Goal: Information Seeking & Learning: Learn about a topic

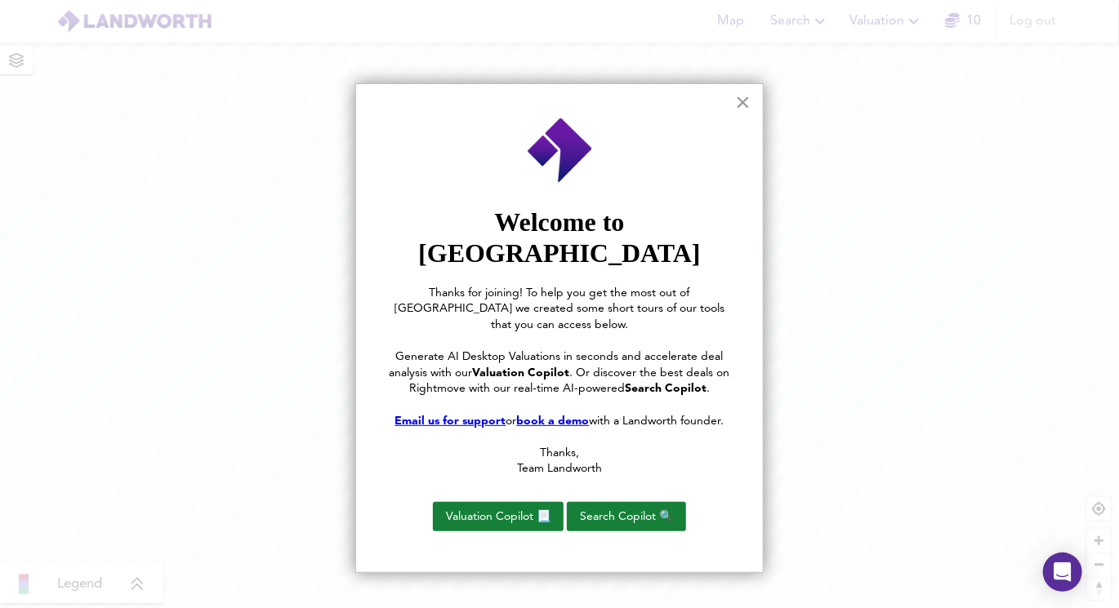
click at [742, 110] on button "×" at bounding box center [743, 102] width 16 height 26
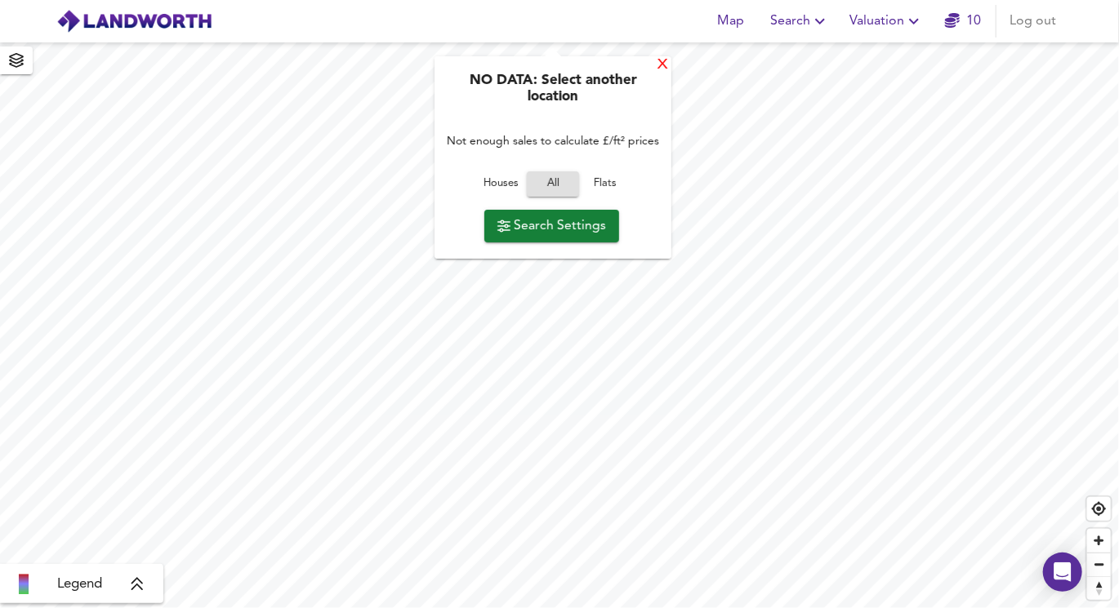
click at [661, 65] on div "X" at bounding box center [663, 65] width 14 height 16
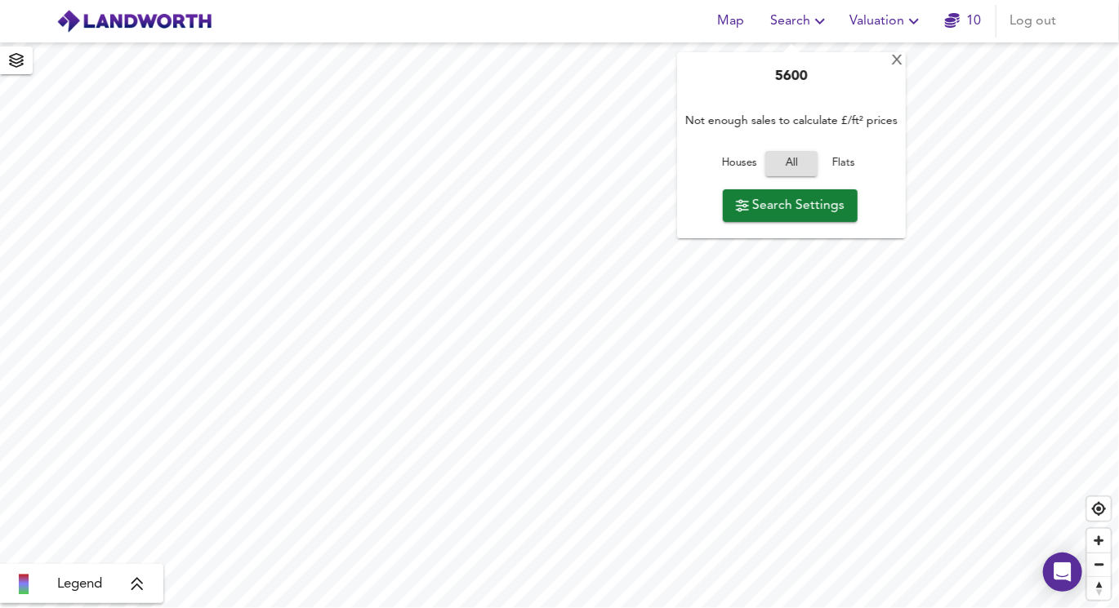
click at [790, 27] on span "Search" at bounding box center [800, 21] width 60 height 23
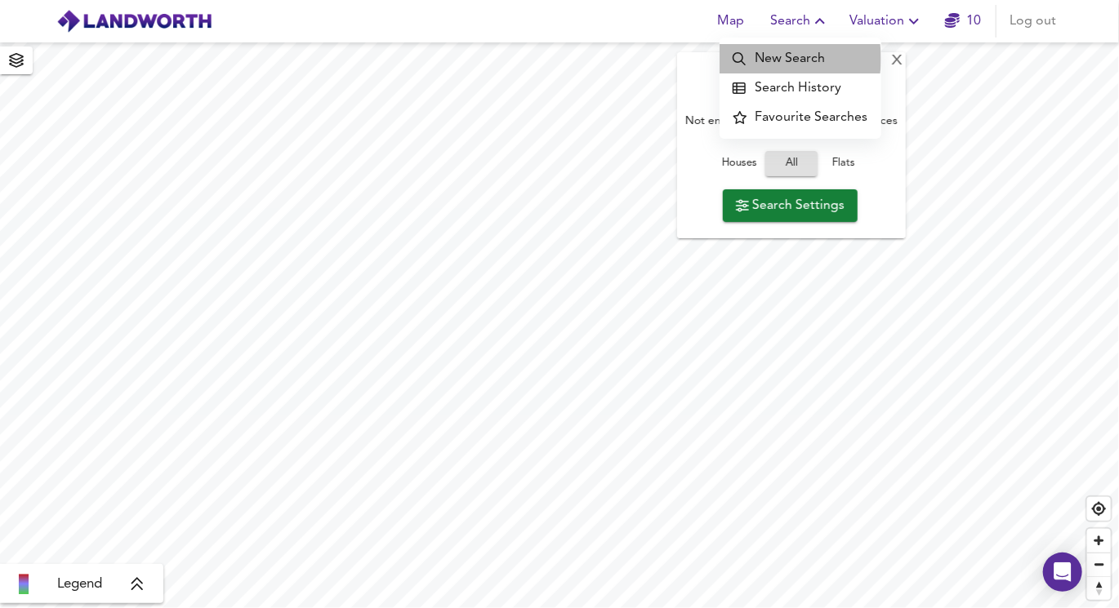
click at [769, 59] on li "New Search" at bounding box center [800, 58] width 162 height 29
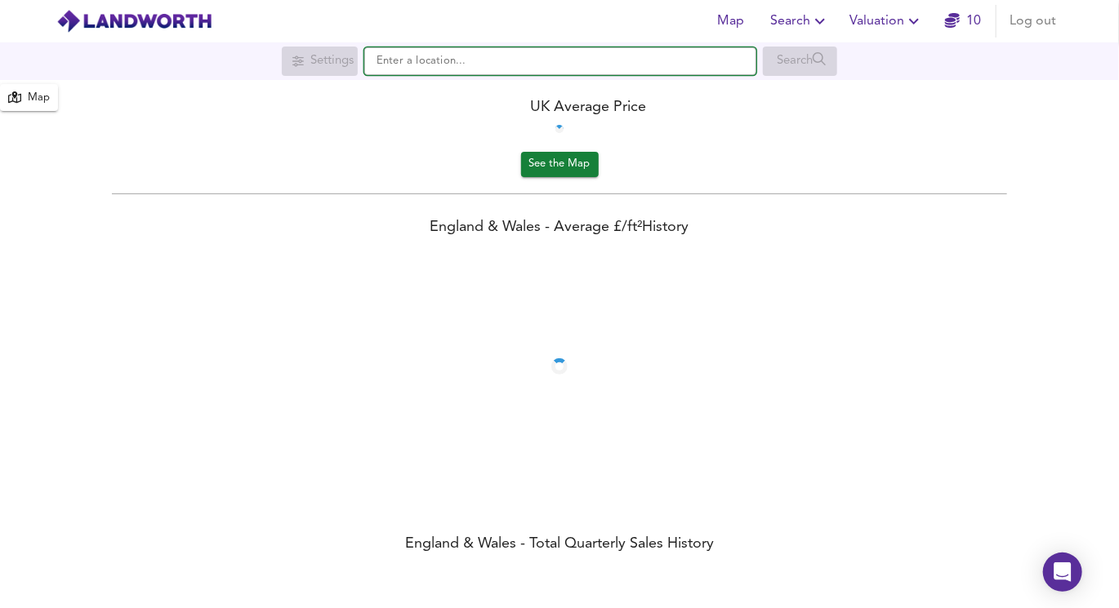
click at [401, 66] on input "text" at bounding box center [560, 61] width 392 height 28
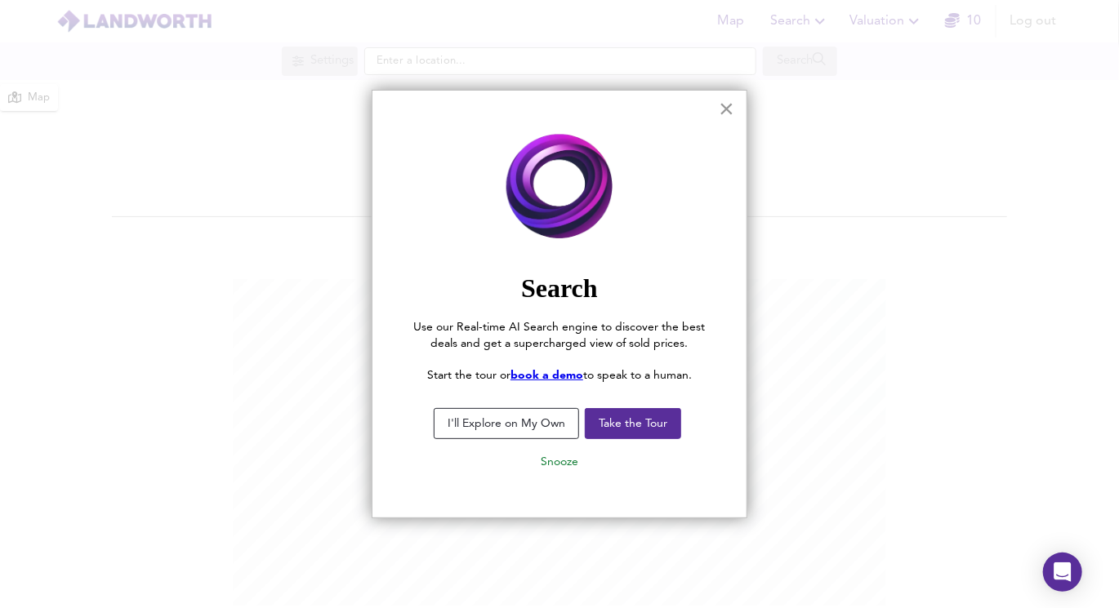
click at [722, 104] on button "×" at bounding box center [727, 109] width 16 height 26
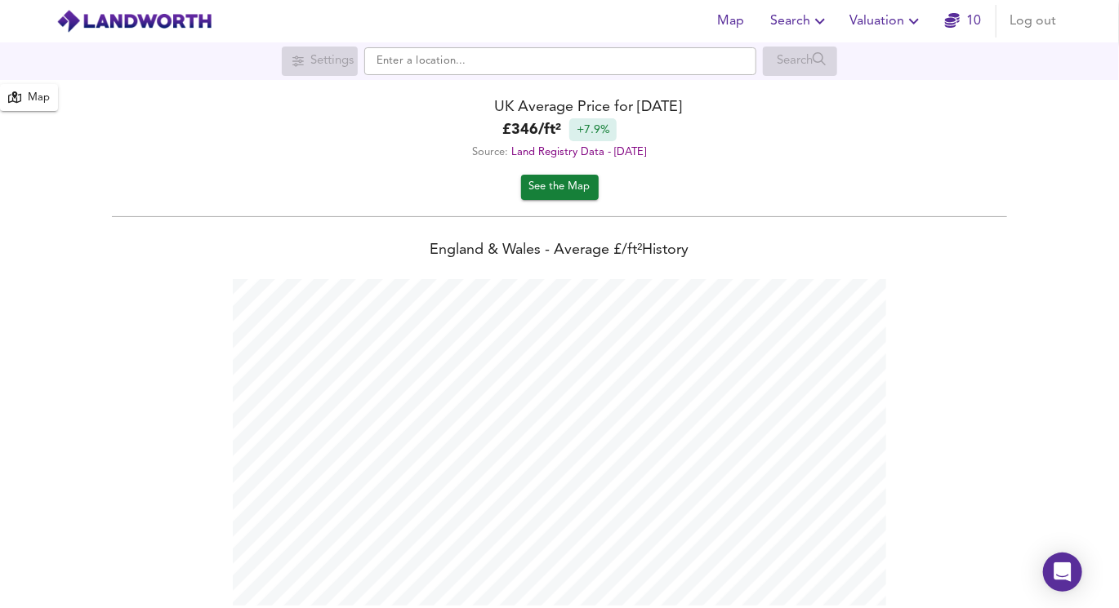
scroll to position [608, 1119]
click at [527, 60] on input "text" at bounding box center [560, 61] width 392 height 28
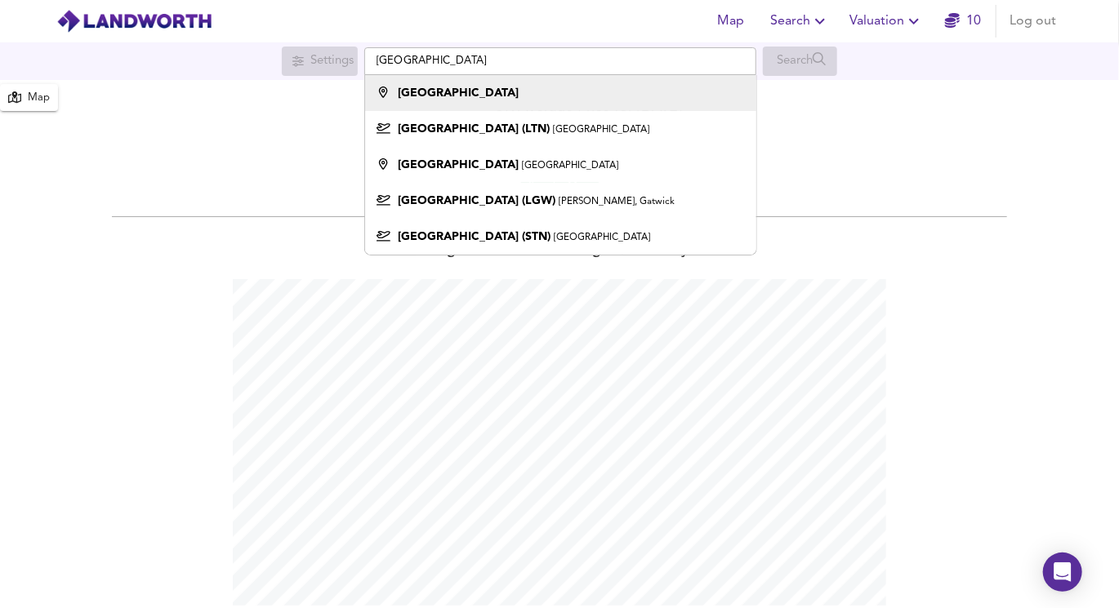
click at [567, 87] on div "[GEOGRAPHIC_DATA]" at bounding box center [556, 93] width 375 height 16
type input "[GEOGRAPHIC_DATA]"
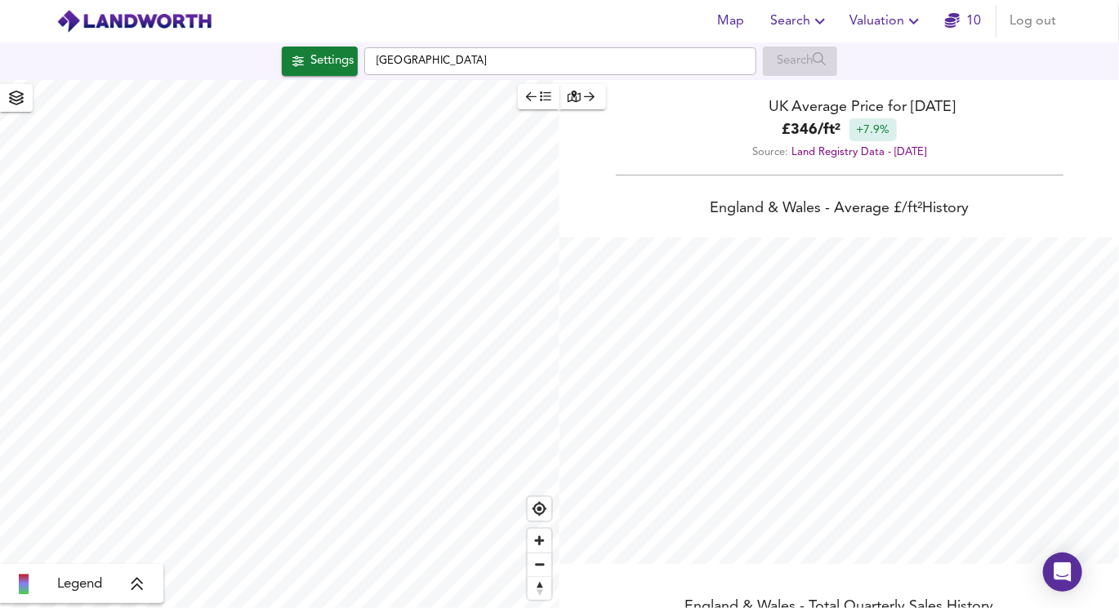
click at [301, 61] on span "Settings" at bounding box center [320, 61] width 68 height 21
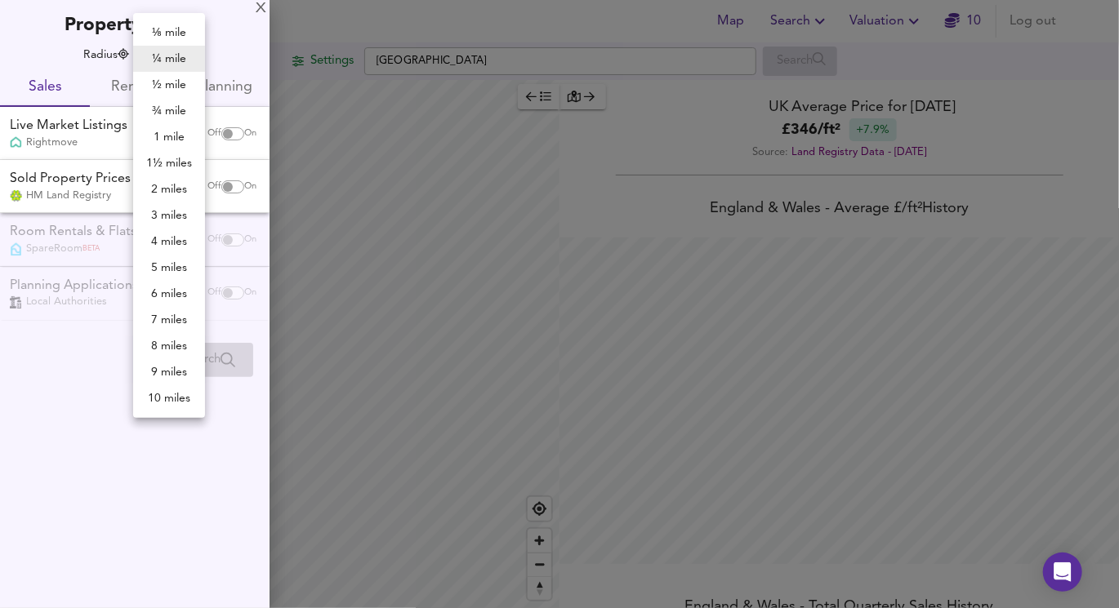
click at [166, 57] on body "Map Search Valuation 10 Log out Settings [GEOGRAPHIC_DATA] Search Legend UK Ave…" at bounding box center [559, 304] width 1119 height 608
checkbox input "false"
checkbox input "true"
click at [226, 32] on div at bounding box center [559, 304] width 1119 height 608
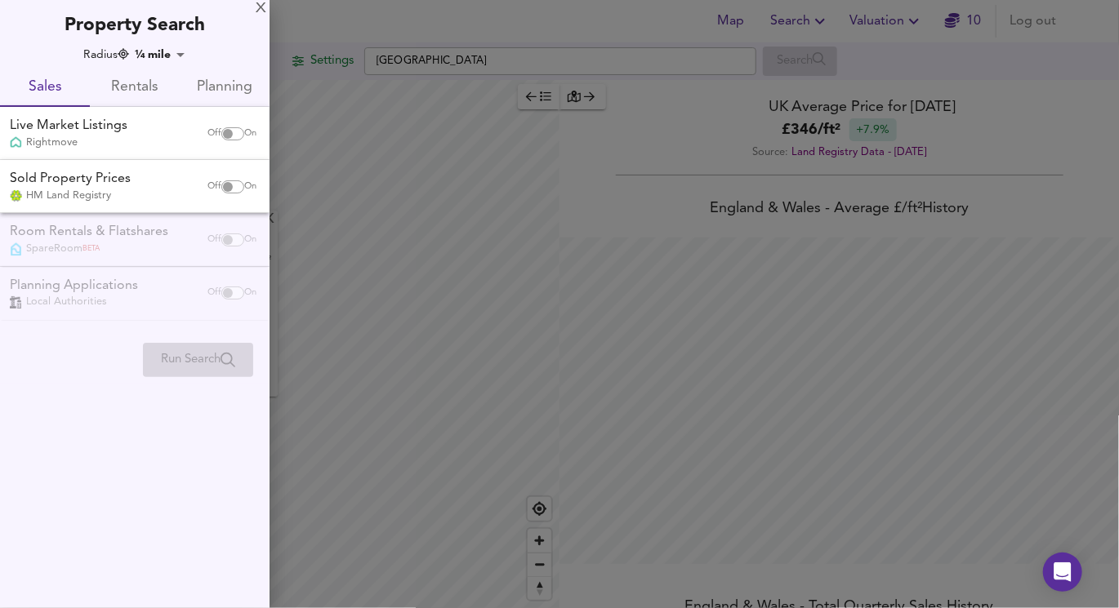
click at [333, 147] on div at bounding box center [559, 304] width 1119 height 608
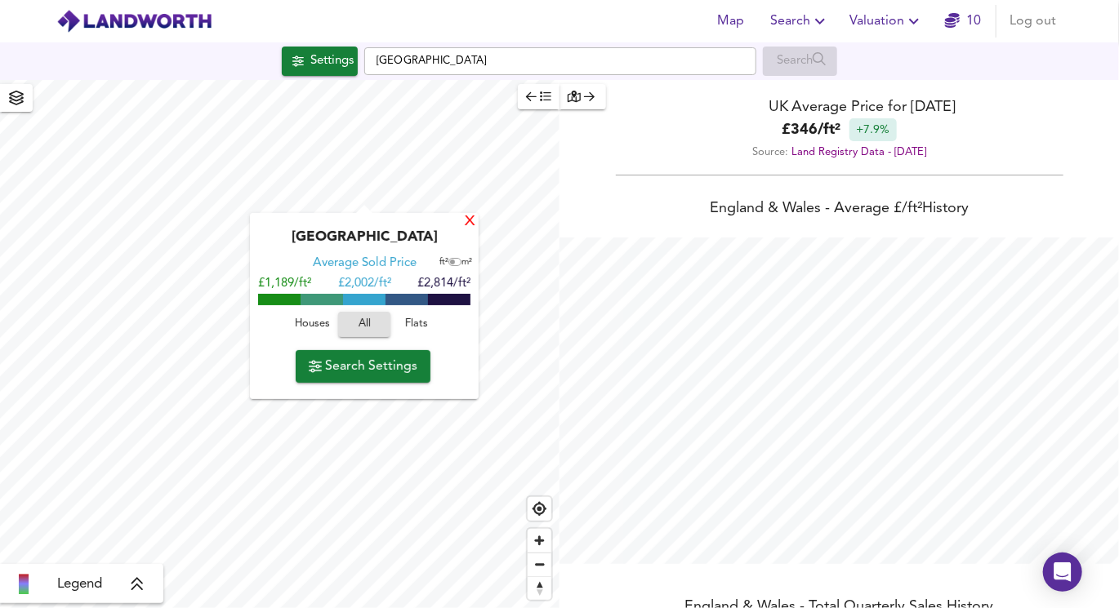
click at [471, 229] on div "X" at bounding box center [470, 223] width 14 height 16
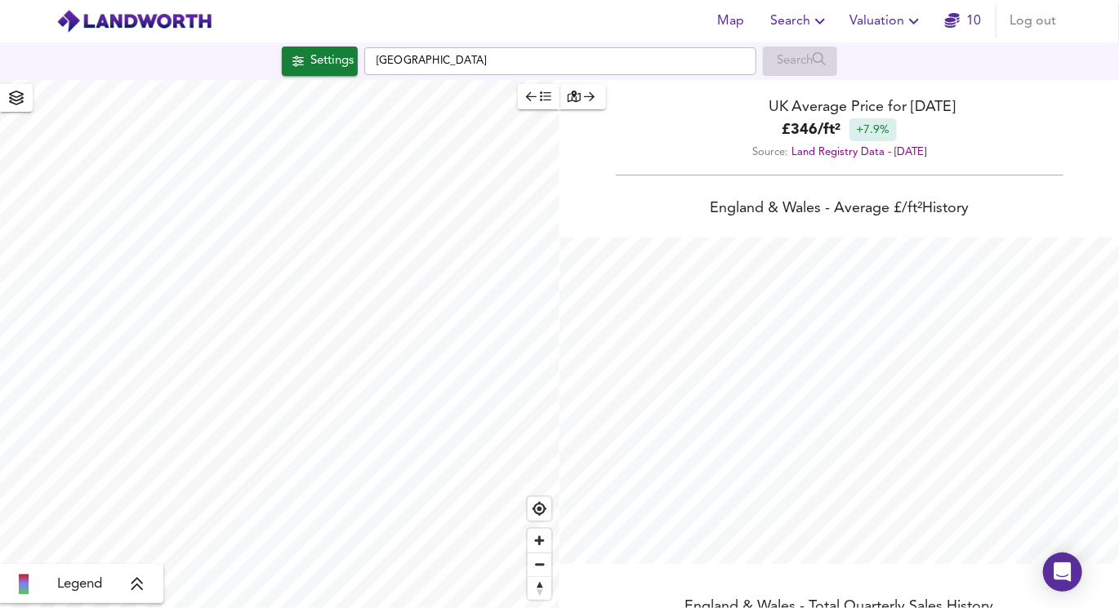
click at [317, 59] on div "Settings" at bounding box center [331, 61] width 43 height 21
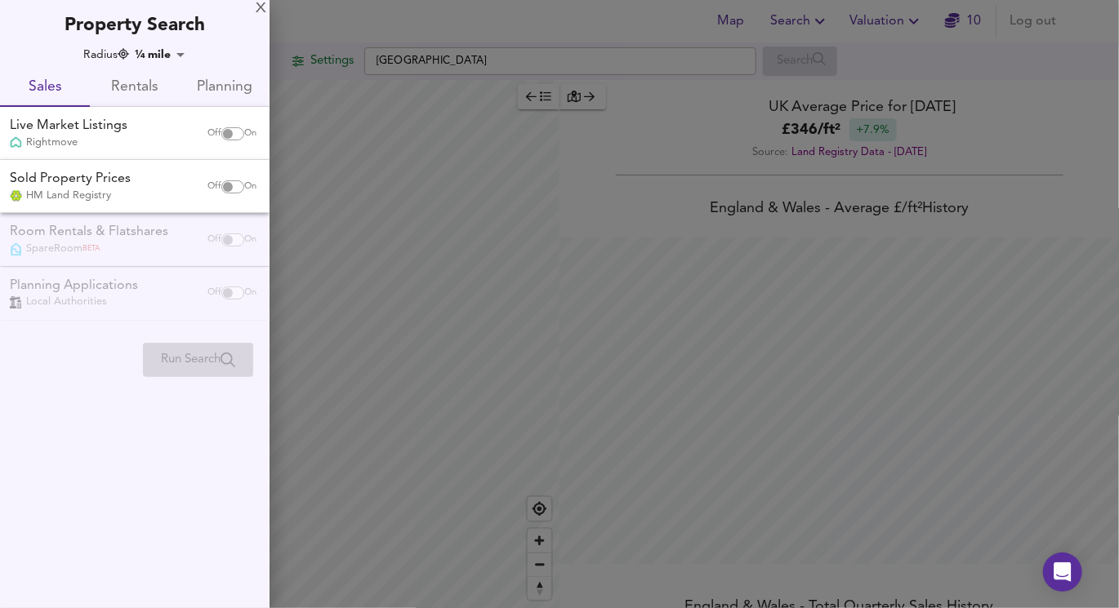
click at [163, 53] on body "Map Search Valuation 10 Log out Settings [GEOGRAPHIC_DATA] Search Legend UK Ave…" at bounding box center [559, 304] width 1119 height 608
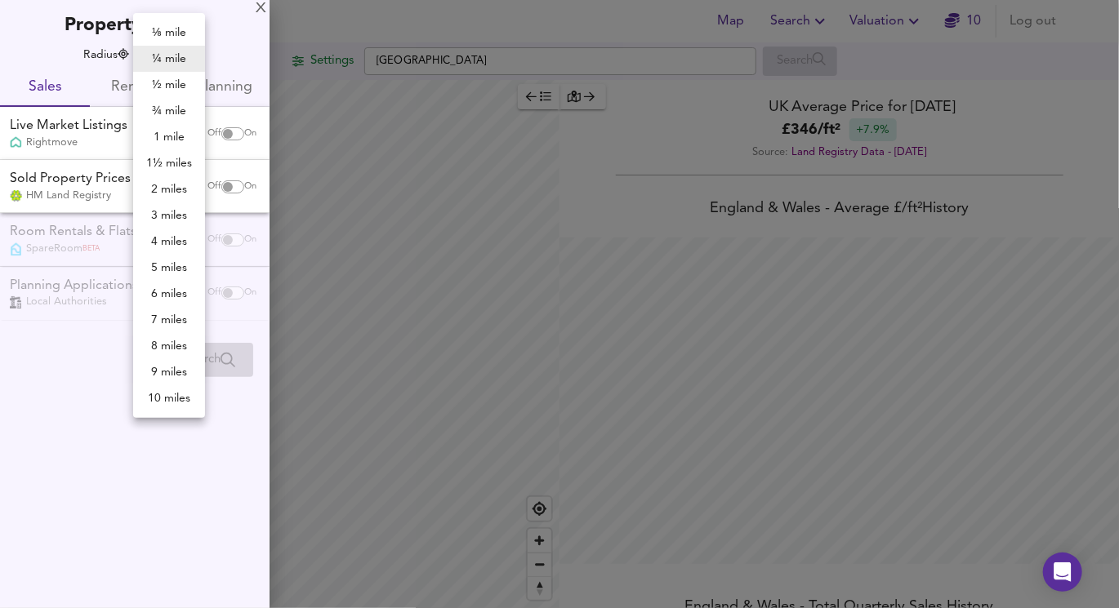
click at [168, 388] on li "10 miles" at bounding box center [169, 398] width 72 height 26
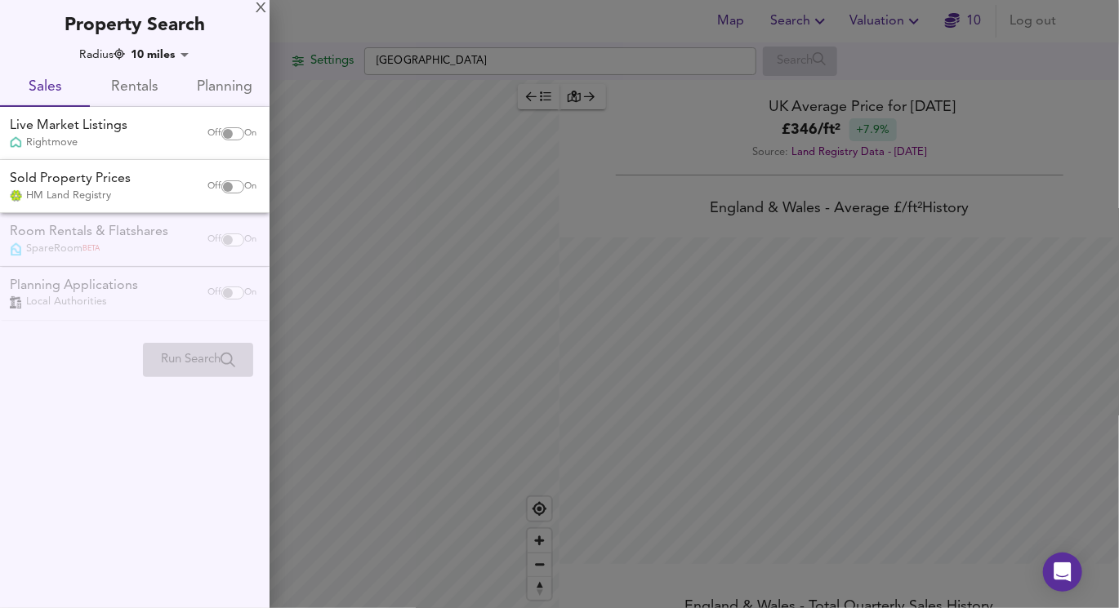
click at [321, 296] on div at bounding box center [559, 304] width 1119 height 608
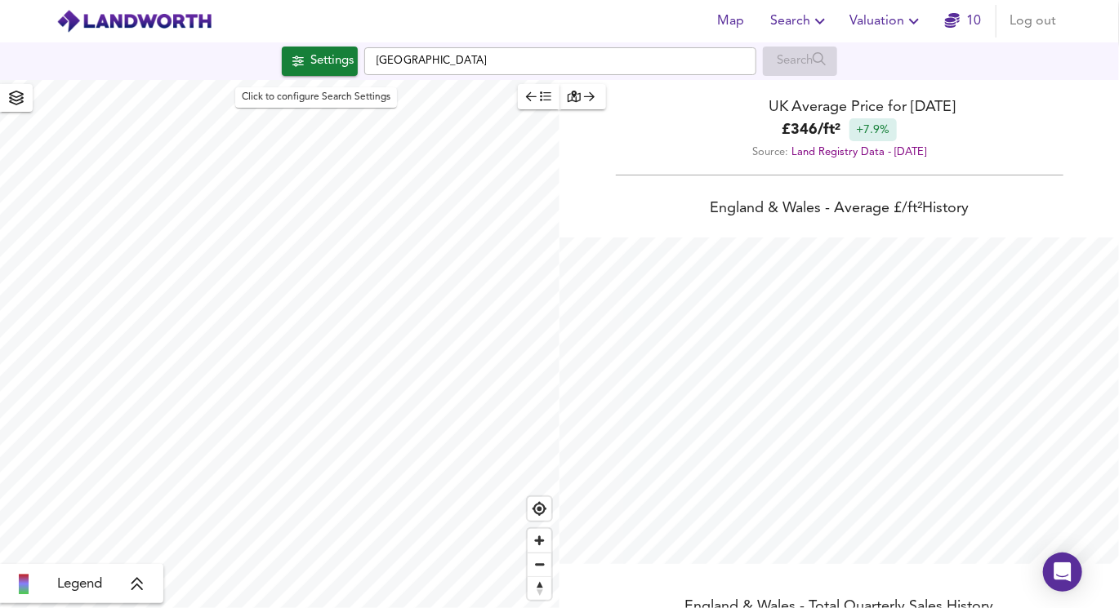
click at [305, 73] on button "Settings" at bounding box center [320, 61] width 76 height 29
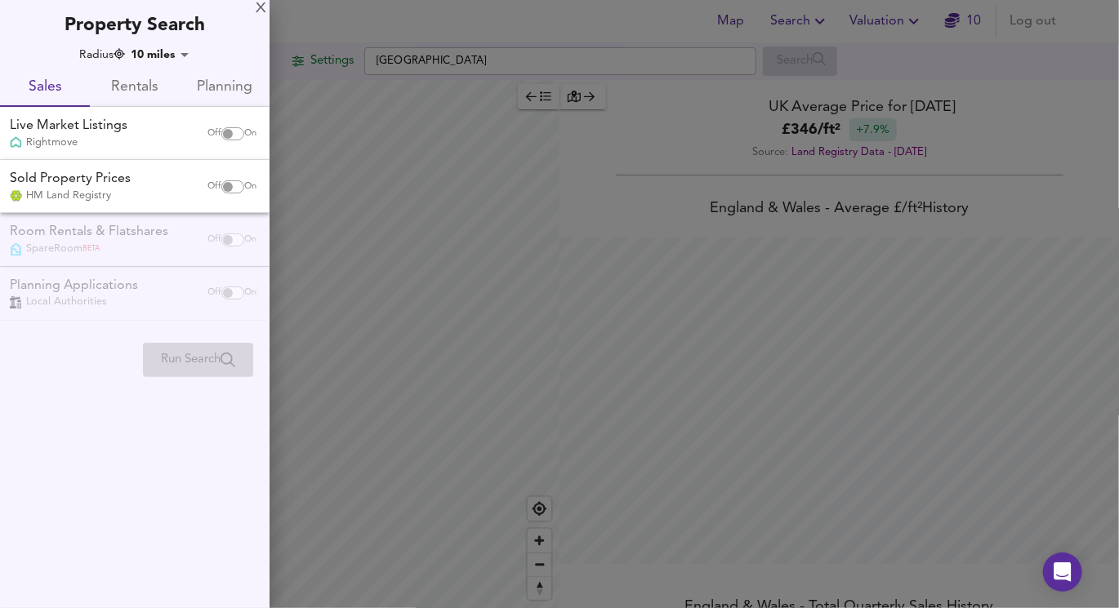
click at [148, 52] on body "Map Search Valuation 10 Log out Settings [GEOGRAPHIC_DATA] Search Legend UK Ave…" at bounding box center [559, 304] width 1119 height 608
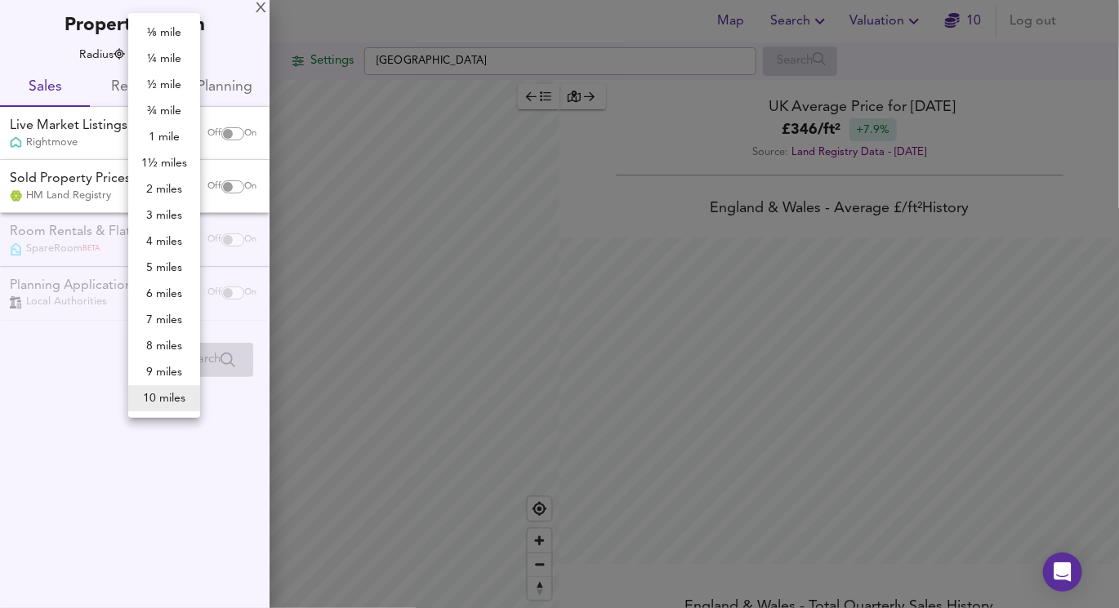
click at [377, 233] on div at bounding box center [559, 304] width 1119 height 608
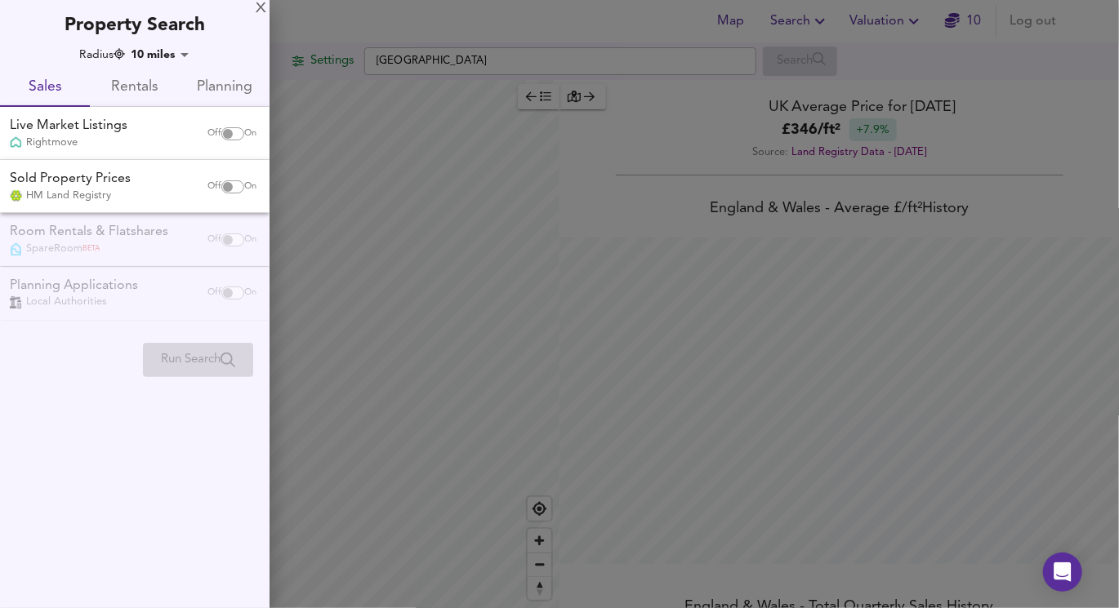
click at [451, 351] on div at bounding box center [559, 304] width 1119 height 608
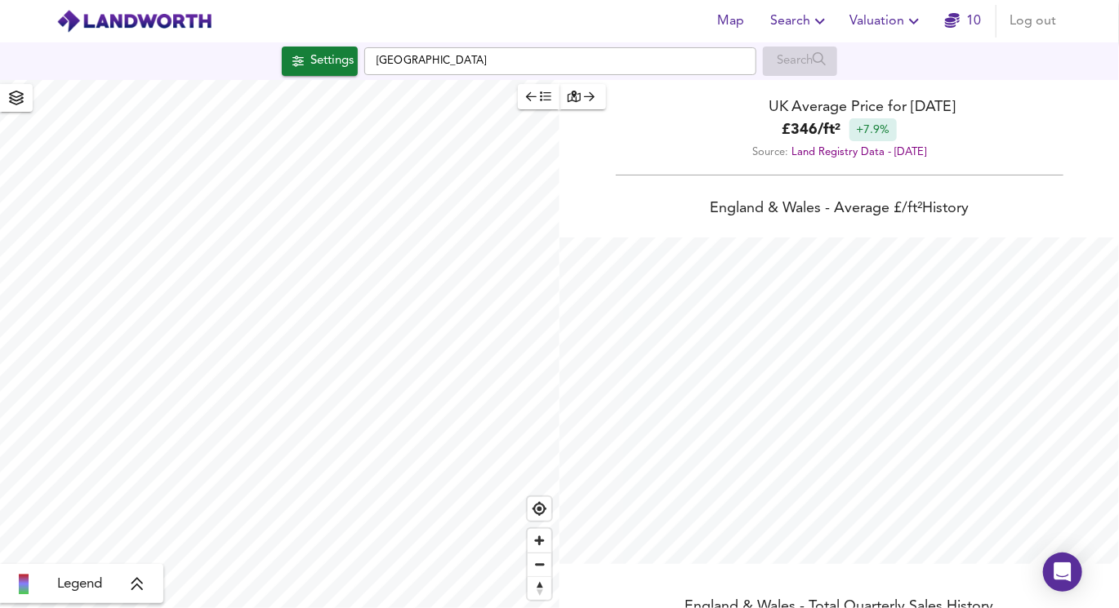
type input "26244"
click at [310, 60] on div "Settings" at bounding box center [331, 61] width 43 height 21
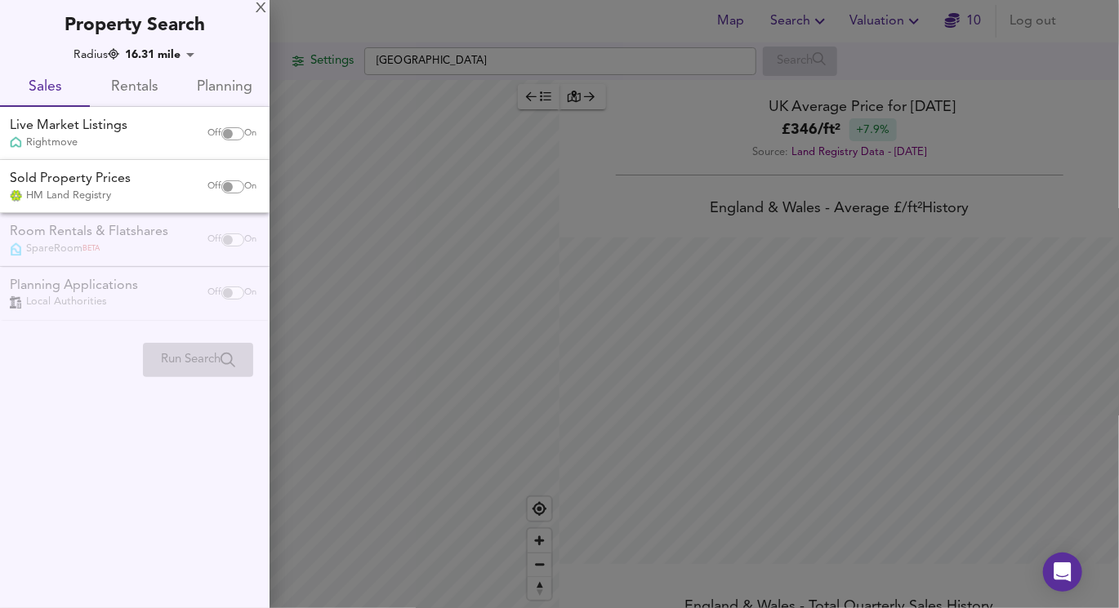
click at [213, 114] on div "Live Market Listings Rightmove Off On" at bounding box center [134, 133] width 269 height 53
checkbox input "true"
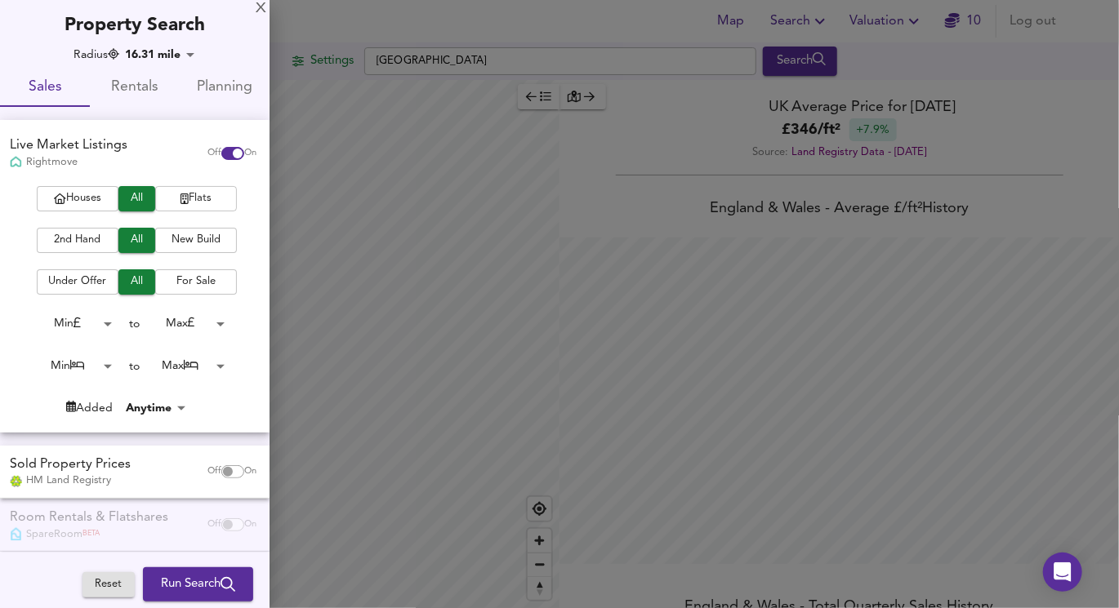
click at [195, 199] on span "Flats" at bounding box center [195, 198] width 65 height 19
click at [90, 246] on span "2nd Hand" at bounding box center [77, 240] width 65 height 19
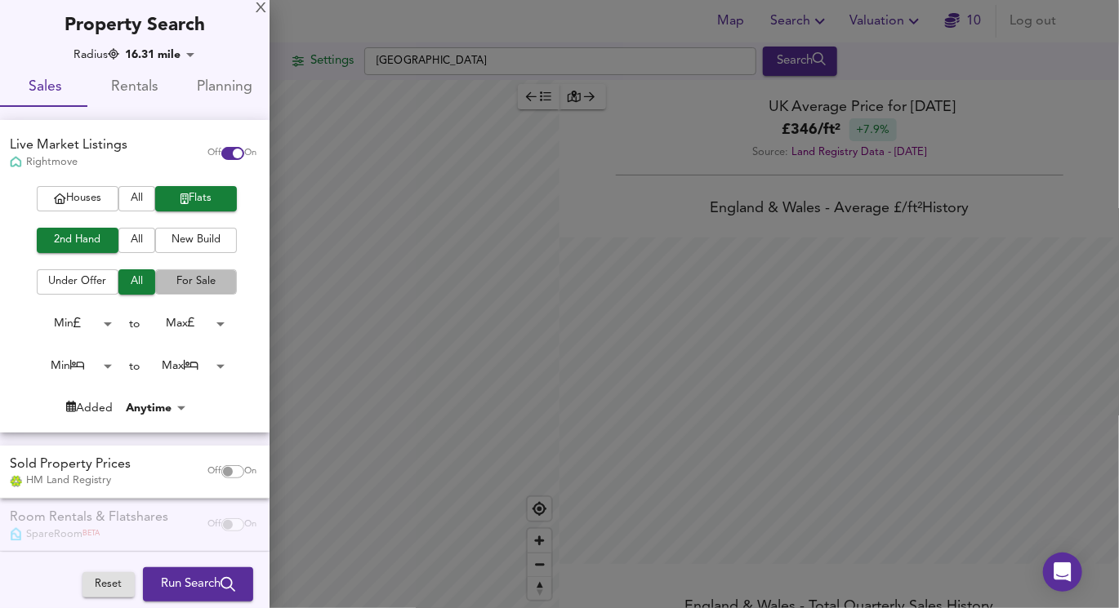
click at [185, 287] on span "For Sale" at bounding box center [195, 282] width 65 height 19
click at [185, 326] on body "Map Search Valuation 10 Log out Settings [GEOGRAPHIC_DATA] Search Legend UK Ave…" at bounding box center [559, 304] width 1119 height 608
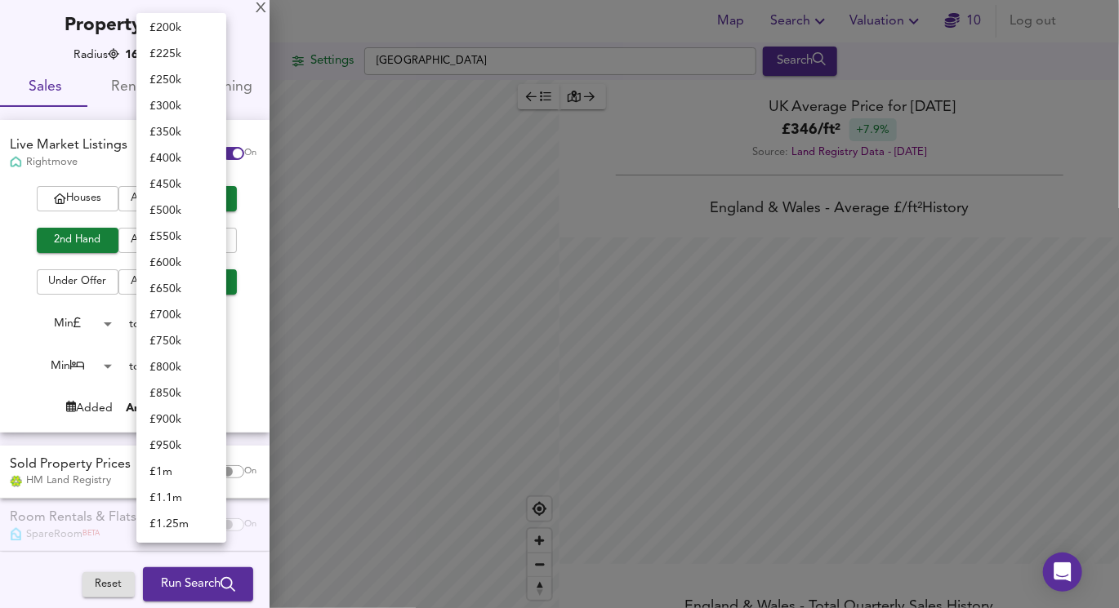
scroll to position [214, 0]
click at [177, 81] on li "£ 225k" at bounding box center [181, 80] width 90 height 26
type input "225000"
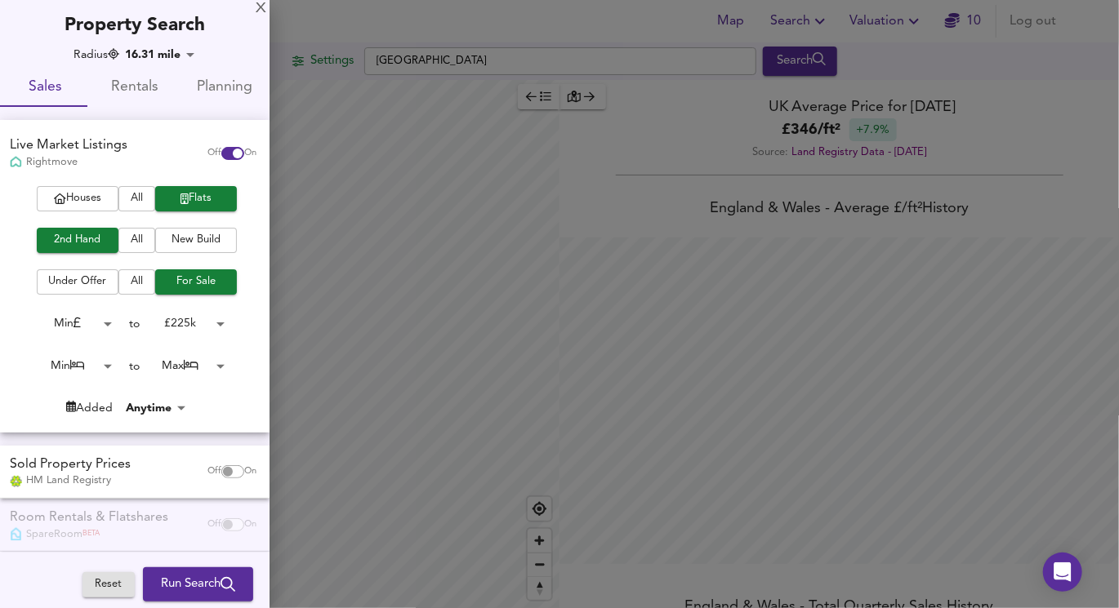
click at [209, 369] on body "Map Search Valuation 10 Log out Settings [GEOGRAPHIC_DATA] Search Legend UK Ave…" at bounding box center [559, 304] width 1119 height 608
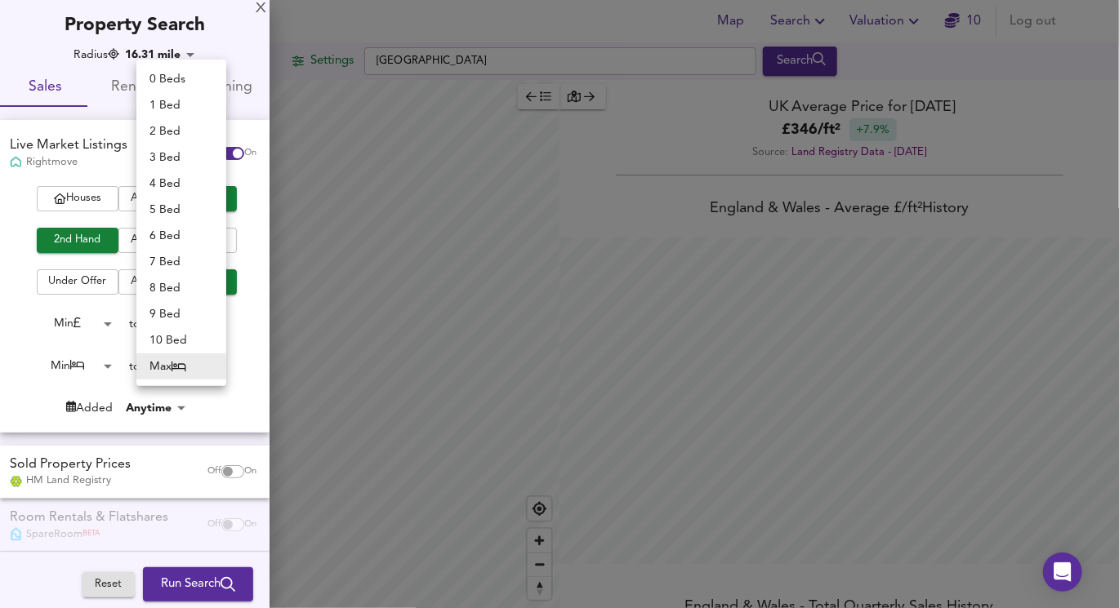
click at [146, 99] on li "1 Bed" at bounding box center [181, 105] width 90 height 26
type input "1"
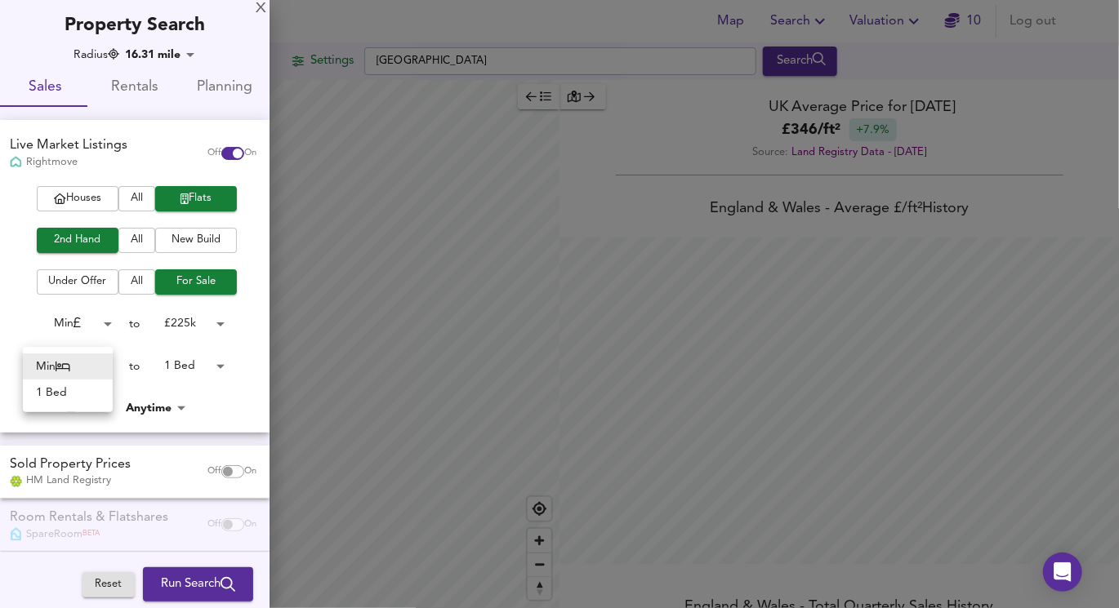
click at [90, 366] on body "Map Search Valuation 10 Log out Settings [GEOGRAPHIC_DATA] Search Legend UK Ave…" at bounding box center [559, 304] width 1119 height 608
click at [94, 390] on li "1 Bed" at bounding box center [68, 393] width 90 height 26
type input "1"
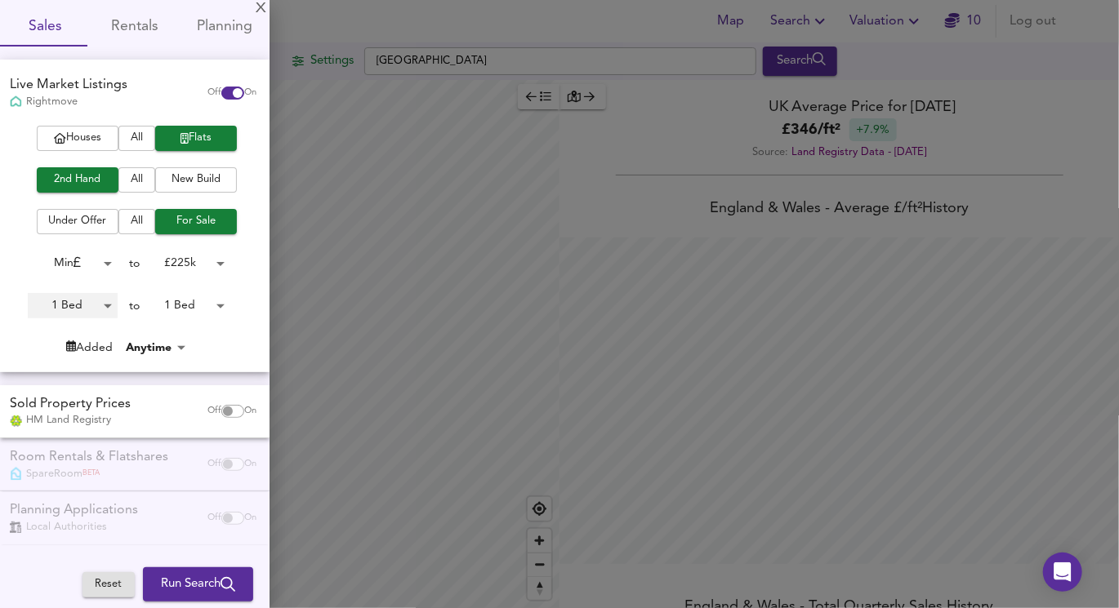
scroll to position [60, 0]
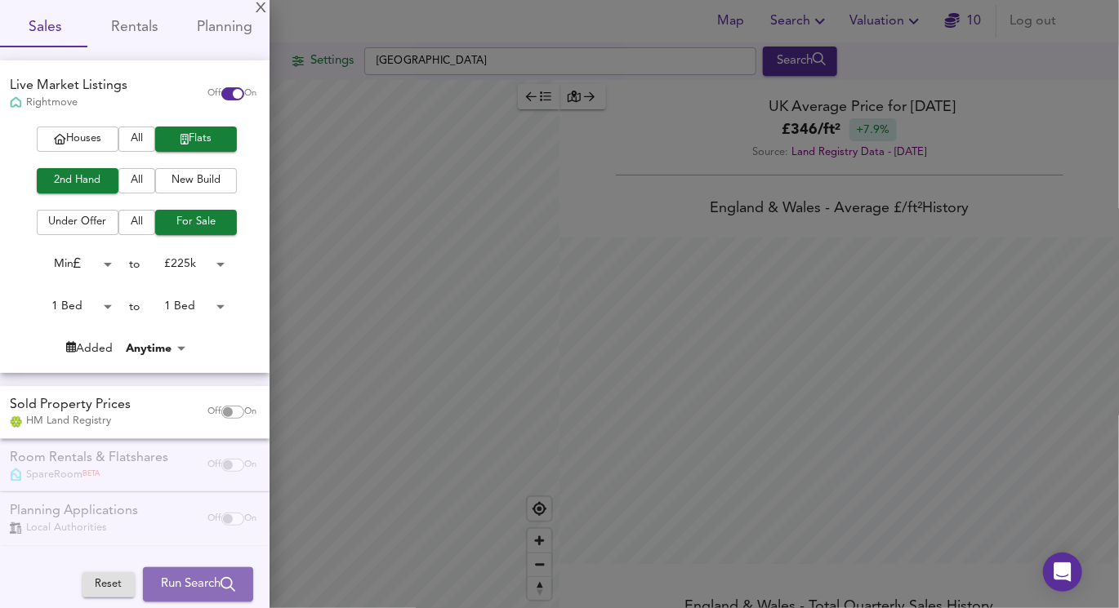
click at [204, 577] on span "Run Search" at bounding box center [198, 584] width 74 height 21
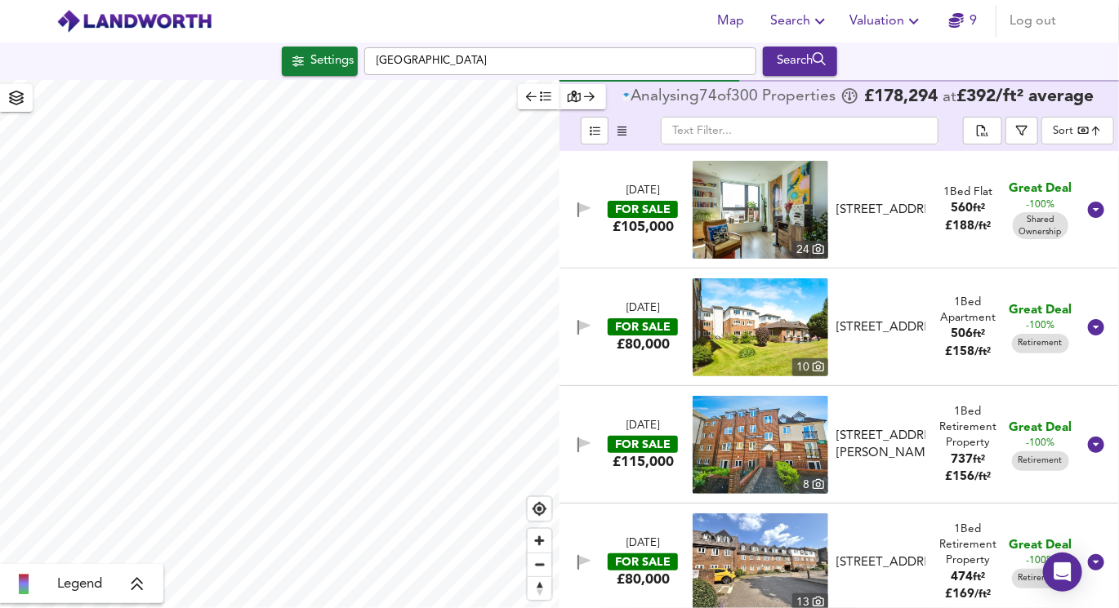
click at [583, 108] on button "button" at bounding box center [582, 96] width 47 height 25
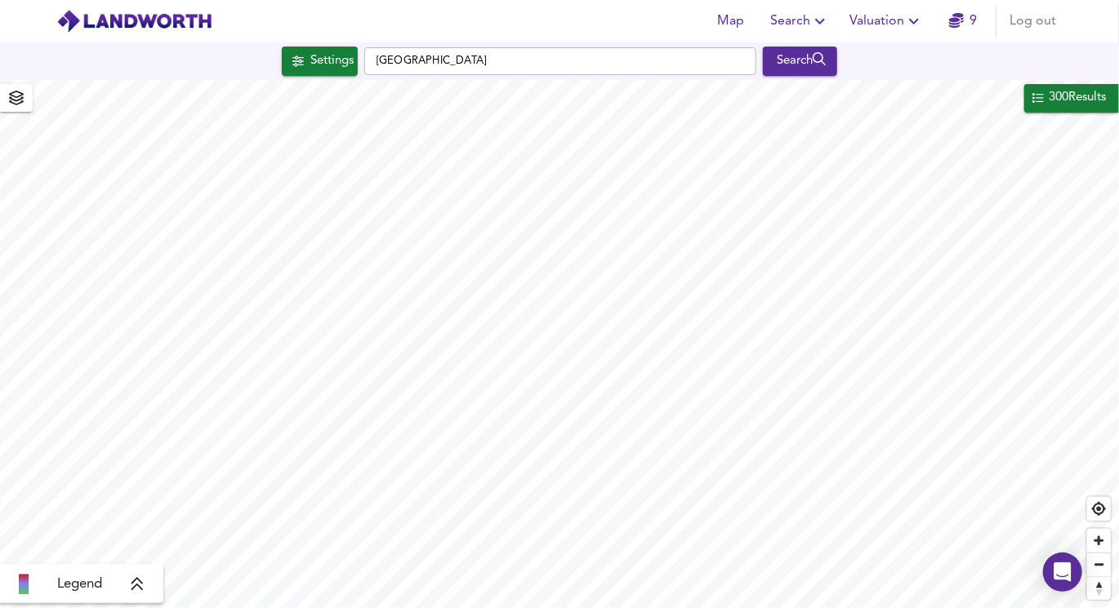
click at [1054, 105] on div "300 Results" at bounding box center [1077, 97] width 60 height 21
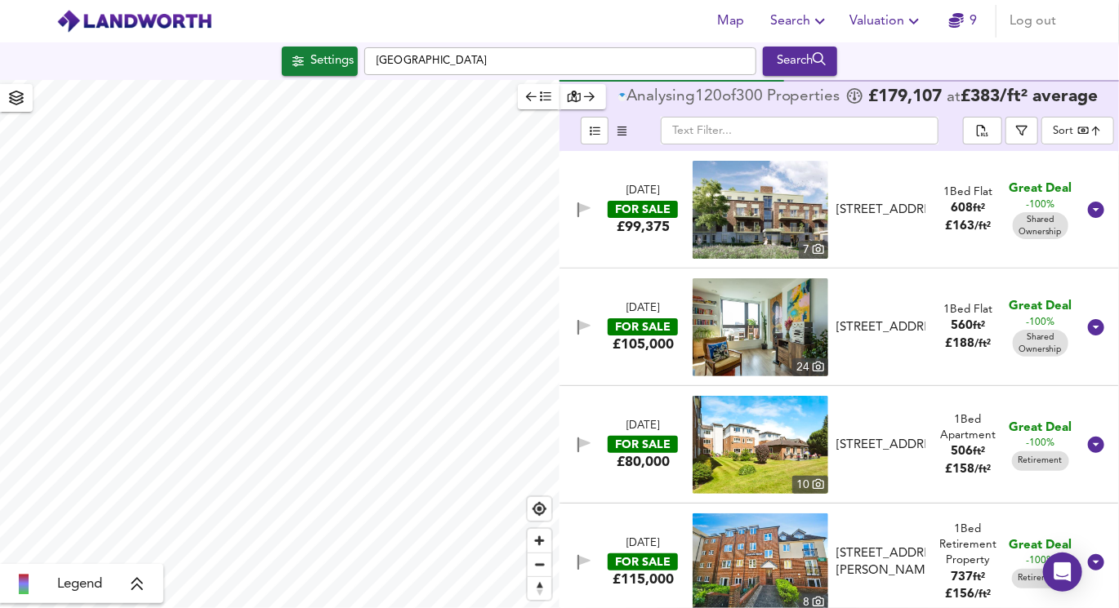
click at [536, 99] on icon "button" at bounding box center [531, 96] width 11 height 11
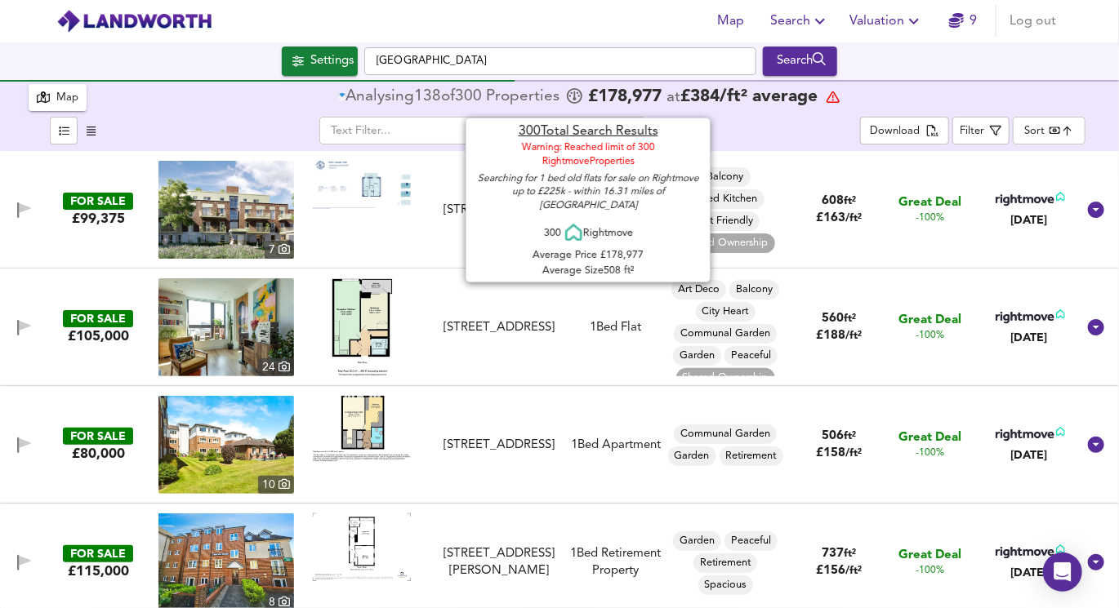
click at [1056, 133] on body "Map Search Valuation 9 Log out Settings [GEOGRAPHIC_DATA] Search 300 Results Le…" at bounding box center [559, 304] width 1119 height 608
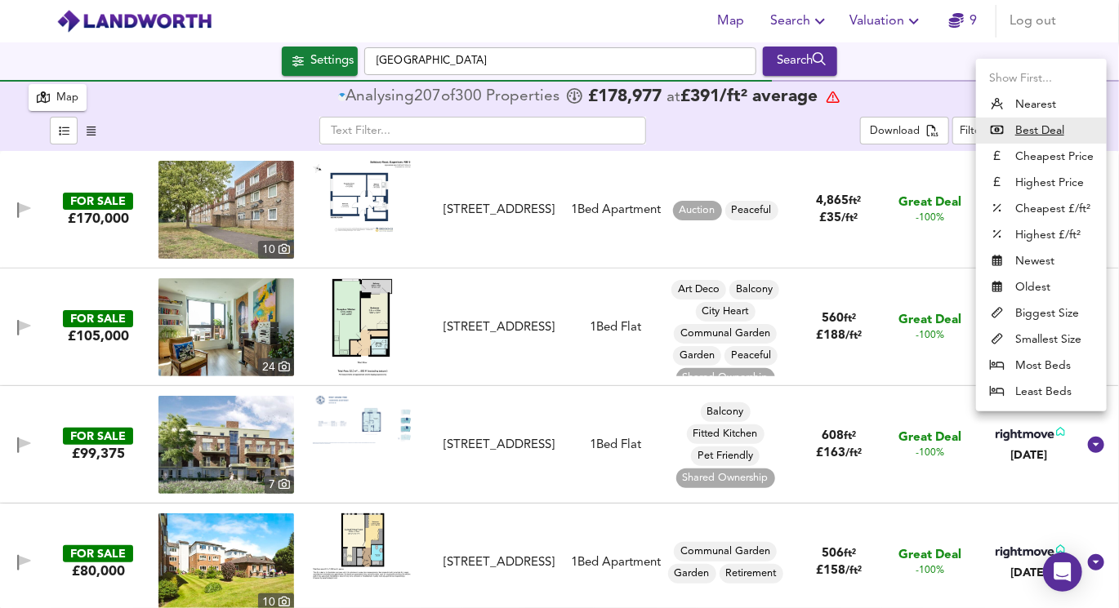
click at [1046, 312] on li "Biggest Size" at bounding box center [1041, 314] width 131 height 26
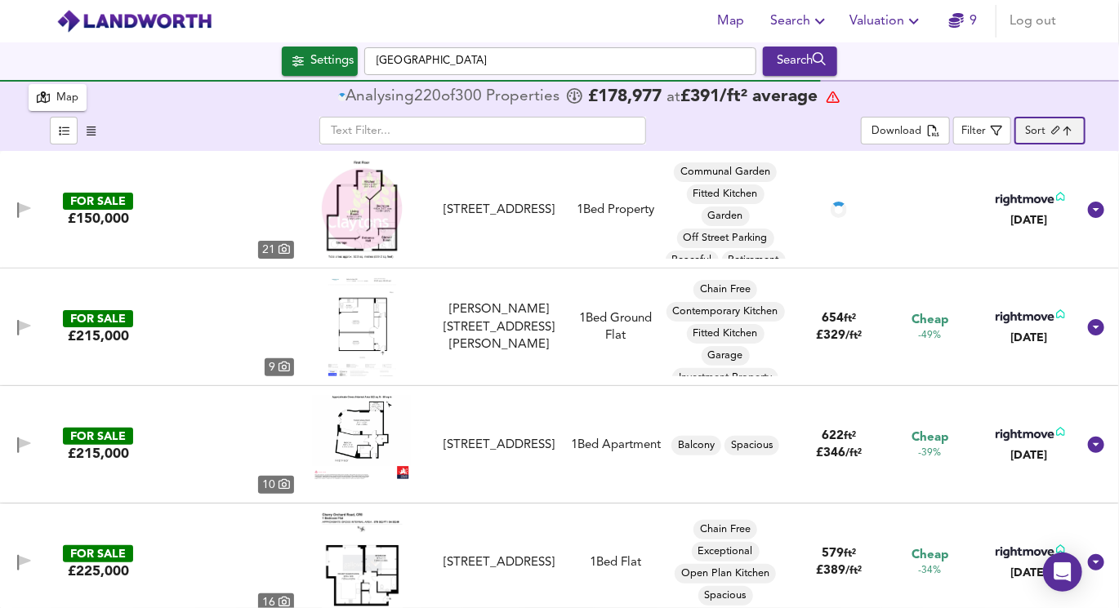
type input "biggest"
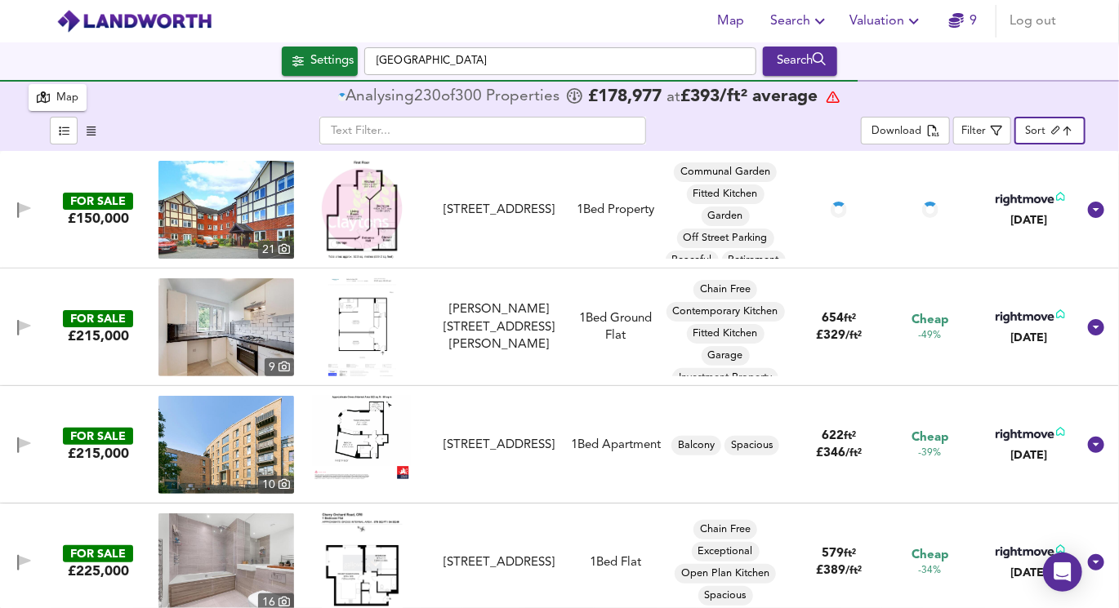
click at [1046, 129] on body "Map Search Valuation 9 Log out Settings [GEOGRAPHIC_DATA] Search 300 Results Le…" at bounding box center [559, 304] width 1119 height 608
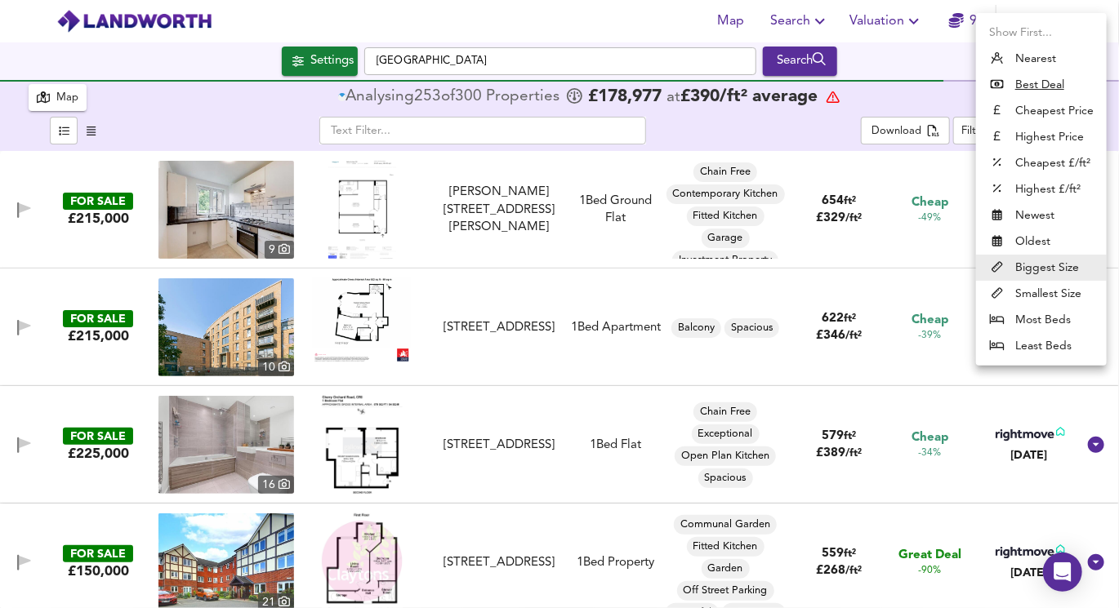
click at [925, 67] on div at bounding box center [559, 304] width 1119 height 608
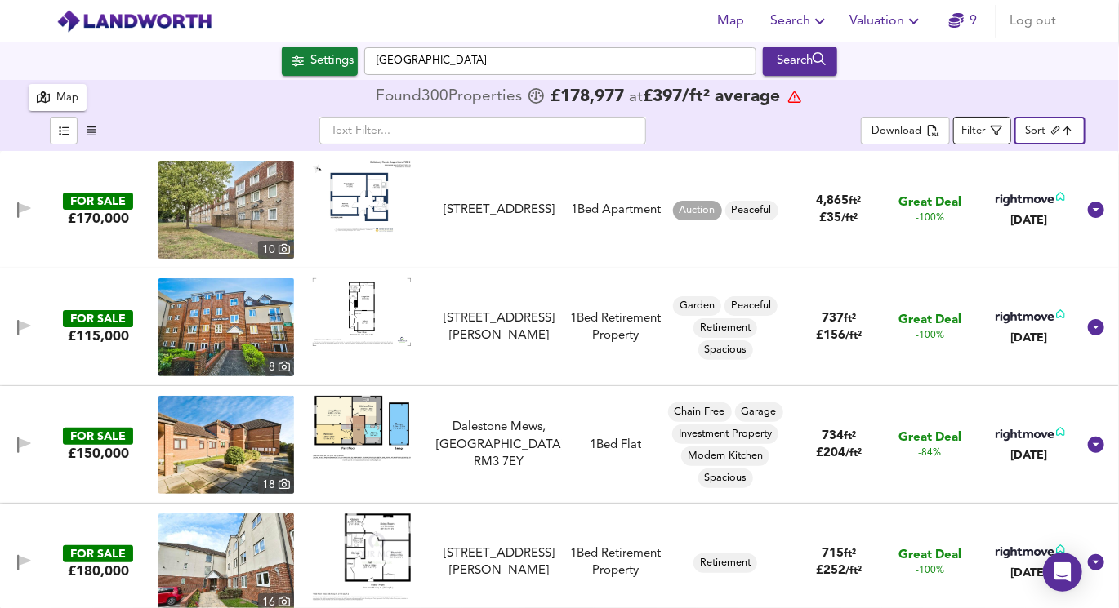
click at [997, 135] on icon "button" at bounding box center [996, 131] width 11 height 11
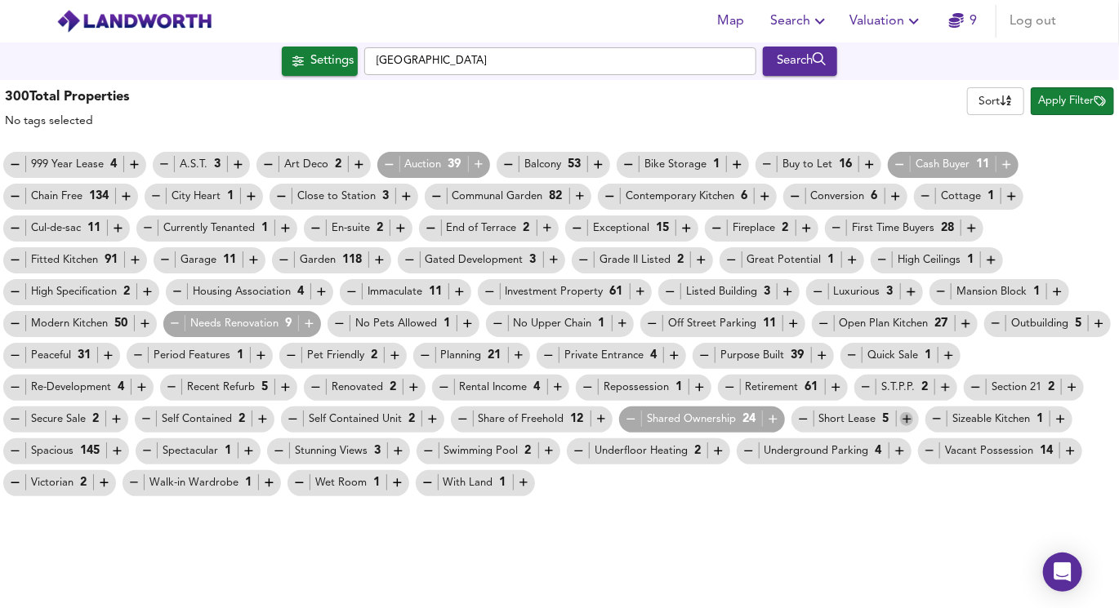
click at [900, 418] on icon "button" at bounding box center [907, 419] width 14 height 14
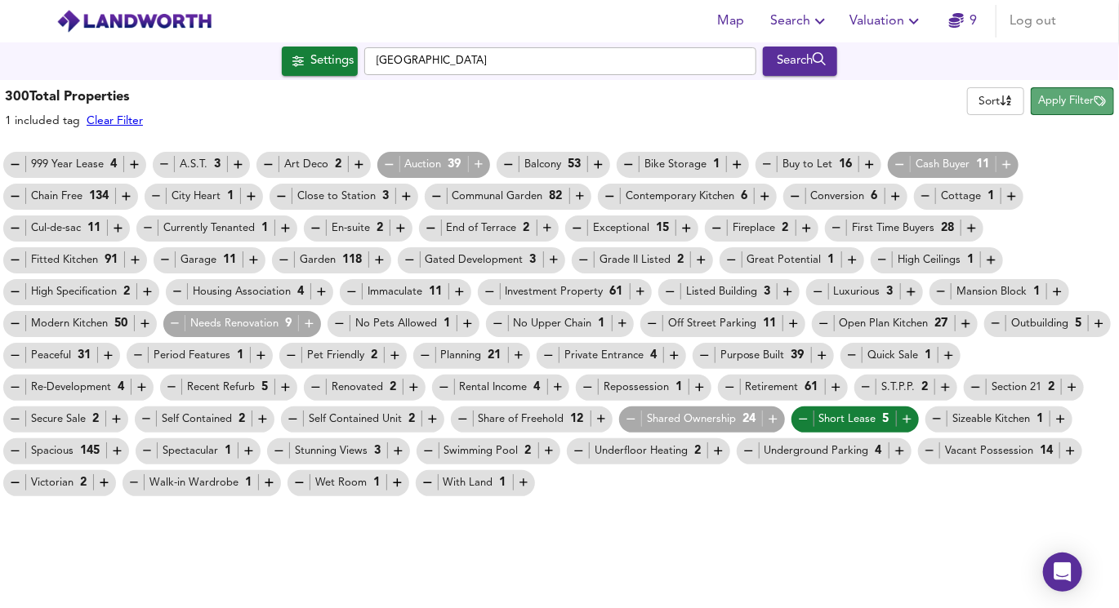
click at [1065, 101] on span "Apply Filter" at bounding box center [1072, 101] width 67 height 19
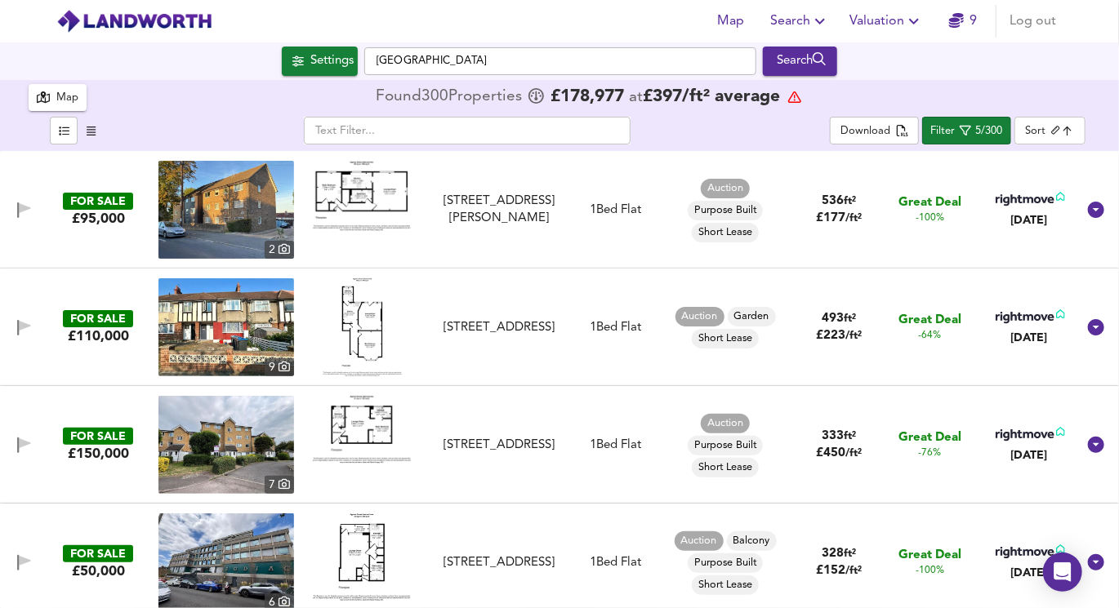
click at [232, 205] on img at bounding box center [226, 210] width 136 height 98
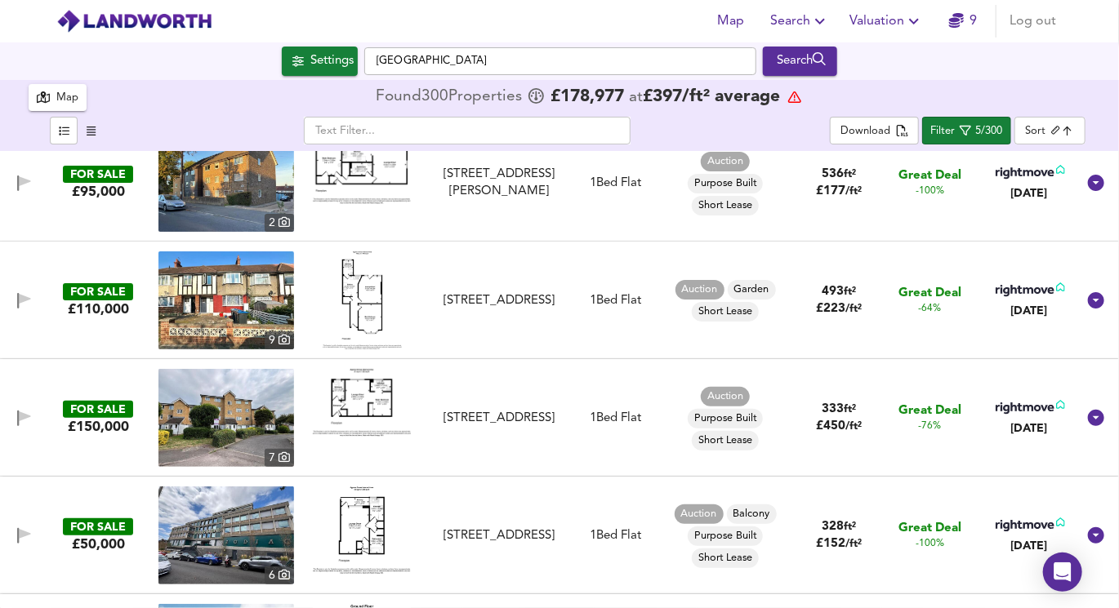
scroll to position [44, 0]
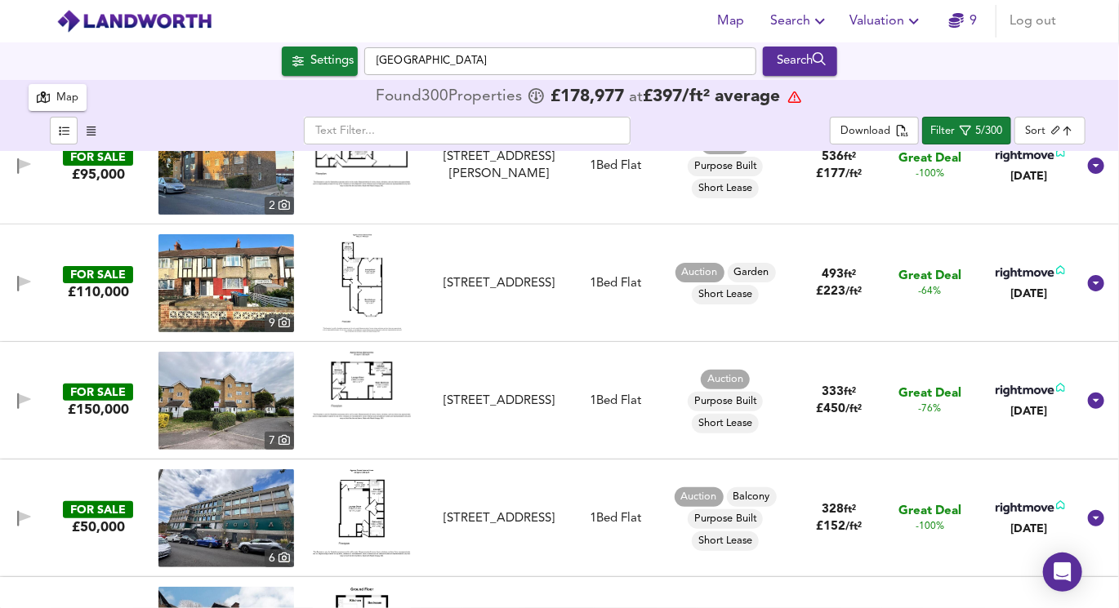
click at [361, 269] on img at bounding box center [362, 283] width 79 height 98
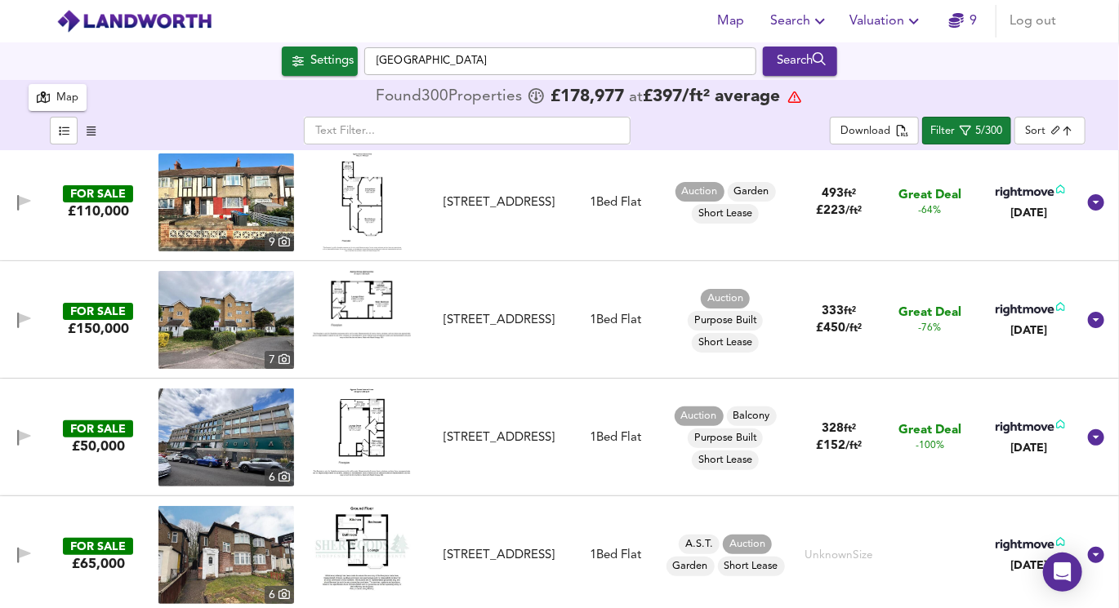
scroll to position [131, 0]
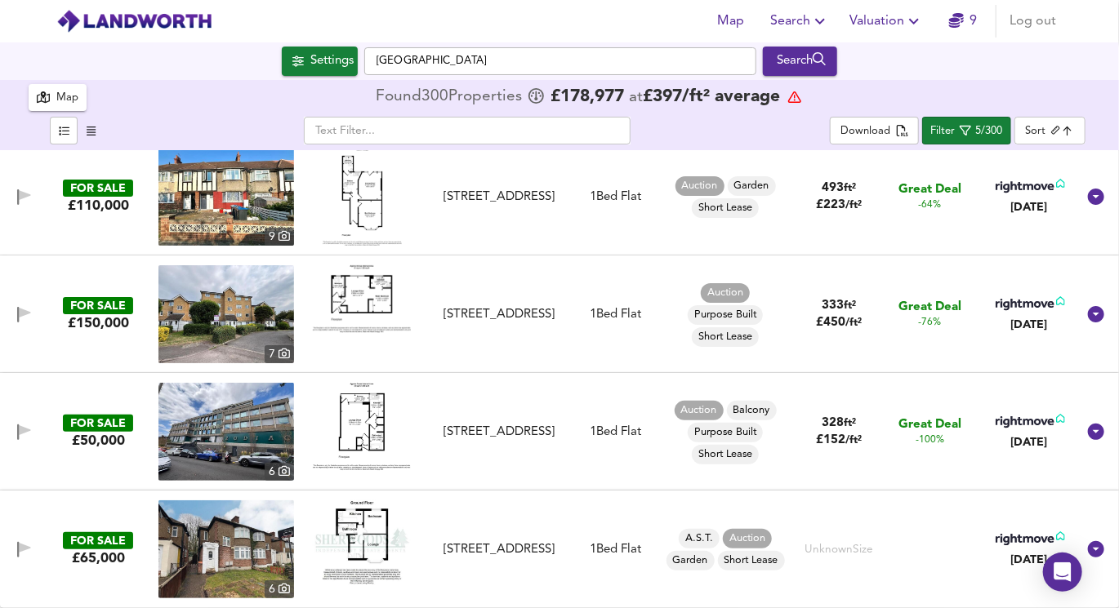
click at [381, 287] on img at bounding box center [362, 299] width 98 height 68
click at [349, 429] on img at bounding box center [362, 426] width 98 height 87
click at [361, 532] on img at bounding box center [362, 543] width 98 height 84
click at [225, 513] on img at bounding box center [226, 550] width 136 height 98
click at [968, 127] on icon "button" at bounding box center [965, 130] width 11 height 11
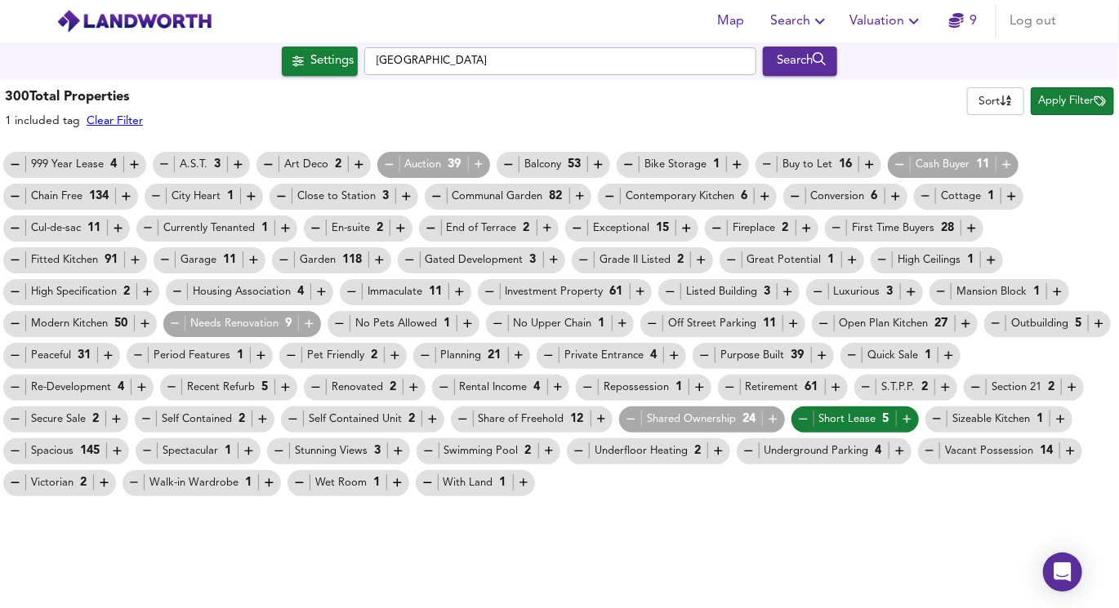
click at [788, 405] on div "Short Lease 5" at bounding box center [855, 419] width 134 height 32
click at [796, 420] on icon "button" at bounding box center [803, 419] width 14 height 14
click at [315, 321] on icon "button" at bounding box center [309, 324] width 14 height 14
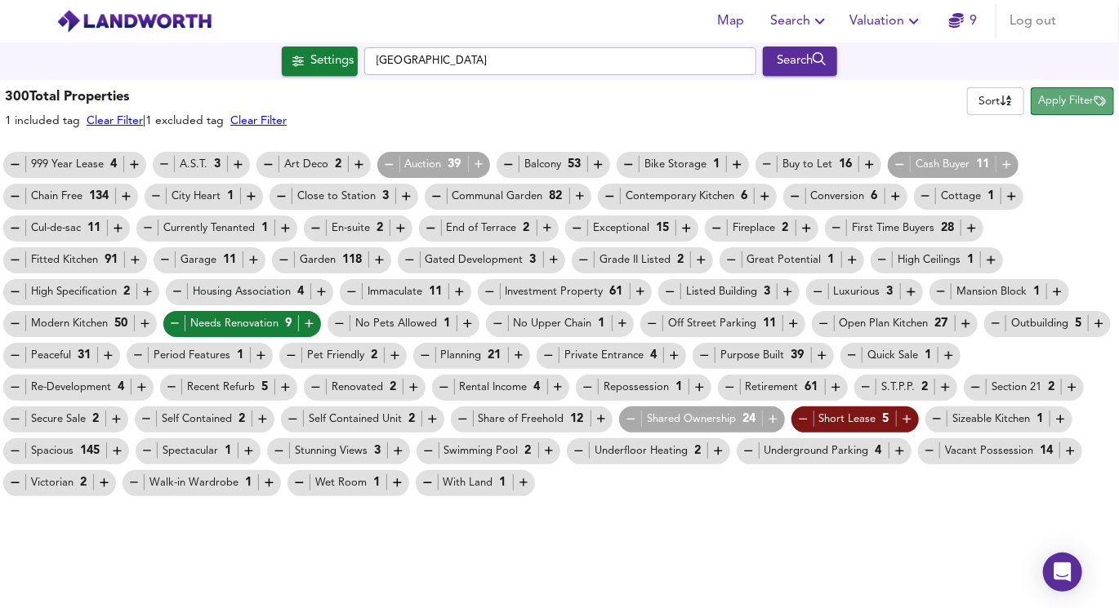
click at [1083, 91] on button "Apply Filter" at bounding box center [1072, 101] width 83 height 28
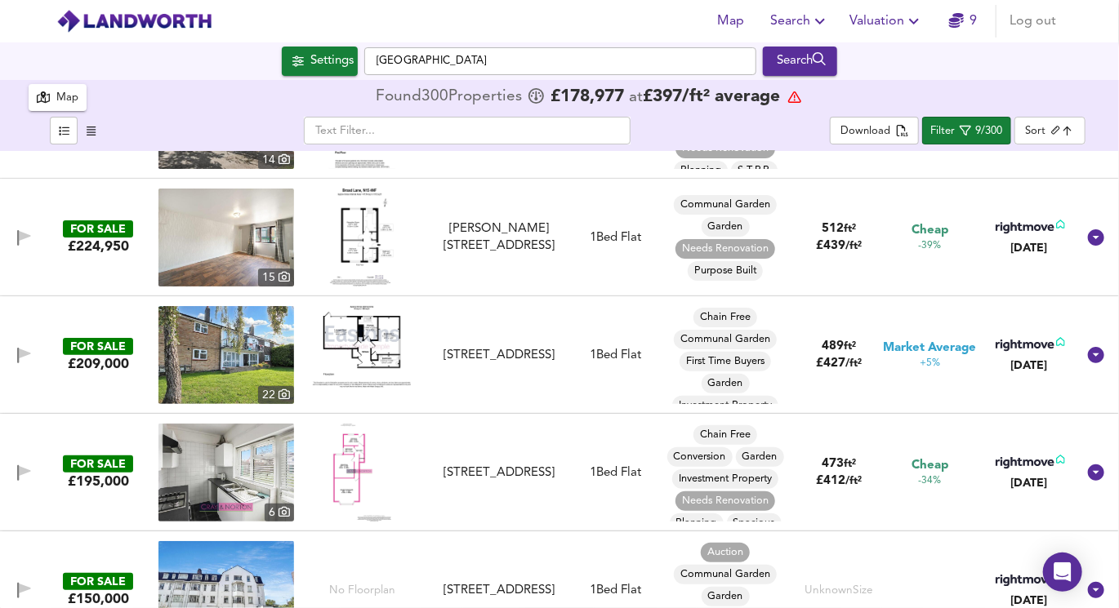
scroll to position [0, 0]
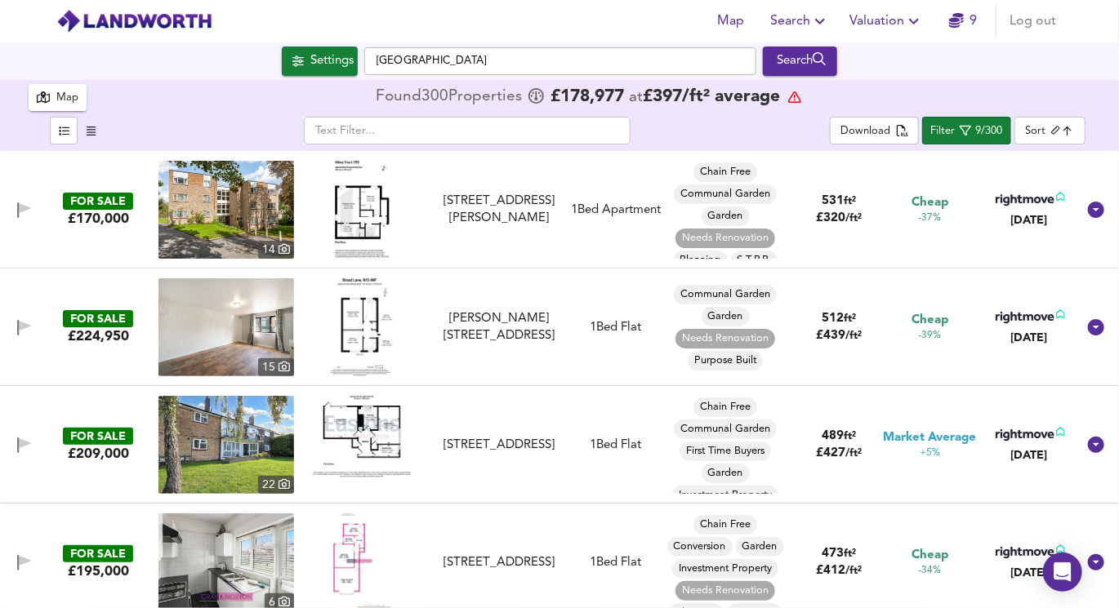
click at [343, 207] on img at bounding box center [362, 210] width 66 height 98
click at [215, 198] on img at bounding box center [226, 210] width 136 height 98
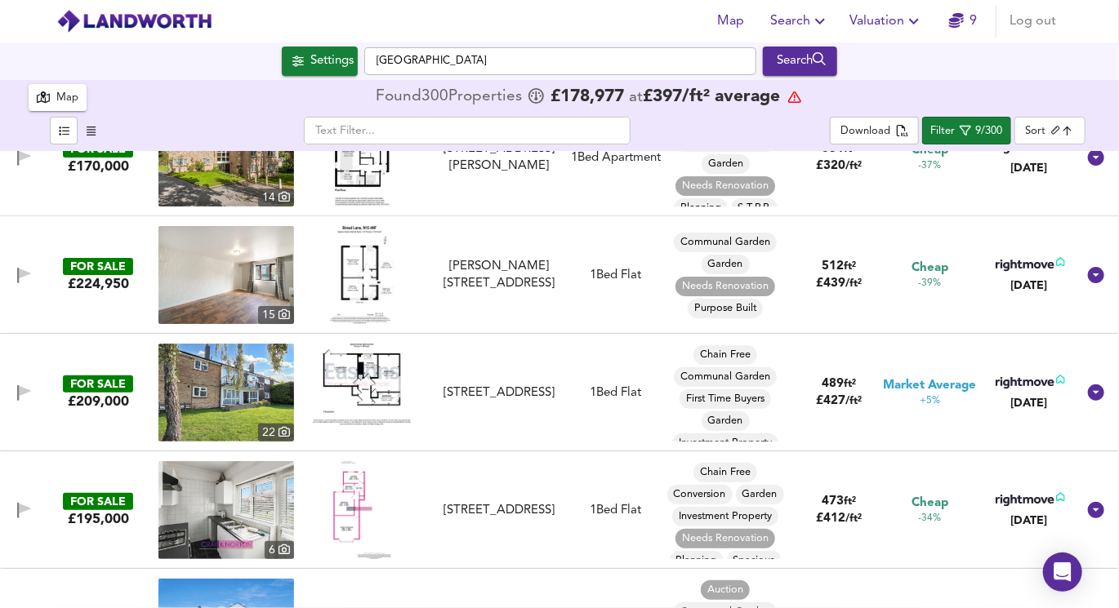
scroll to position [87, 0]
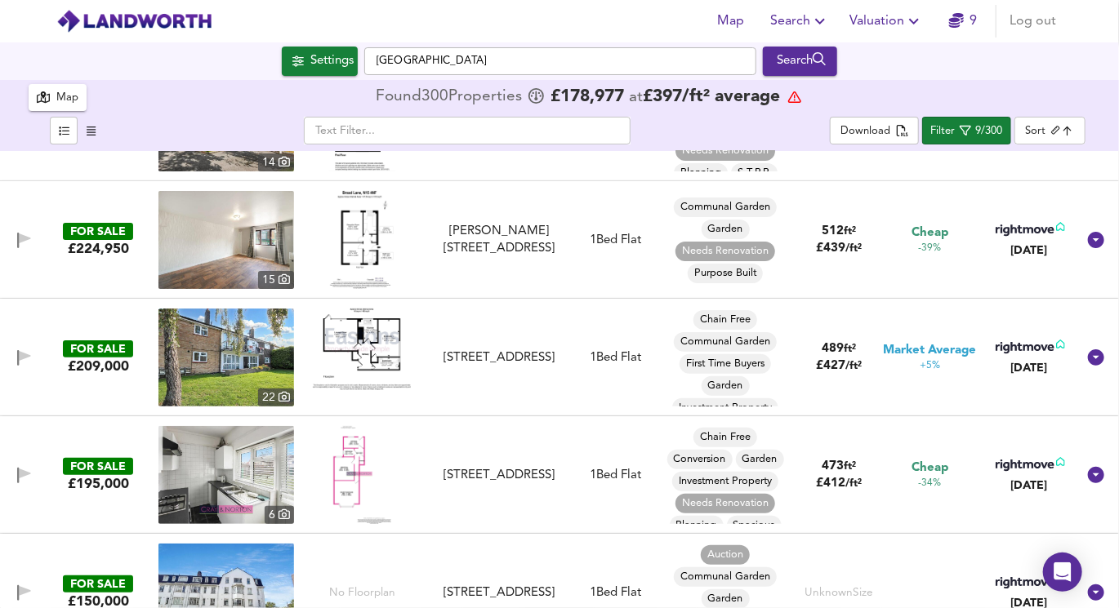
click at [360, 238] on img at bounding box center [362, 240] width 64 height 98
click at [216, 236] on img at bounding box center [226, 240] width 136 height 98
click at [199, 250] on img at bounding box center [226, 240] width 136 height 98
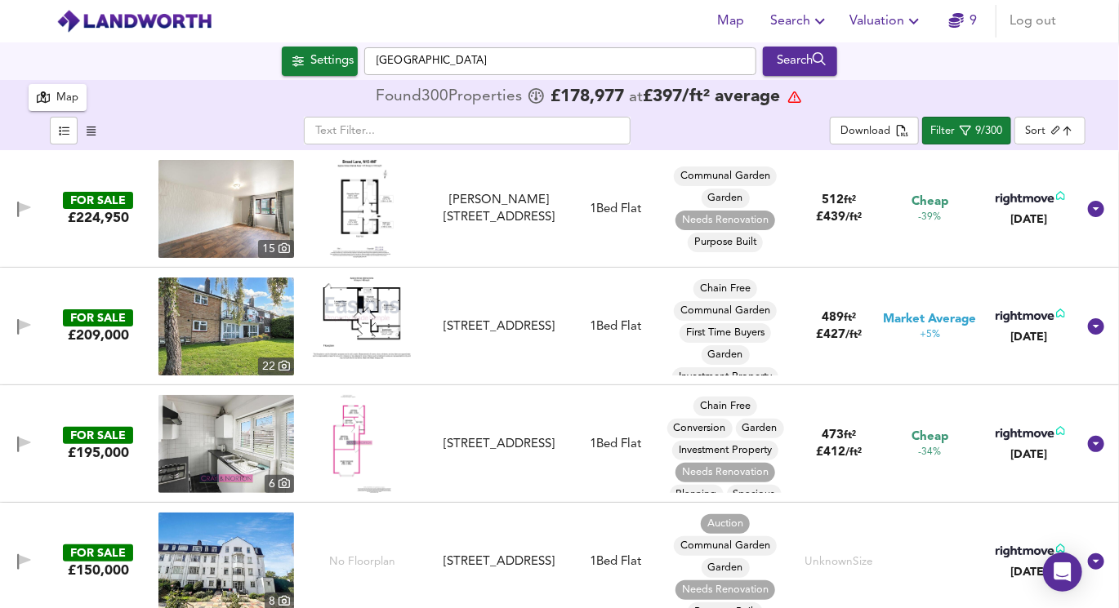
scroll to position [122, 0]
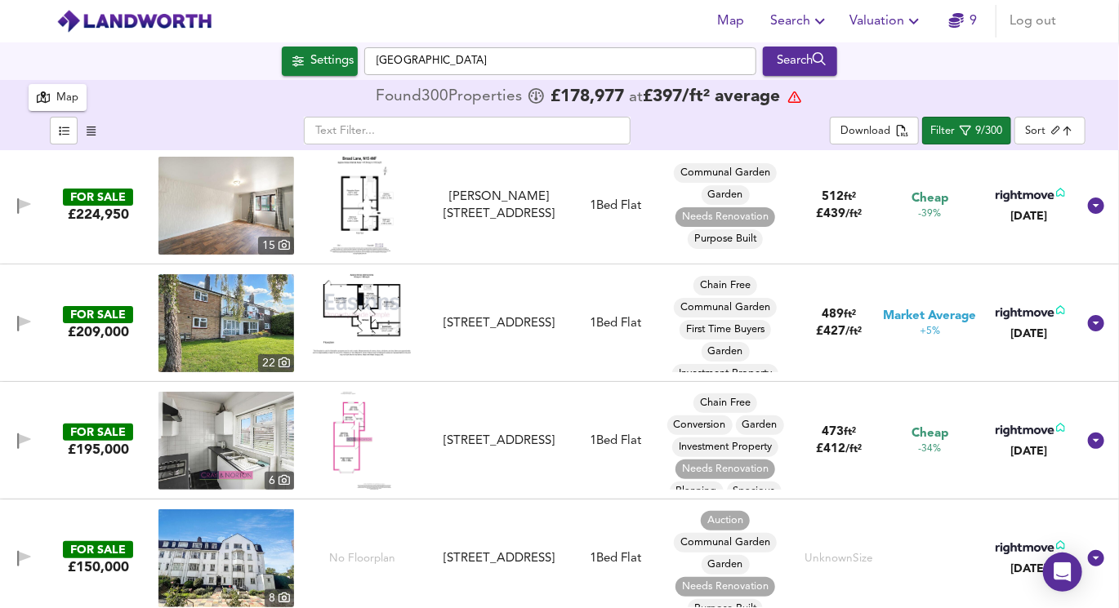
click at [358, 311] on img at bounding box center [362, 315] width 98 height 82
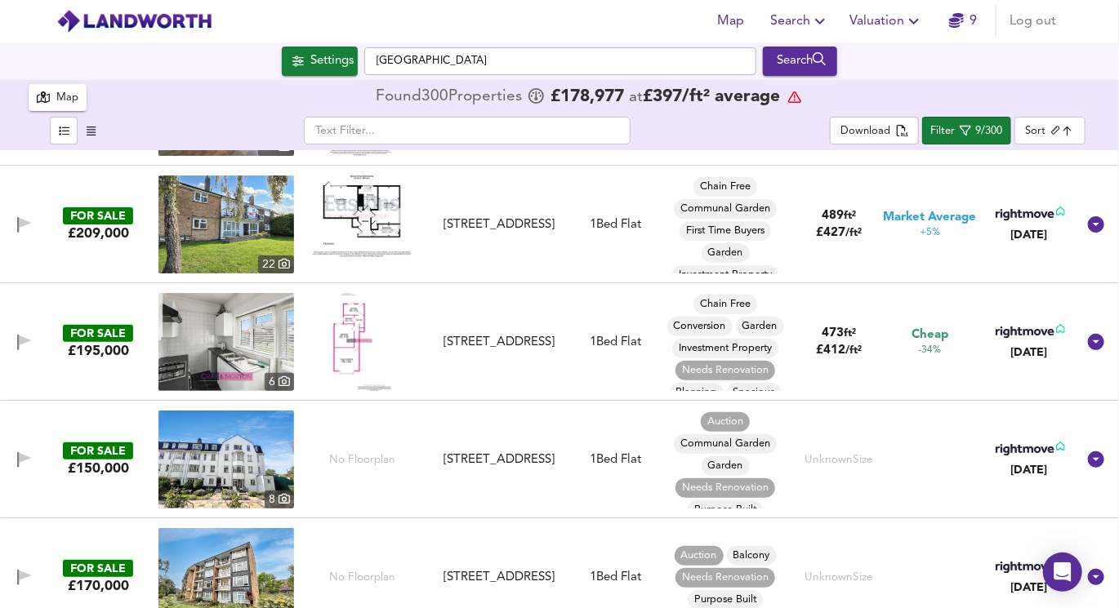
scroll to position [292, 0]
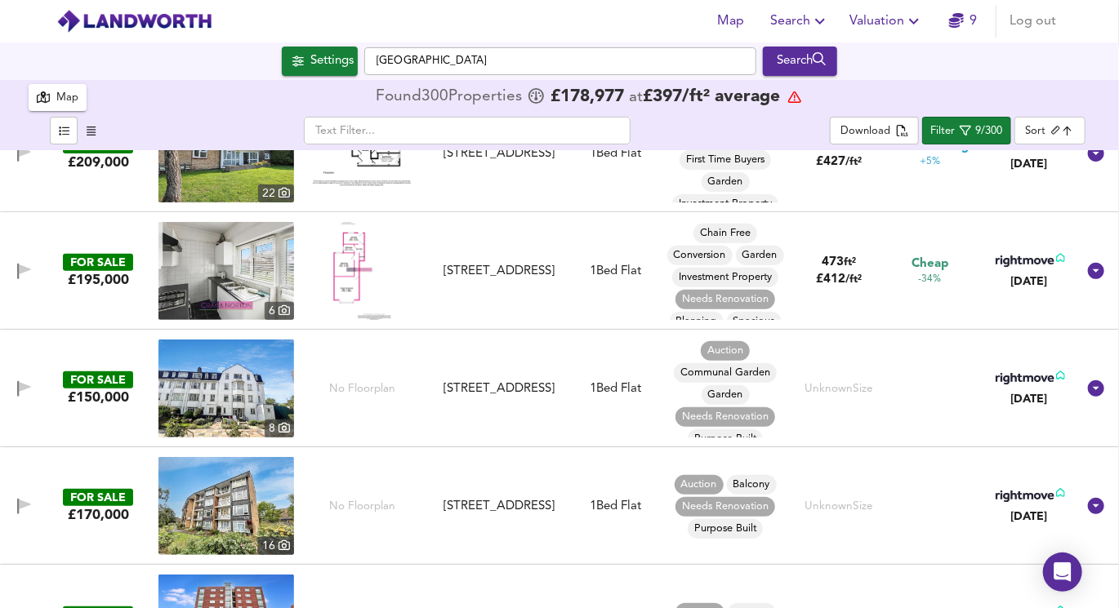
click at [348, 279] on img at bounding box center [362, 271] width 58 height 98
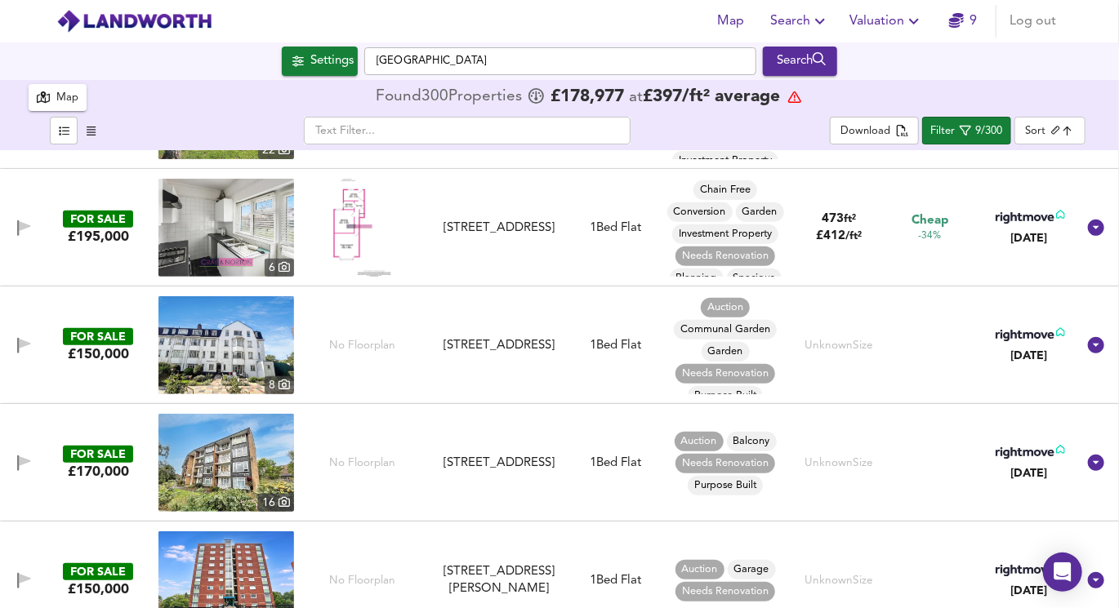
scroll to position [342, 0]
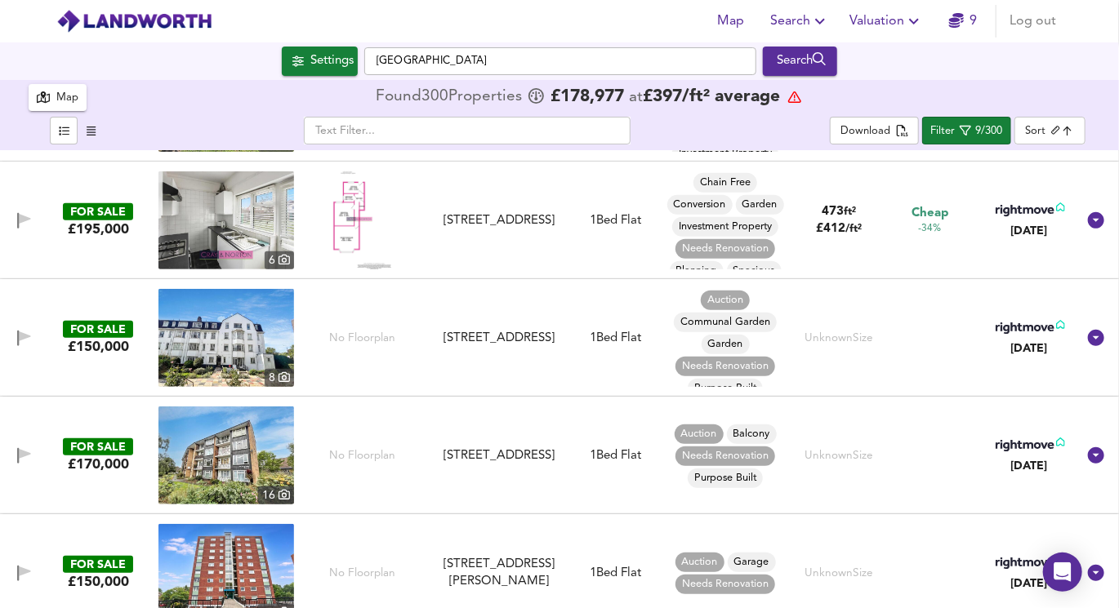
click at [265, 356] on img at bounding box center [226, 338] width 136 height 98
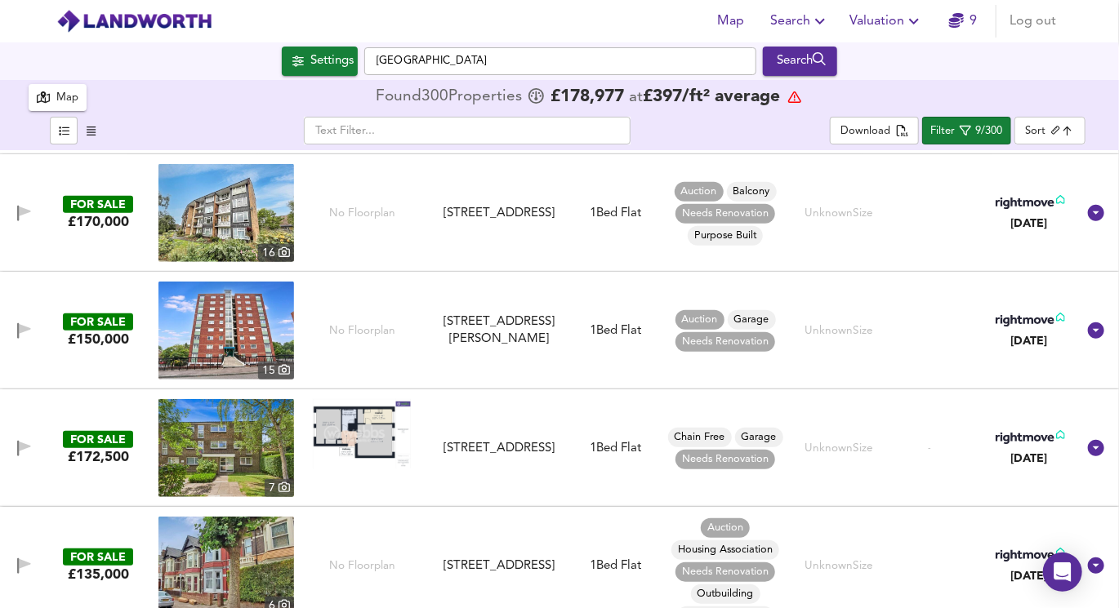
scroll to position [601, 0]
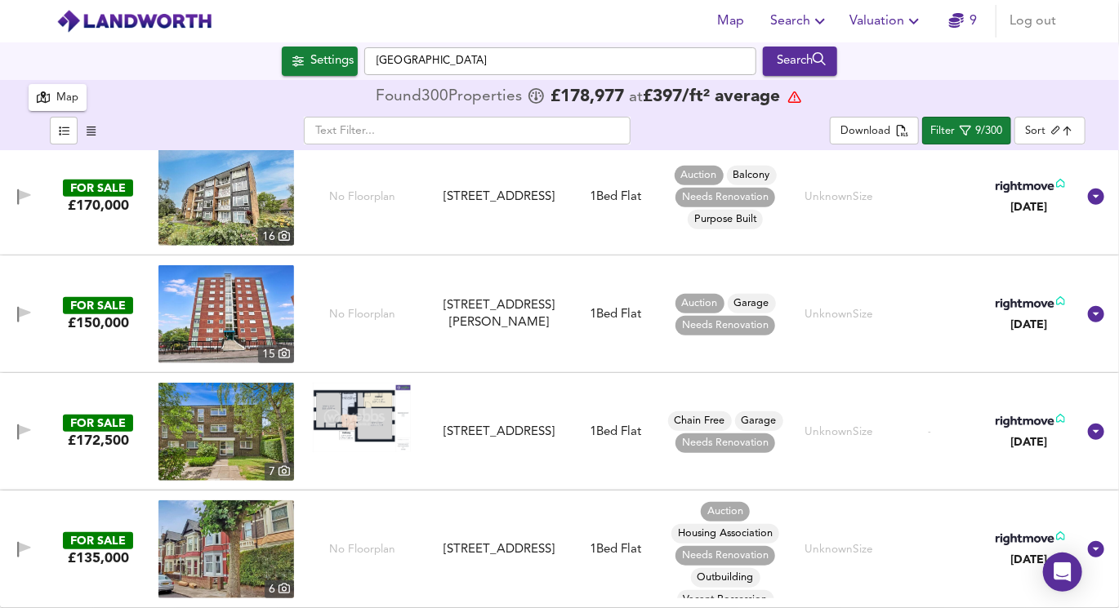
click at [390, 413] on img at bounding box center [362, 417] width 98 height 69
click at [278, 532] on img at bounding box center [226, 550] width 136 height 98
click at [996, 129] on div "9/300" at bounding box center [989, 131] width 27 height 19
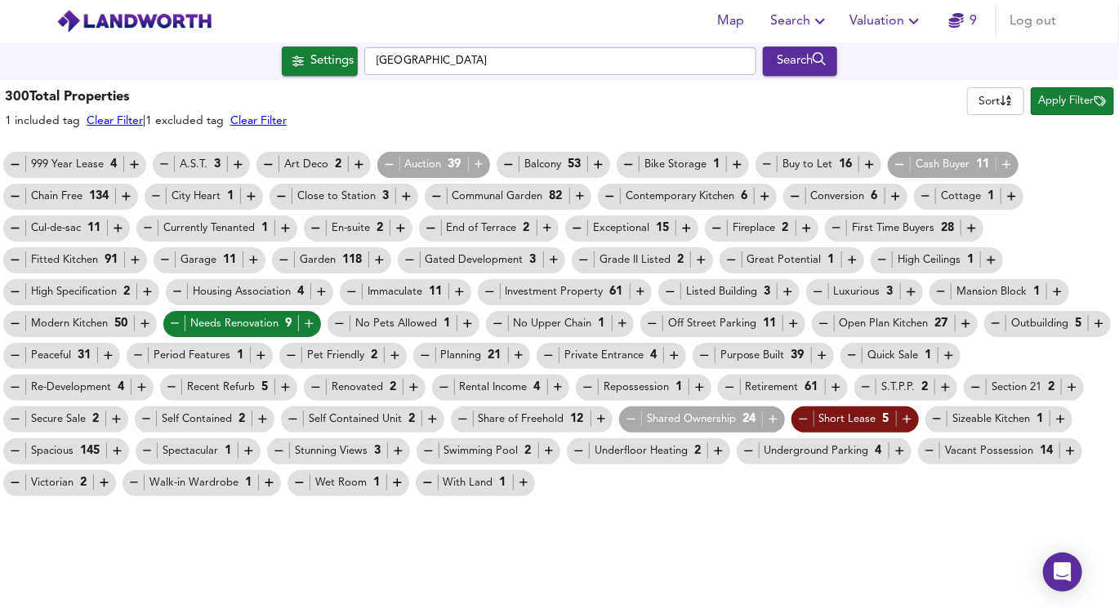
click at [178, 327] on icon "button" at bounding box center [175, 324] width 14 height 14
click at [483, 161] on span "Auction 39" at bounding box center [434, 164] width 114 height 17
click at [479, 163] on icon "button" at bounding box center [479, 165] width 14 height 14
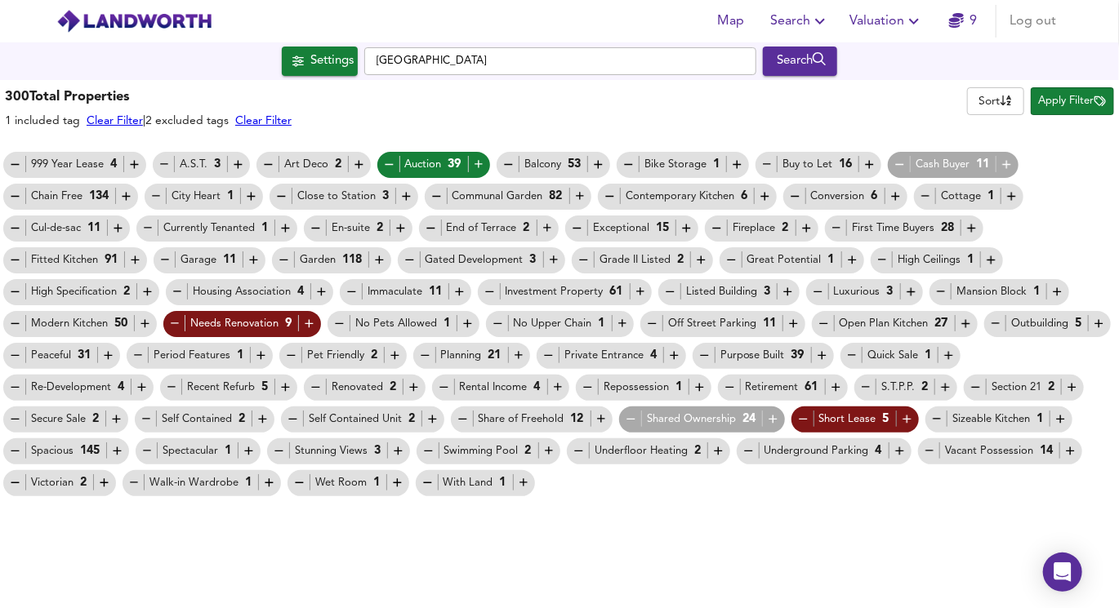
click at [1052, 112] on button "Apply Filter" at bounding box center [1072, 101] width 83 height 28
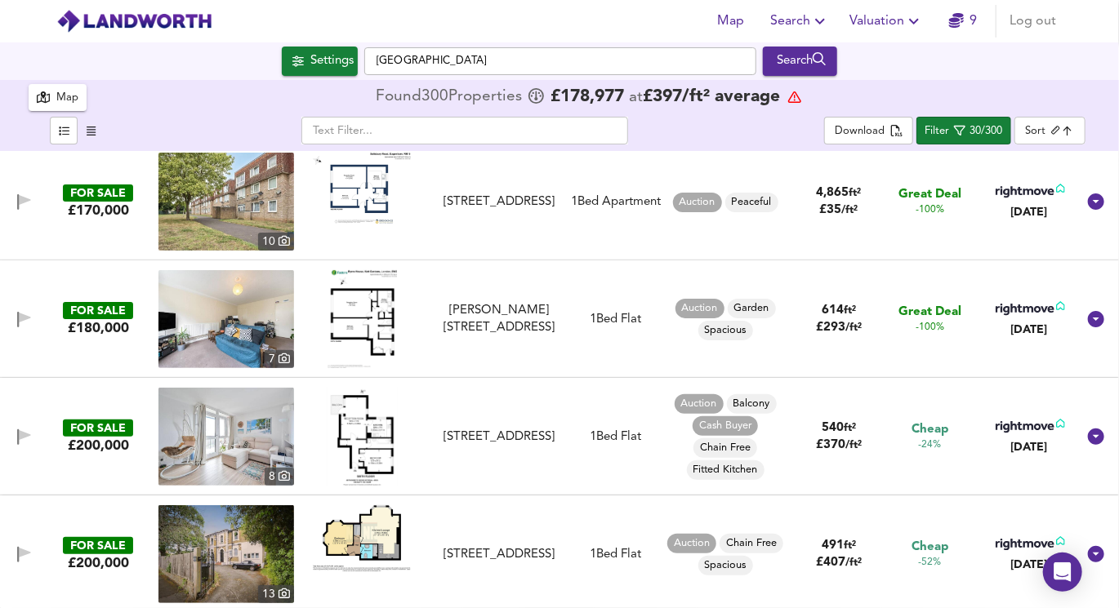
scroll to position [0, 0]
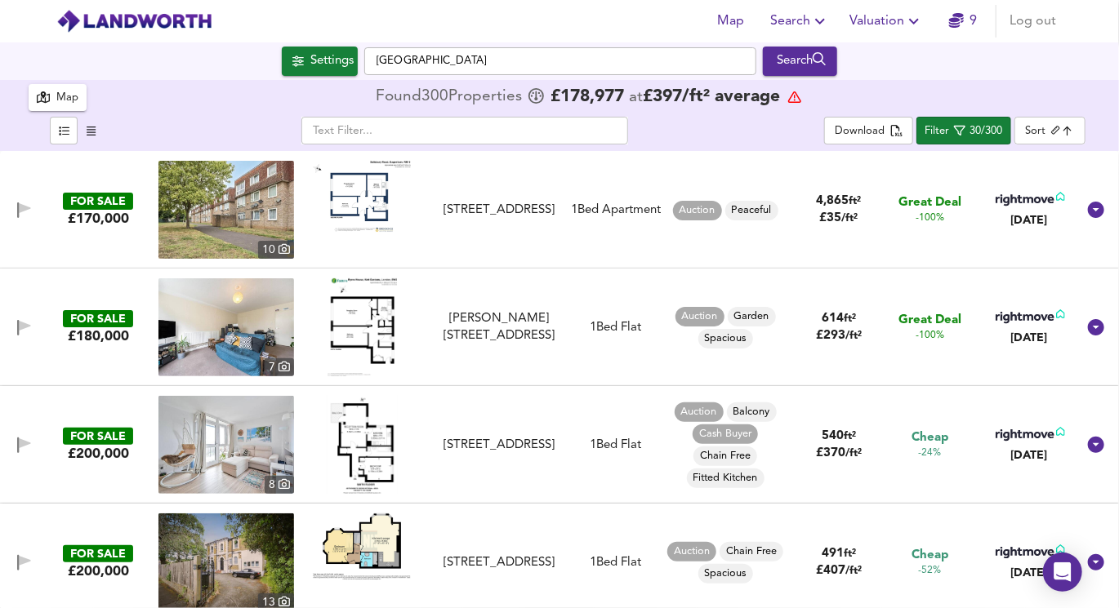
click at [230, 200] on img at bounding box center [226, 210] width 136 height 98
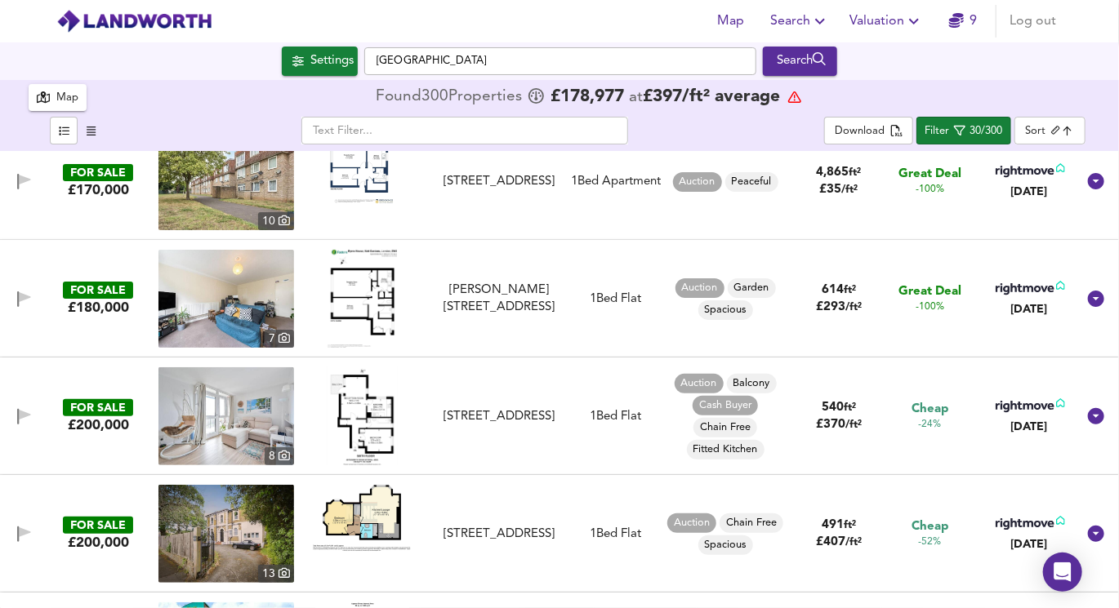
scroll to position [41, 0]
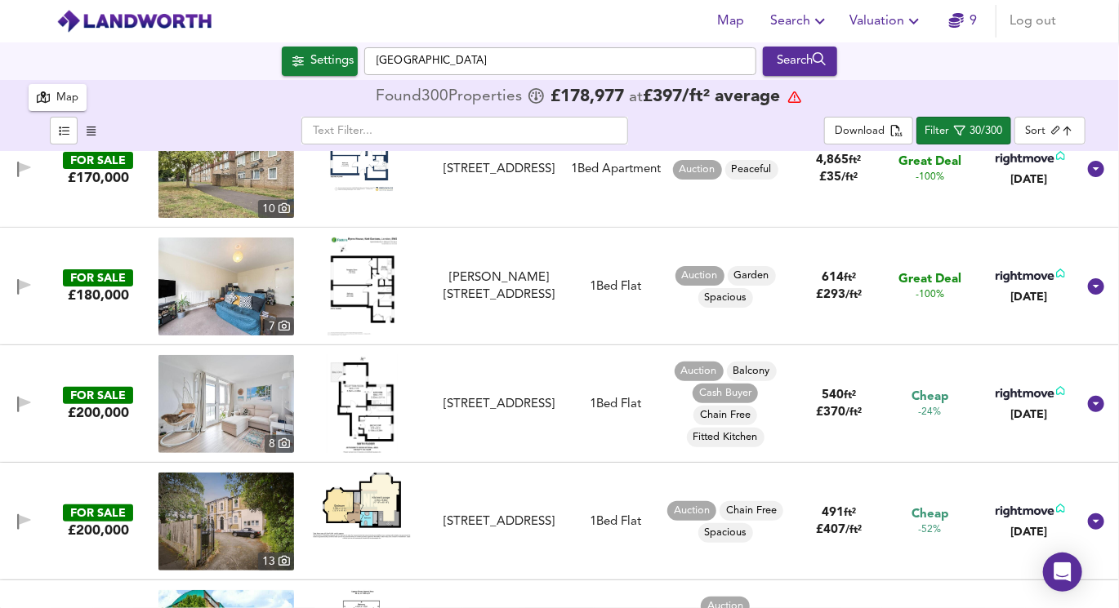
click at [328, 277] on img at bounding box center [361, 287] width 69 height 98
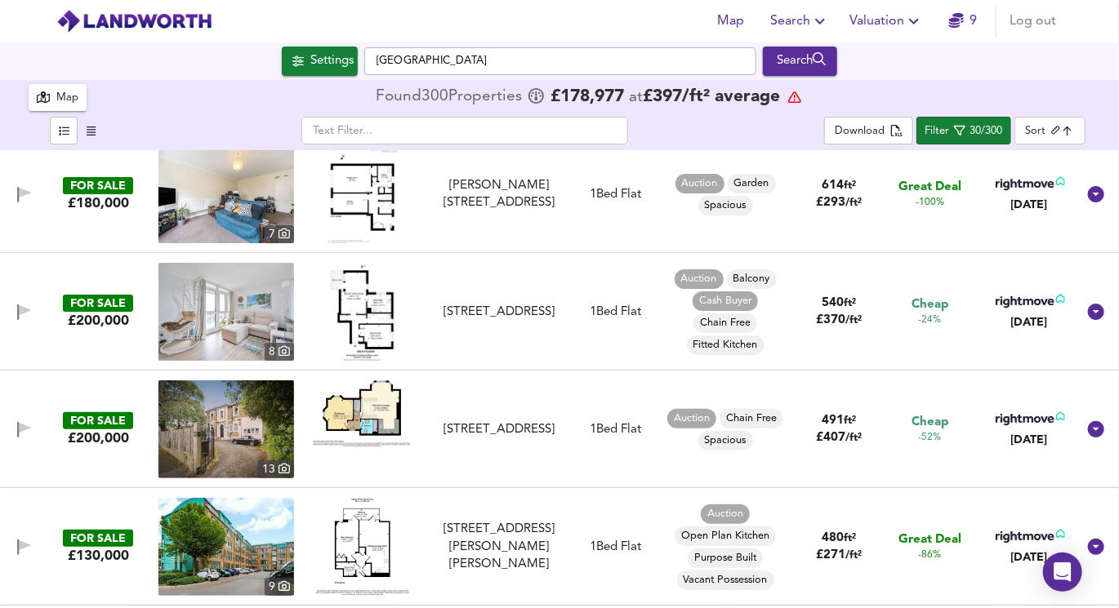
scroll to position [150, 0]
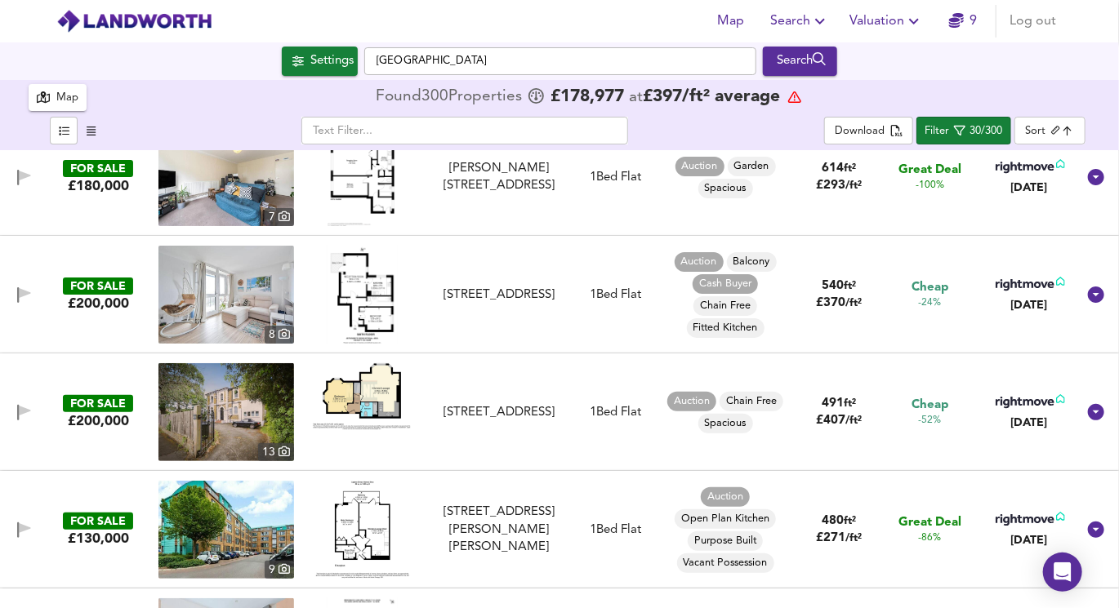
click at [362, 302] on img at bounding box center [362, 295] width 71 height 98
click at [208, 297] on img at bounding box center [226, 295] width 136 height 98
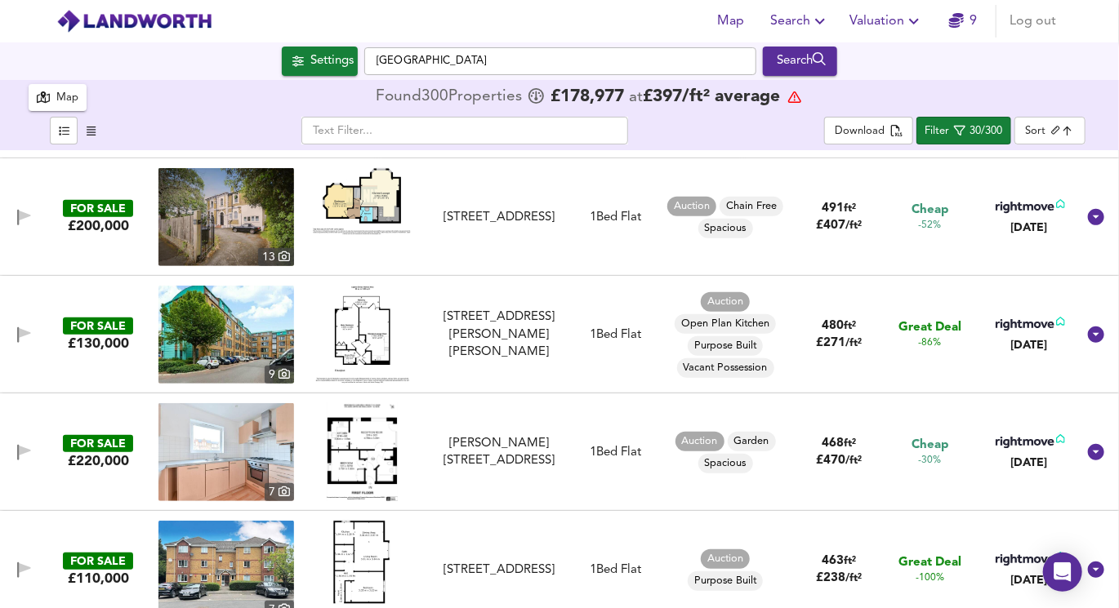
scroll to position [350, 0]
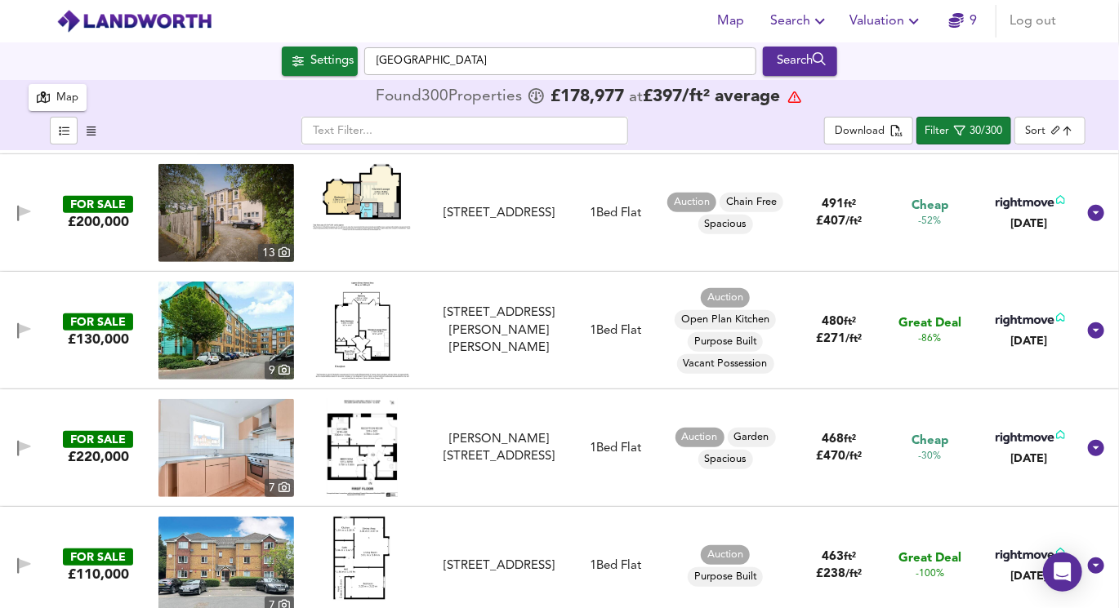
click at [364, 322] on img at bounding box center [362, 331] width 94 height 98
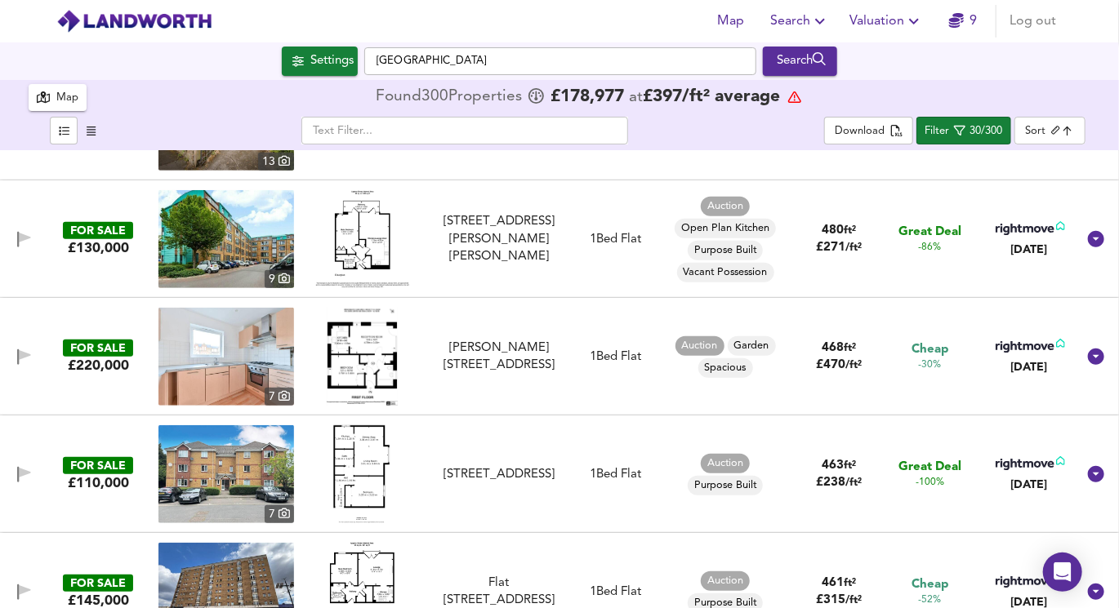
scroll to position [451, 0]
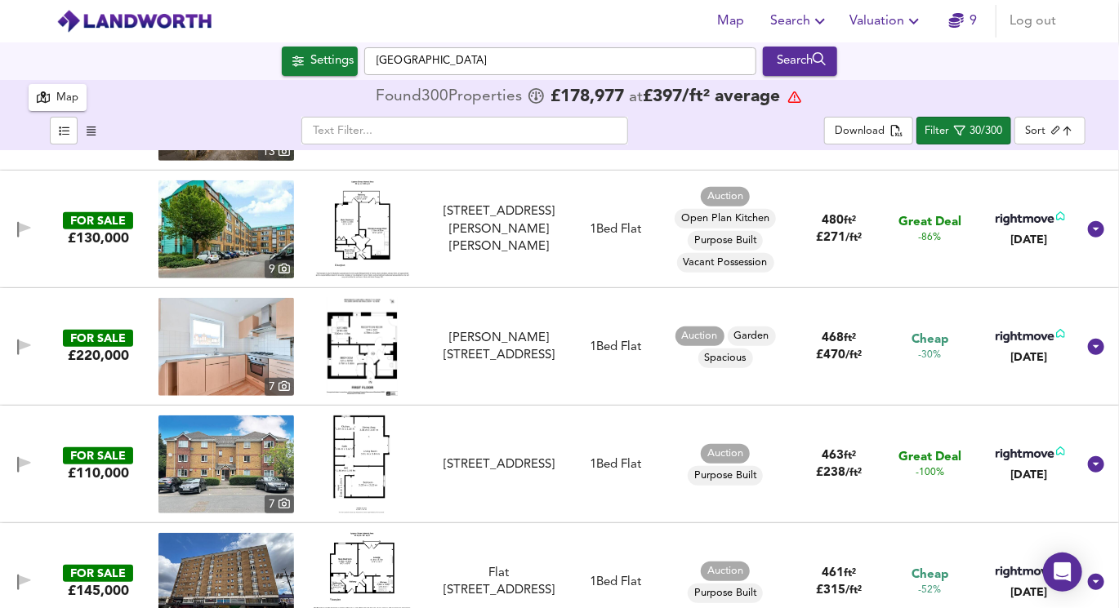
click at [344, 331] on img at bounding box center [362, 347] width 71 height 98
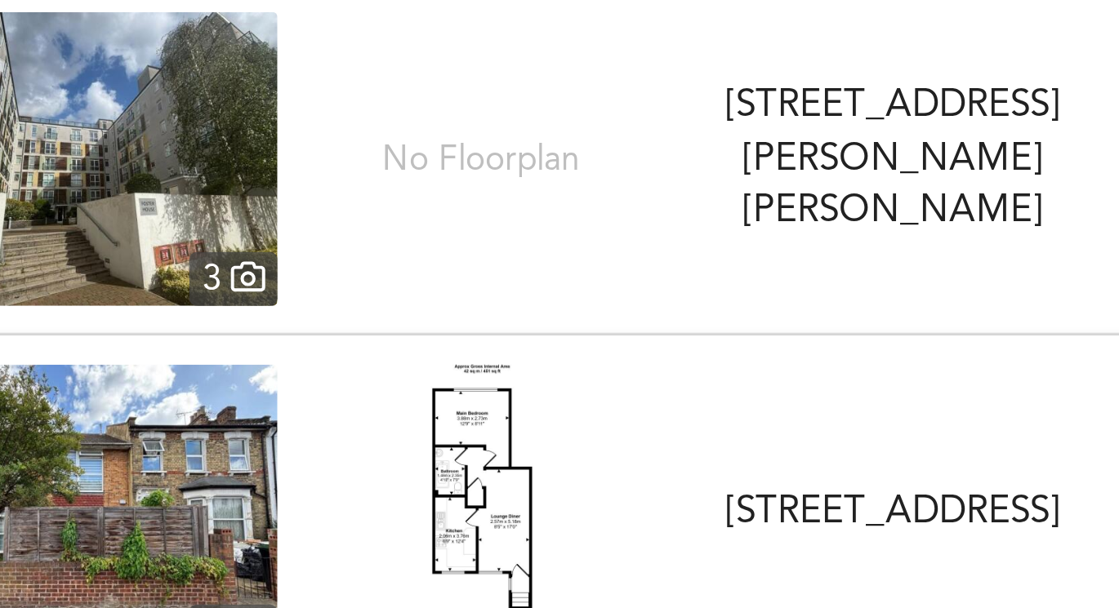
scroll to position [1062, 0]
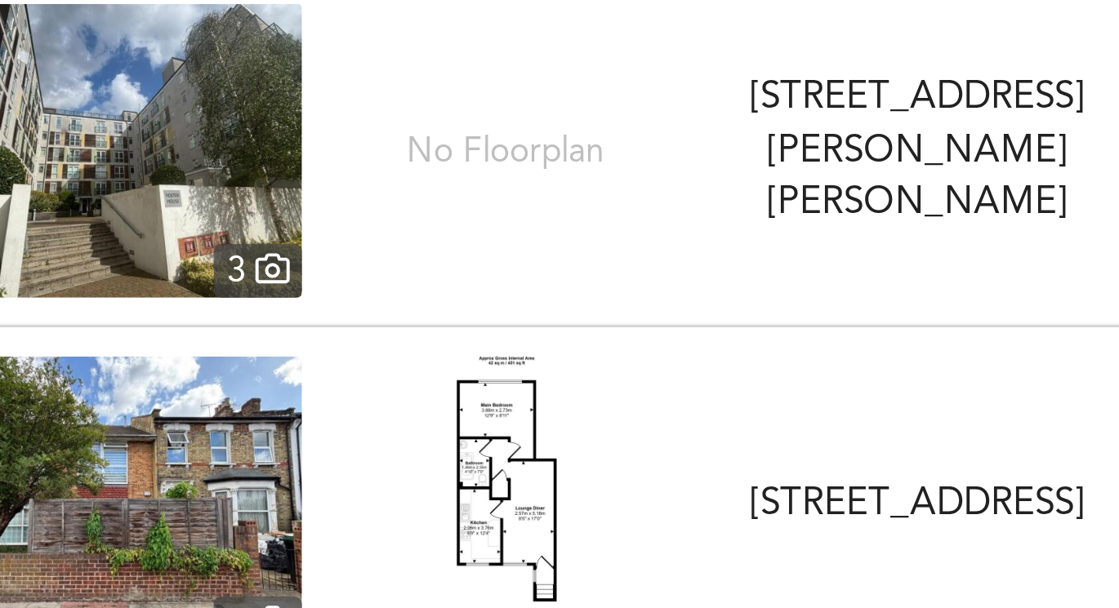
click at [219, 205] on img at bounding box center [226, 206] width 136 height 98
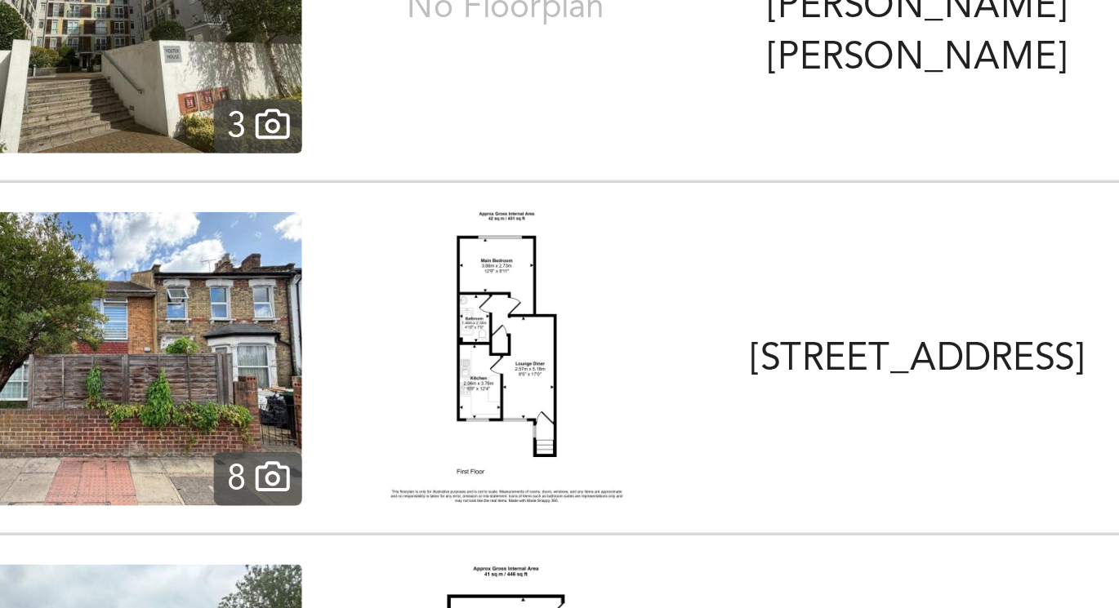
scroll to position [1114, 0]
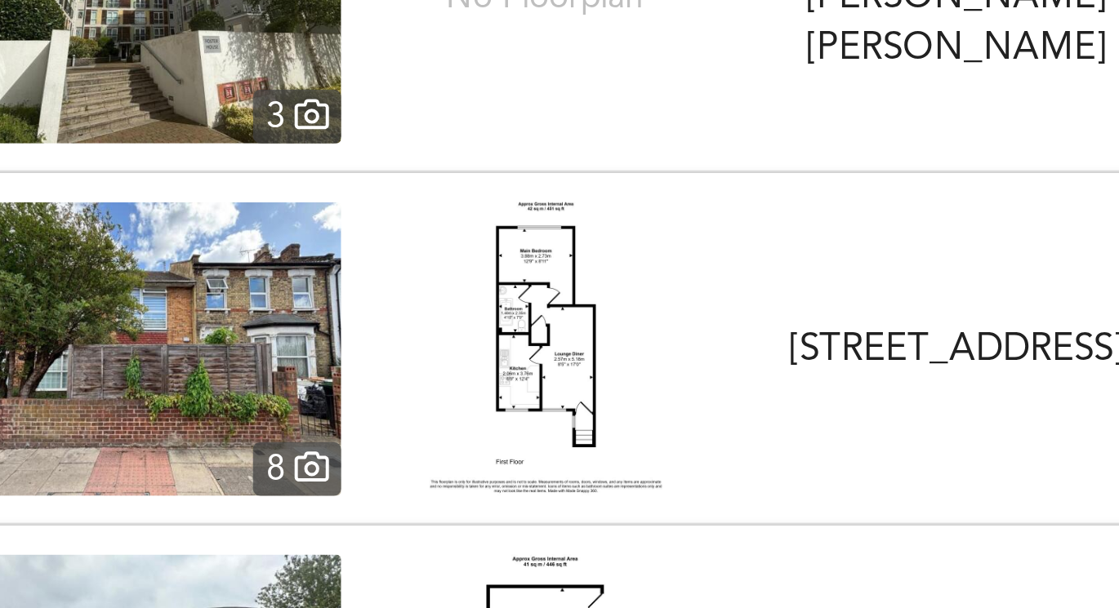
click at [347, 252] on img at bounding box center [362, 272] width 78 height 98
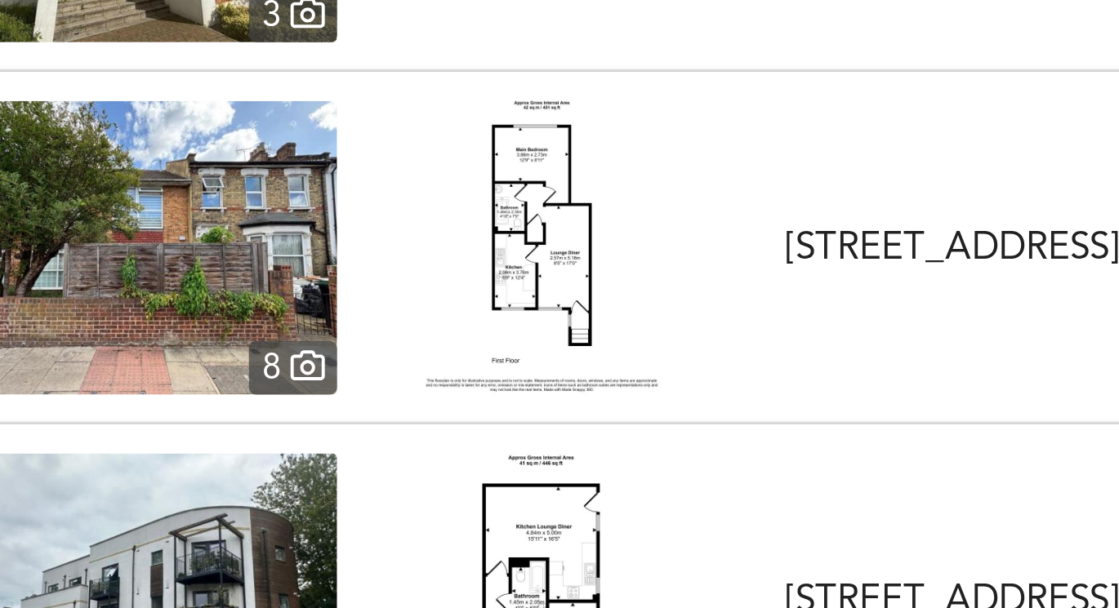
scroll to position [1133, 0]
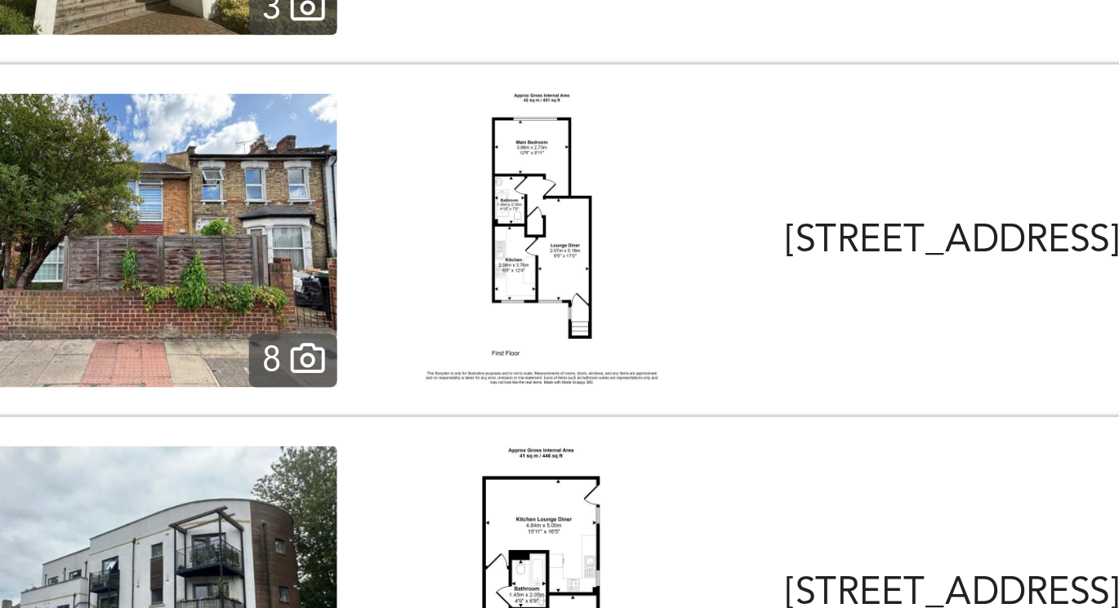
click at [274, 263] on img at bounding box center [226, 253] width 136 height 98
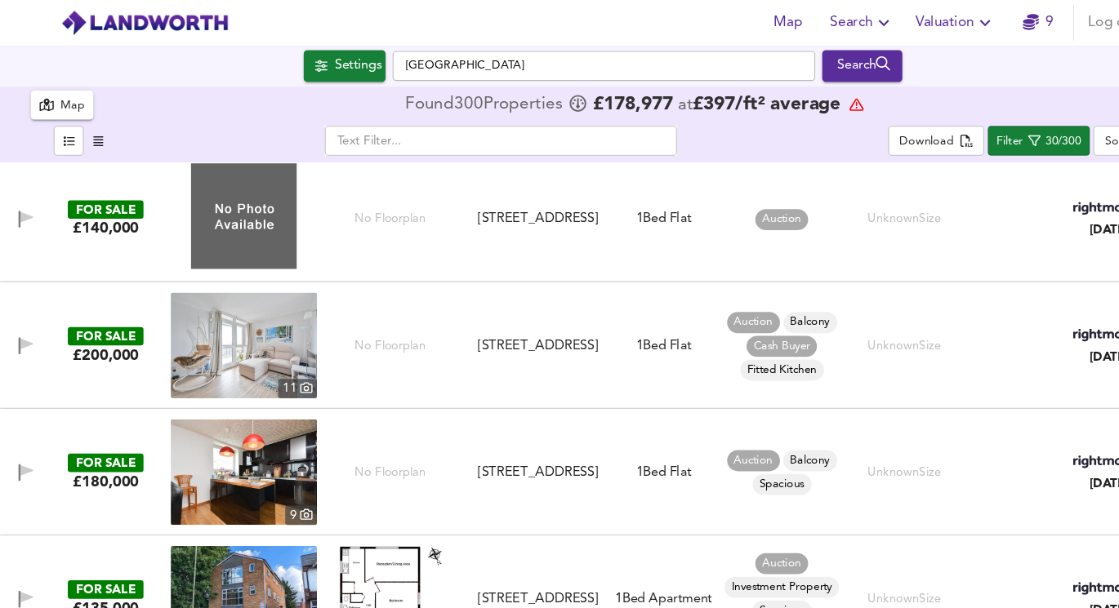
scroll to position [1986, 0]
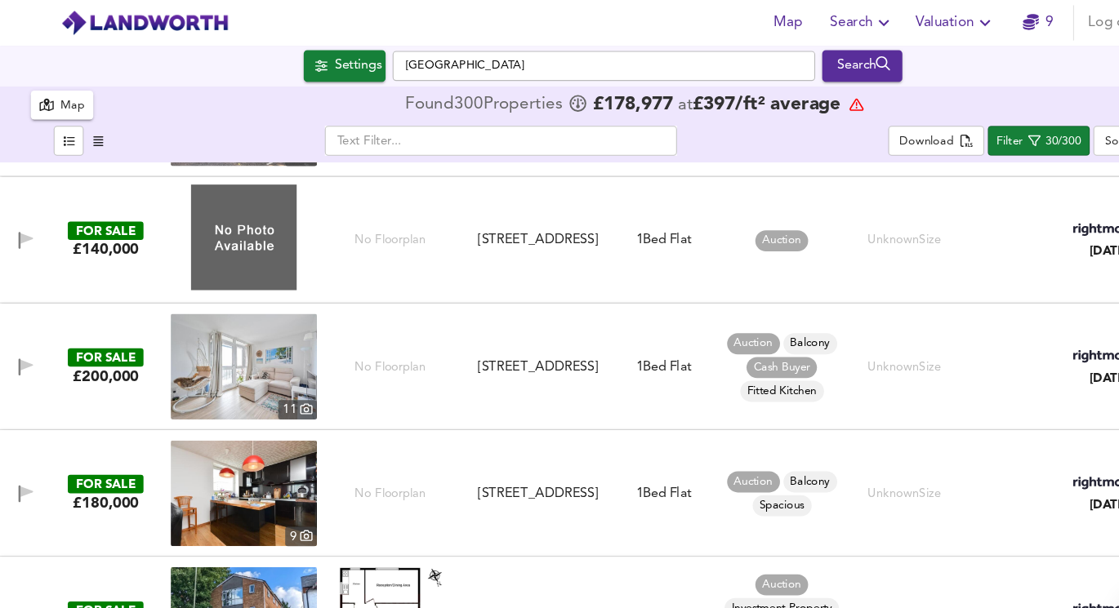
click at [458, 229] on div "[STREET_ADDRESS]" at bounding box center [498, 223] width 125 height 17
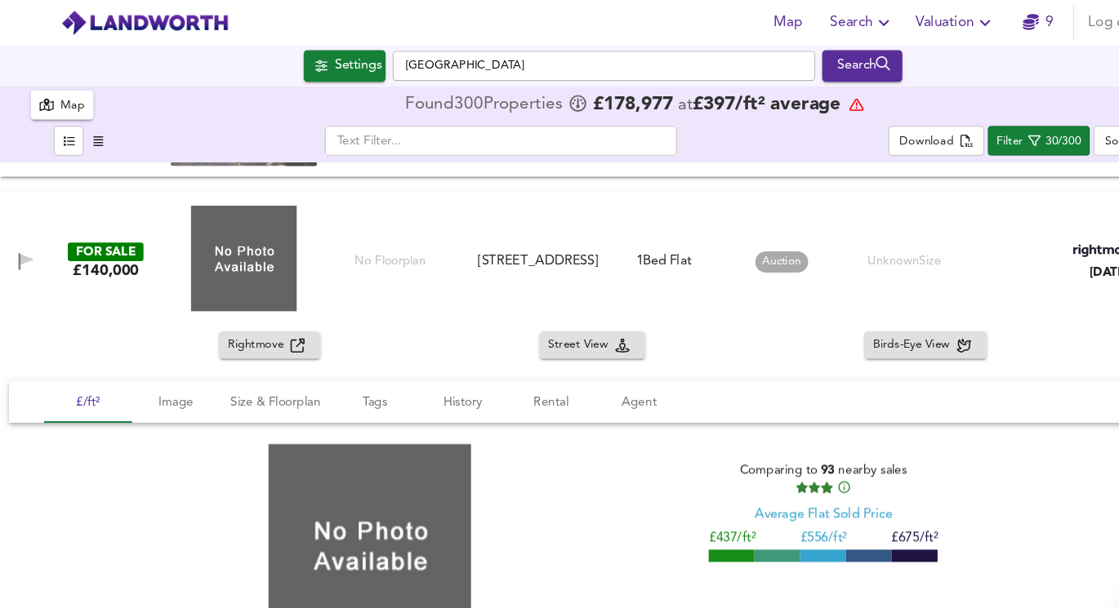
click at [135, 233] on div "FOR SALE £140,000" at bounding box center [99, 242] width 108 height 35
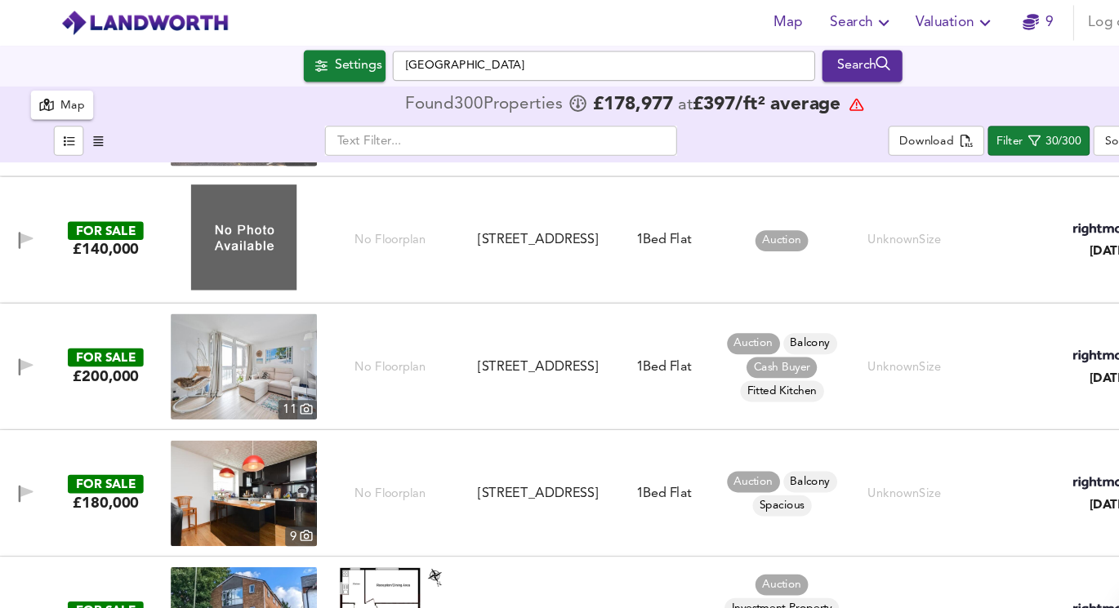
click at [214, 242] on img at bounding box center [226, 220] width 98 height 98
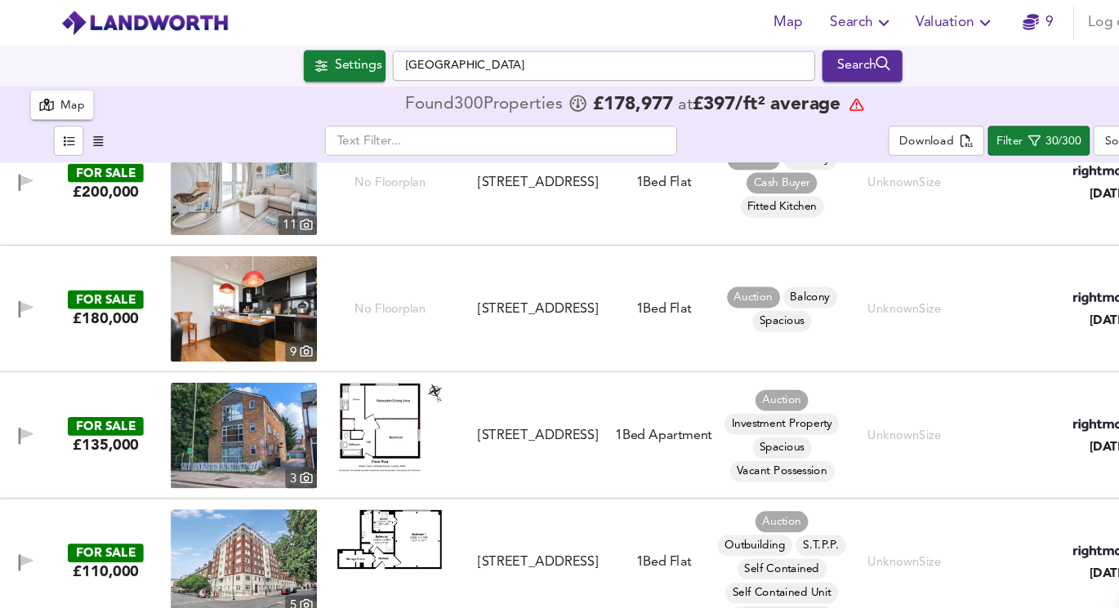
scroll to position [2158, 0]
click at [365, 394] on img at bounding box center [362, 395] width 98 height 83
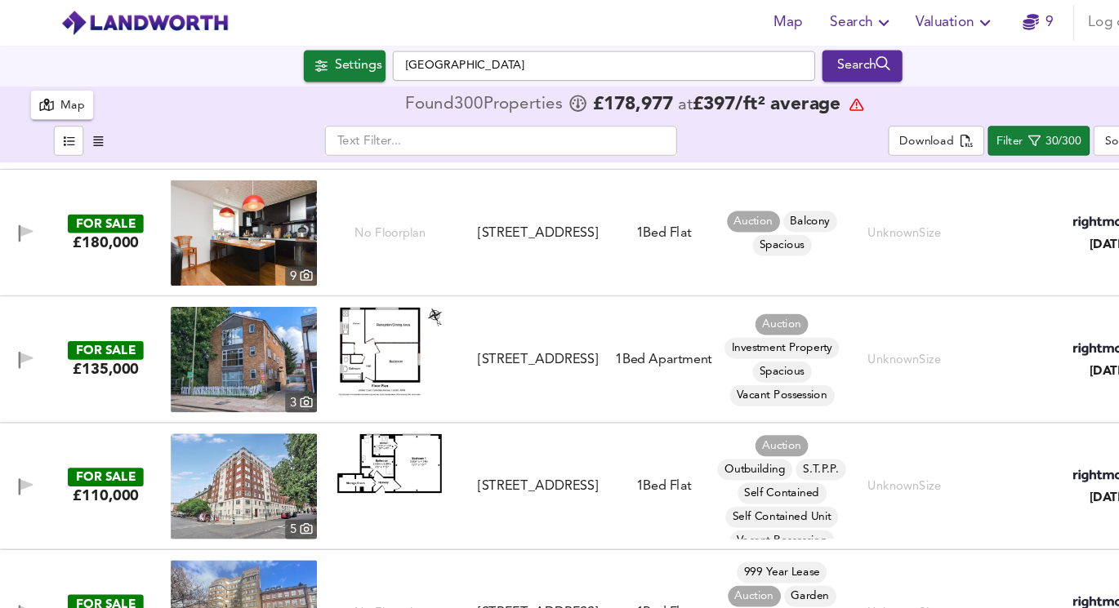
scroll to position [2249, 0]
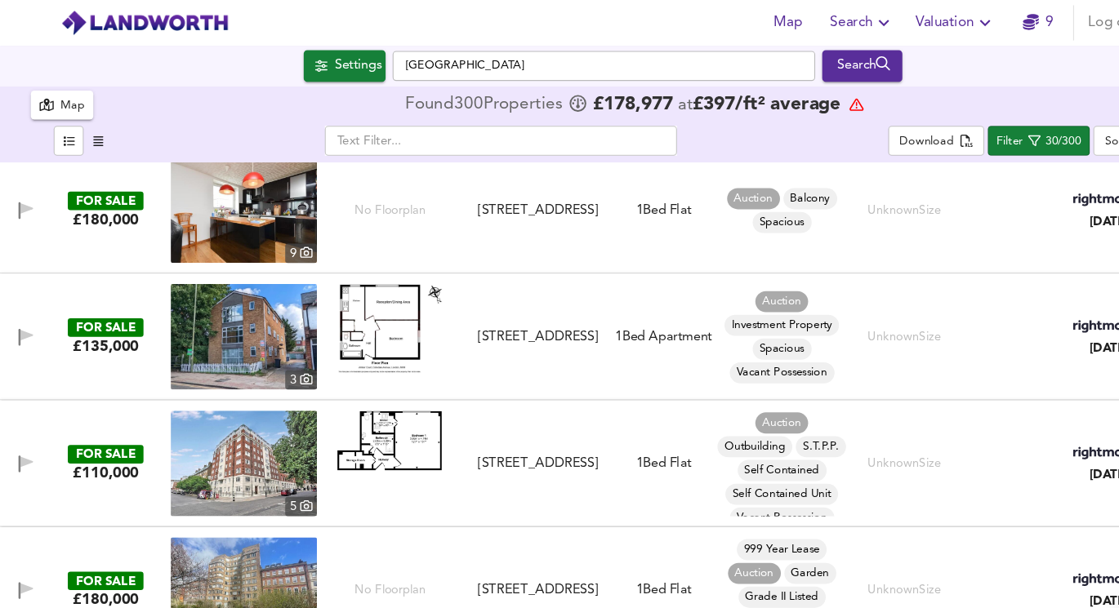
click at [358, 403] on img at bounding box center [362, 409] width 98 height 56
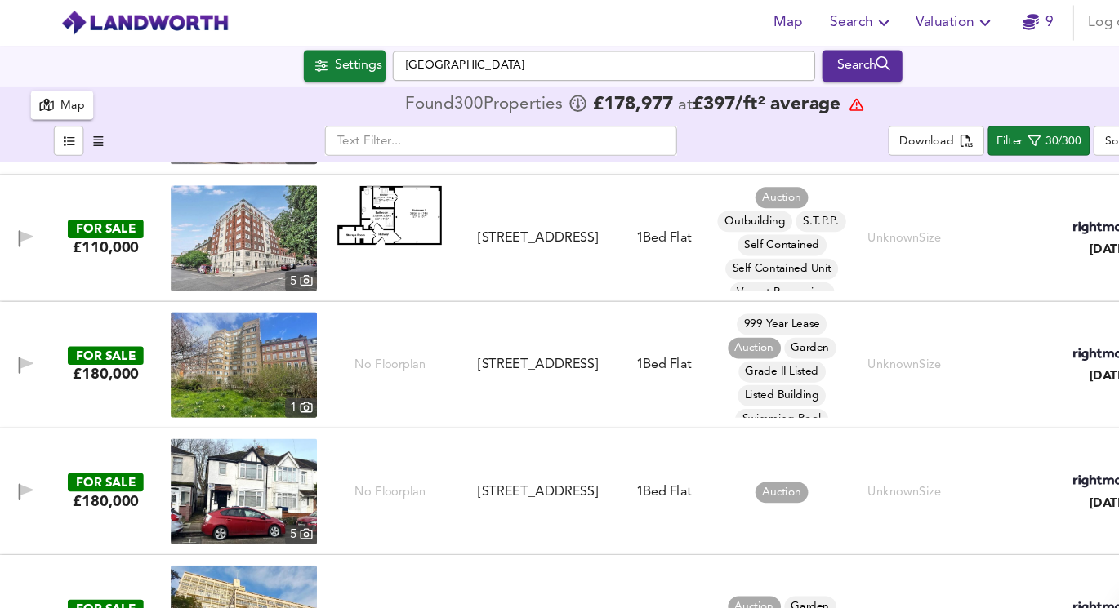
scroll to position [2456, 0]
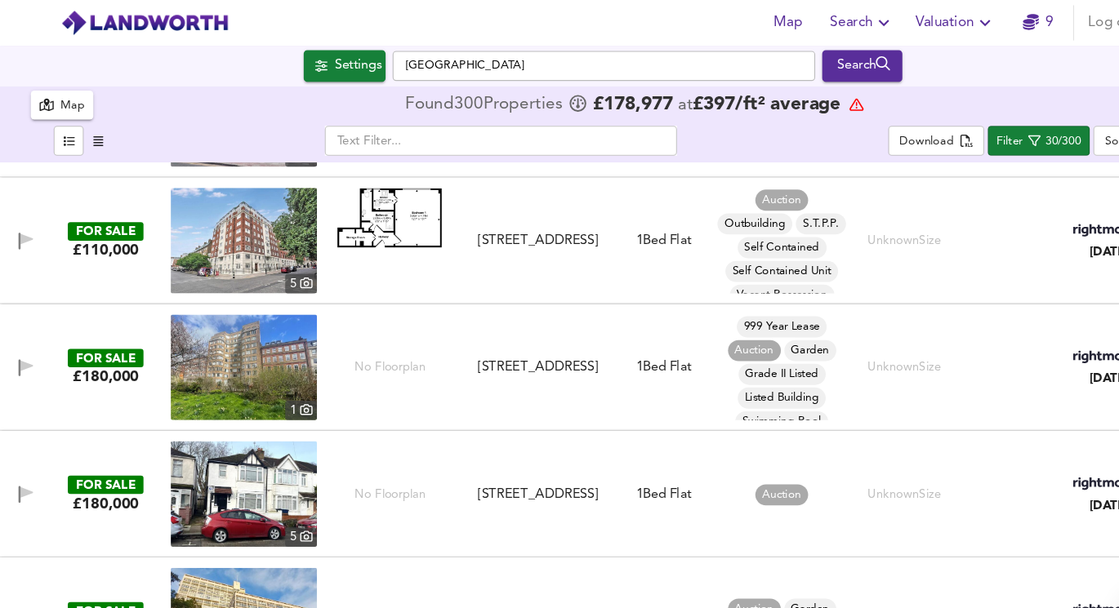
click at [258, 328] on img at bounding box center [226, 341] width 136 height 98
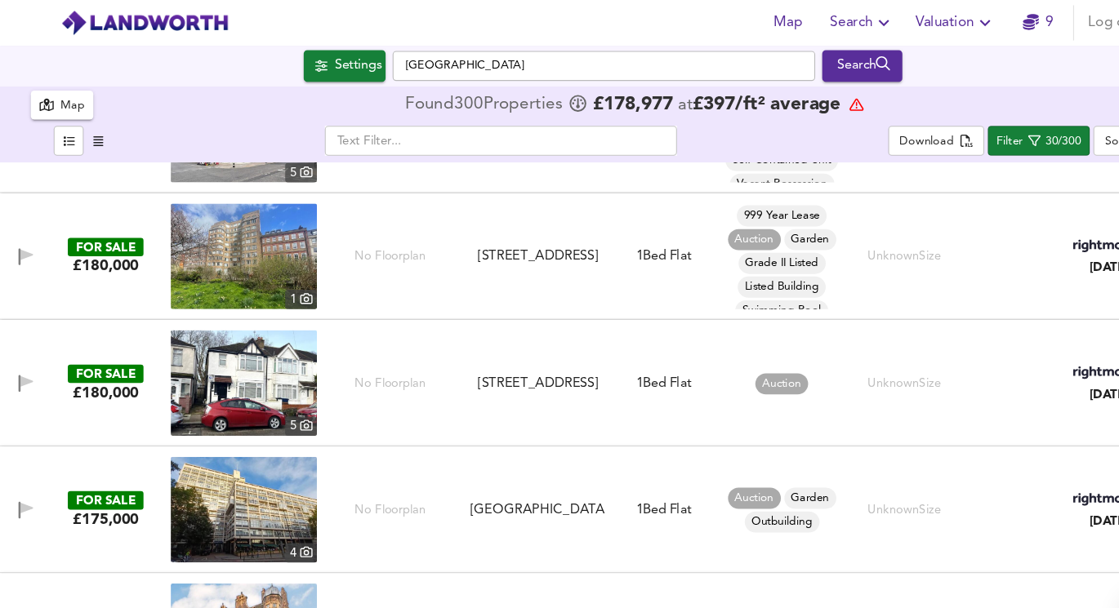
scroll to position [2580, 0]
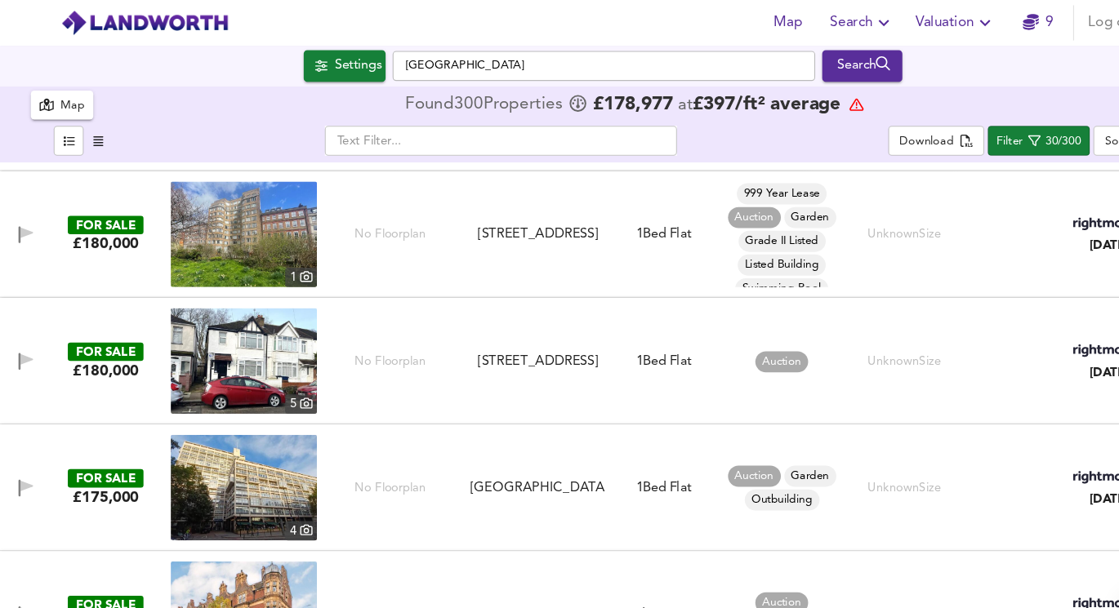
click at [267, 320] on img at bounding box center [226, 335] width 136 height 98
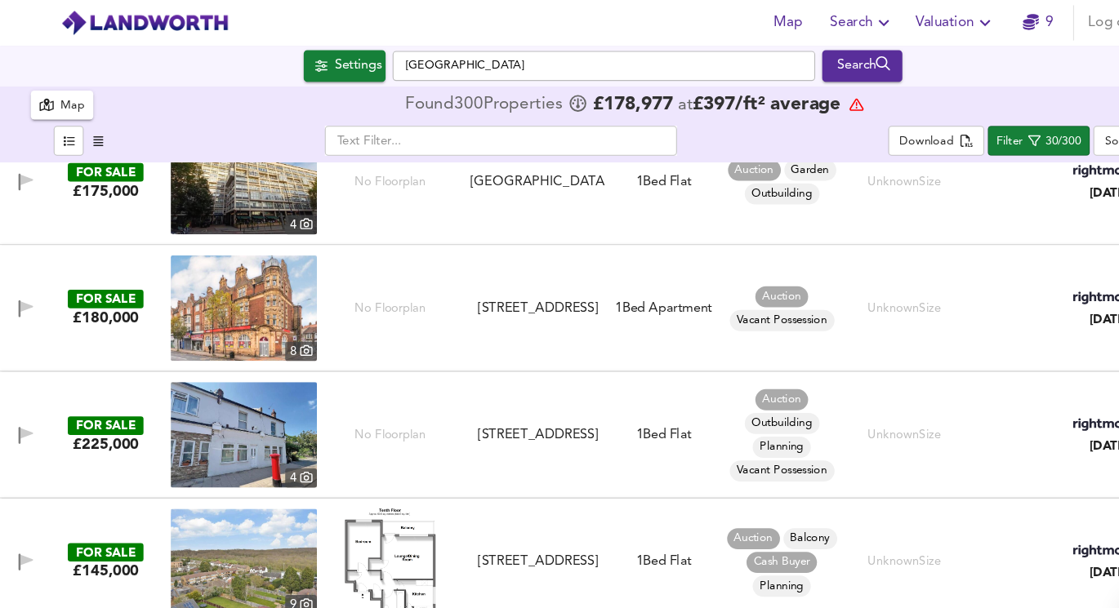
scroll to position [3070, 0]
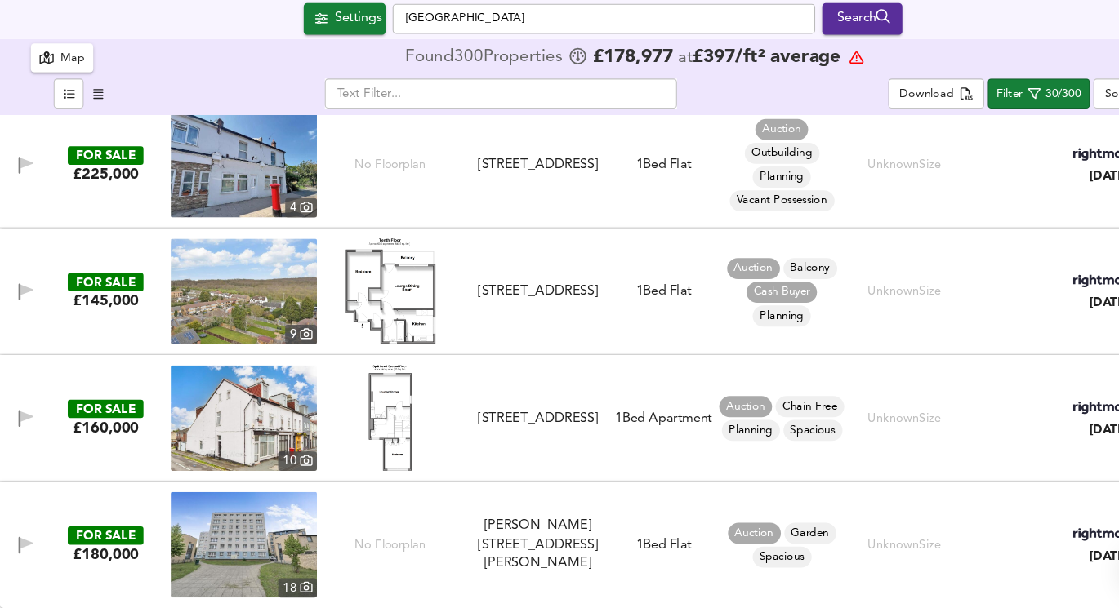
click at [348, 427] on img at bounding box center [362, 432] width 40 height 98
click at [356, 331] on img at bounding box center [362, 314] width 84 height 98
click at [297, 305] on div at bounding box center [362, 314] width 136 height 98
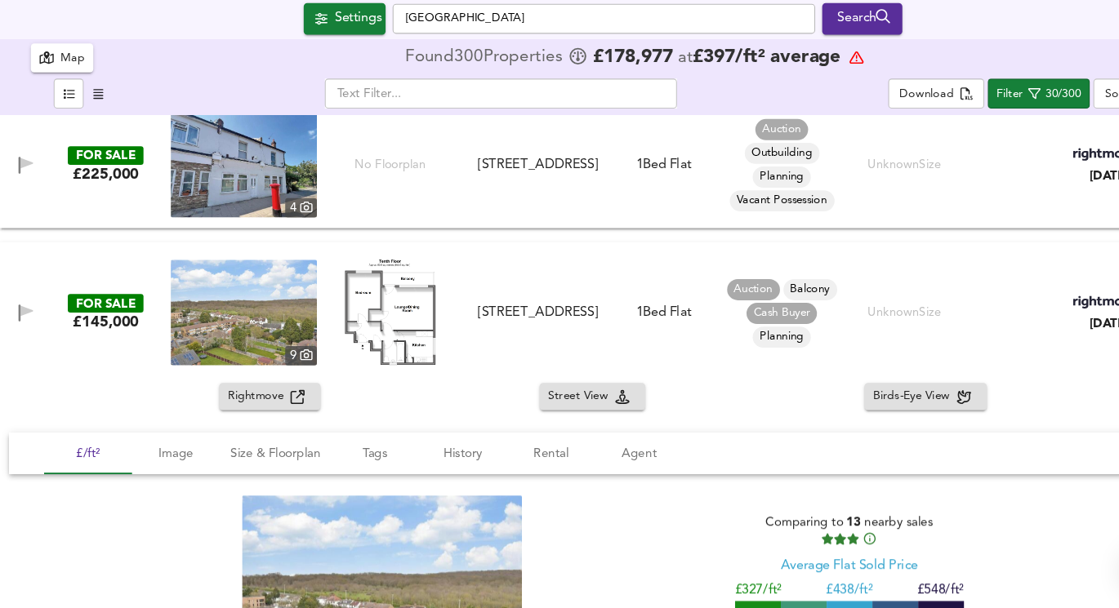
click at [281, 305] on img at bounding box center [226, 334] width 136 height 98
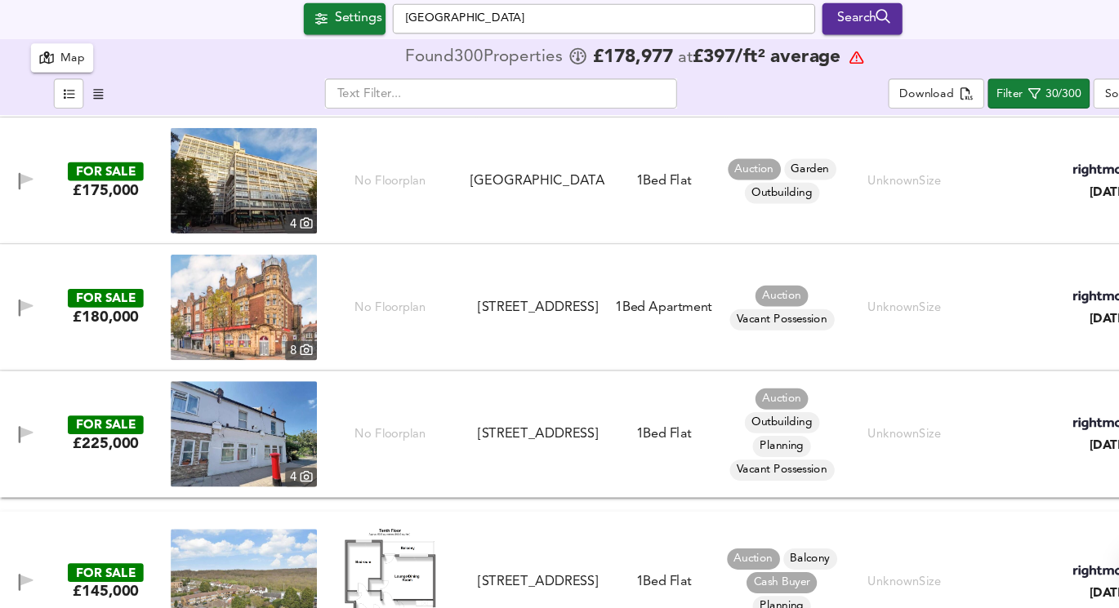
scroll to position [2848, 0]
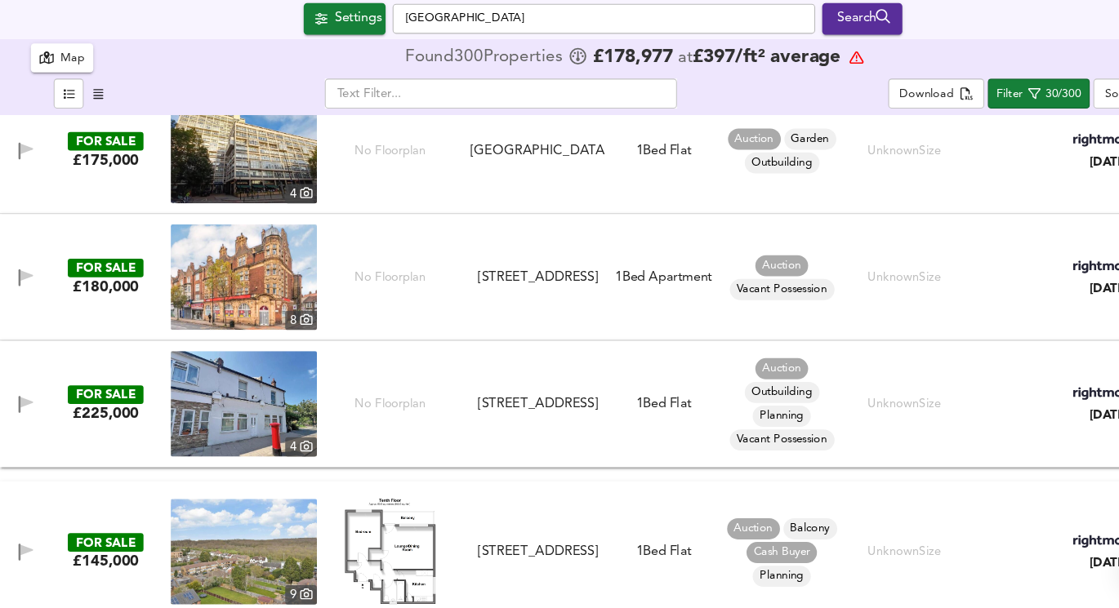
click at [220, 313] on img at bounding box center [226, 301] width 136 height 98
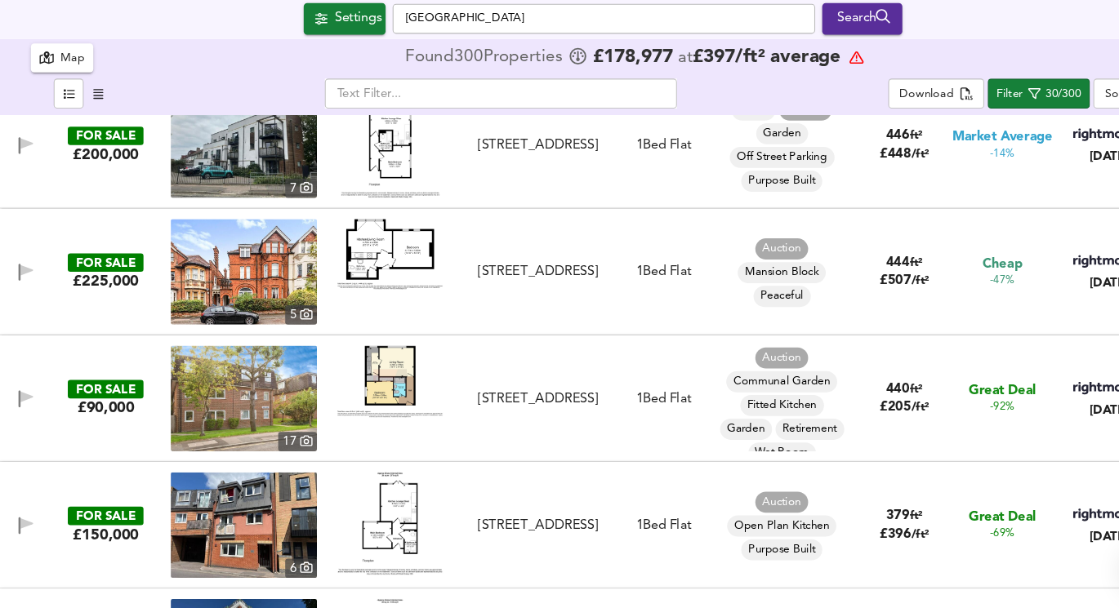
scroll to position [959, 0]
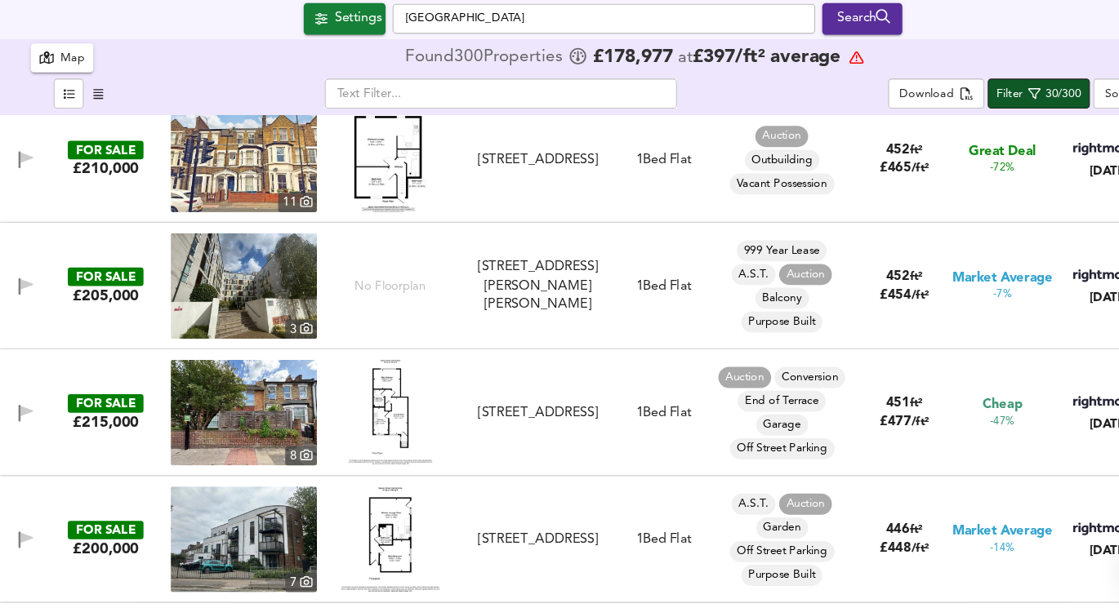
click at [925, 134] on div "Filter" at bounding box center [936, 131] width 24 height 19
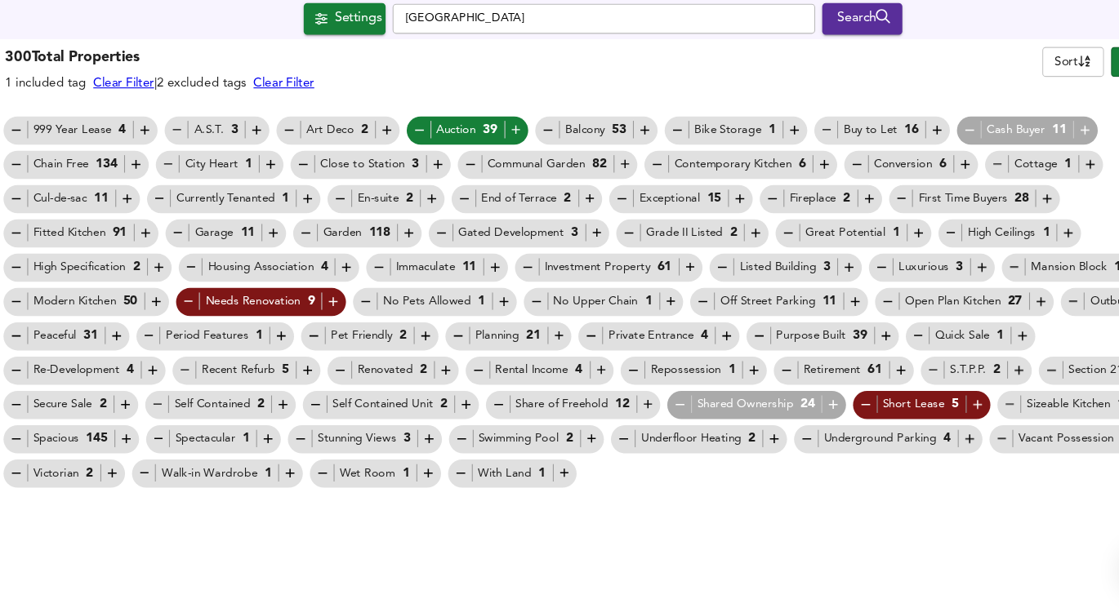
click at [390, 155] on div "Auction 39" at bounding box center [434, 165] width 114 height 26
click at [385, 160] on icon "button" at bounding box center [389, 165] width 14 height 14
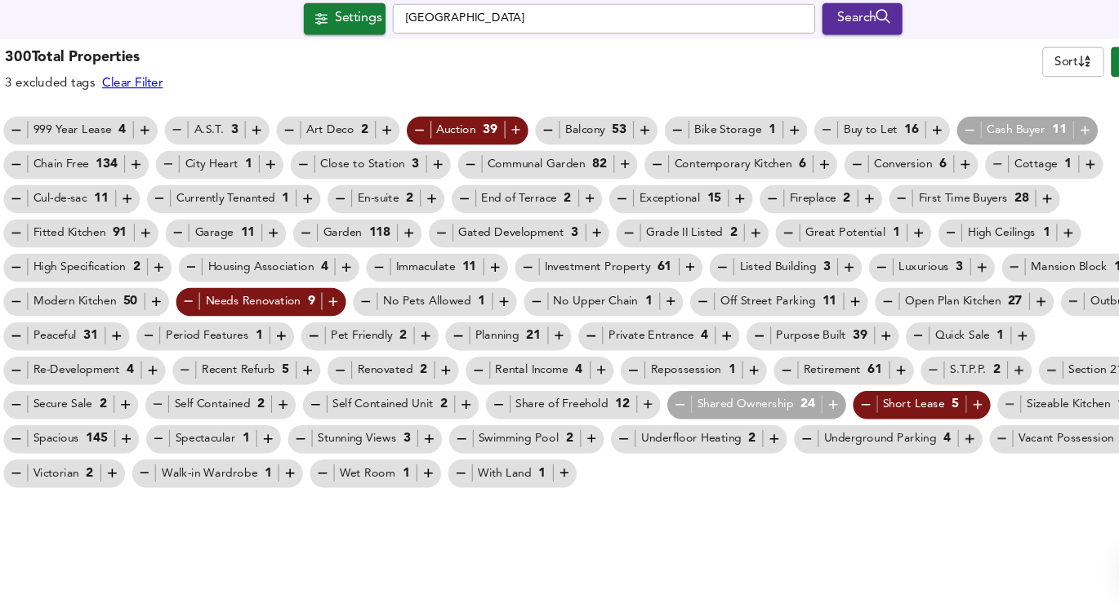
scroll to position [0, 0]
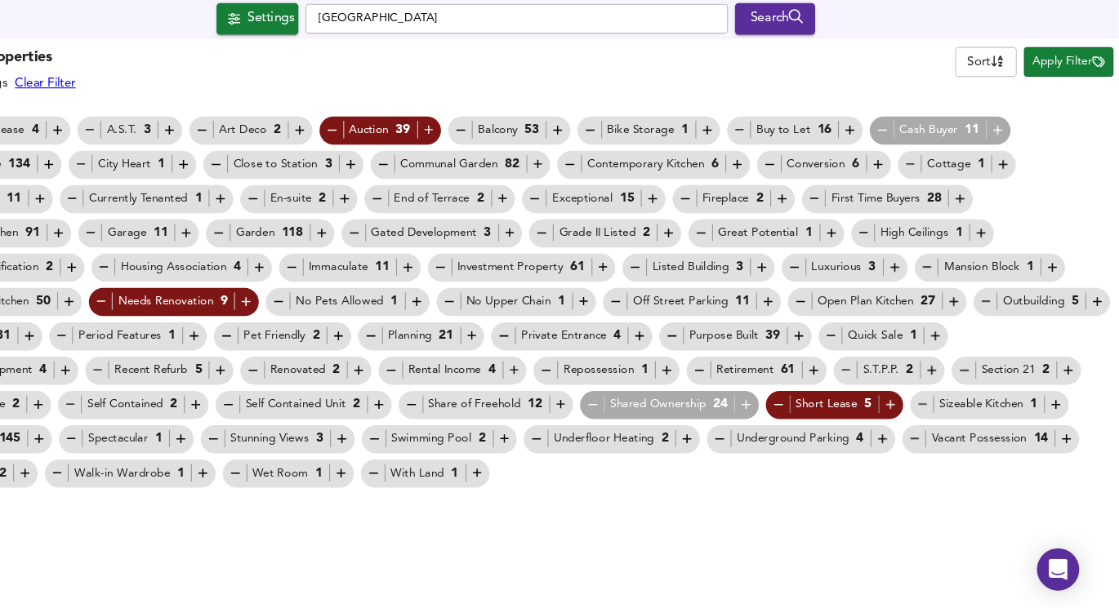
drag, startPoint x: 1070, startPoint y: 100, endPoint x: 1029, endPoint y: 194, distance: 101.7
click at [1031, 194] on div "300 Total Properties 3 excluded tags Clear Filter Sort name ​ Apply Filter 999 …" at bounding box center [559, 289] width 1119 height 418
click at [1005, 168] on icon "button" at bounding box center [1007, 165] width 14 height 14
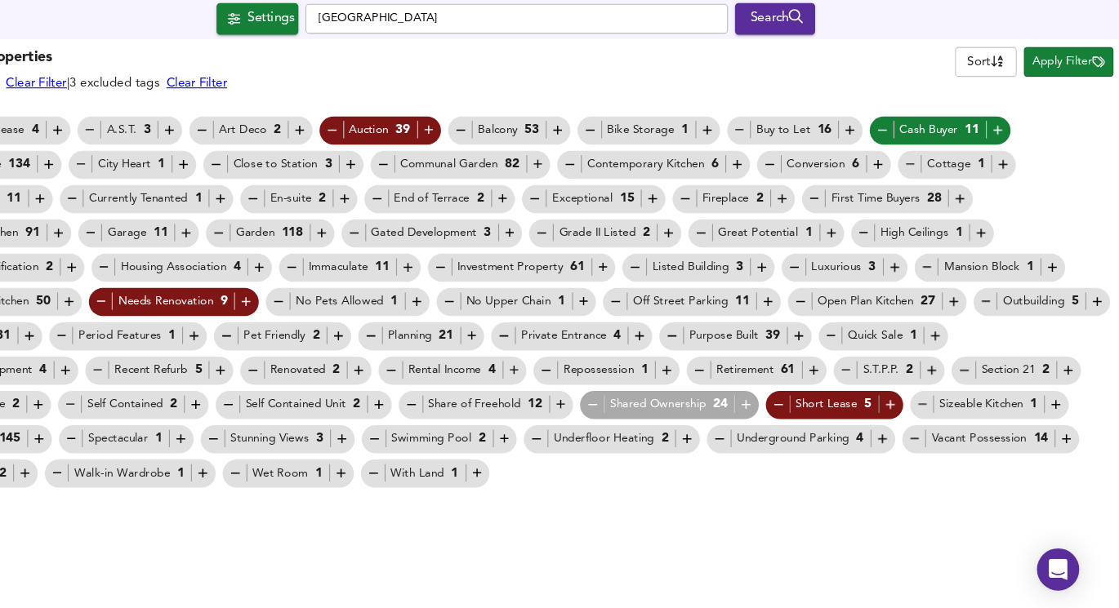
click at [1062, 105] on span "Apply Filter" at bounding box center [1072, 101] width 67 height 19
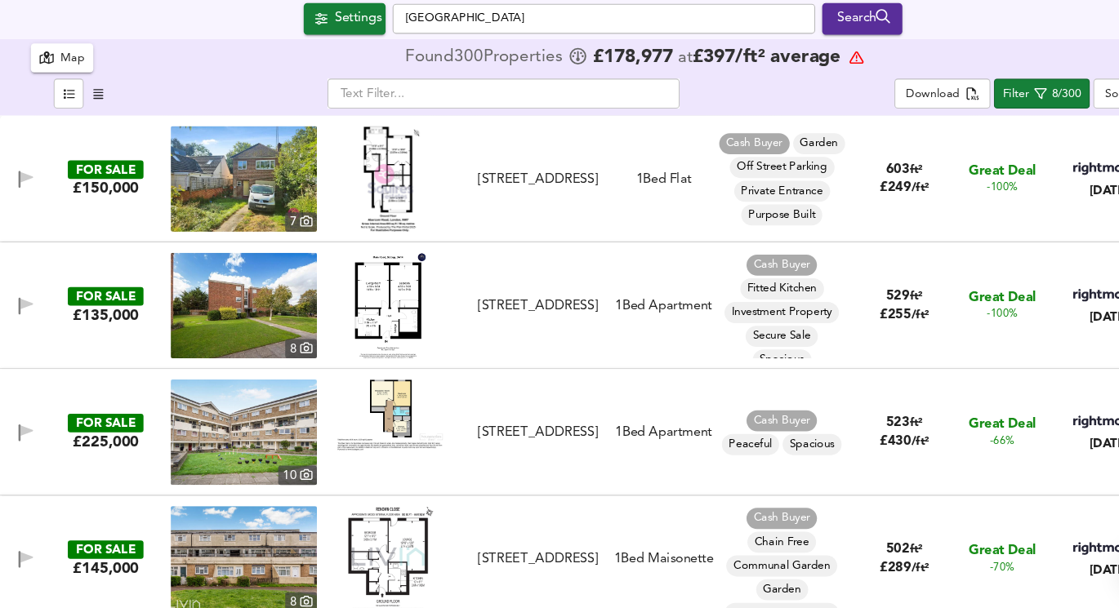
click at [372, 193] on img at bounding box center [362, 210] width 55 height 98
click at [225, 225] on img at bounding box center [226, 210] width 136 height 98
click at [339, 293] on img at bounding box center [362, 327] width 67 height 98
click at [260, 315] on img at bounding box center [226, 327] width 136 height 98
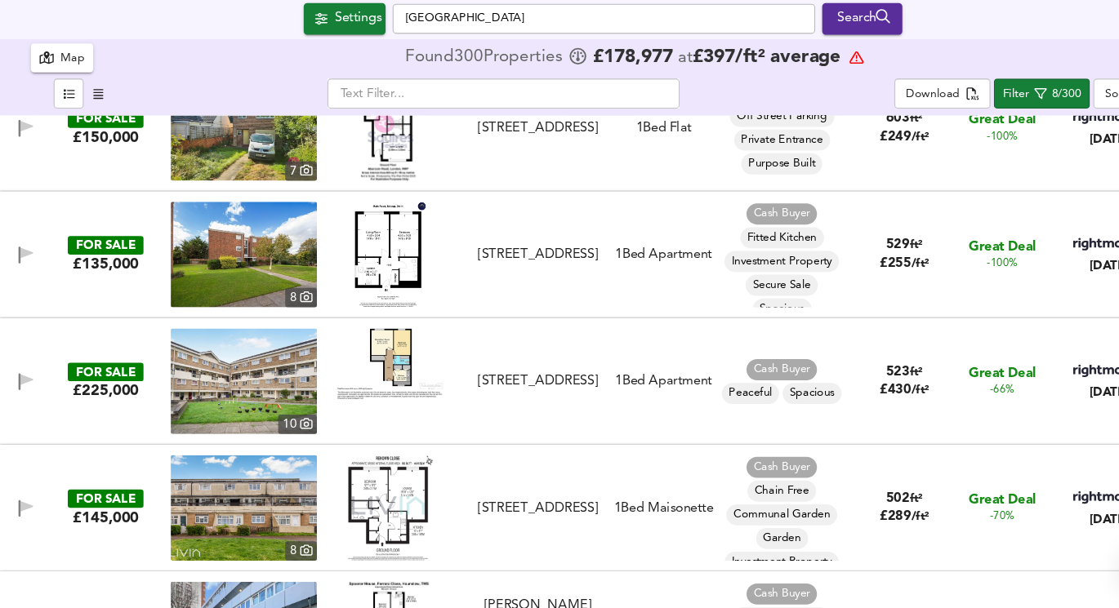
scroll to position [55, 0]
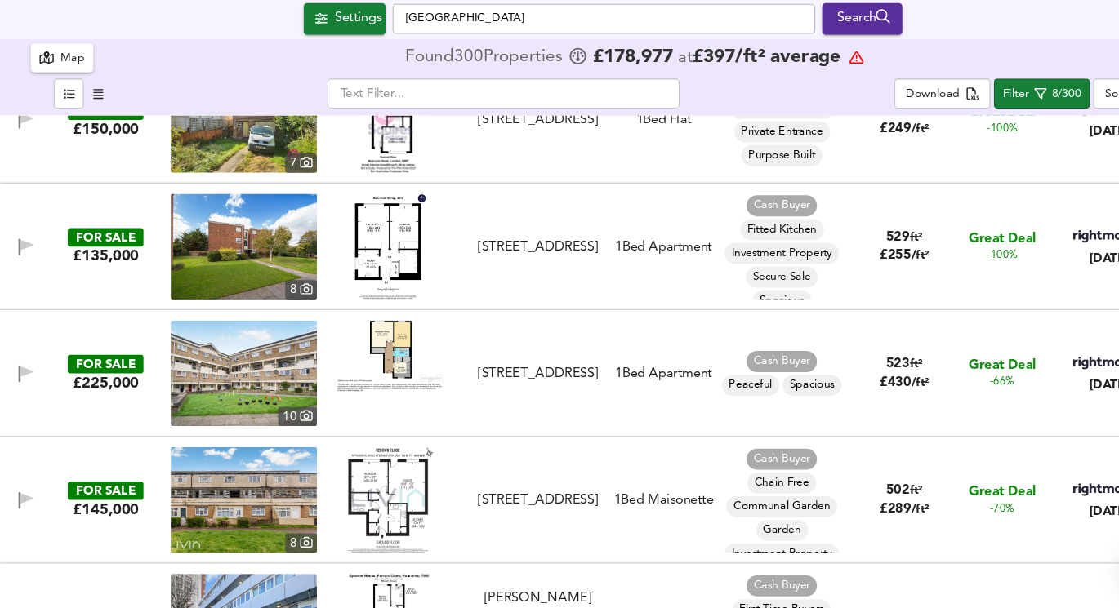
click at [227, 370] on img at bounding box center [226, 390] width 136 height 98
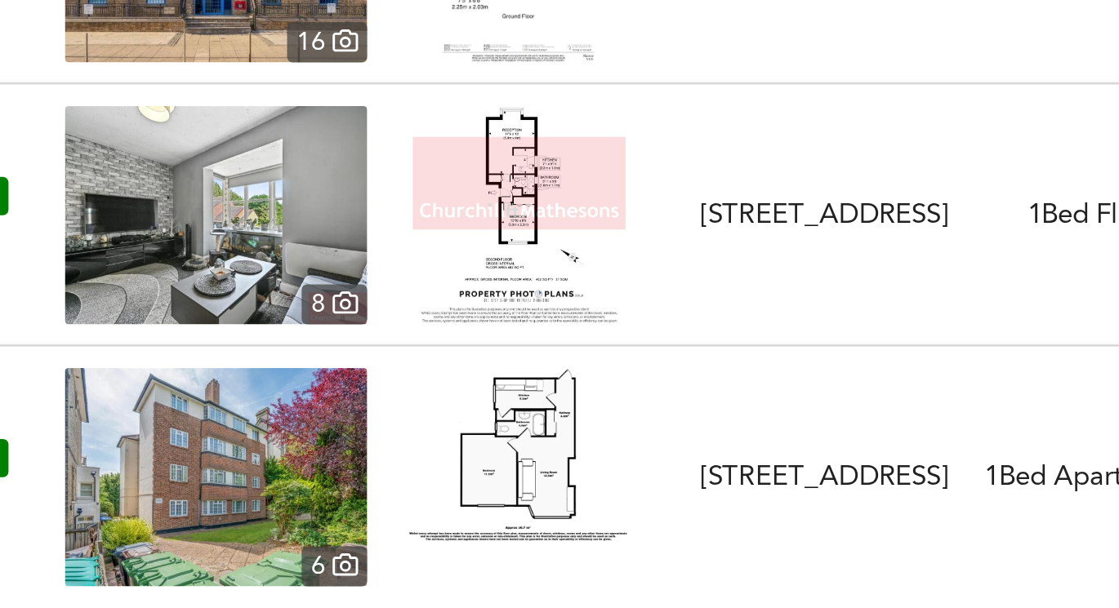
scroll to position [0, 0]
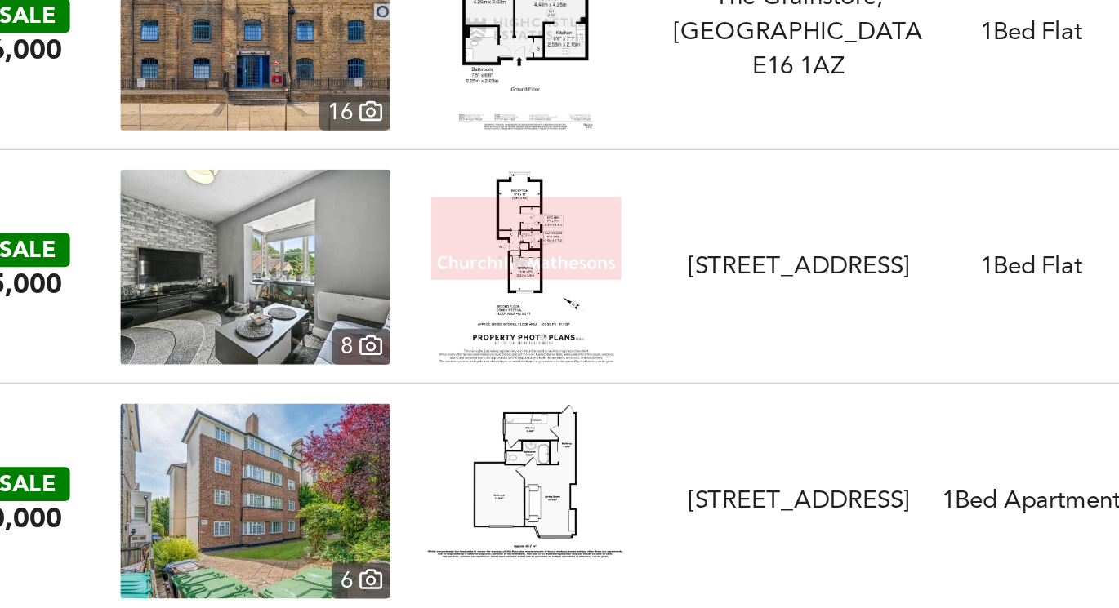
click at [350, 524] on img at bounding box center [362, 540] width 98 height 78
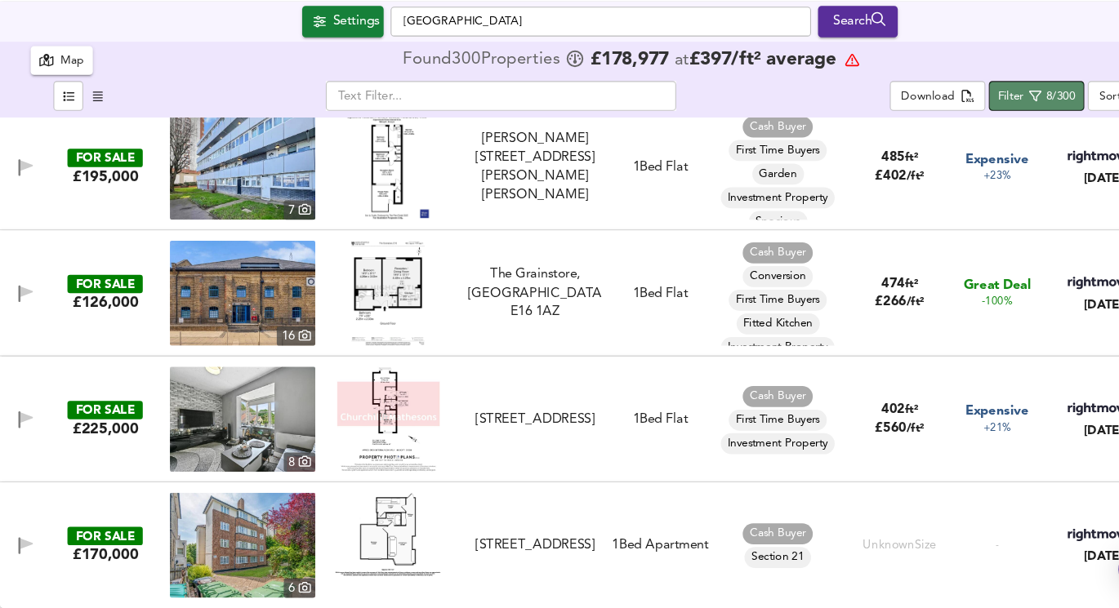
click at [964, 131] on icon "button" at bounding box center [965, 131] width 11 height 11
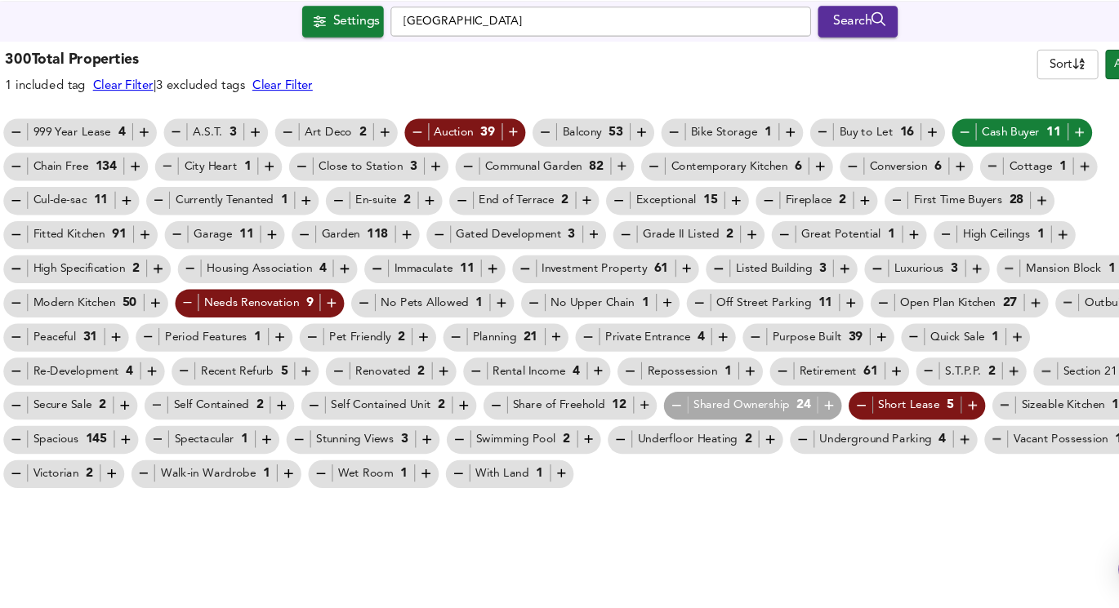
click at [901, 172] on div "Cash Buyer 11" at bounding box center [953, 165] width 131 height 26
click at [896, 167] on icon "button" at bounding box center [900, 165] width 14 height 14
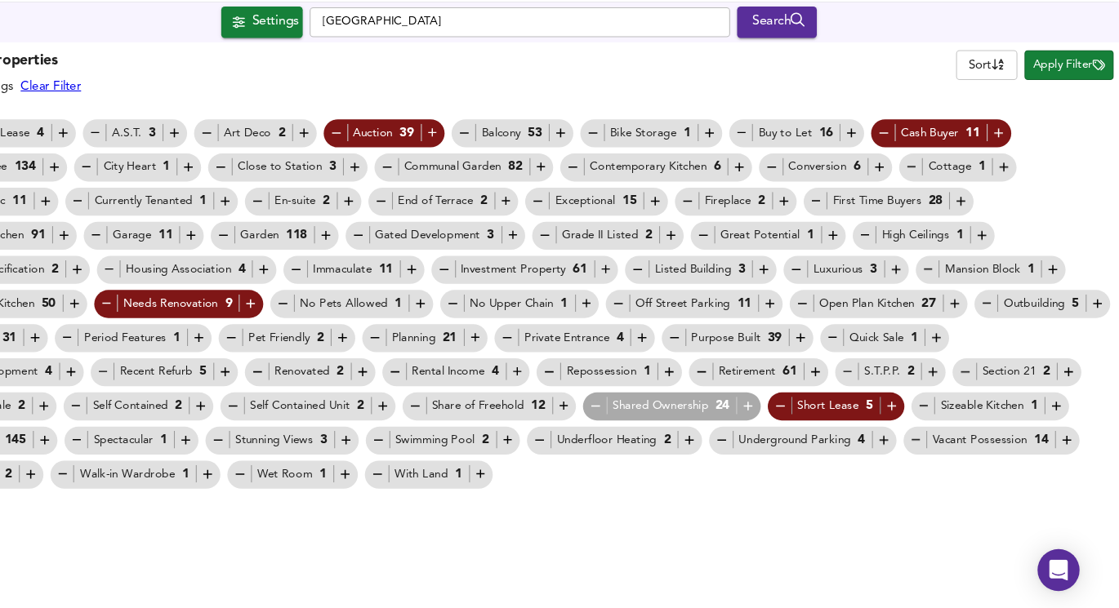
click at [963, 323] on icon "button" at bounding box center [966, 324] width 14 height 14
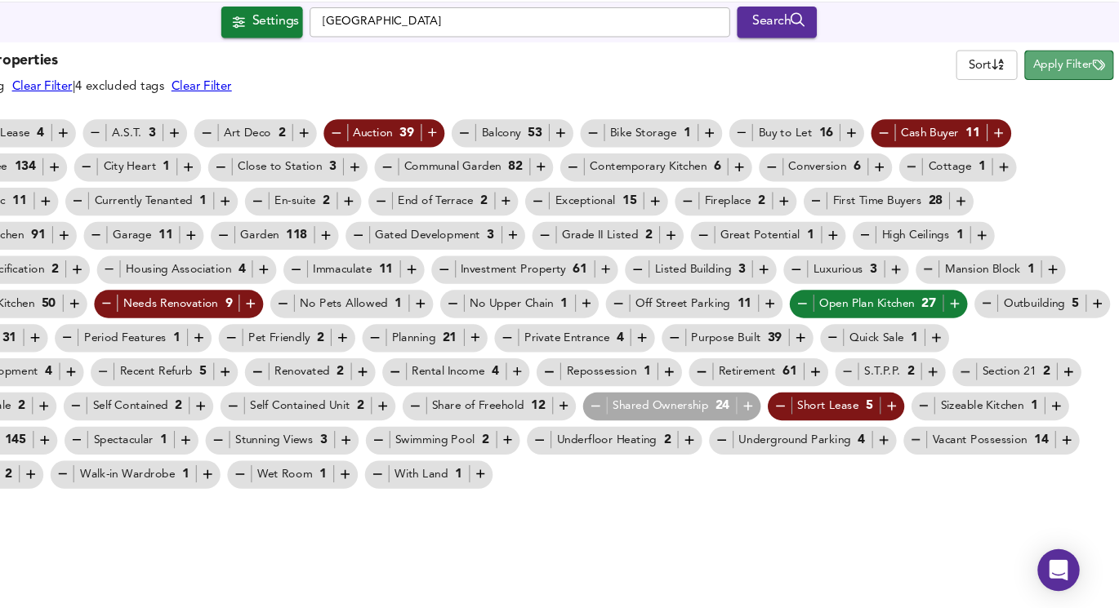
click at [1082, 102] on span "Apply Filter" at bounding box center [1072, 101] width 67 height 19
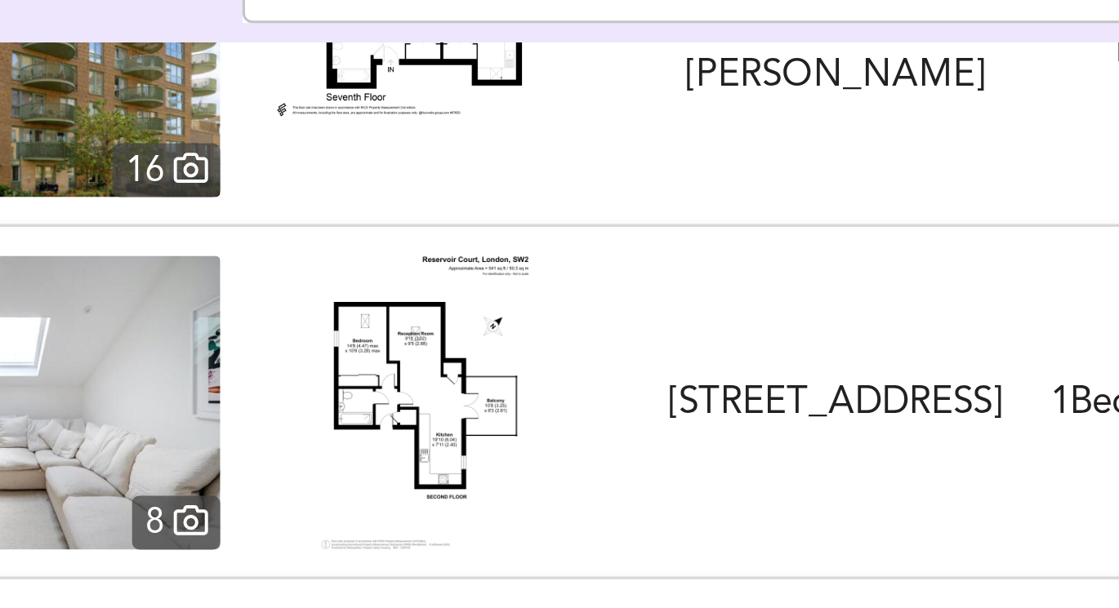
scroll to position [412, 0]
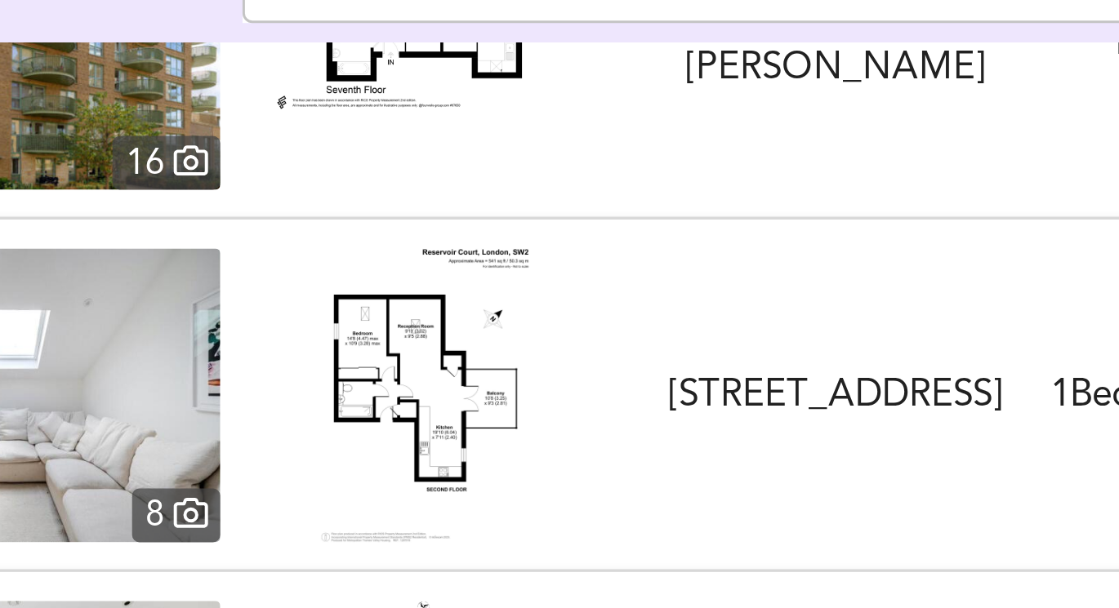
click at [372, 255] on img at bounding box center [361, 269] width 69 height 98
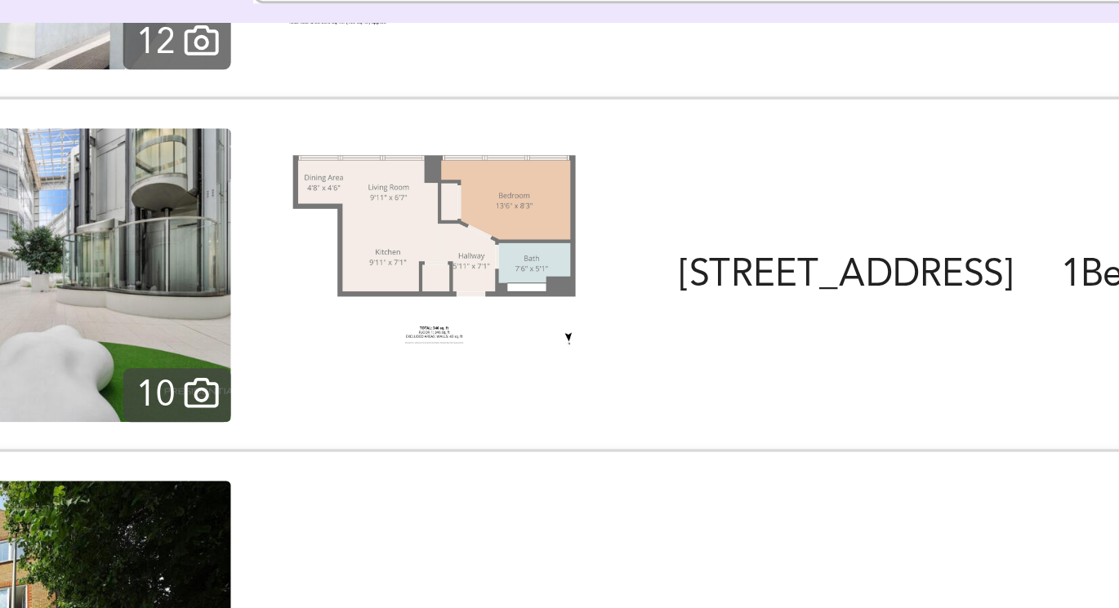
scroll to position [2482, 0]
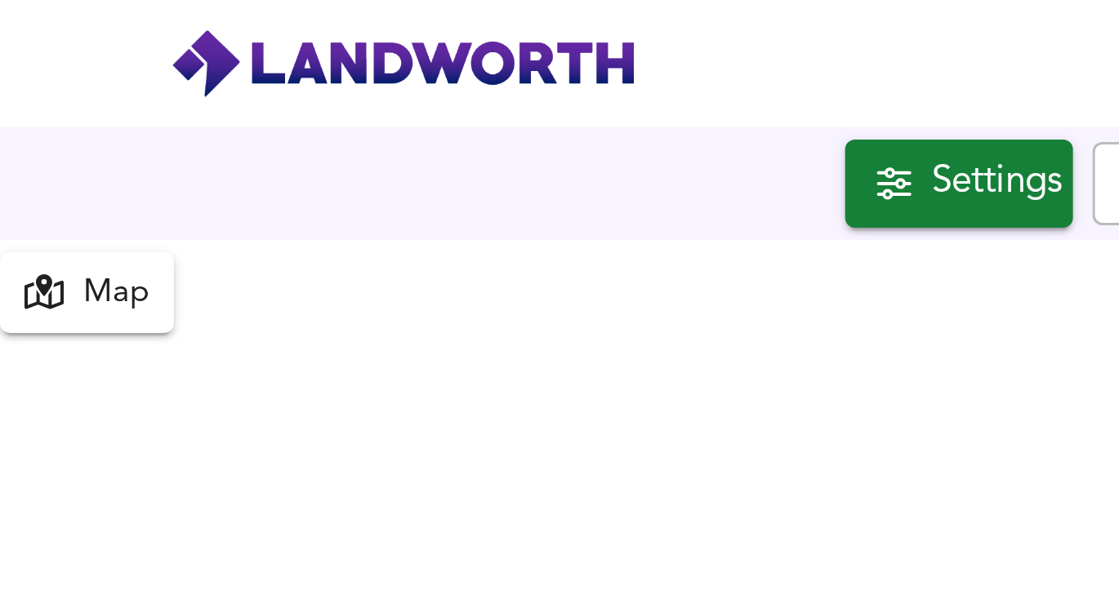
scroll to position [608, 1119]
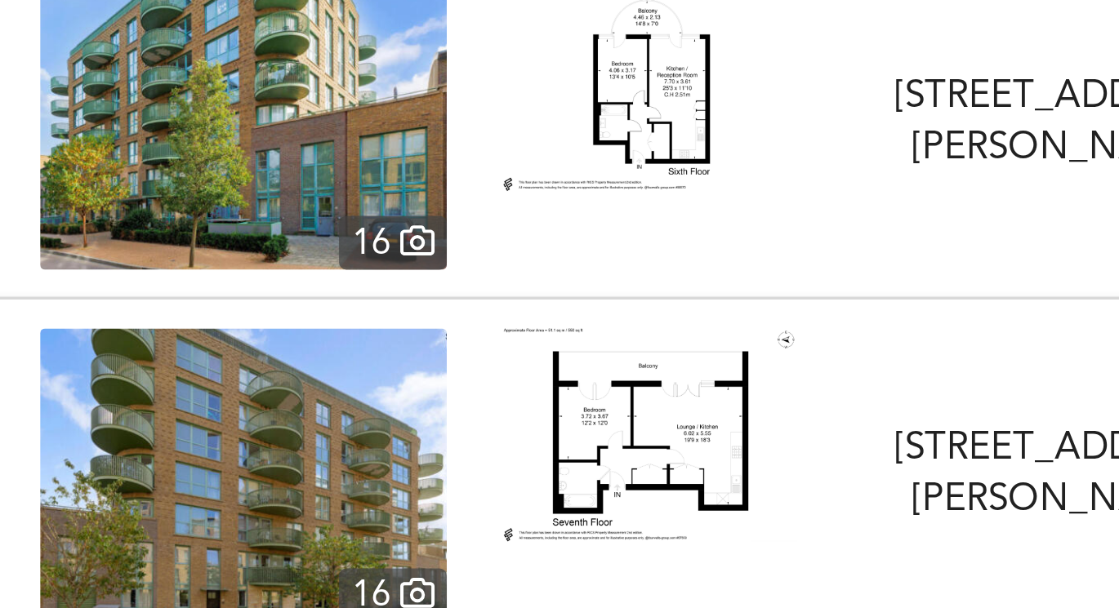
scroll to position [1, 0]
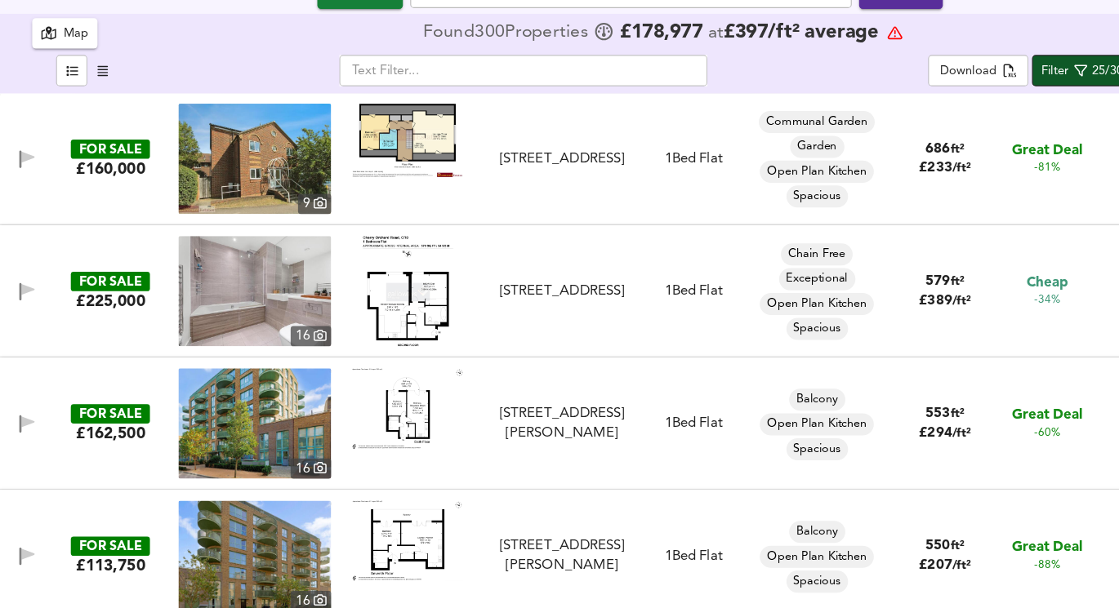
click at [934, 134] on div "Filter" at bounding box center [936, 131] width 24 height 19
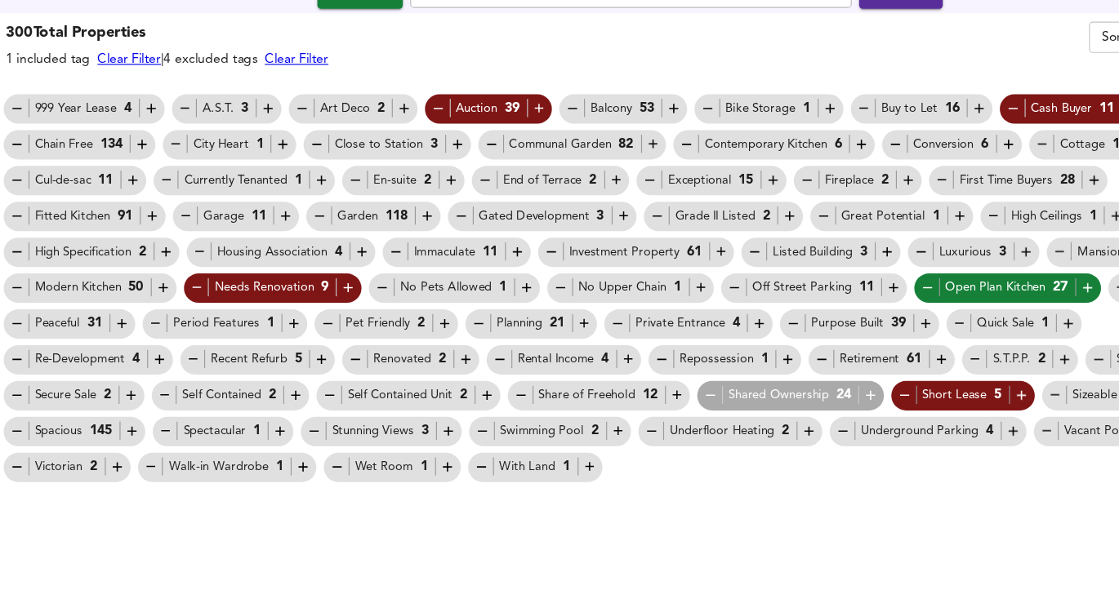
scroll to position [0, 0]
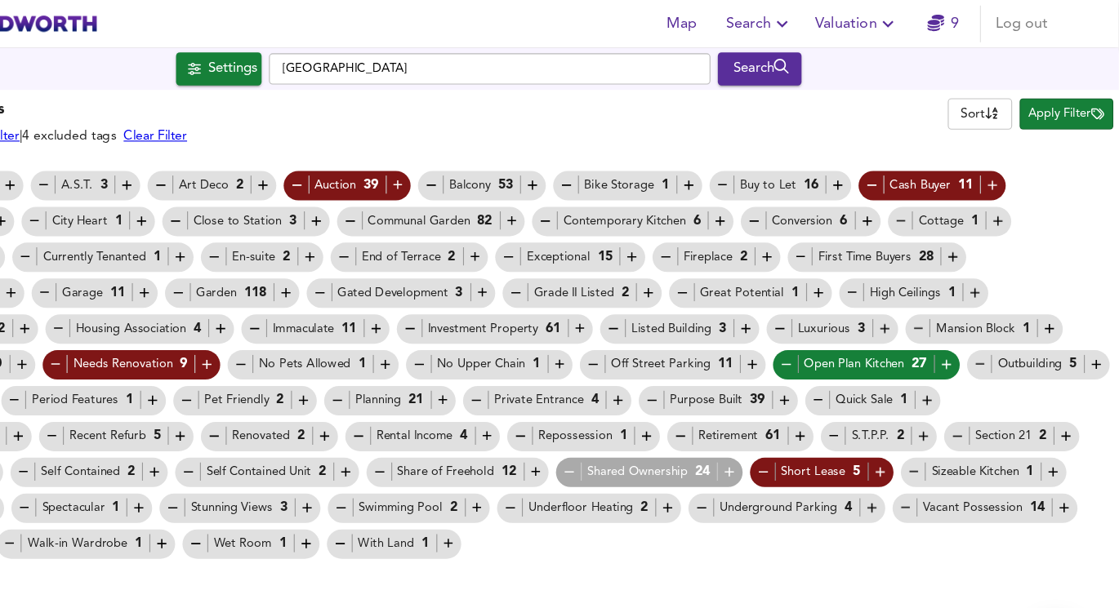
click at [1075, 112] on button "Apply Filter" at bounding box center [1072, 101] width 83 height 28
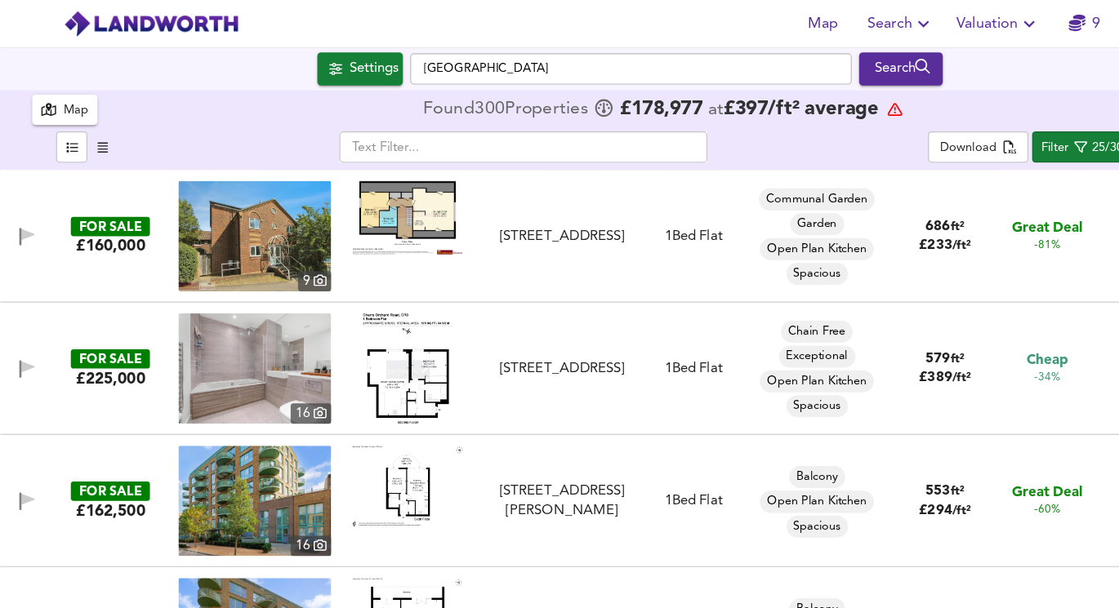
click at [939, 119] on body "Map Search Valuation 9 Log out Settings London Search 300 Results Legend Map Fo…" at bounding box center [559, 304] width 1119 height 608
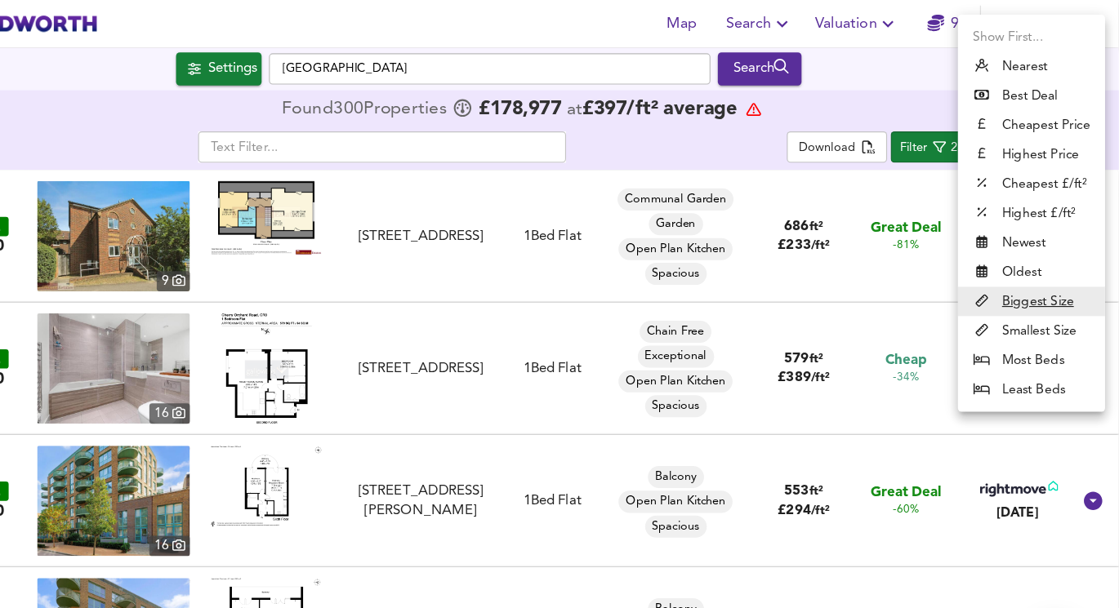
click at [928, 100] on div at bounding box center [559, 304] width 1119 height 608
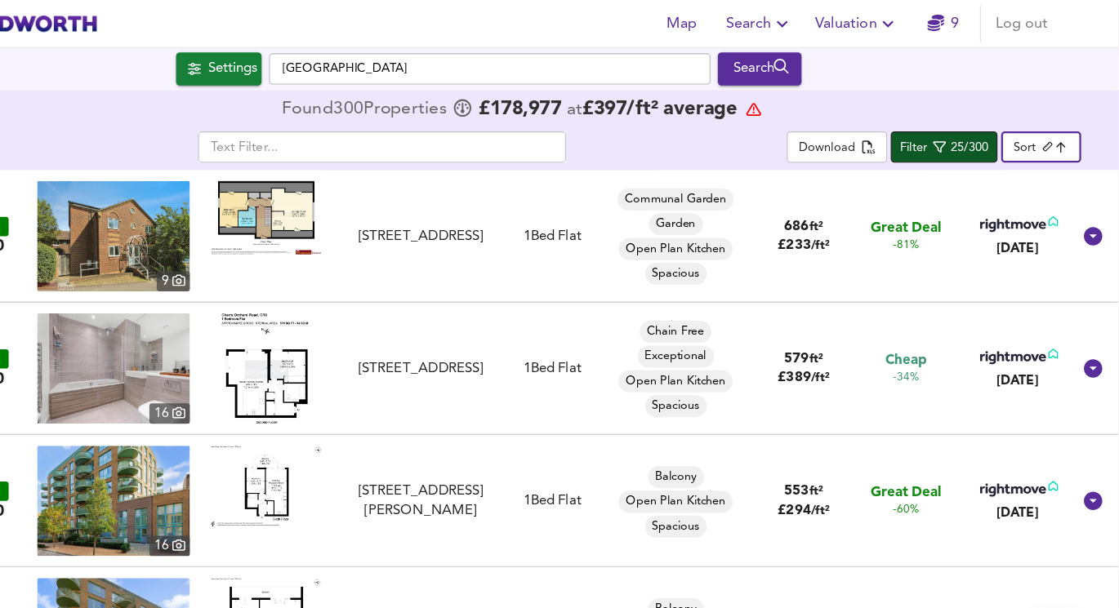
click at [946, 127] on div "Filter" at bounding box center [936, 131] width 24 height 19
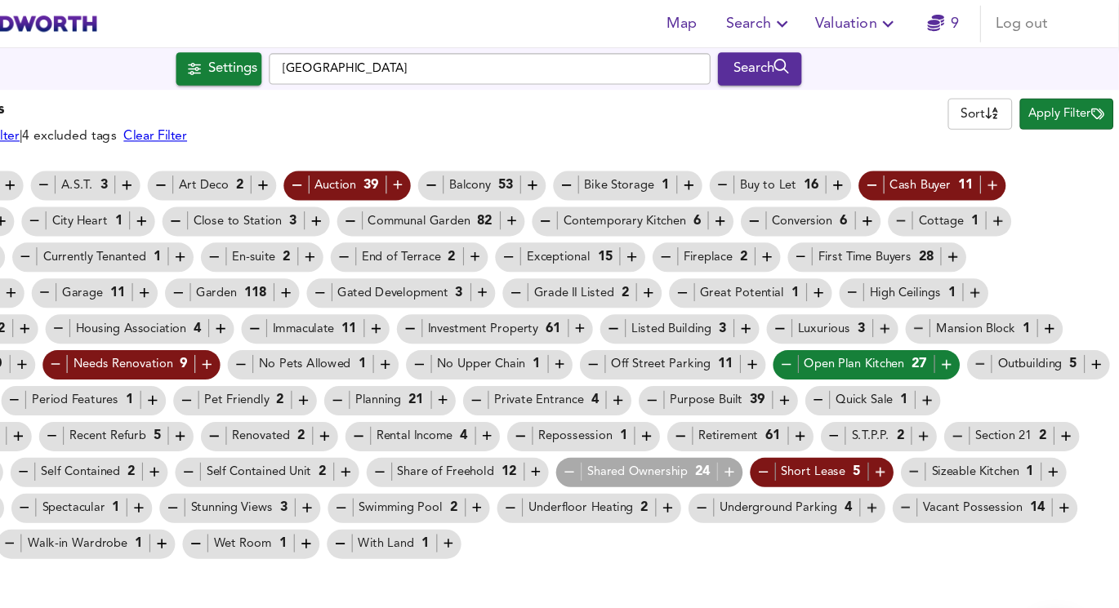
click at [1056, 103] on span "Apply Filter" at bounding box center [1072, 101] width 67 height 19
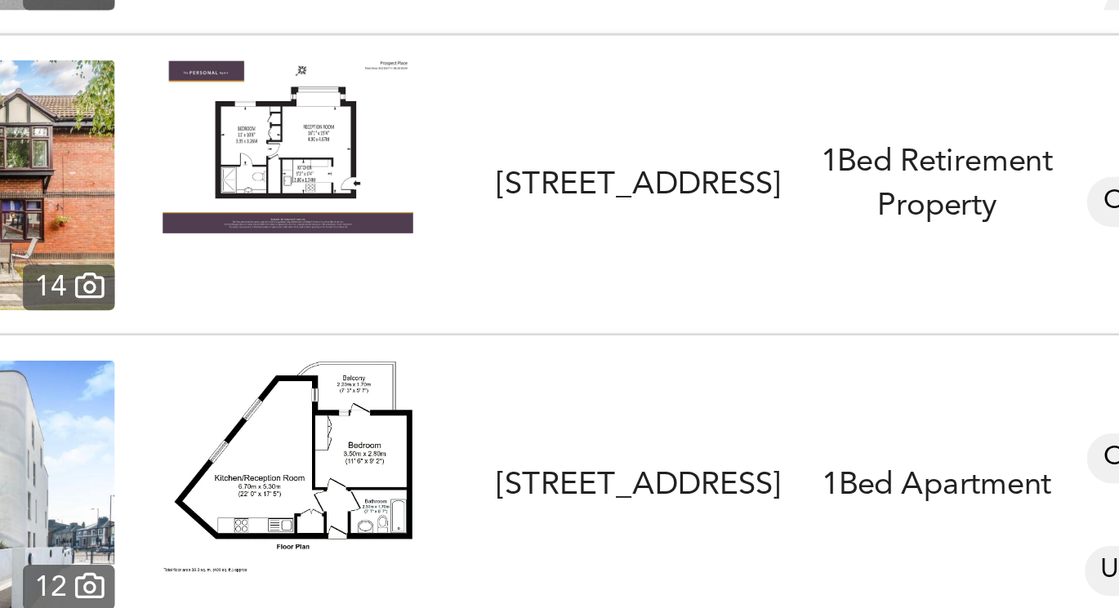
scroll to position [2006, 0]
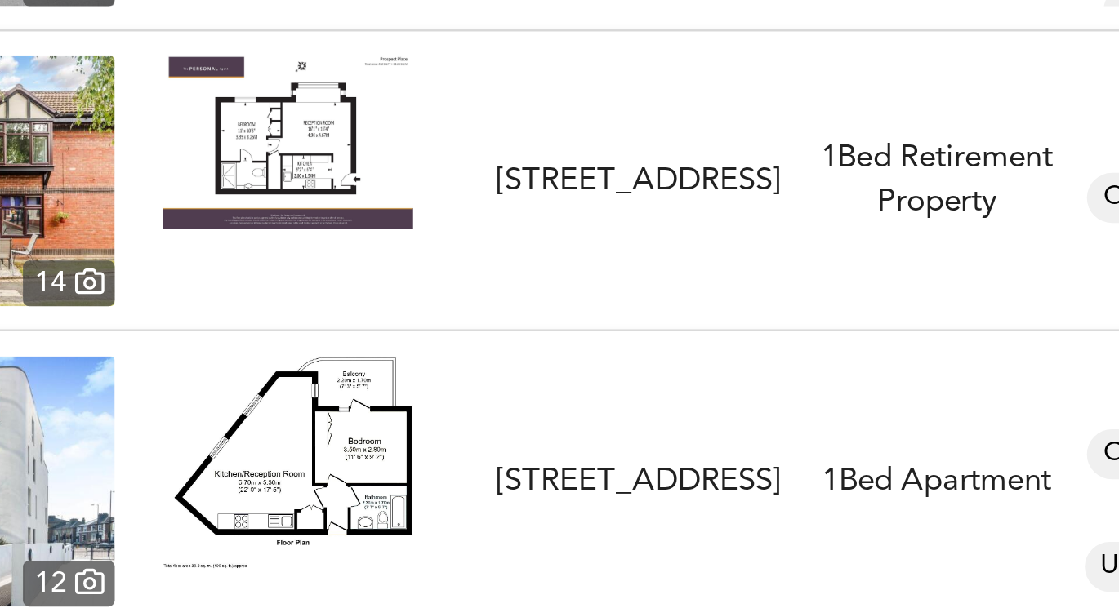
click at [367, 397] on img at bounding box center [362, 422] width 98 height 67
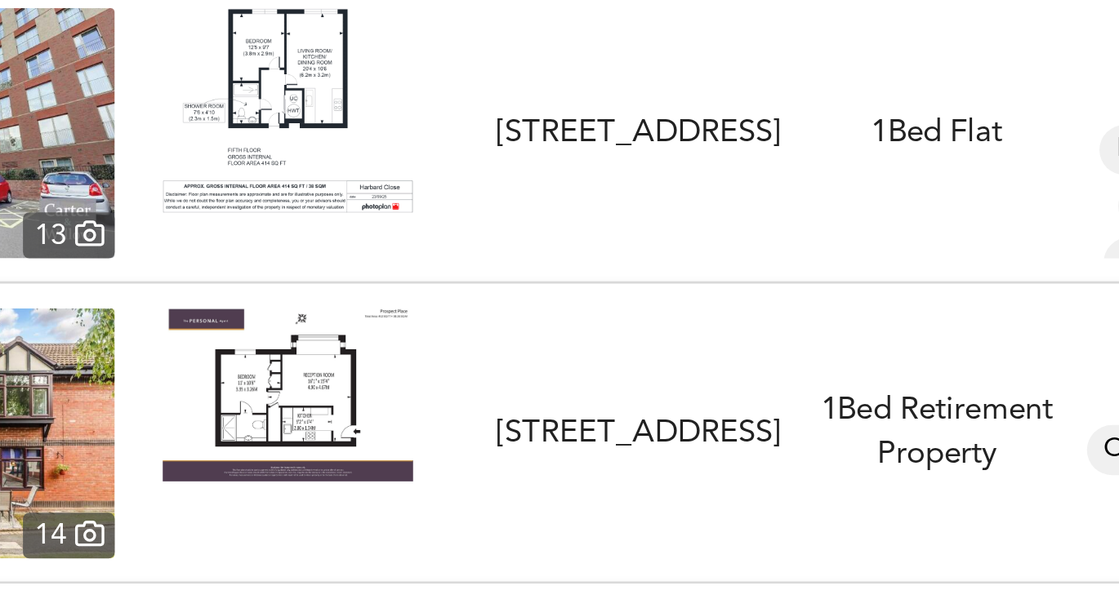
scroll to position [1705, 0]
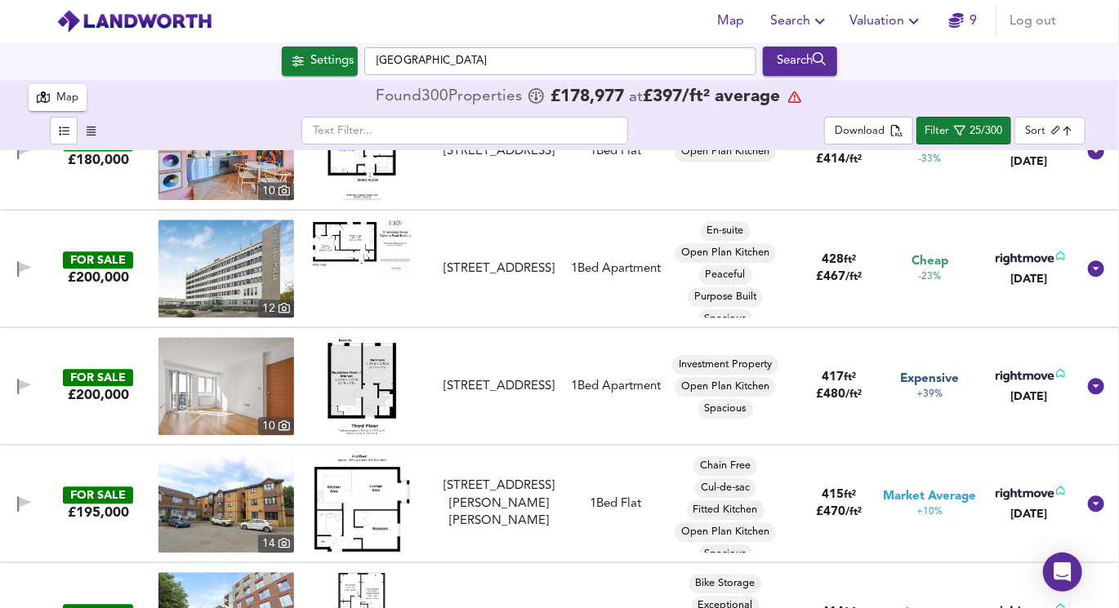
click at [1061, 133] on body "Map Search Valuation 9 Log out Settings London Search 300 Results Legend Map Fo…" at bounding box center [559, 304] width 1119 height 608
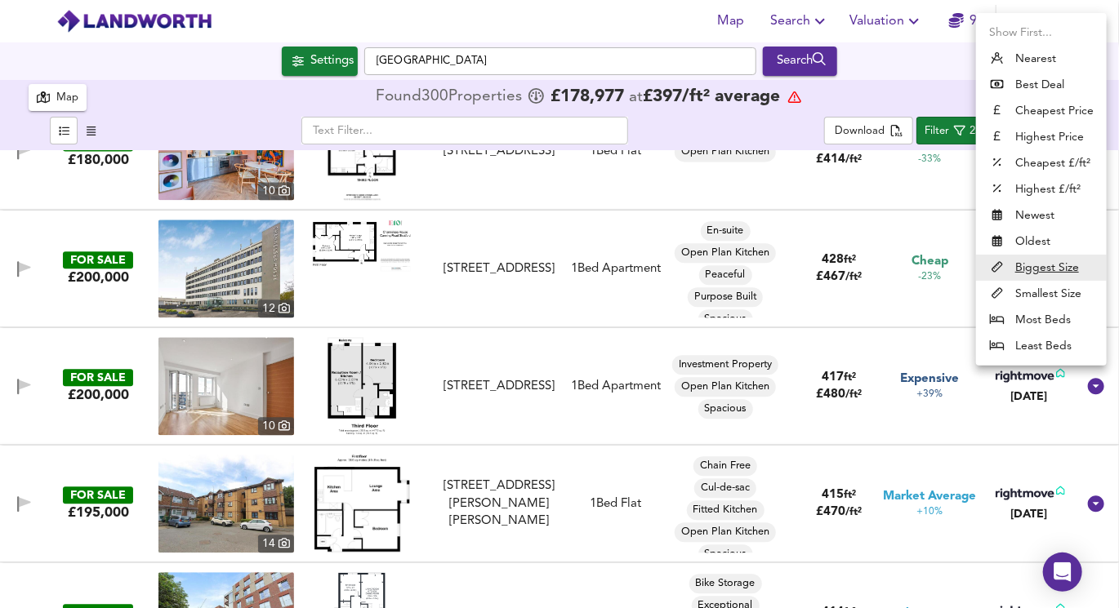
click at [955, 88] on div at bounding box center [559, 304] width 1119 height 608
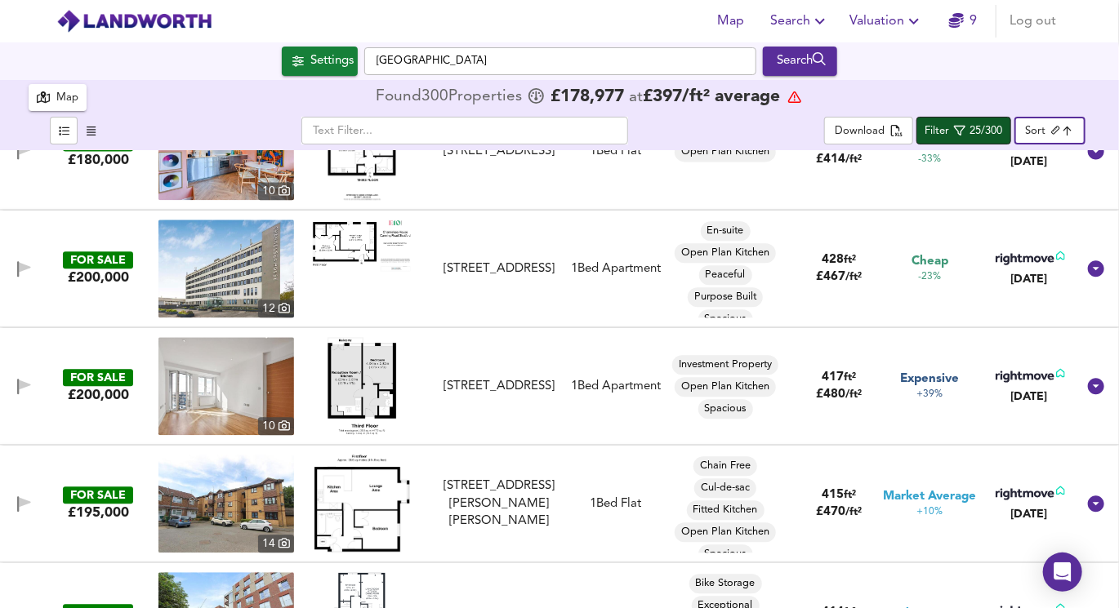
click at [973, 124] on div "25/300" at bounding box center [986, 131] width 33 height 19
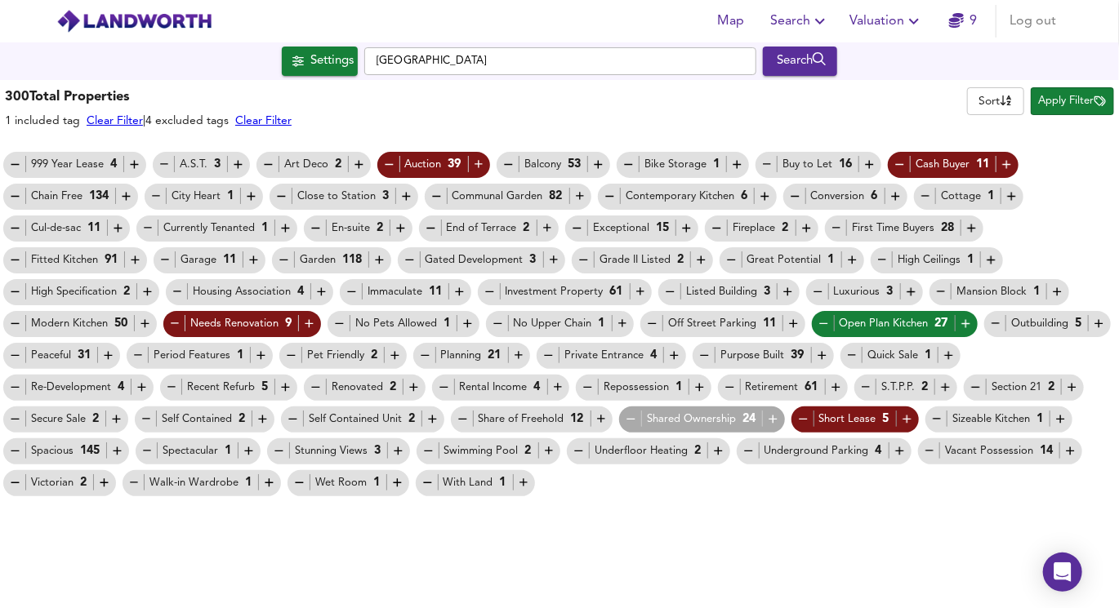
click at [831, 320] on div "Open Plan Kitchen 27" at bounding box center [895, 323] width 156 height 17
click at [819, 323] on icon "button" at bounding box center [823, 323] width 8 height 1
click at [1040, 112] on button "Apply Filter" at bounding box center [1072, 101] width 83 height 28
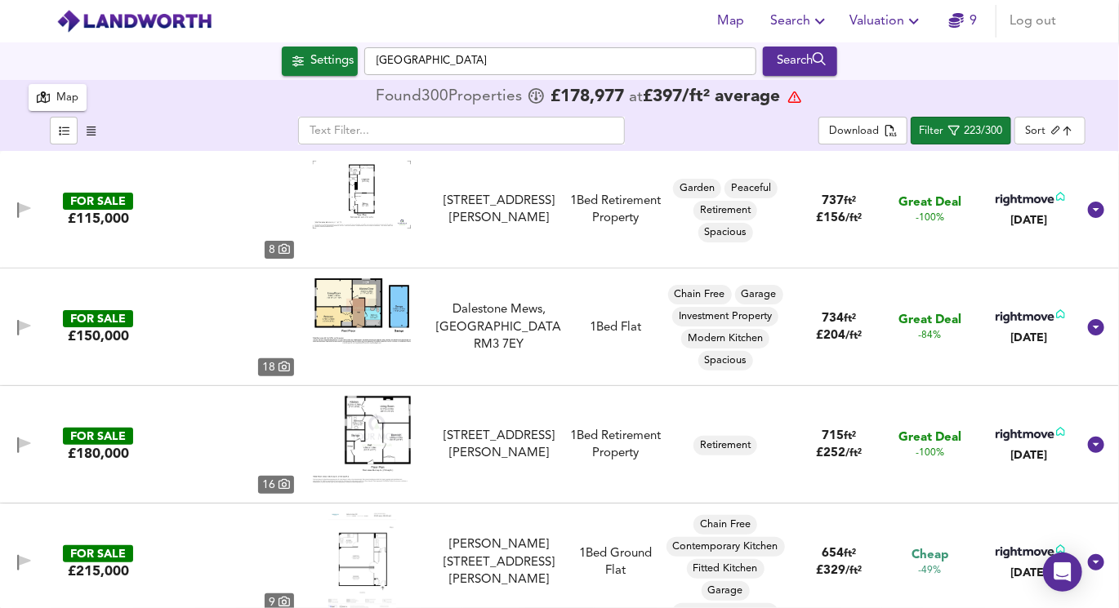
click at [1044, 100] on div "Map Found 300 Propert ies £ 178,977 at £ 397 / ft² average" at bounding box center [560, 97] width 1062 height 35
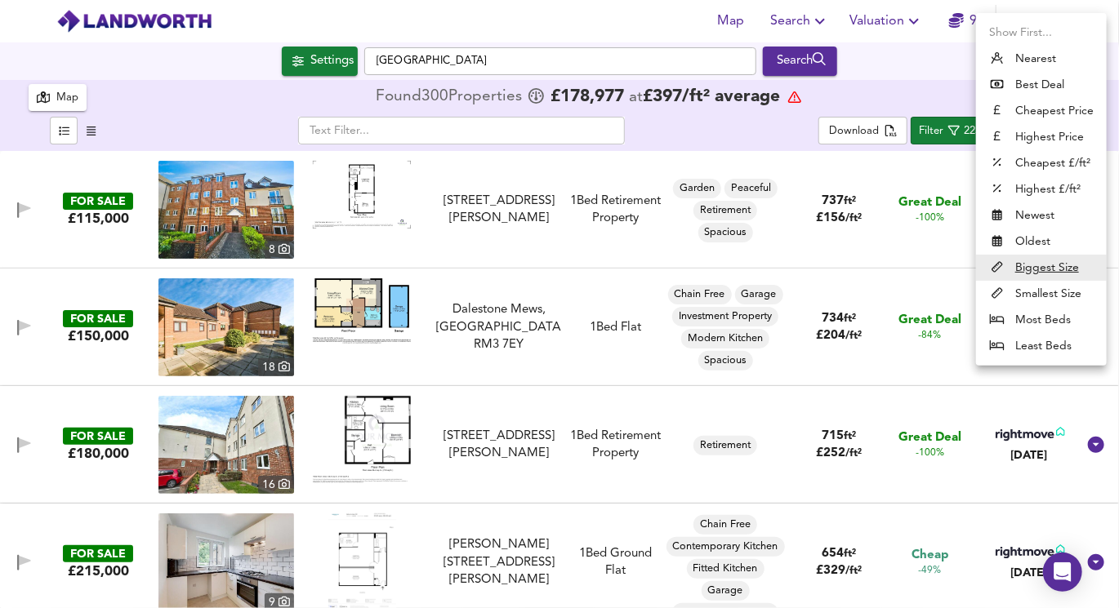
drag, startPoint x: 1045, startPoint y: 127, endPoint x: 946, endPoint y: 73, distance: 112.9
click at [956, 74] on body "Map Search Valuation 9 Log out Settings London Search 300 Results Legend Map Fo…" at bounding box center [559, 304] width 1119 height 608
click at [946, 73] on div at bounding box center [559, 304] width 1119 height 608
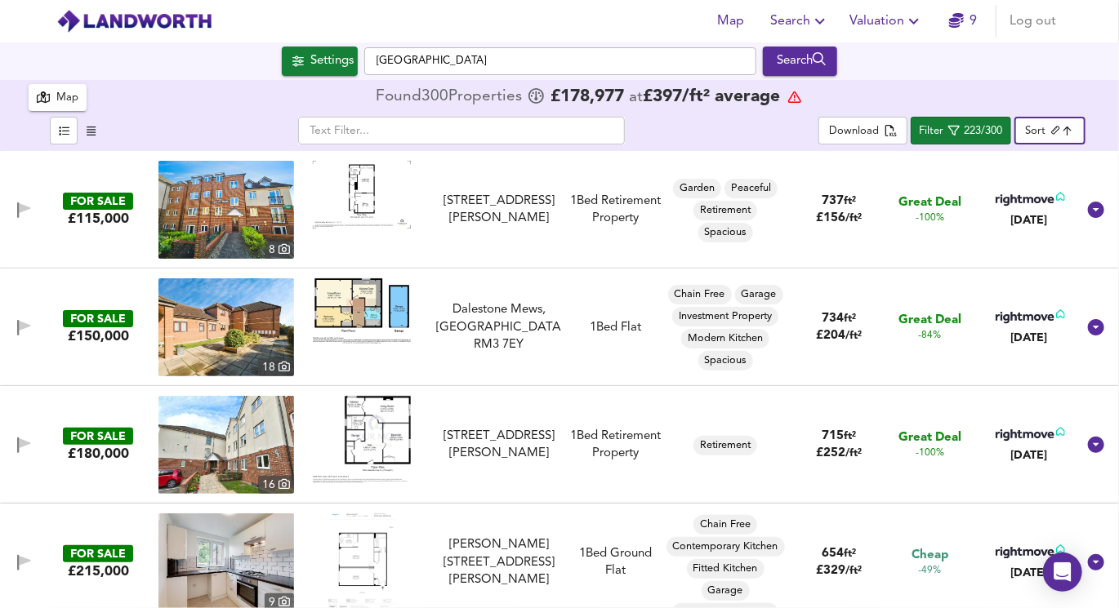
click at [1051, 127] on body "Map Search Valuation 9 Log out Settings London Search 300 Results Legend Map Fo…" at bounding box center [559, 304] width 1119 height 608
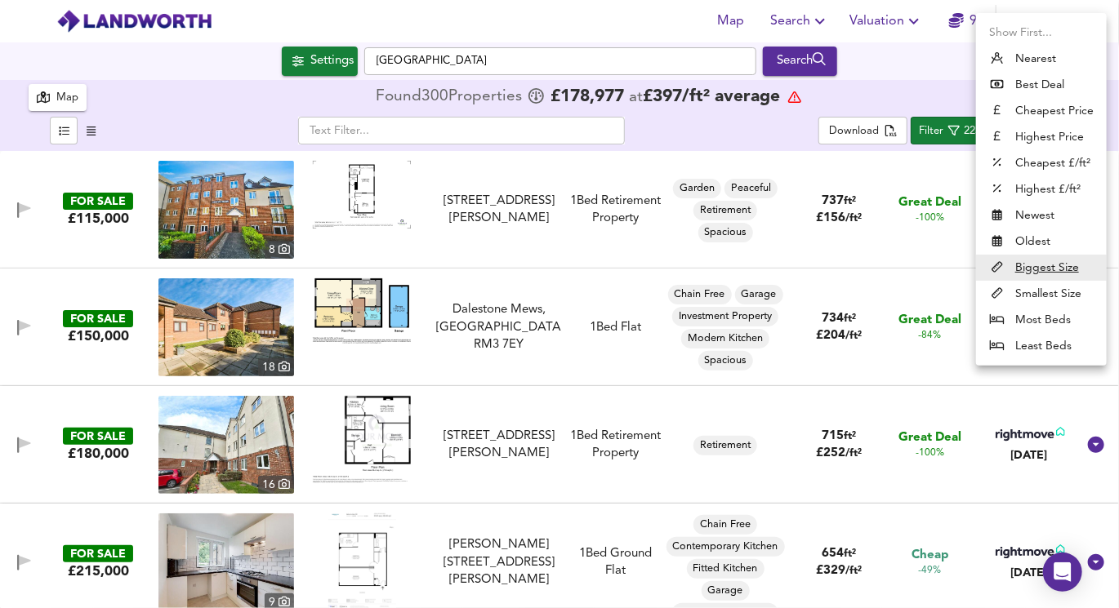
click at [879, 103] on div at bounding box center [559, 304] width 1119 height 608
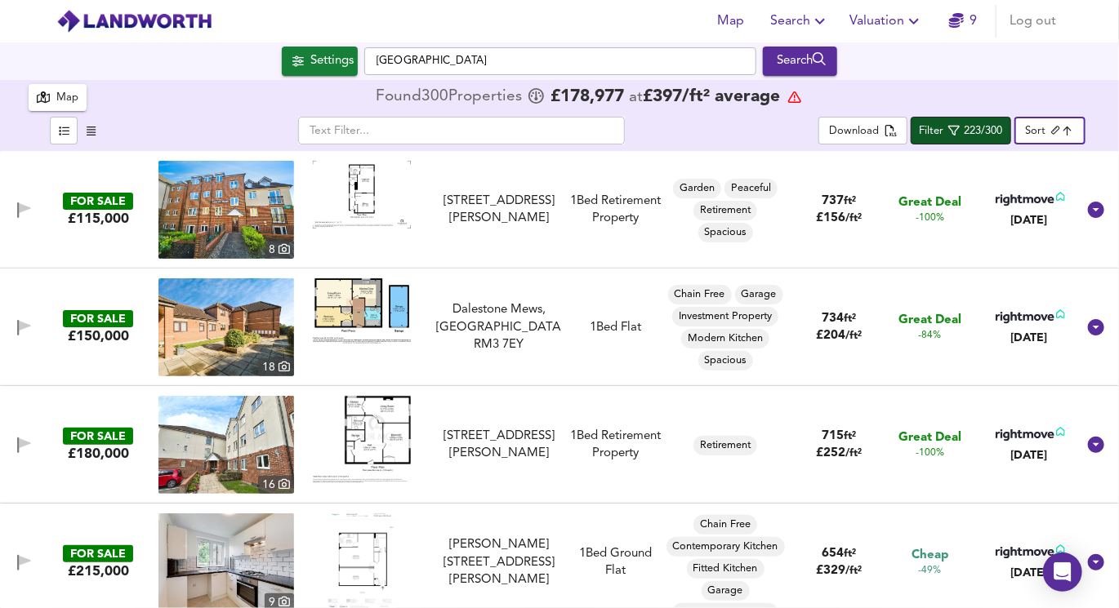
click at [923, 125] on div "Filter" at bounding box center [931, 131] width 24 height 19
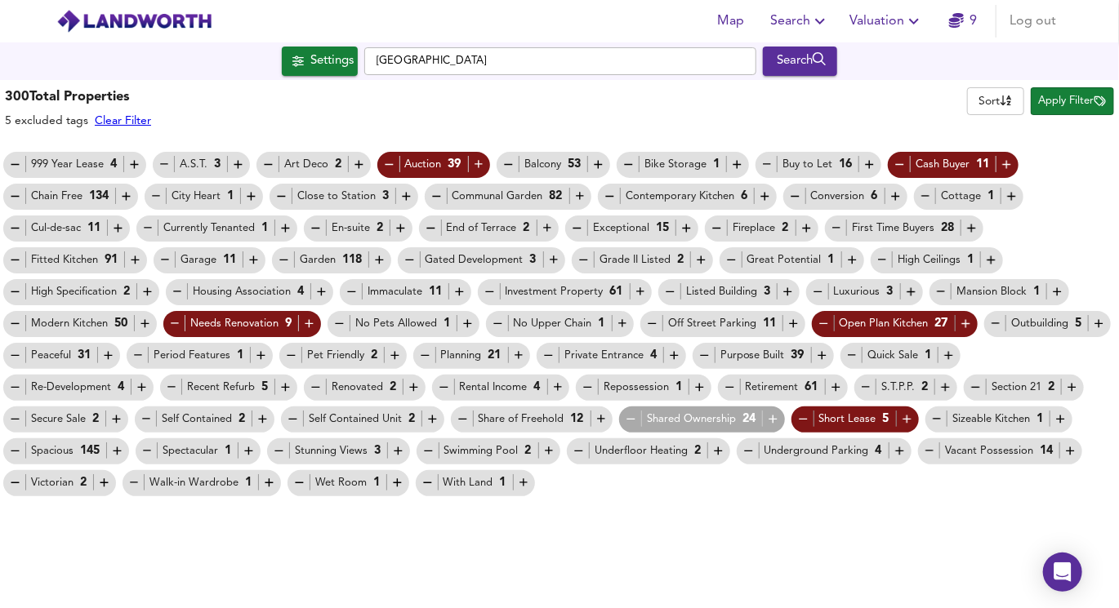
click at [723, 390] on div "Retirement 61" at bounding box center [783, 387] width 120 height 17
click at [723, 390] on icon "button" at bounding box center [730, 388] width 14 height 14
click at [948, 352] on icon "button" at bounding box center [949, 356] width 14 height 14
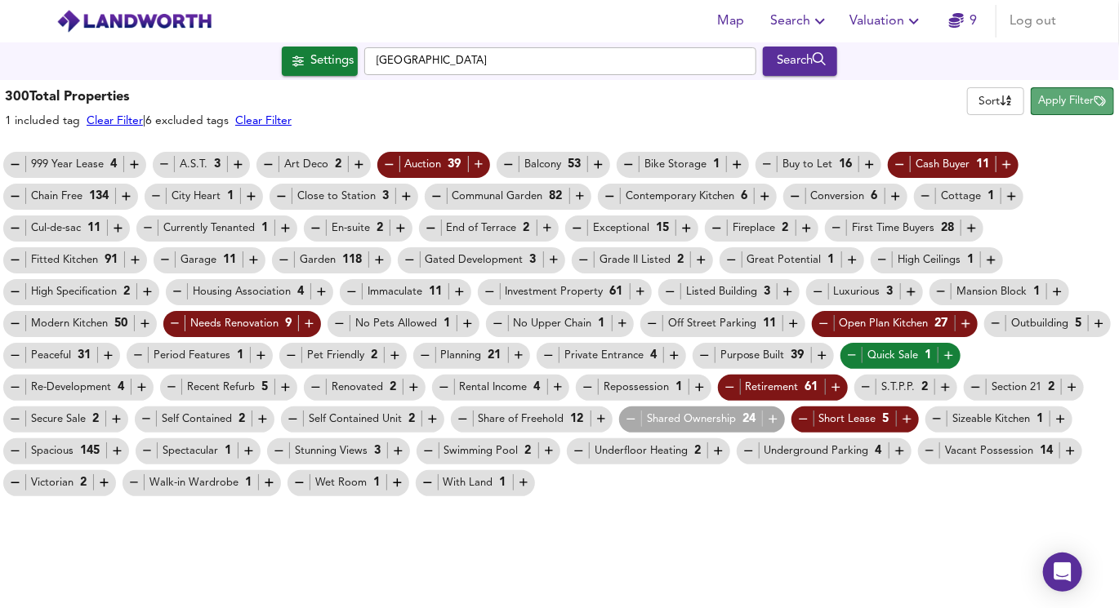
click at [1054, 106] on span "Apply Filter" at bounding box center [1072, 101] width 67 height 19
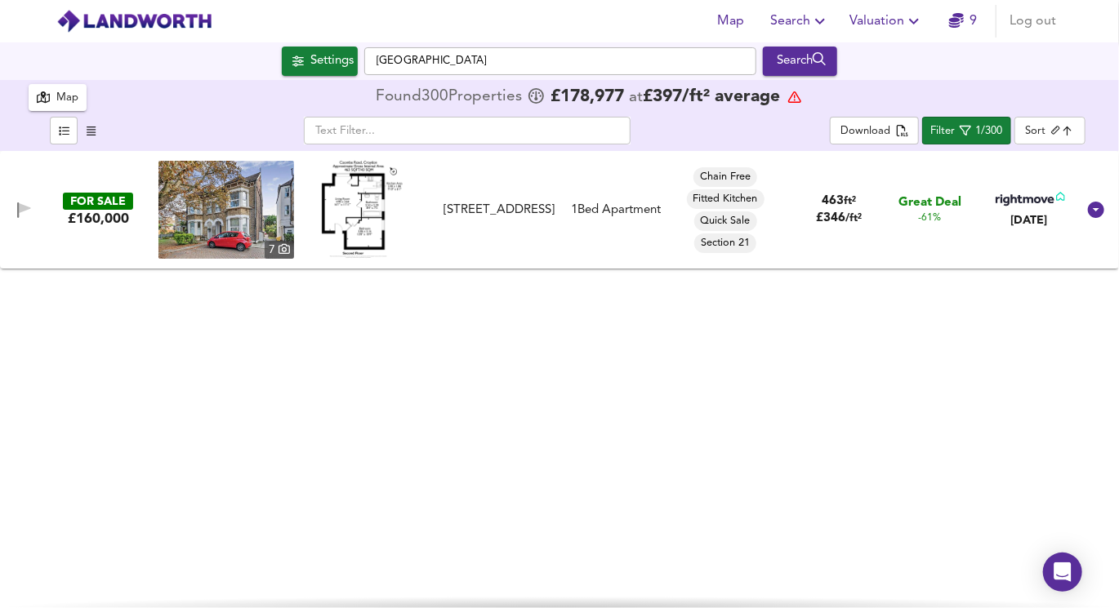
click at [364, 203] on img at bounding box center [362, 210] width 81 height 98
click at [979, 137] on div "1/300" at bounding box center [989, 131] width 27 height 19
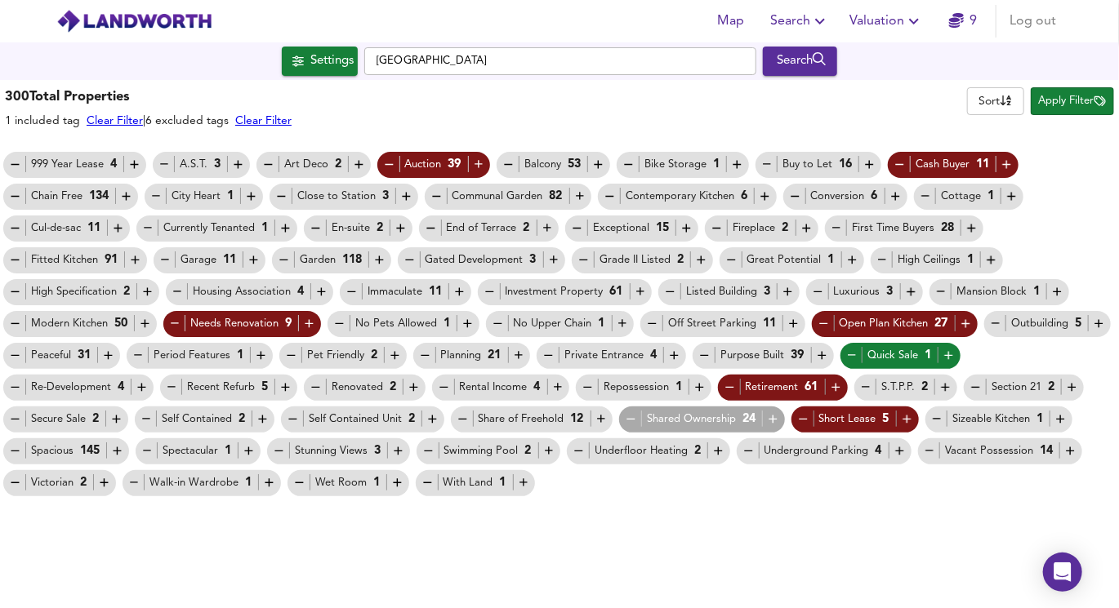
click at [840, 358] on span "Quick Sale 1" at bounding box center [900, 355] width 121 height 17
click at [842, 358] on span "Quick Sale 1" at bounding box center [900, 355] width 121 height 17
click at [845, 360] on icon "button" at bounding box center [852, 356] width 14 height 14
click at [824, 361] on icon "button" at bounding box center [822, 356] width 14 height 14
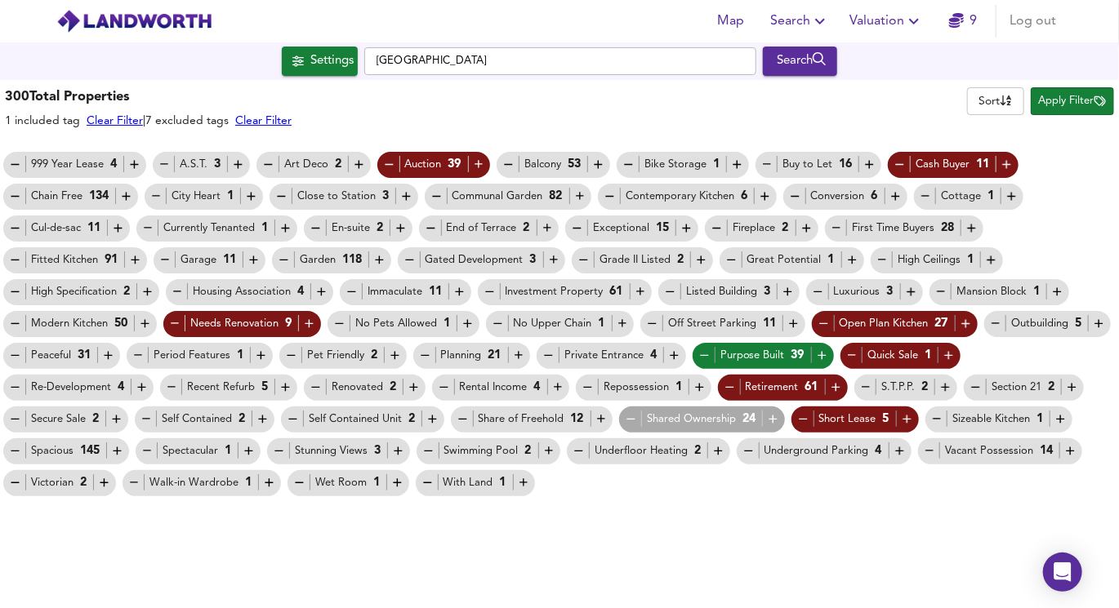
click at [1062, 98] on span "Apply Filter" at bounding box center [1072, 101] width 67 height 19
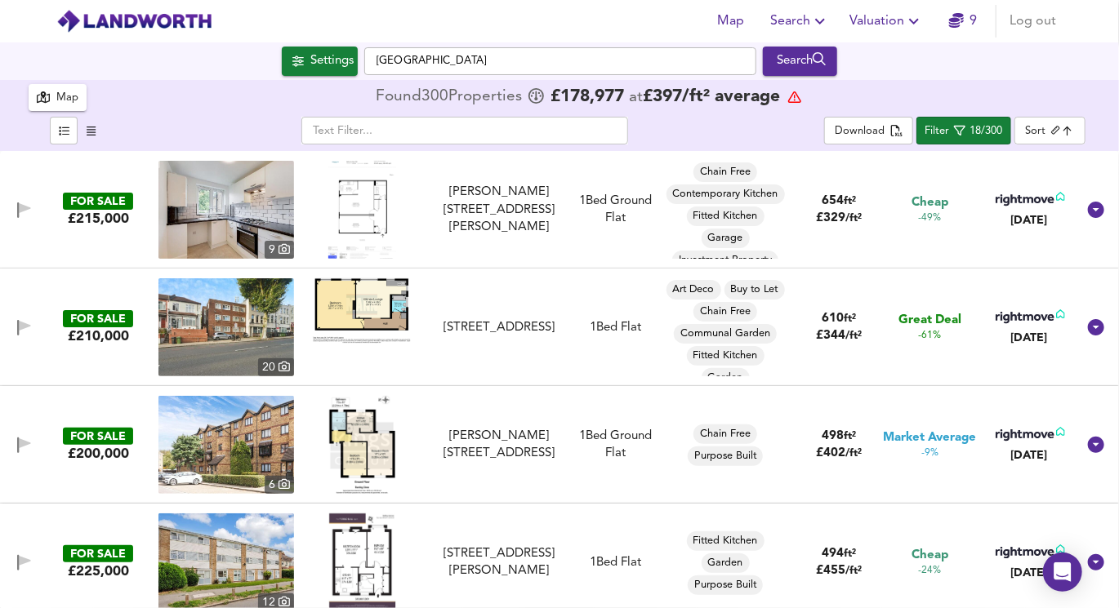
click at [362, 198] on img at bounding box center [362, 210] width 69 height 98
click at [265, 217] on img at bounding box center [226, 210] width 136 height 98
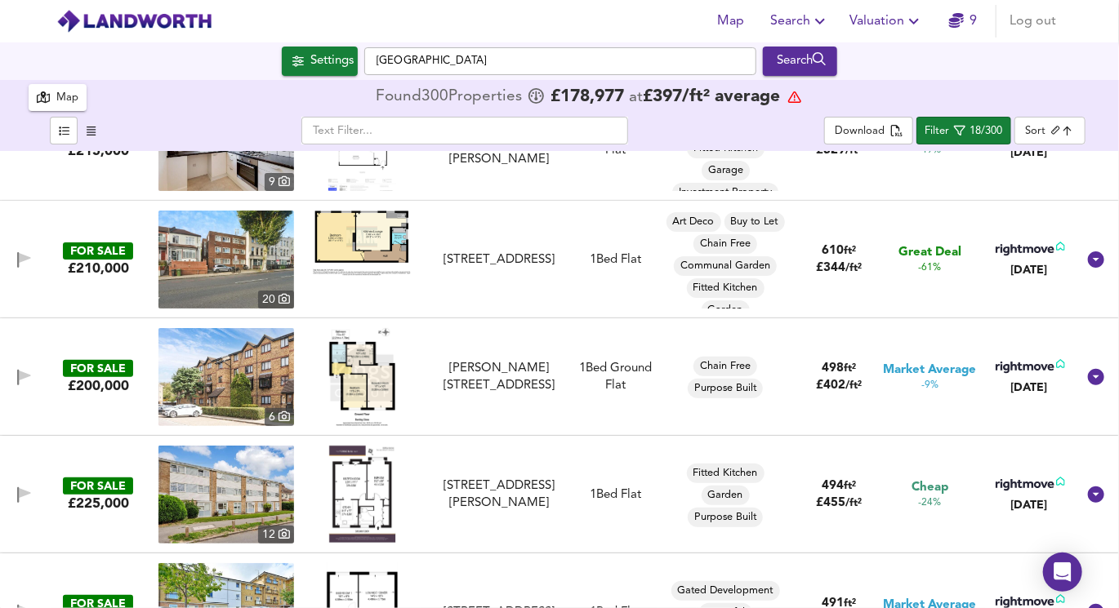
scroll to position [84, 0]
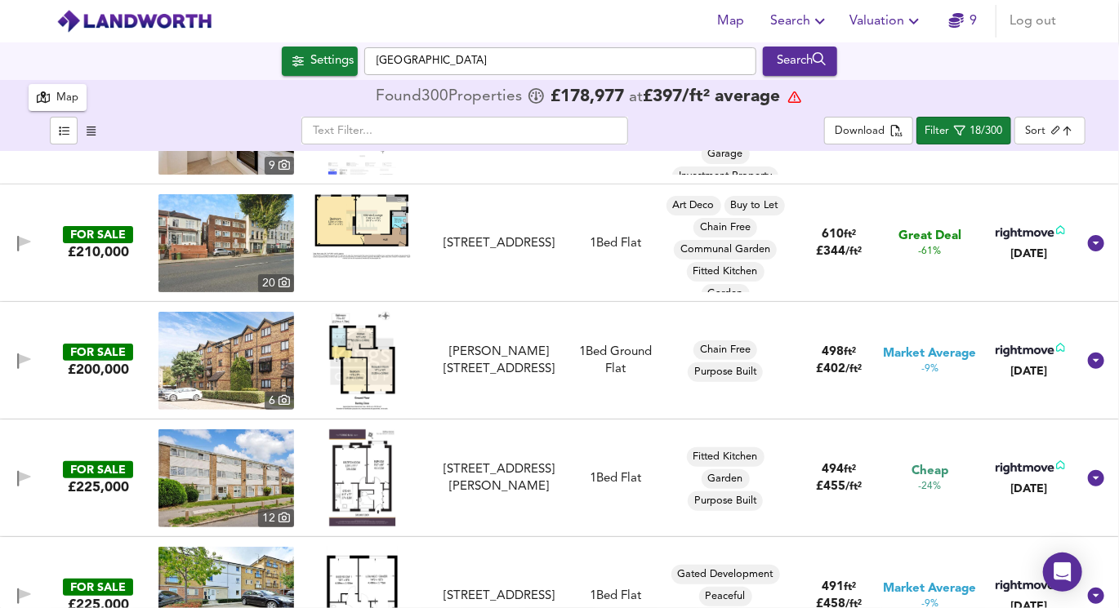
click at [363, 369] on img at bounding box center [362, 361] width 66 height 98
click at [220, 227] on img at bounding box center [226, 243] width 136 height 98
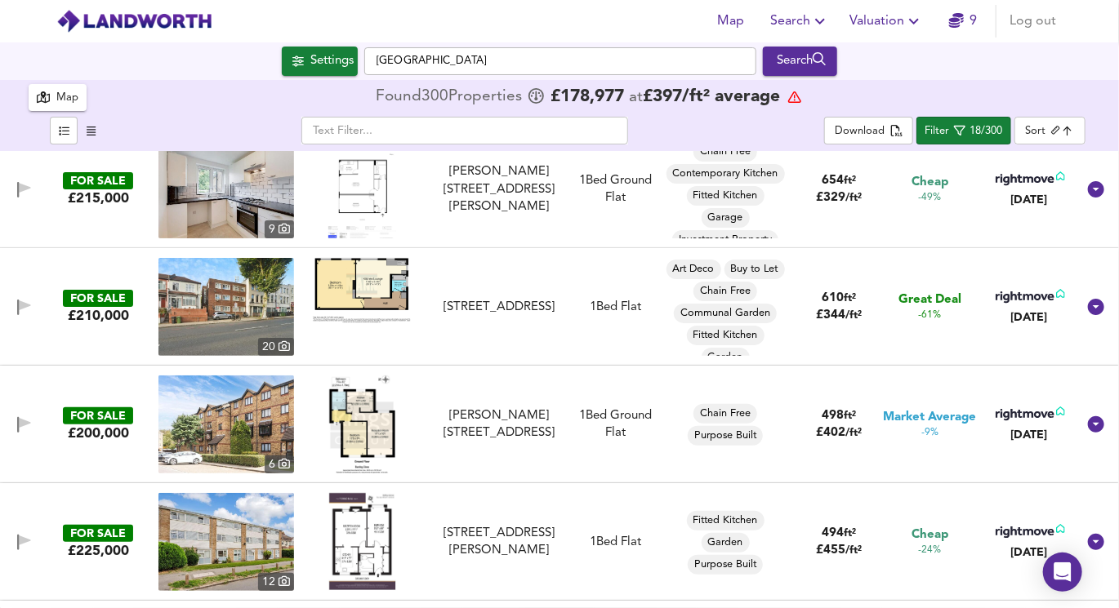
scroll to position [0, 0]
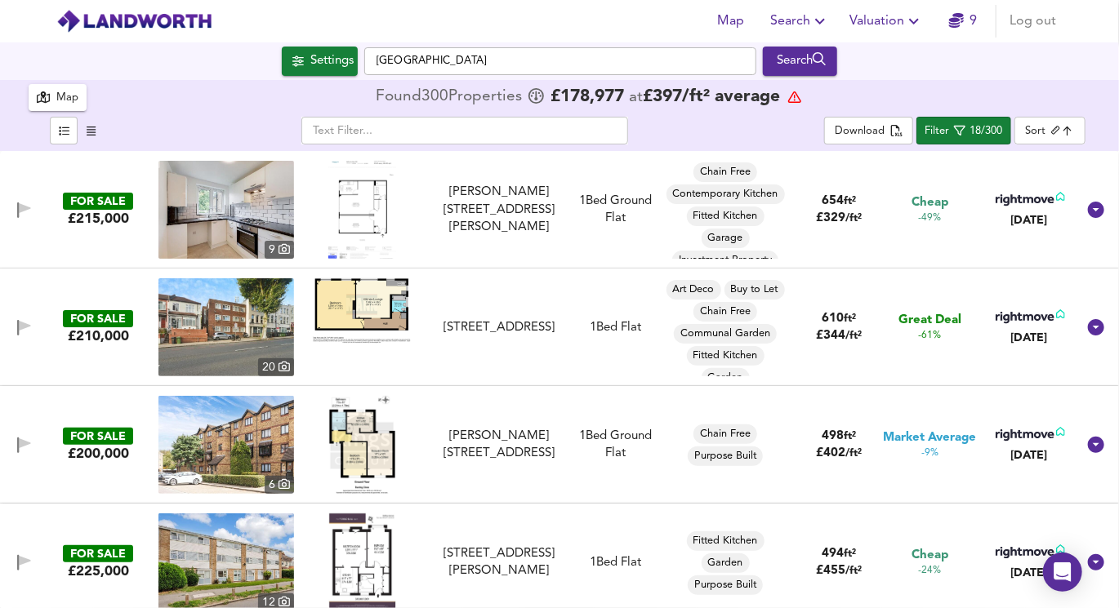
click at [354, 418] on img at bounding box center [362, 445] width 66 height 98
click at [255, 437] on img at bounding box center [226, 445] width 136 height 98
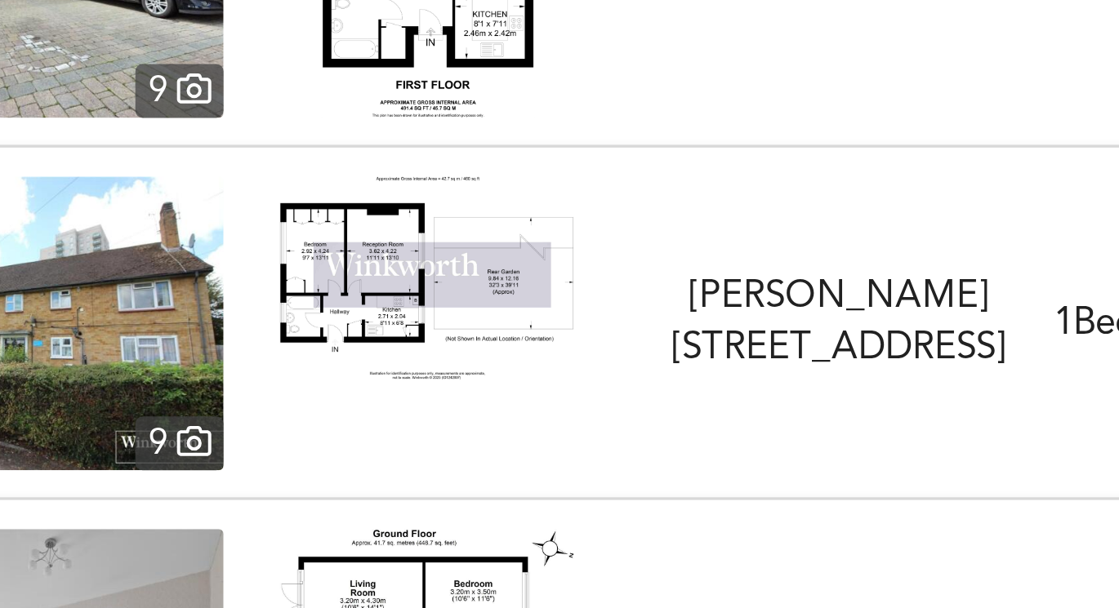
scroll to position [409, 0]
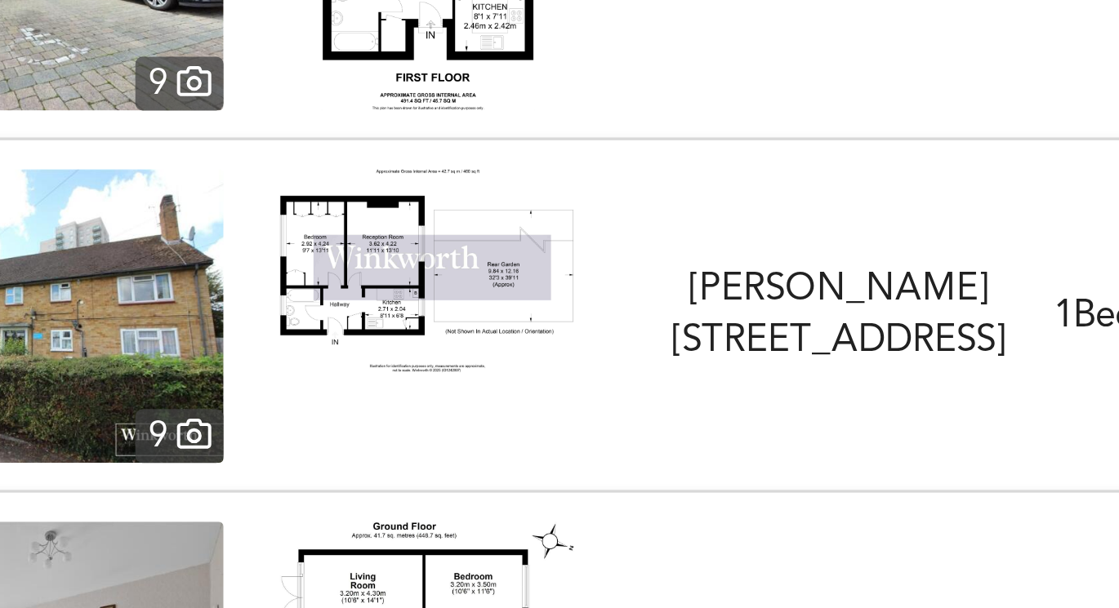
click at [345, 378] on img at bounding box center [362, 374] width 98 height 68
click at [280, 402] on img at bounding box center [226, 389] width 136 height 98
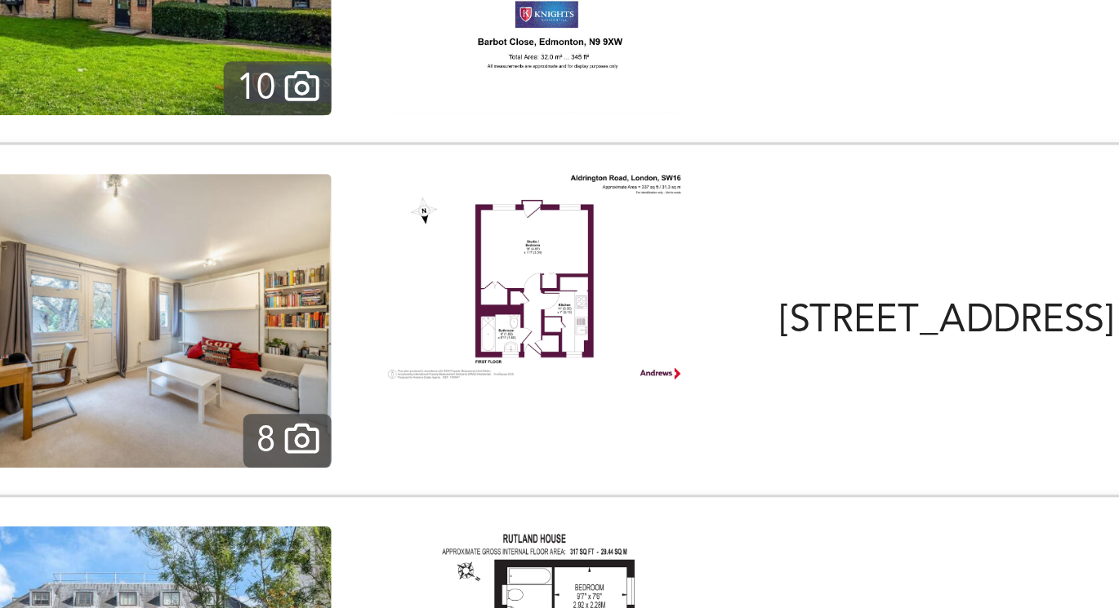
scroll to position [1485, 0]
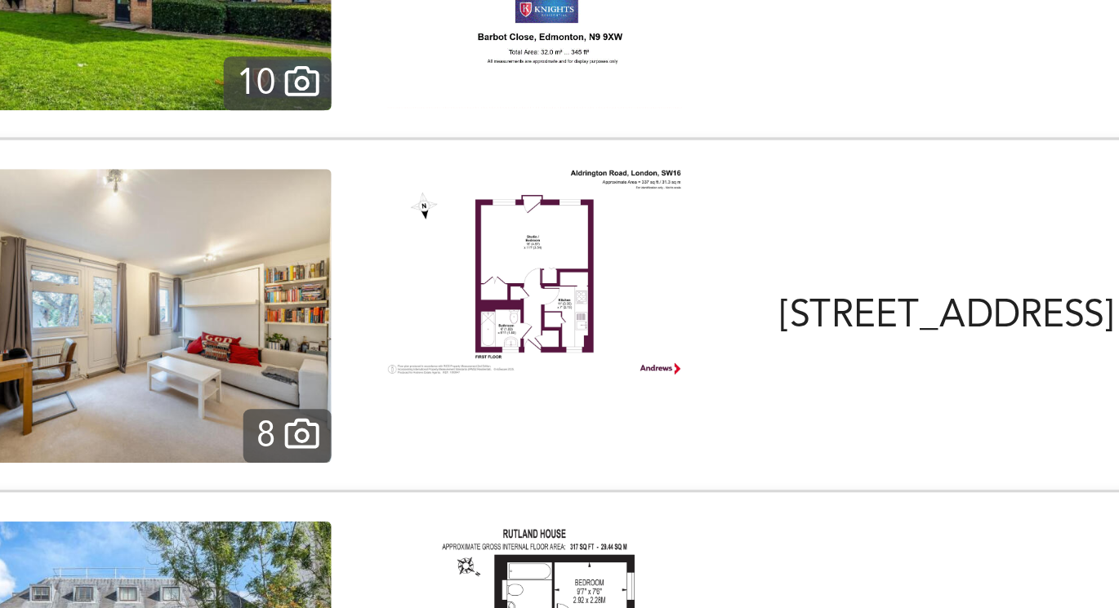
click at [365, 356] on img at bounding box center [362, 357] width 98 height 69
click at [255, 377] on img at bounding box center [226, 372] width 136 height 98
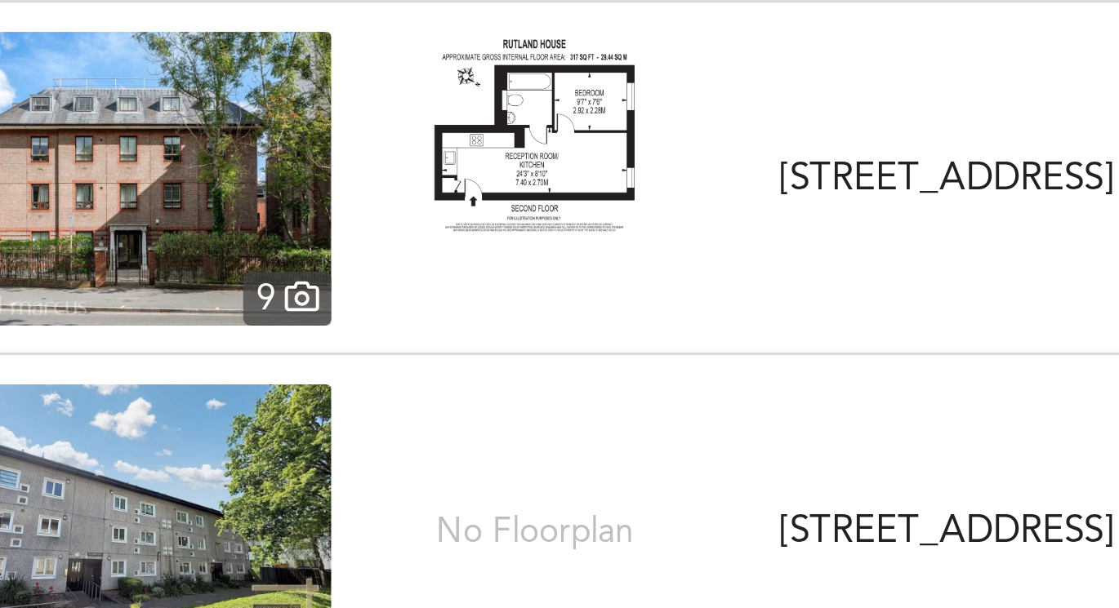
scroll to position [1659, 0]
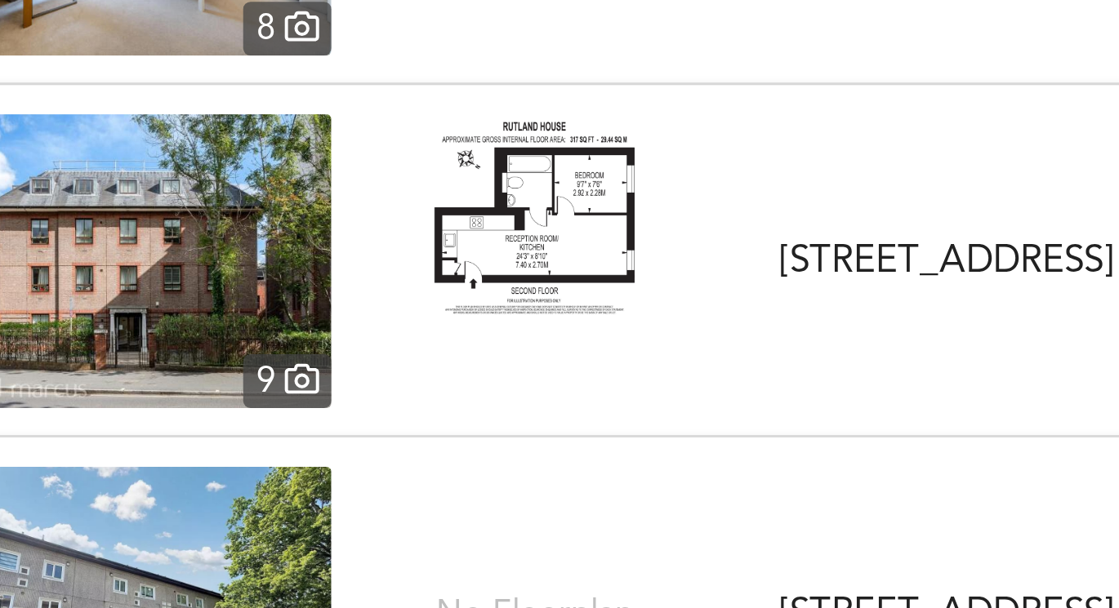
scroll to position [1659, 0]
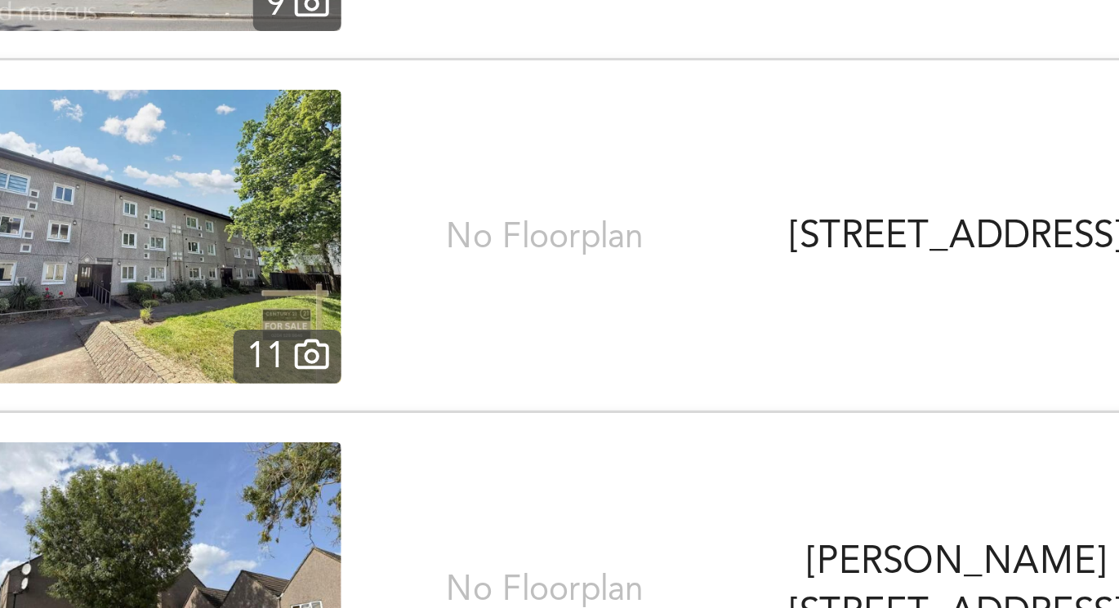
scroll to position [1603, 0]
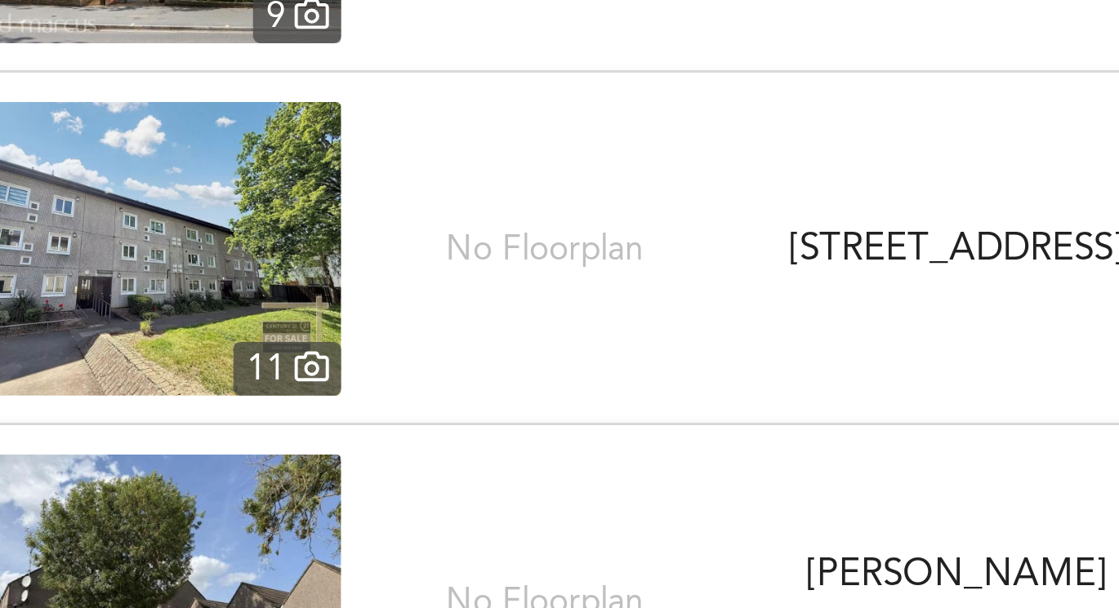
click at [256, 495] on img at bounding box center [226, 488] width 136 height 98
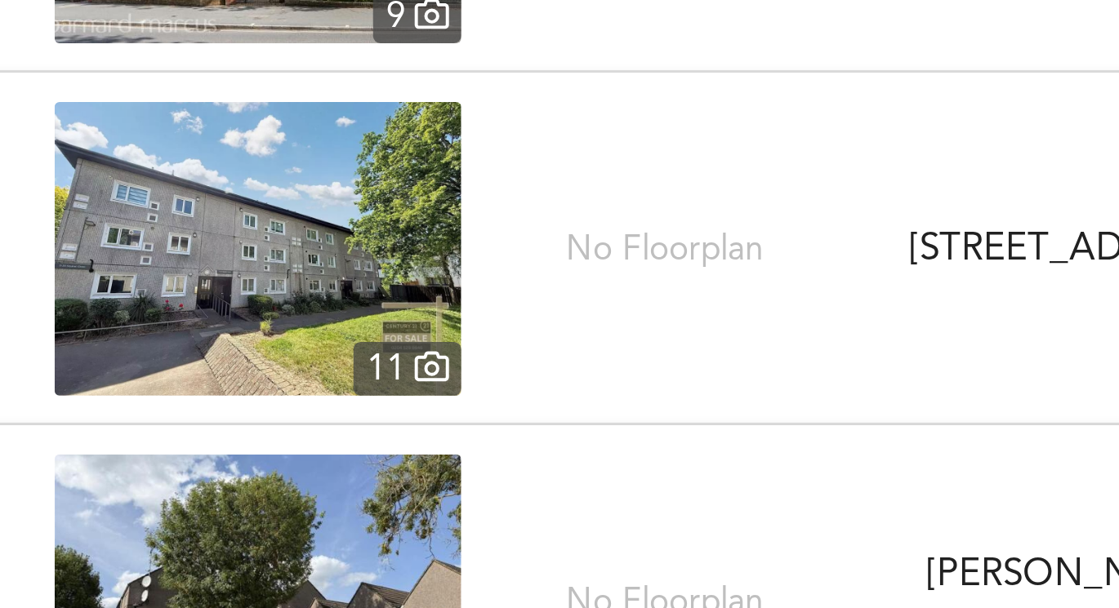
click at [274, 514] on img at bounding box center [226, 488] width 136 height 98
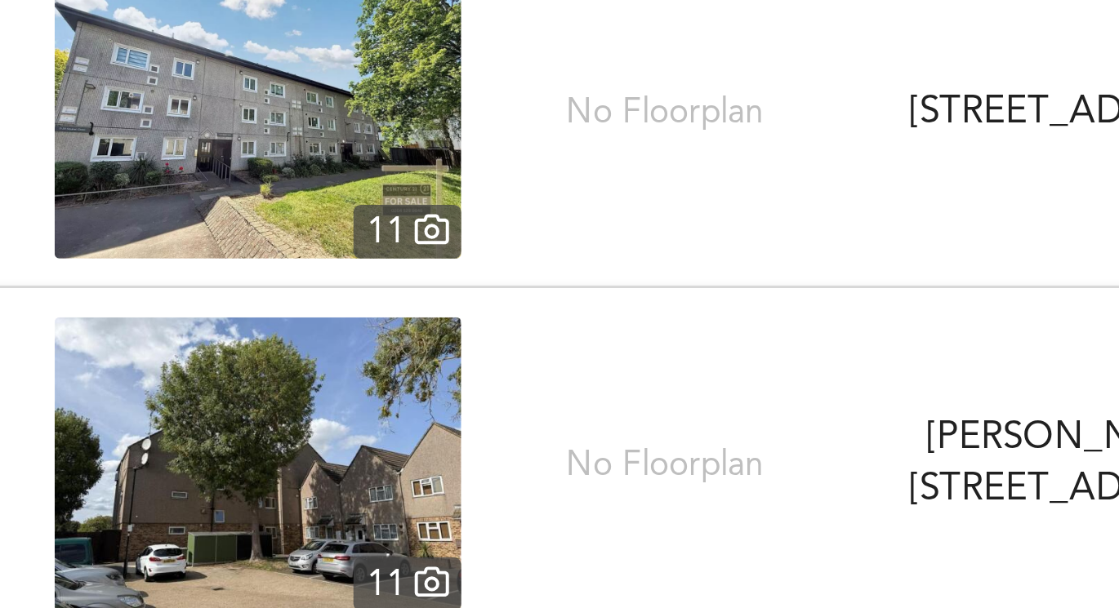
scroll to position [1659, 0]
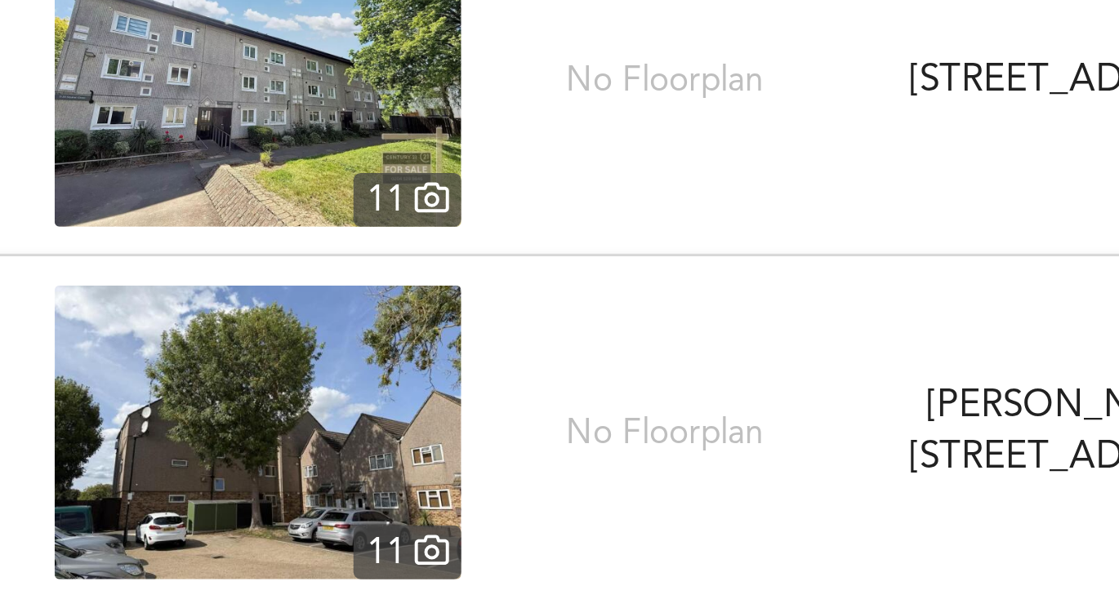
click at [249, 548] on img at bounding box center [226, 550] width 136 height 98
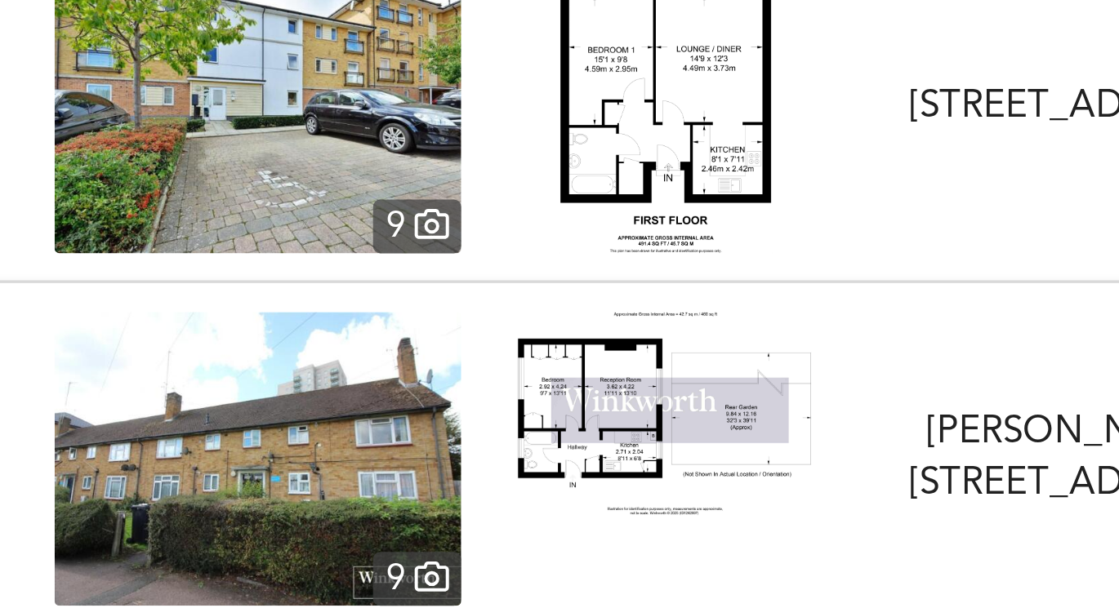
scroll to position [0, 0]
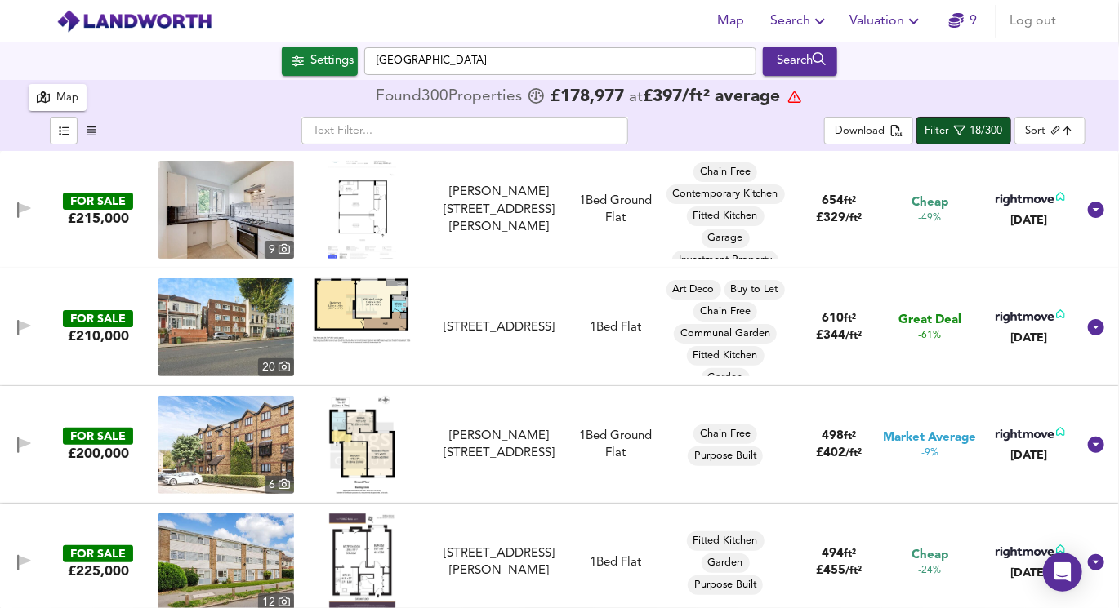
click at [939, 137] on div "Filter" at bounding box center [936, 131] width 24 height 19
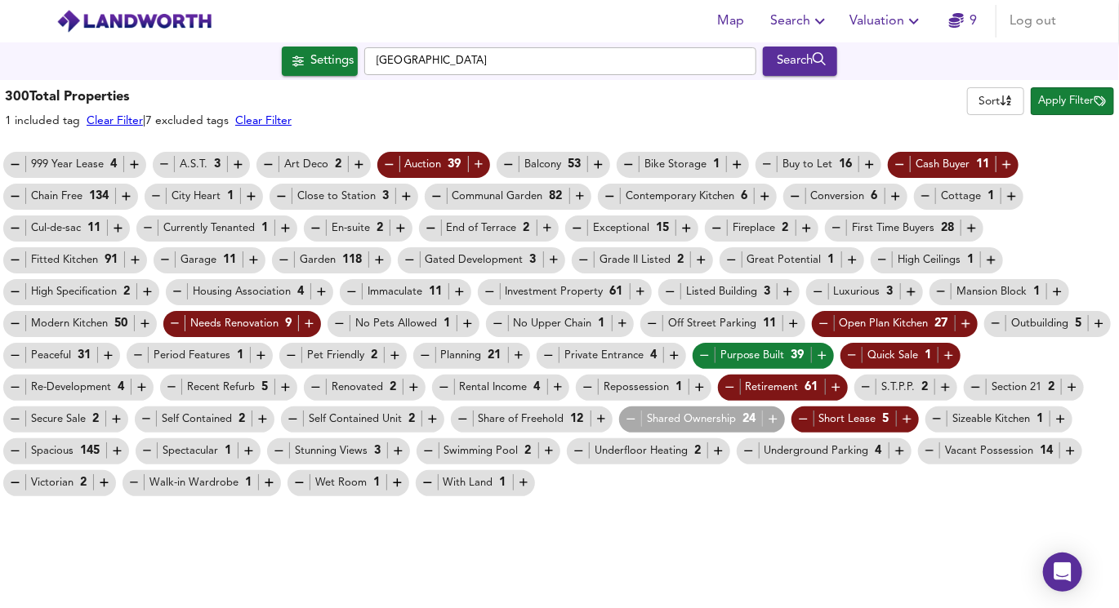
click at [706, 354] on icon "button" at bounding box center [704, 356] width 14 height 14
click at [638, 296] on icon "button" at bounding box center [641, 292] width 14 height 14
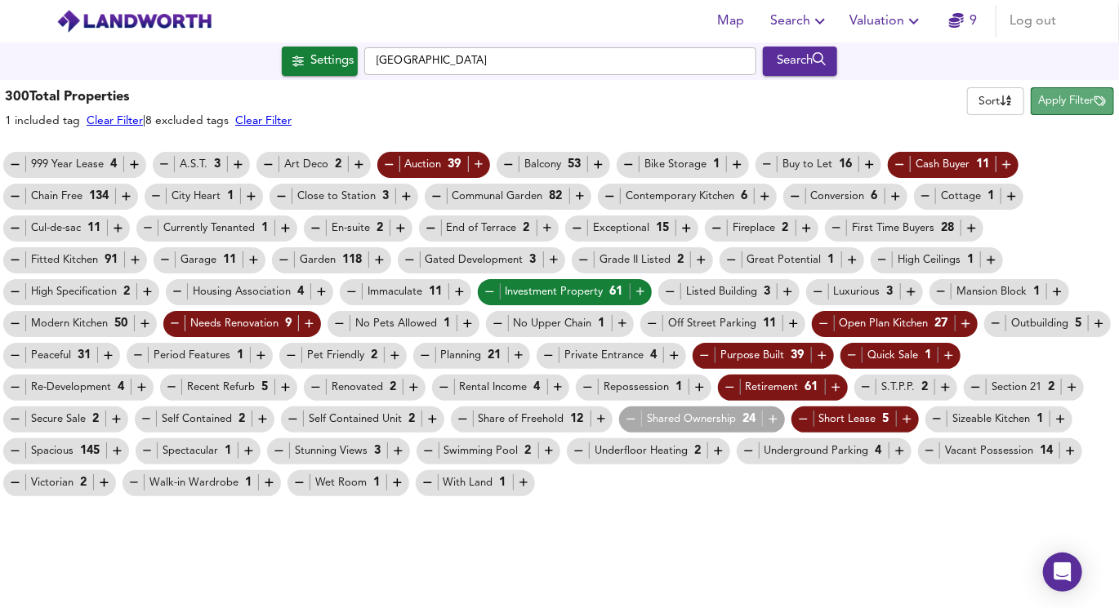
click at [1075, 99] on span "Apply Filter" at bounding box center [1072, 101] width 67 height 19
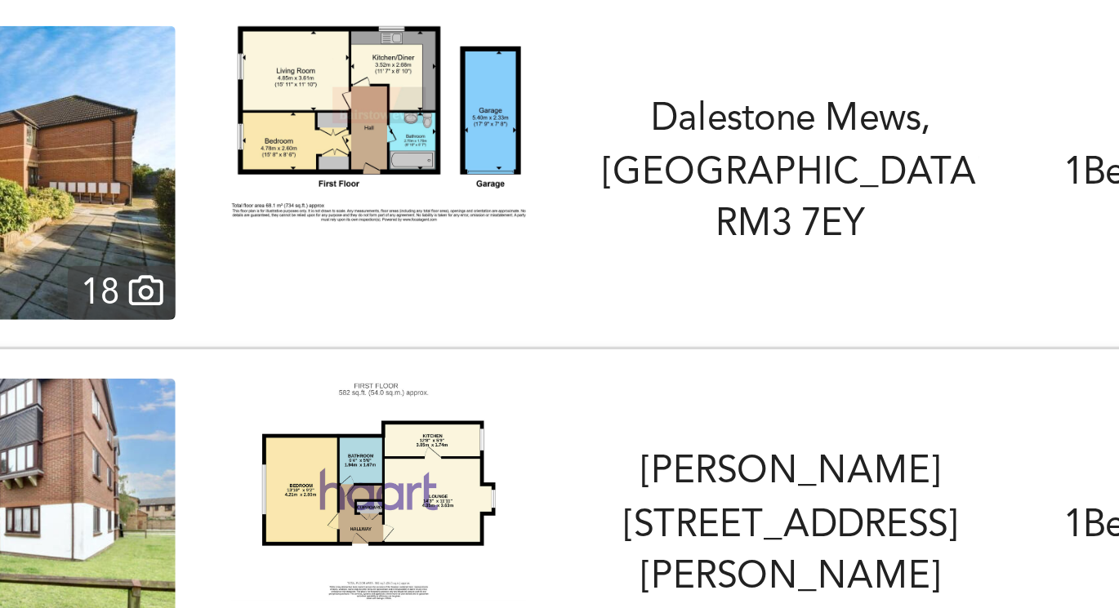
click at [297, 187] on div at bounding box center [362, 210] width 136 height 98
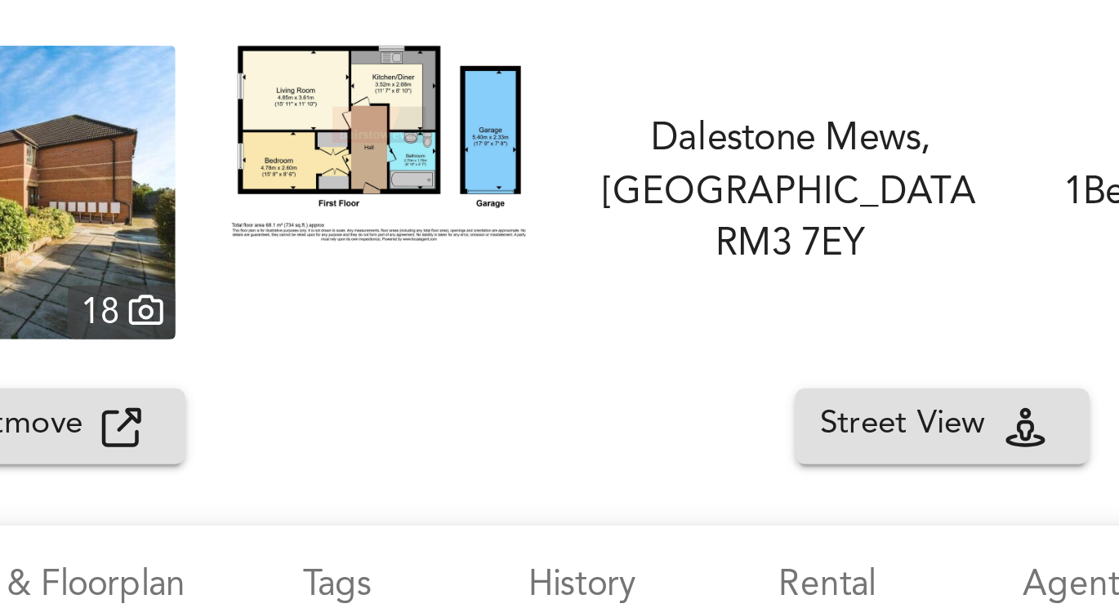
click at [287, 193] on img at bounding box center [226, 216] width 136 height 98
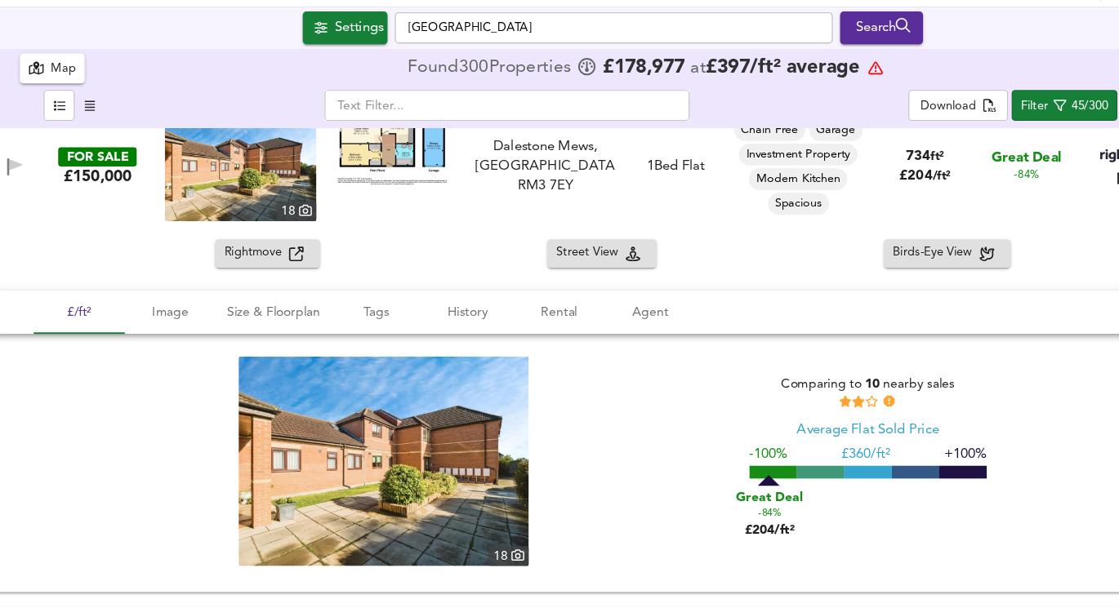
scroll to position [39, 0]
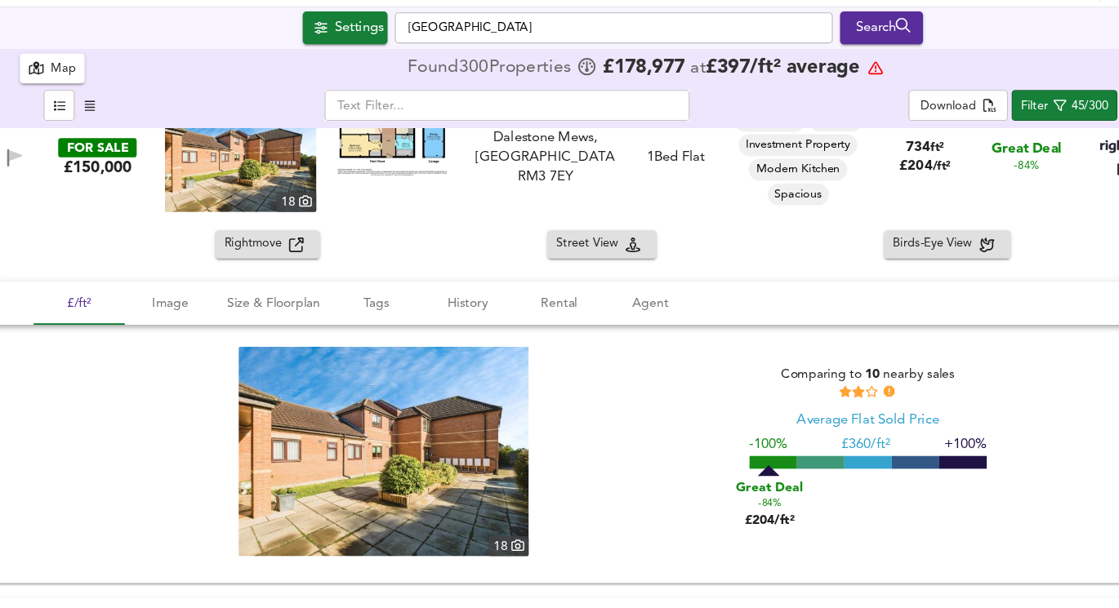
click at [326, 225] on link at bounding box center [362, 177] width 98 height 98
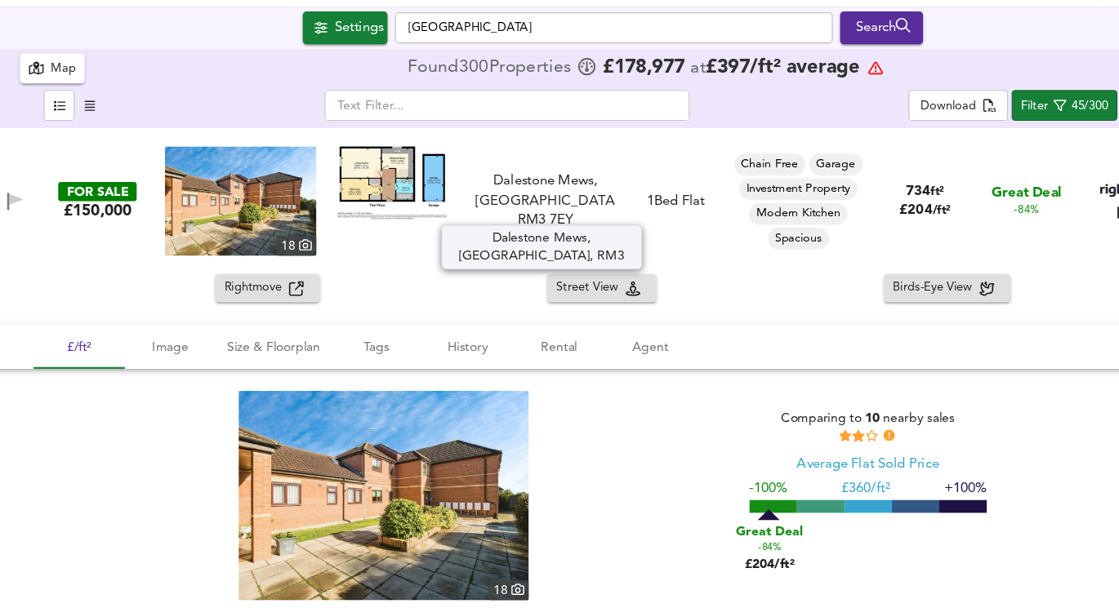
click at [470, 218] on div "Dalestone Mews, [GEOGRAPHIC_DATA], RM3 7EY" at bounding box center [498, 216] width 125 height 52
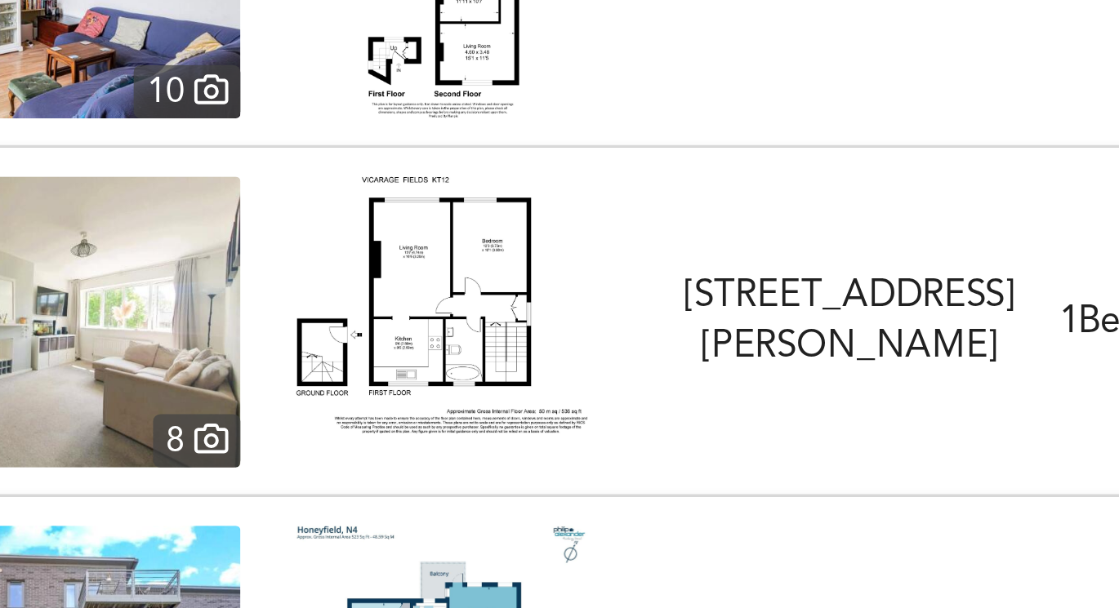
scroll to position [514, 0]
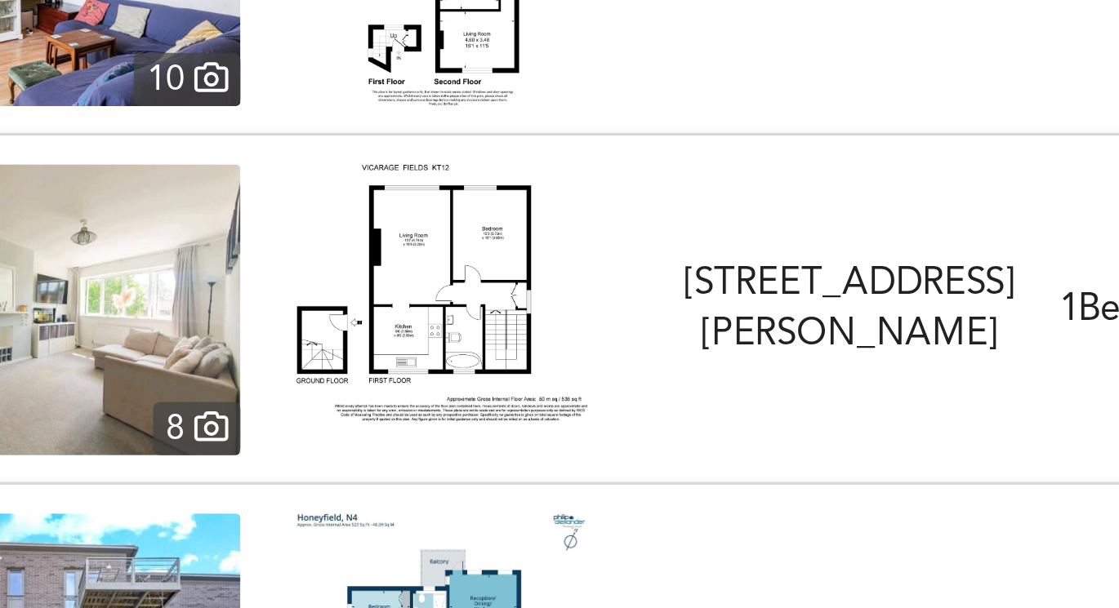
click at [355, 294] on img at bounding box center [362, 277] width 98 height 86
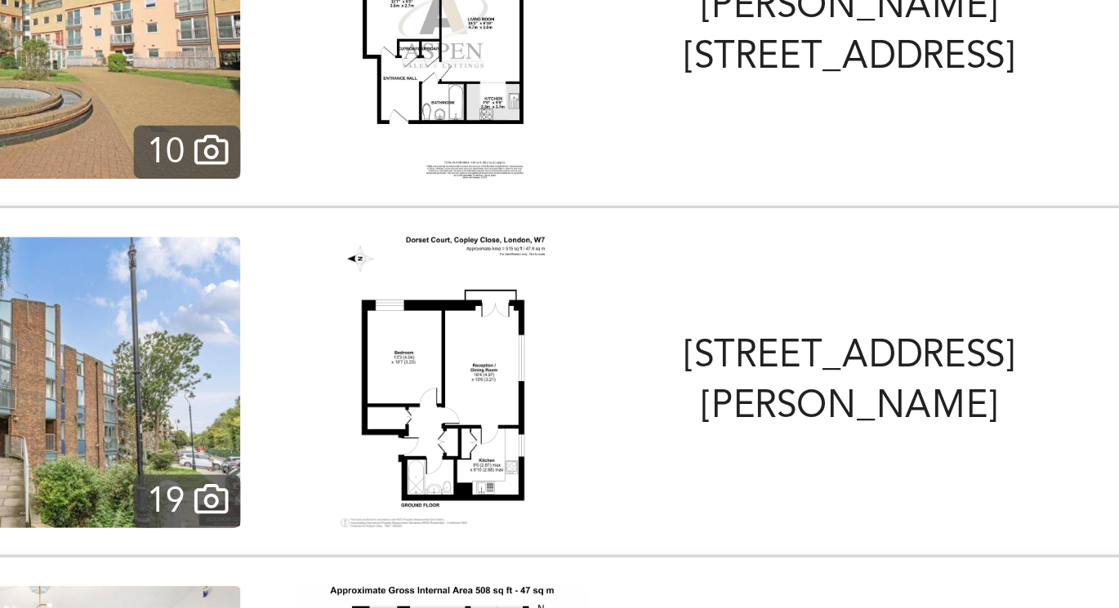
scroll to position [961, 0]
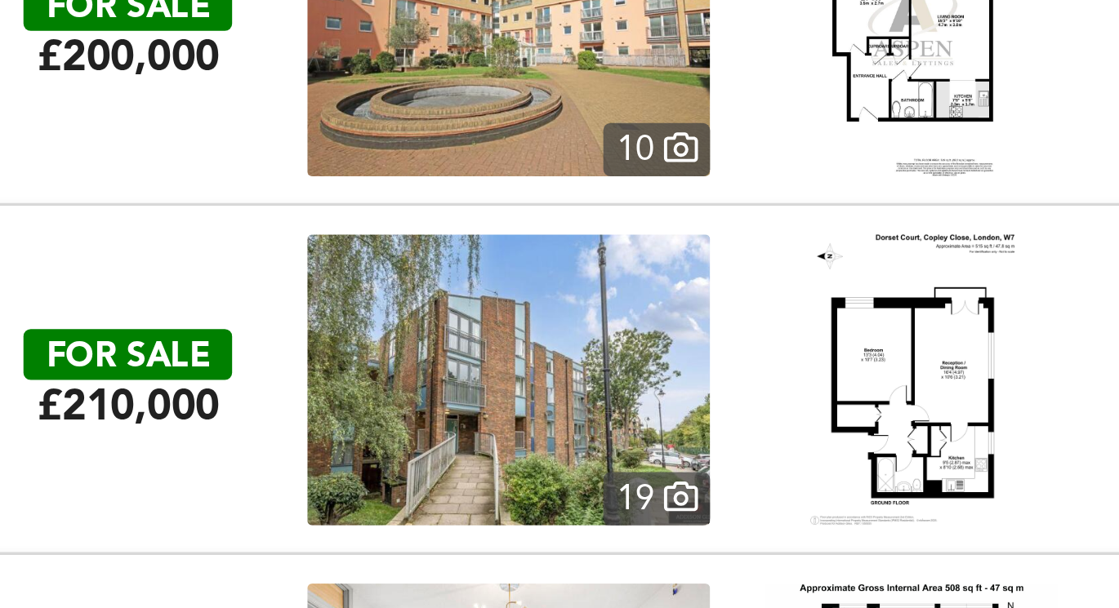
click at [207, 309] on img at bounding box center [226, 307] width 136 height 98
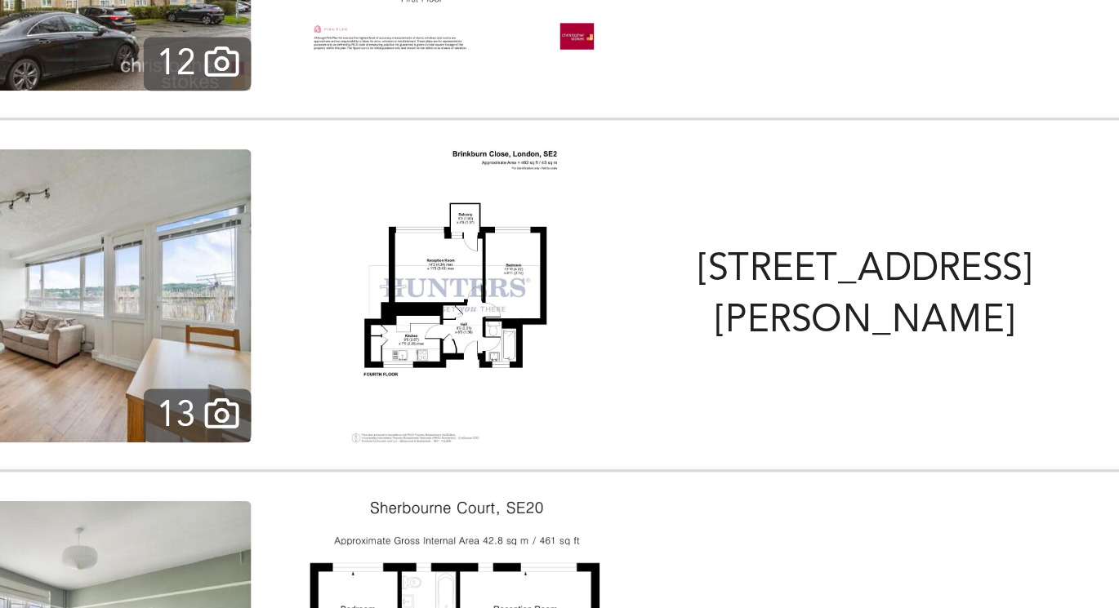
scroll to position [1675, 0]
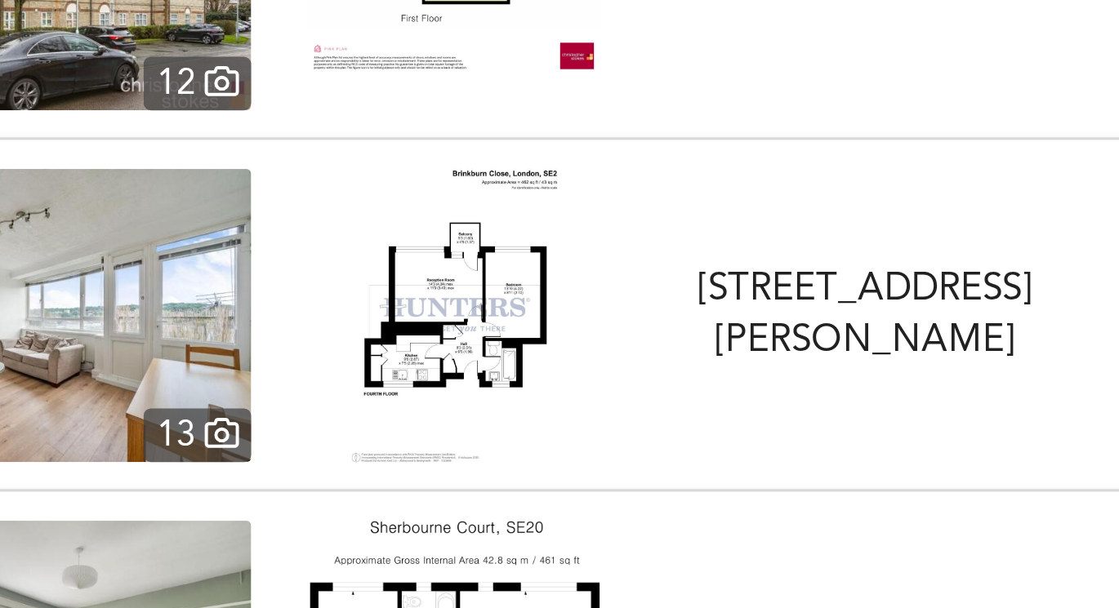
click at [349, 316] on img at bounding box center [362, 299] width 70 height 98
click at [247, 316] on img at bounding box center [226, 299] width 136 height 98
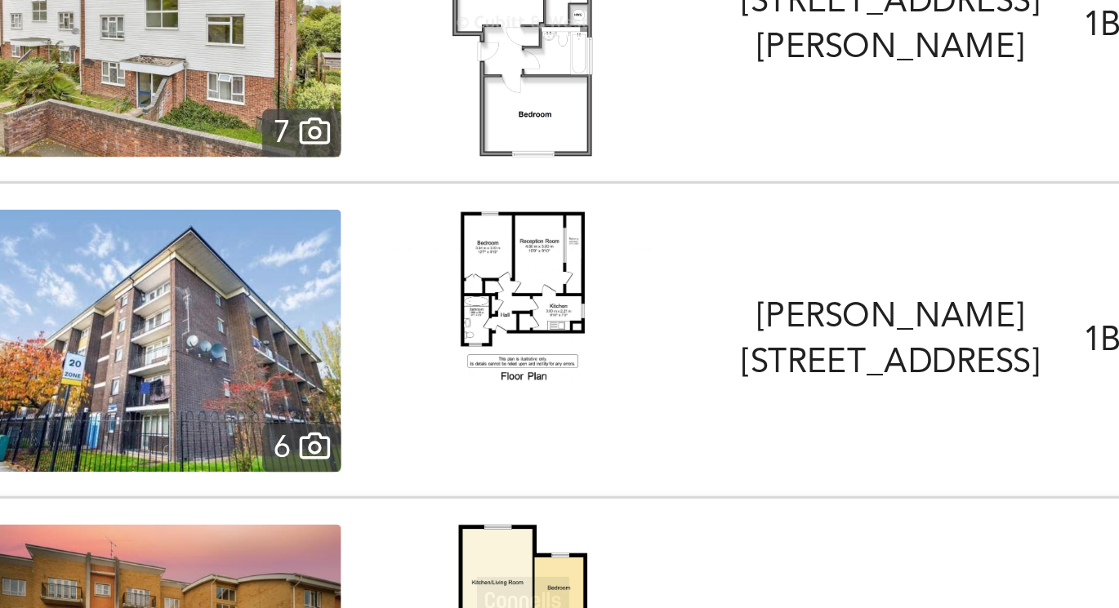
scroll to position [4020, 0]
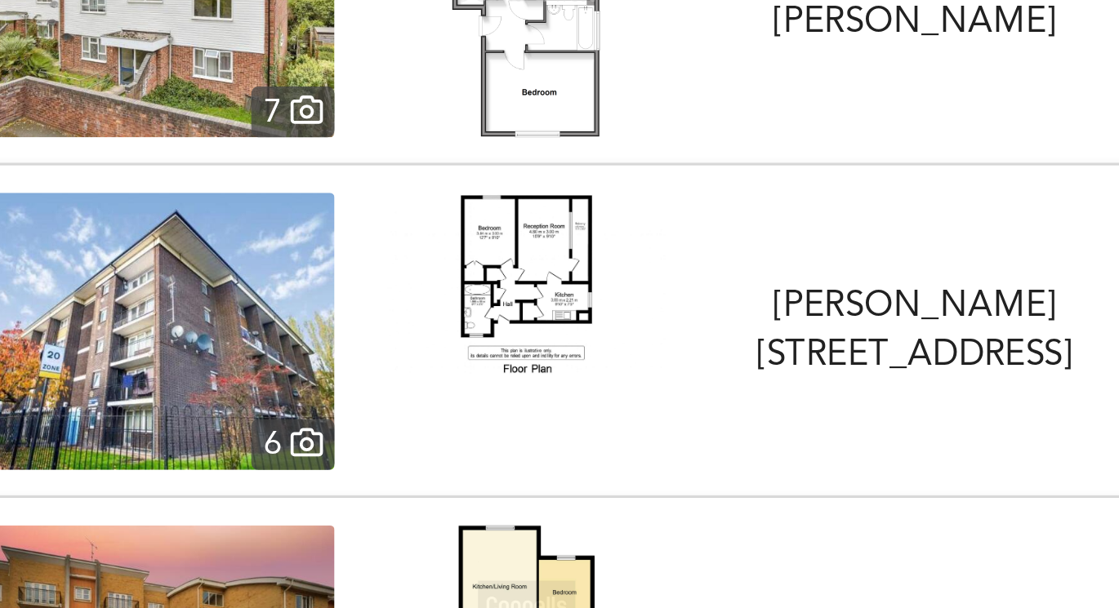
click at [339, 296] on img at bounding box center [362, 288] width 98 height 65
click at [263, 296] on img at bounding box center [226, 305] width 136 height 98
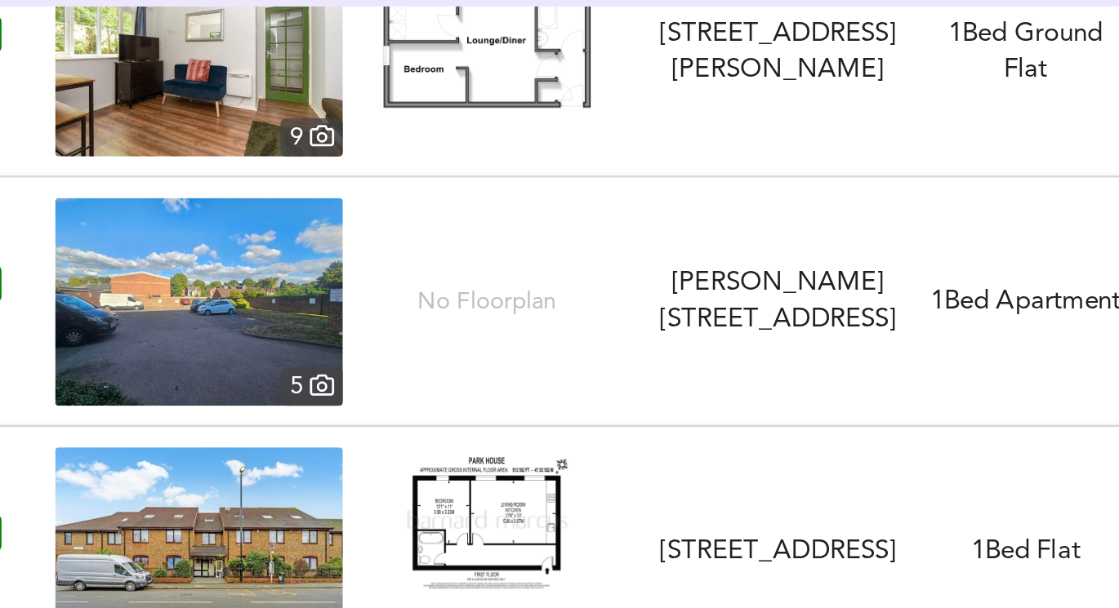
scroll to position [4742, 0]
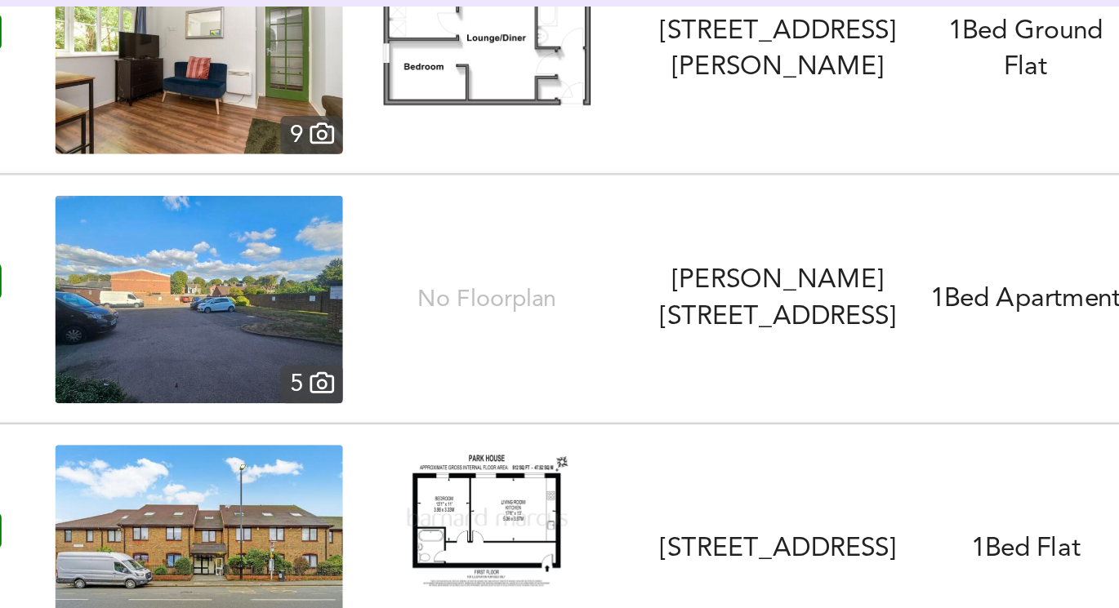
click at [264, 292] on img at bounding box center [226, 289] width 136 height 98
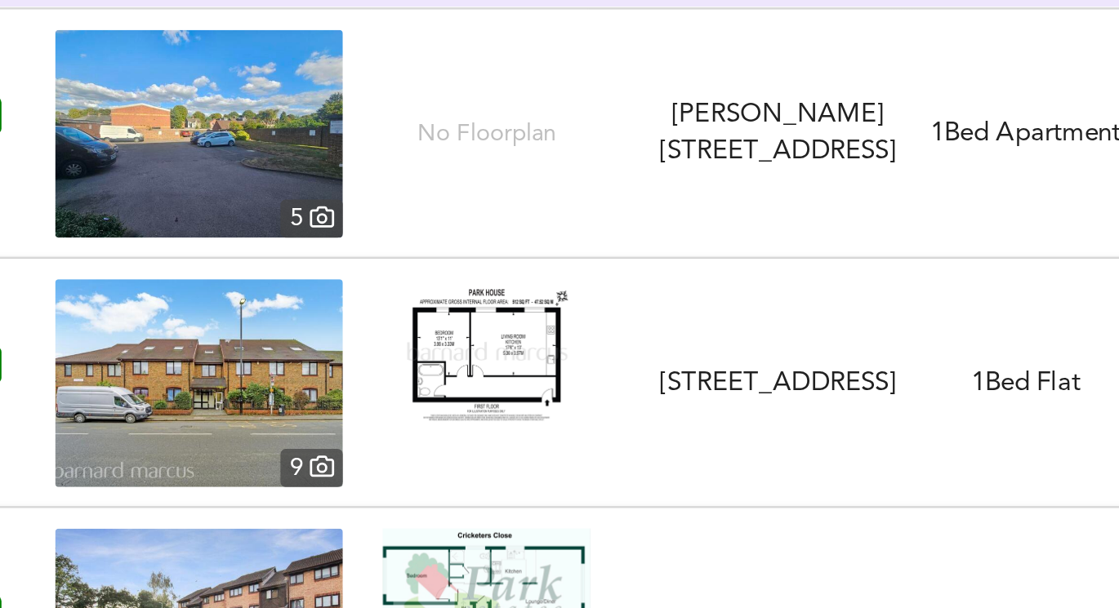
scroll to position [4834, 0]
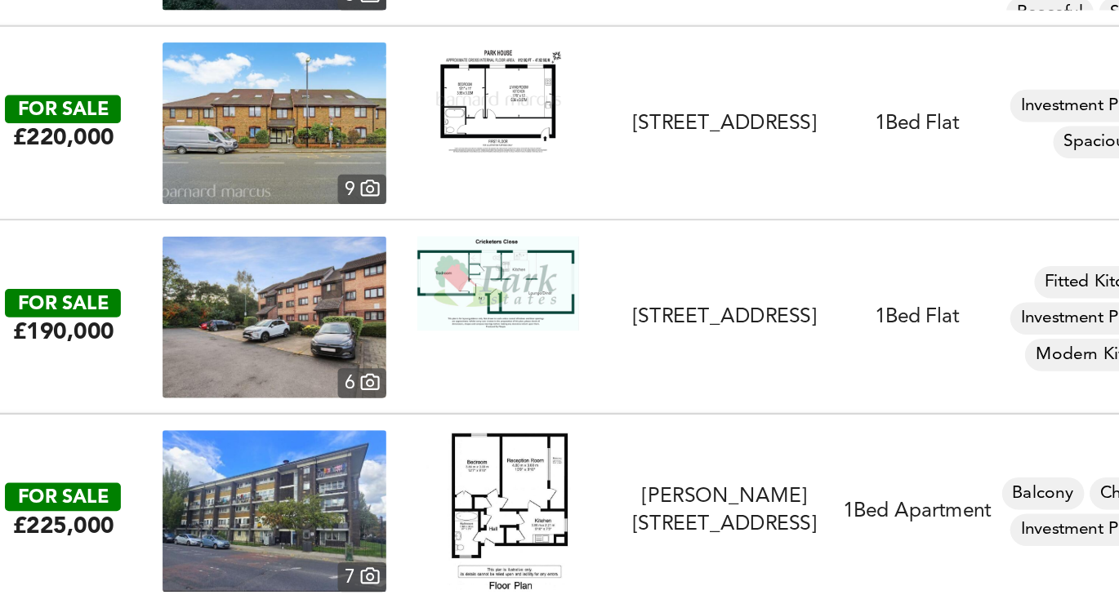
click at [266, 535] on img at bounding box center [226, 550] width 136 height 98
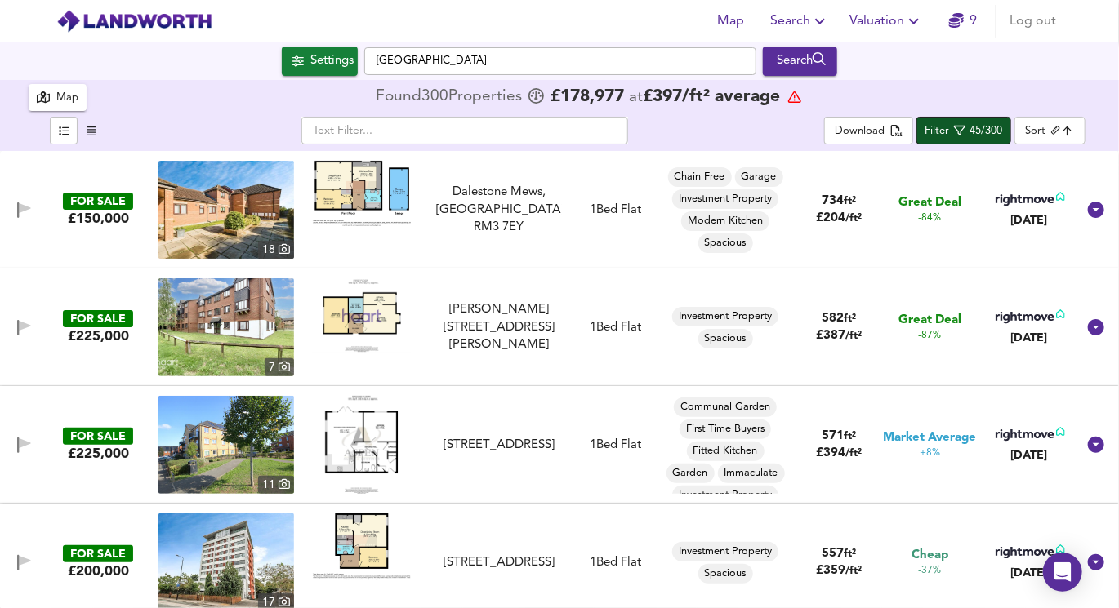
click at [968, 126] on span "Filter 45/300" at bounding box center [963, 131] width 78 height 20
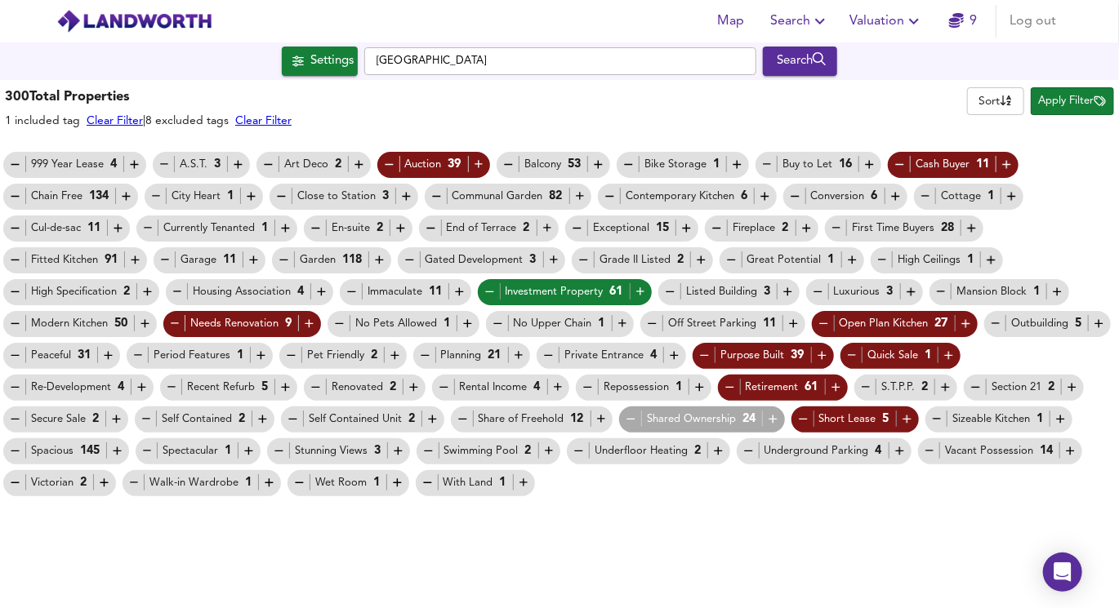
click at [498, 283] on div "Investment Property 61" at bounding box center [565, 291] width 165 height 17
click at [487, 288] on icon "button" at bounding box center [490, 292] width 14 height 14
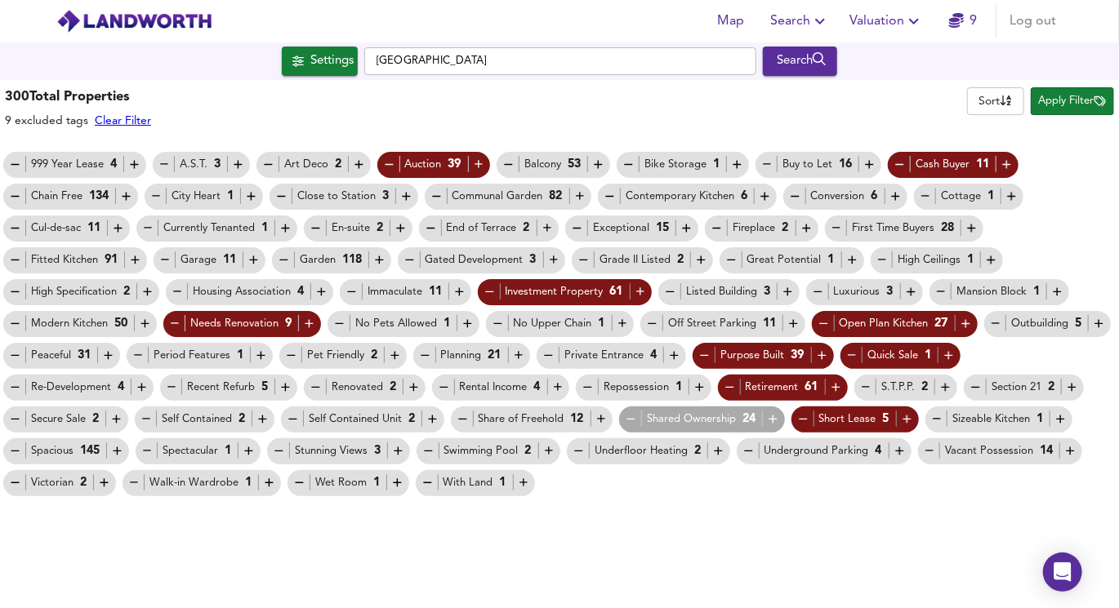
click at [624, 422] on icon "button" at bounding box center [631, 419] width 14 height 14
click at [594, 421] on icon "button" at bounding box center [601, 419] width 14 height 14
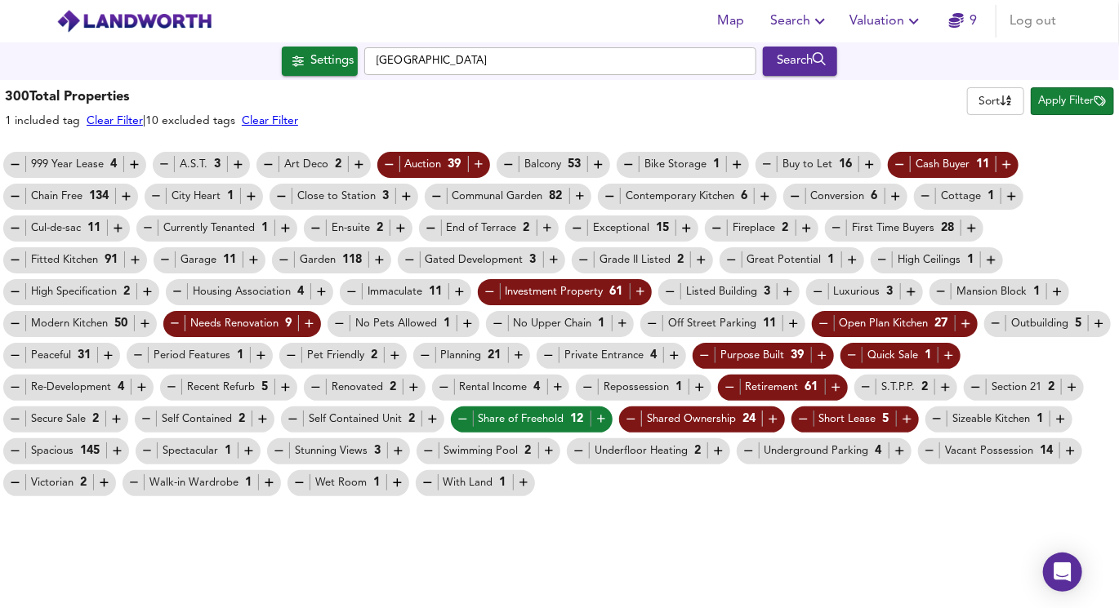
click at [1096, 101] on icon "button" at bounding box center [1099, 101] width 11 height 11
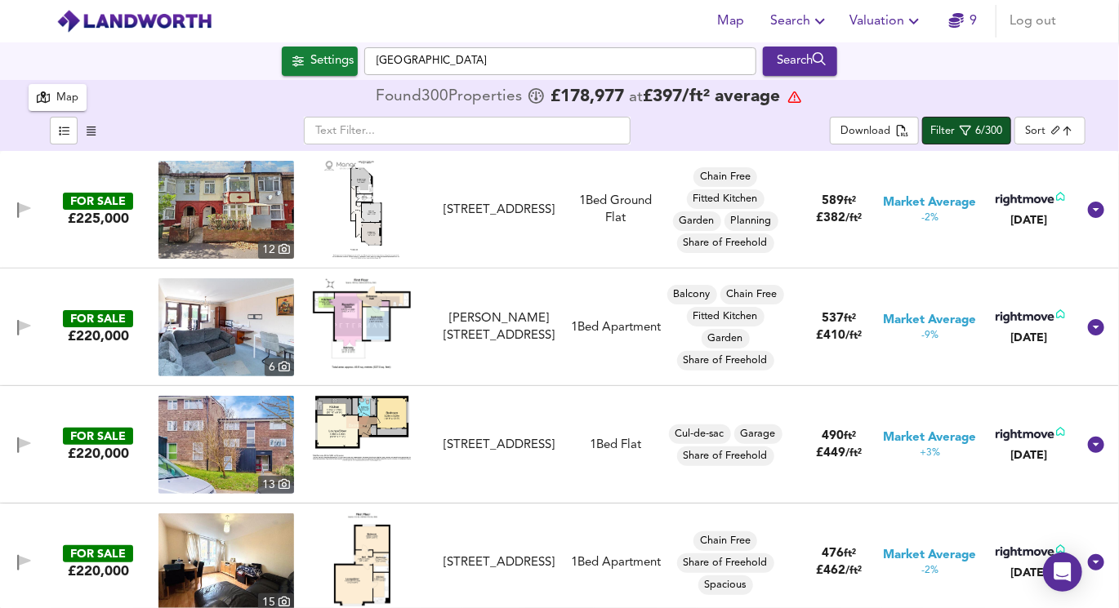
click at [981, 131] on div "6/300" at bounding box center [989, 131] width 27 height 19
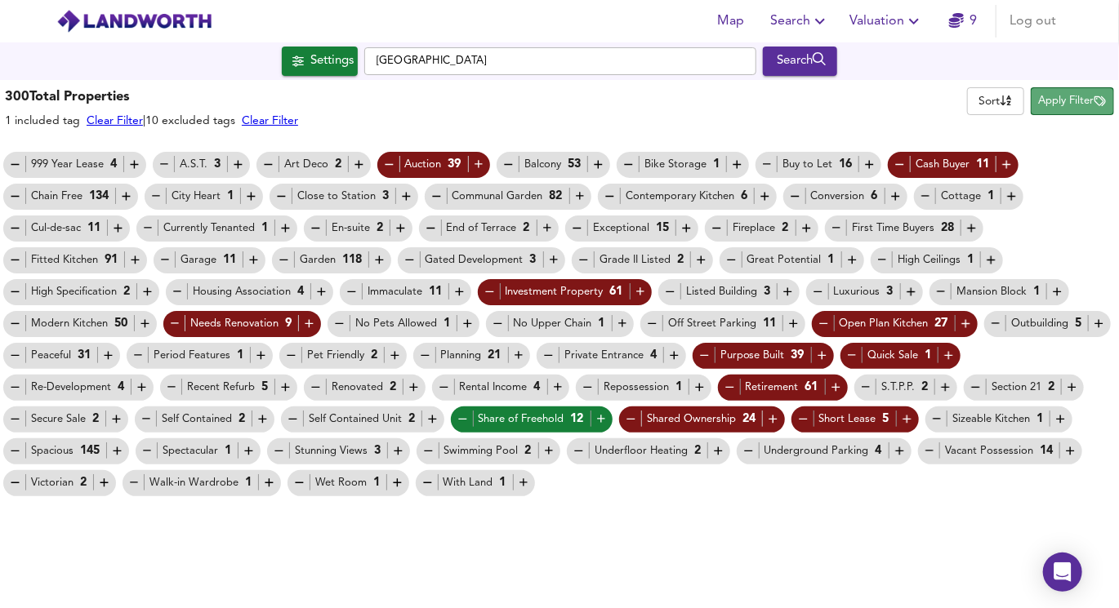
click at [1053, 108] on span "Apply Filter" at bounding box center [1072, 101] width 67 height 19
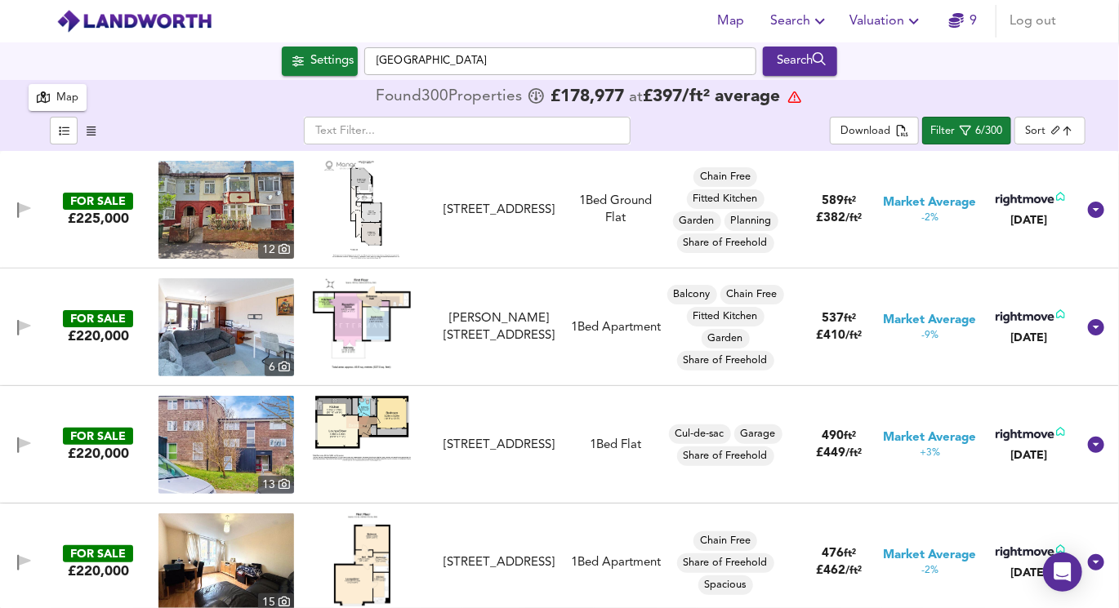
click at [359, 225] on img at bounding box center [361, 210] width 75 height 98
click at [355, 290] on img at bounding box center [362, 323] width 98 height 91
click at [247, 321] on img at bounding box center [226, 327] width 136 height 98
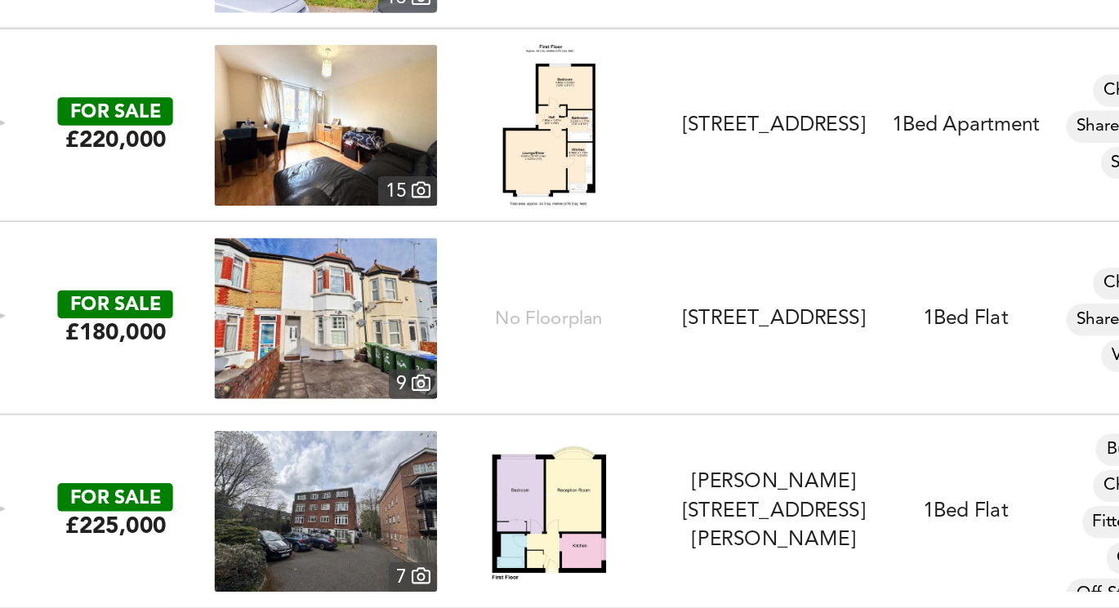
click at [205, 434] on img at bounding box center [226, 432] width 136 height 98
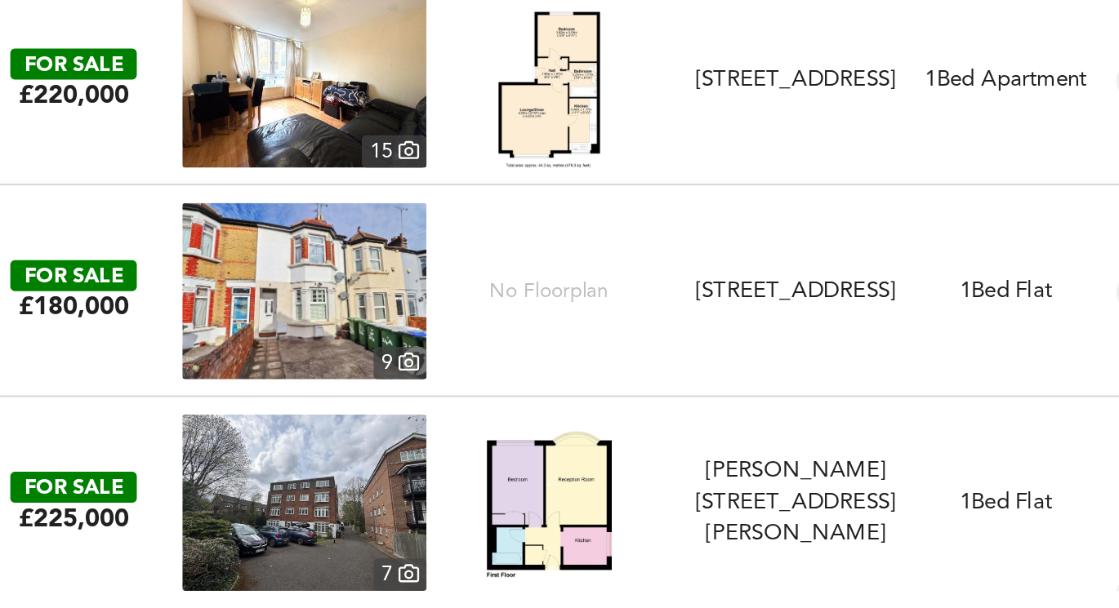
click at [289, 532] on img at bounding box center [226, 550] width 136 height 98
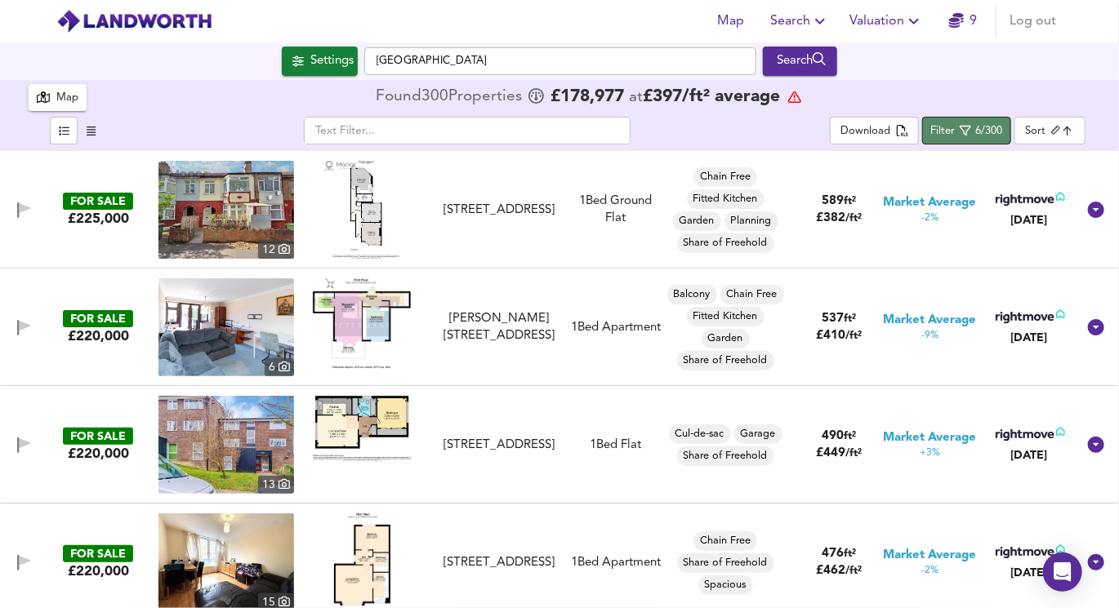
click at [960, 131] on span "Filter 6/300" at bounding box center [966, 131] width 72 height 20
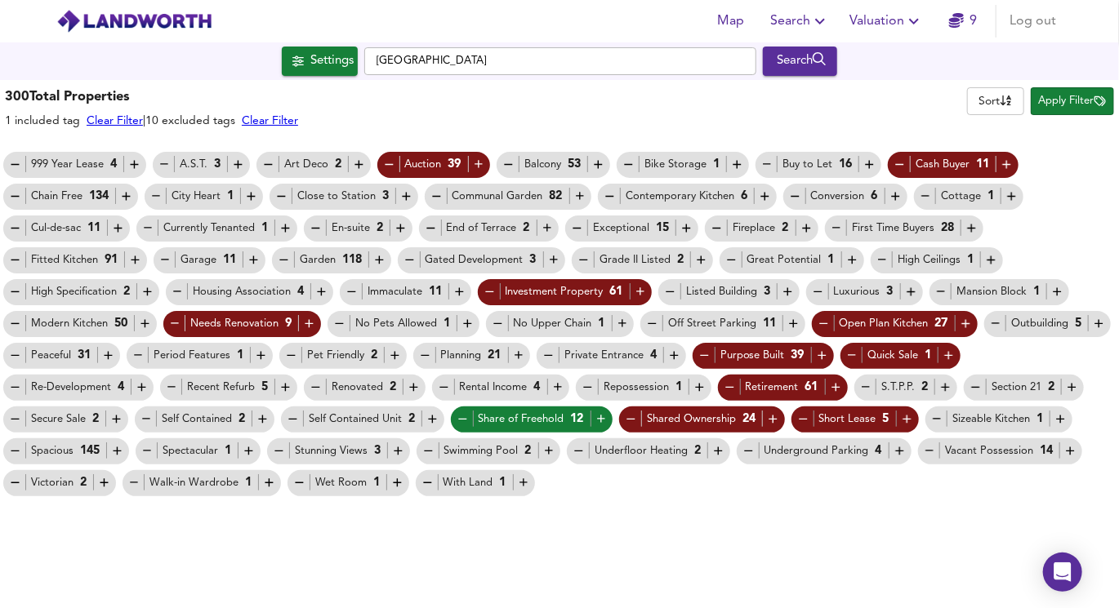
click at [456, 422] on icon "button" at bounding box center [463, 419] width 14 height 14
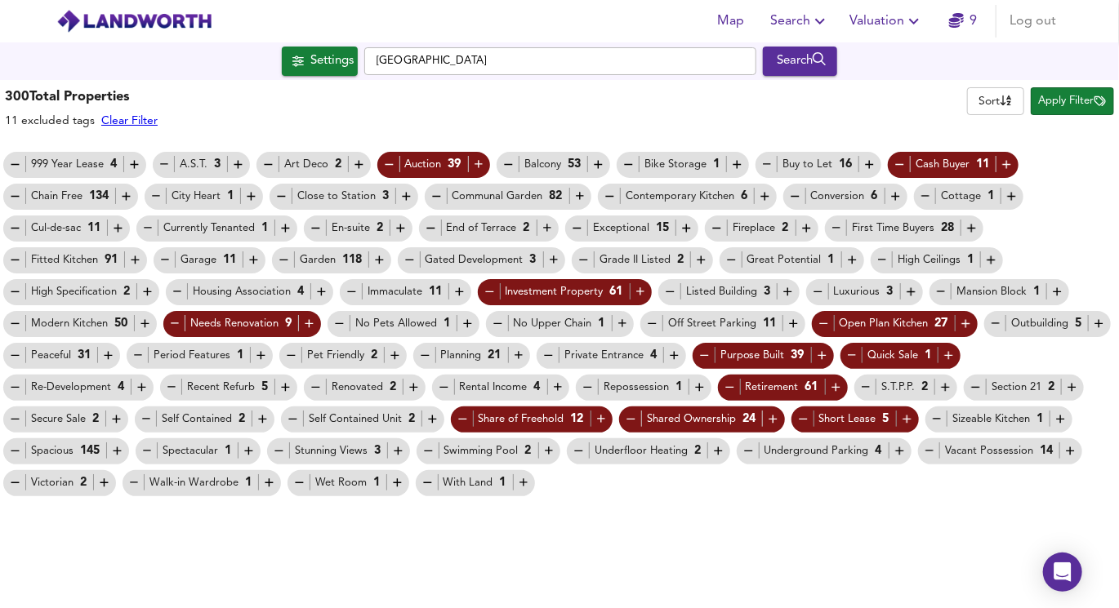
click at [1062, 99] on span "Apply Filter" at bounding box center [1072, 101] width 67 height 19
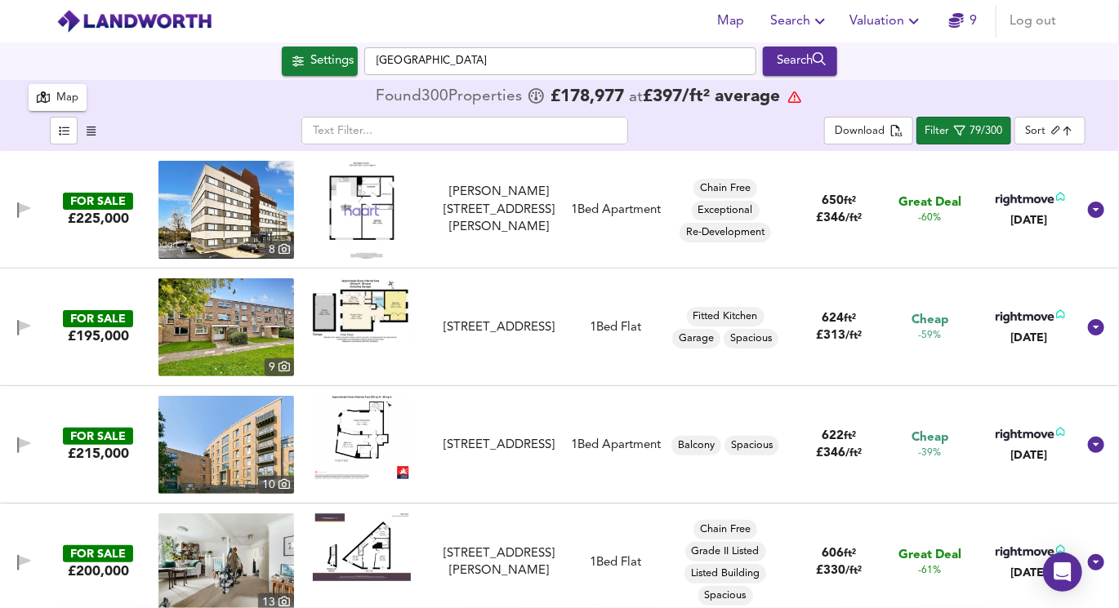
click at [354, 201] on img at bounding box center [361, 210] width 87 height 98
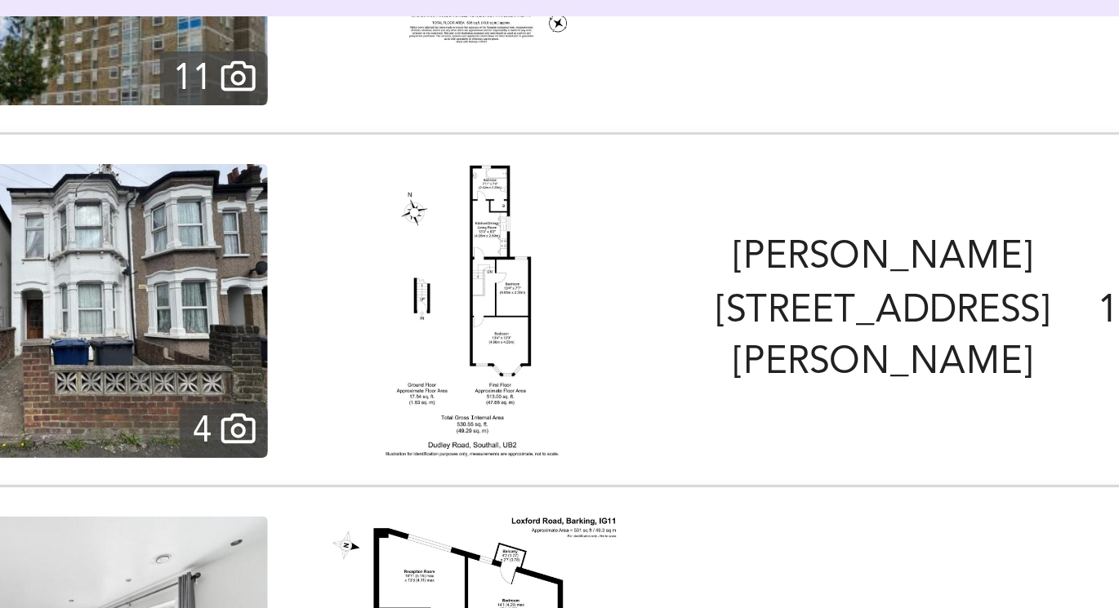
scroll to position [903, 0]
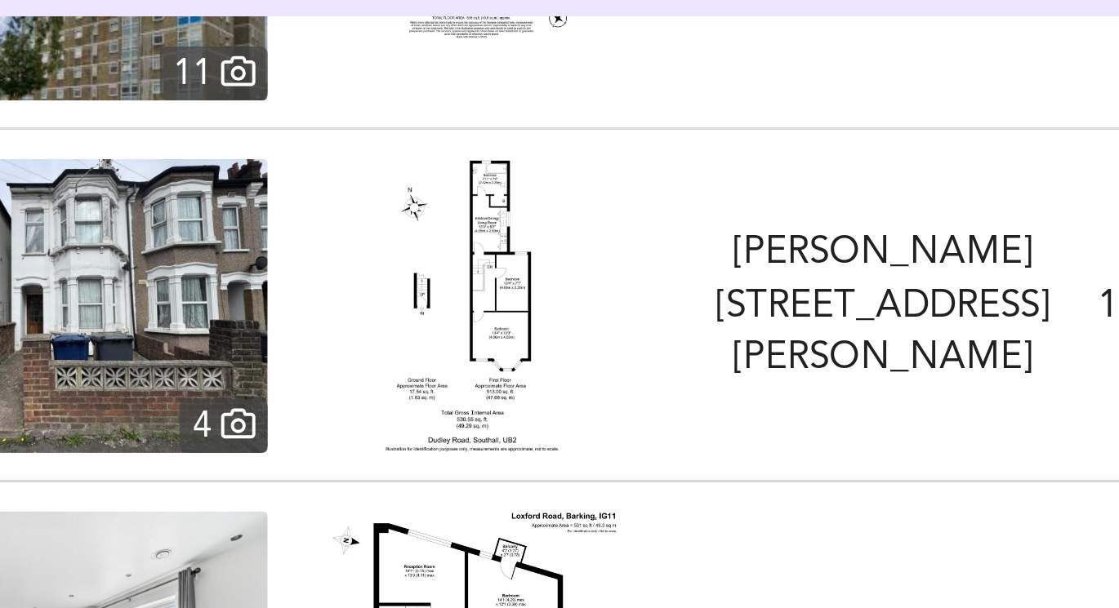
click at [361, 262] on img at bounding box center [362, 247] width 58 height 98
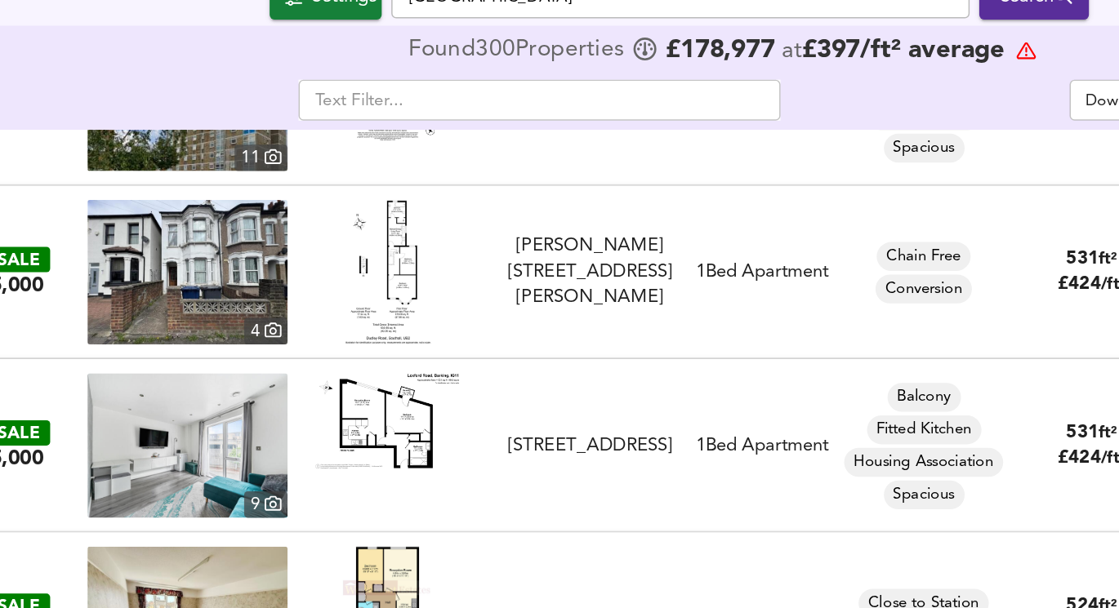
click at [261, 252] on img at bounding box center [226, 247] width 136 height 98
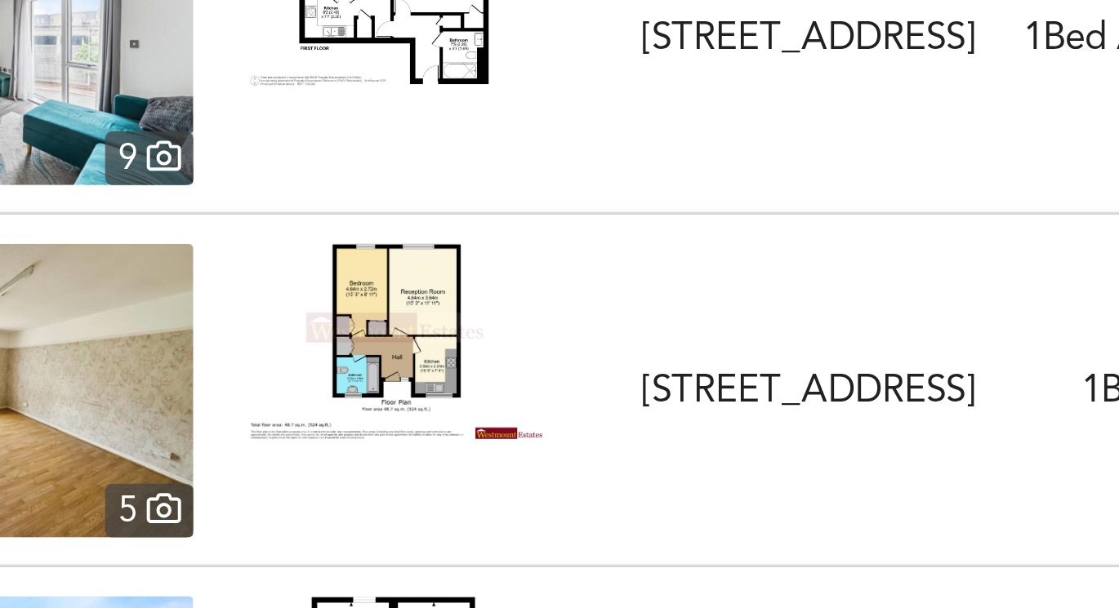
scroll to position [1062, 0]
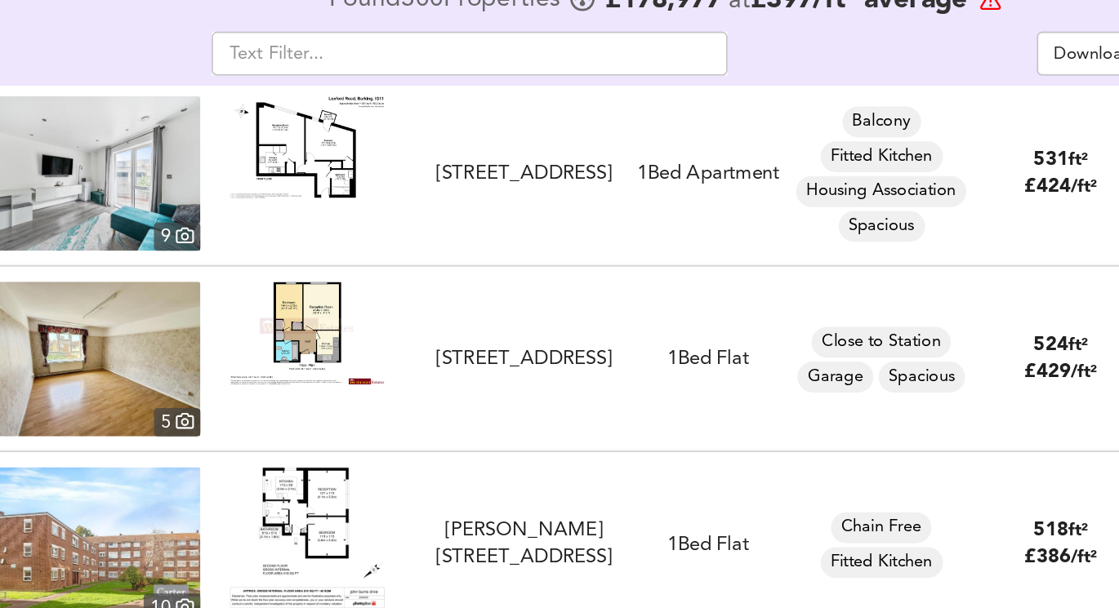
click at [274, 312] on img at bounding box center [226, 324] width 136 height 98
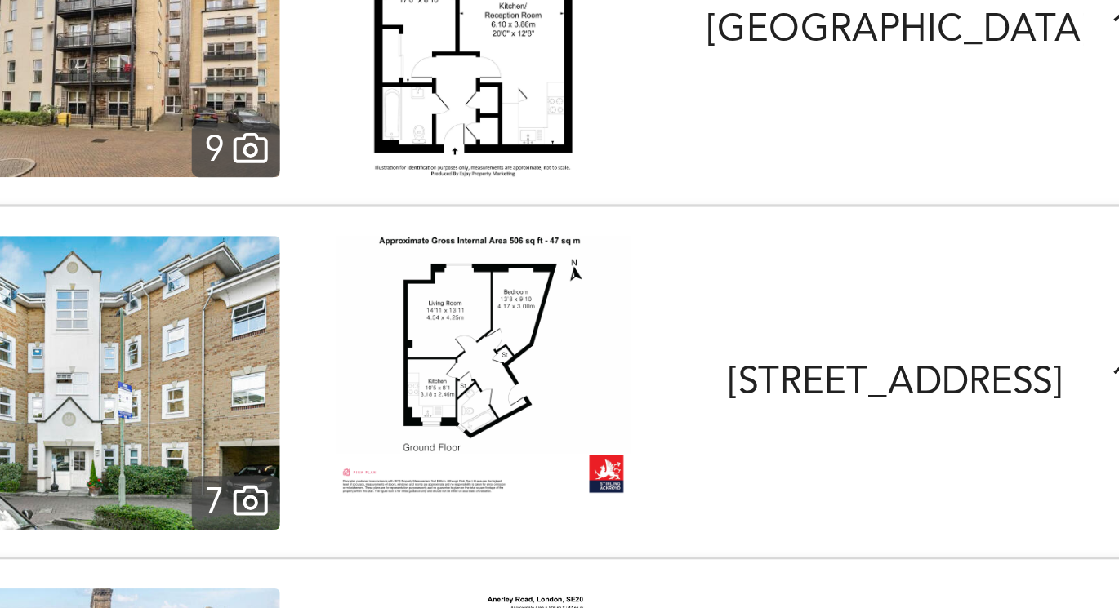
scroll to position [1549, 0]
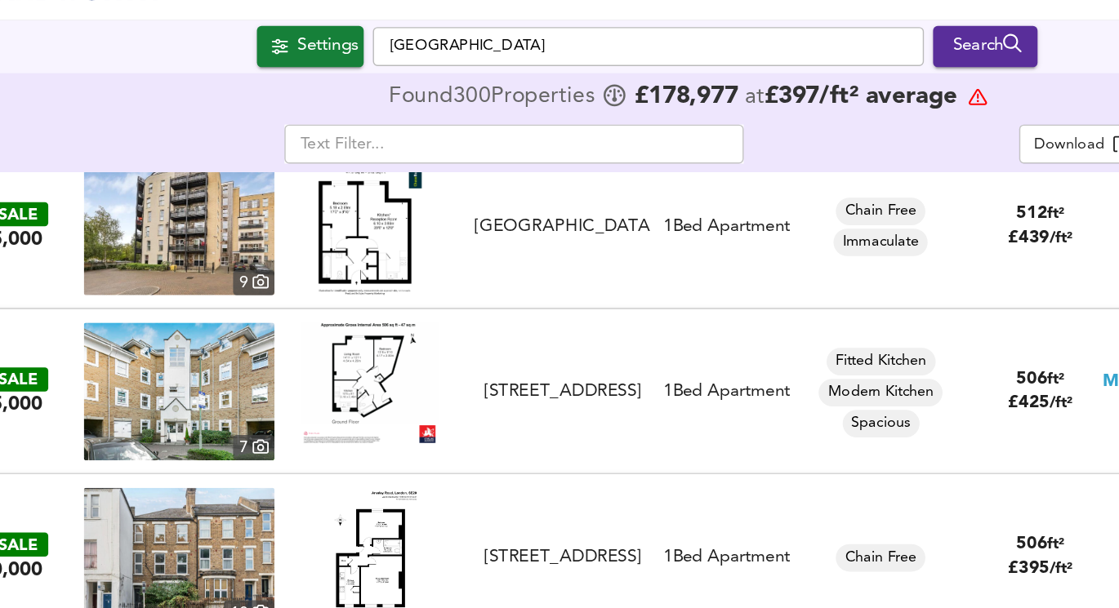
click at [267, 314] on img at bounding box center [226, 307] width 136 height 98
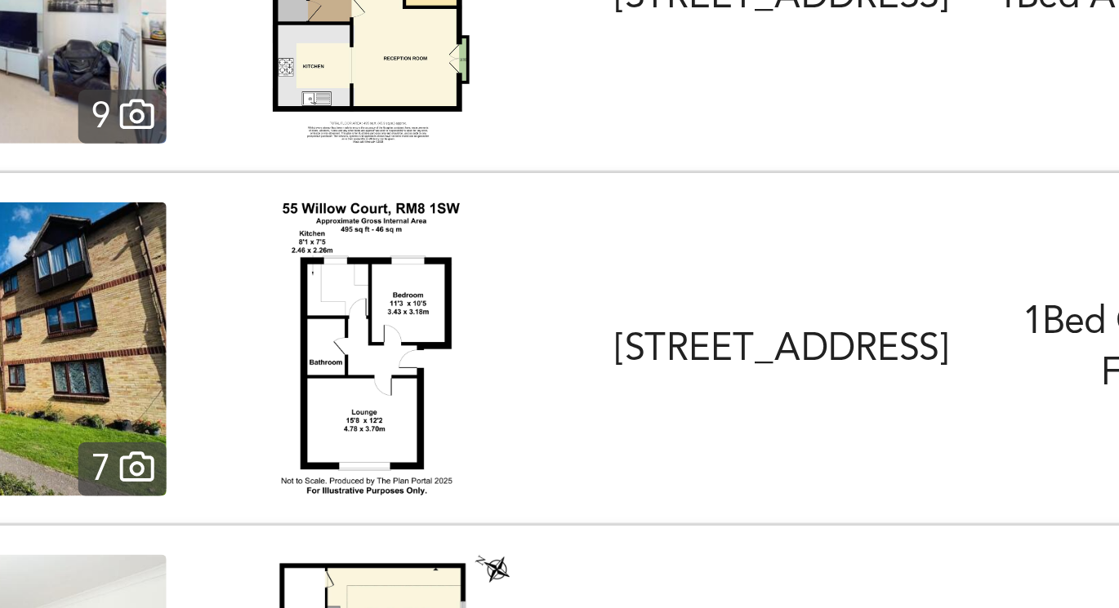
scroll to position [2047, 0]
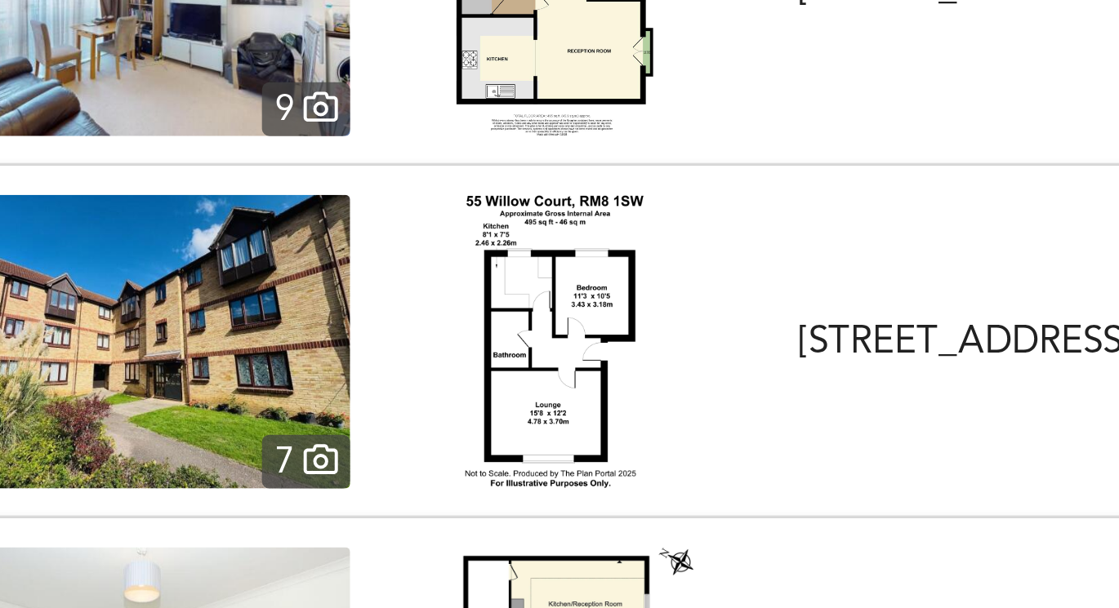
click at [267, 296] on img at bounding box center [226, 279] width 136 height 98
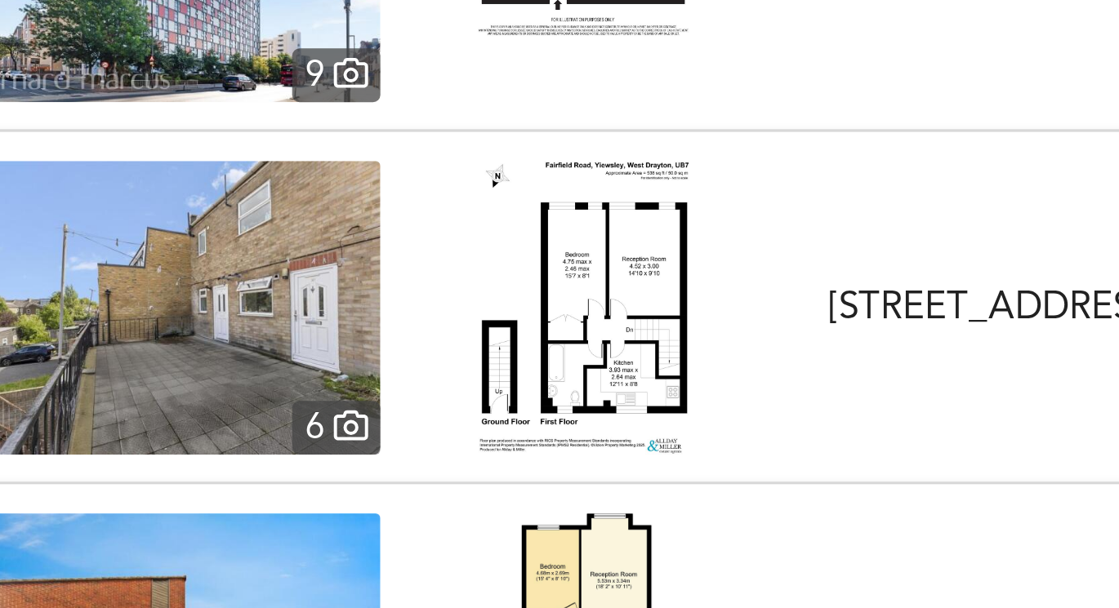
scroll to position [2522, 0]
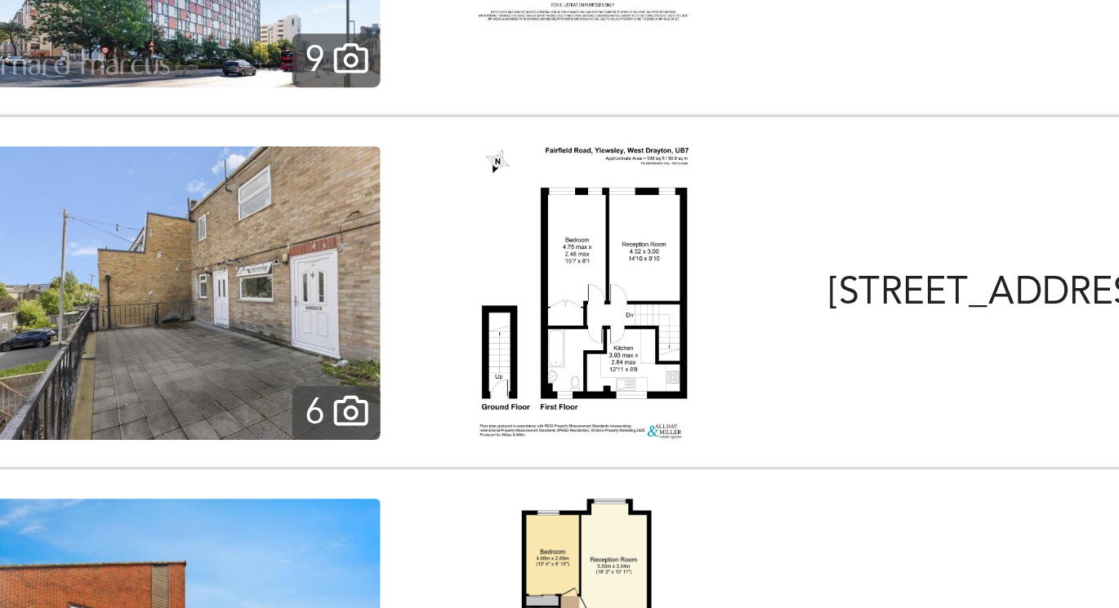
click at [275, 279] on img at bounding box center [226, 275] width 136 height 98
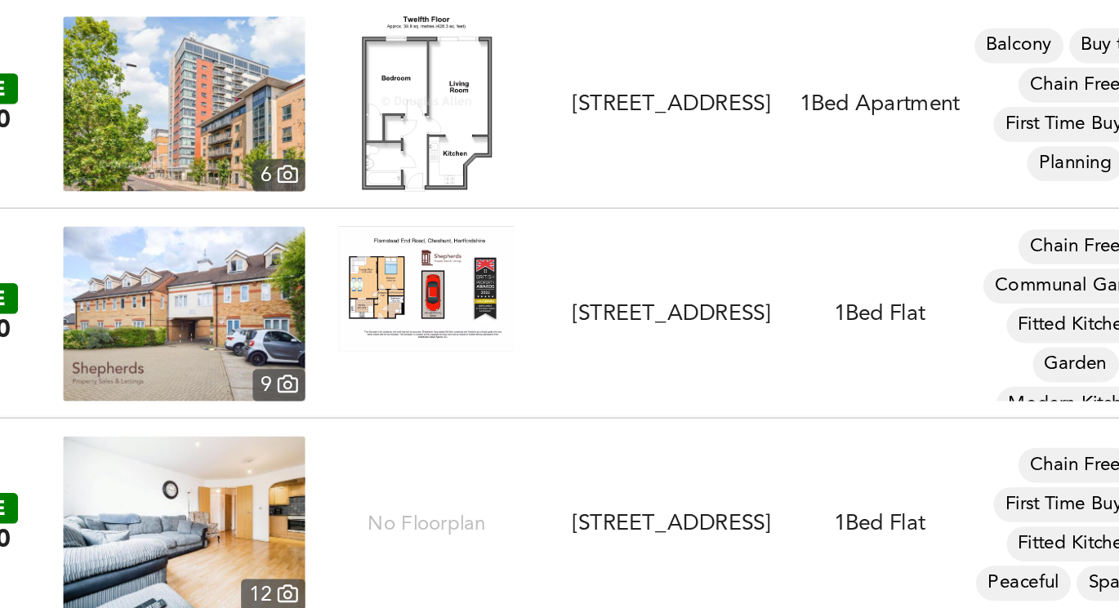
scroll to position [6800, 0]
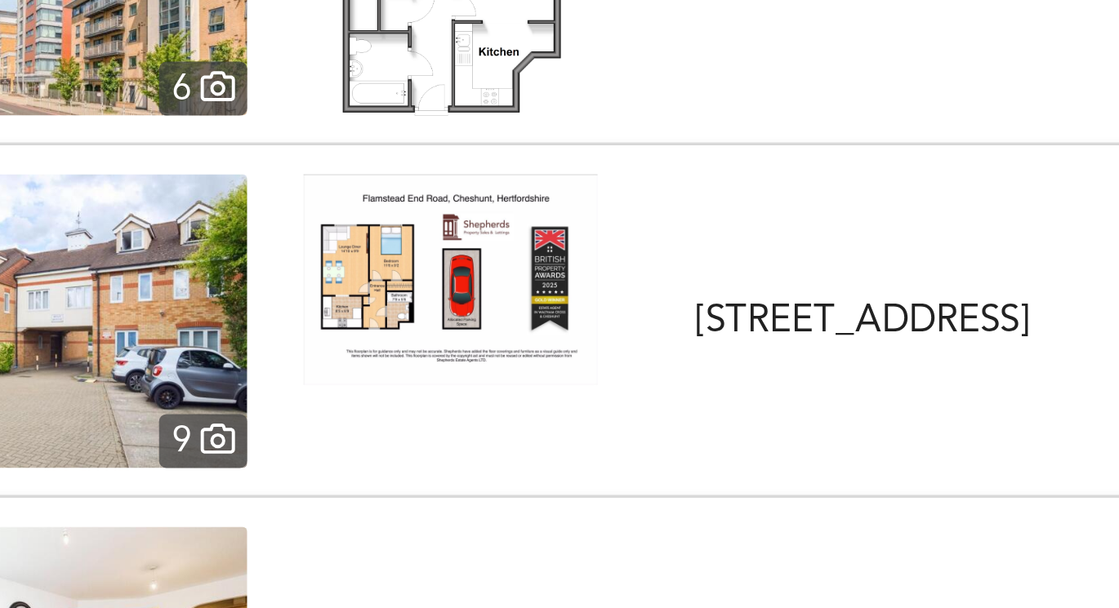
click at [331, 341] on img at bounding box center [362, 334] width 98 height 70
click at [257, 358] on img at bounding box center [226, 348] width 136 height 98
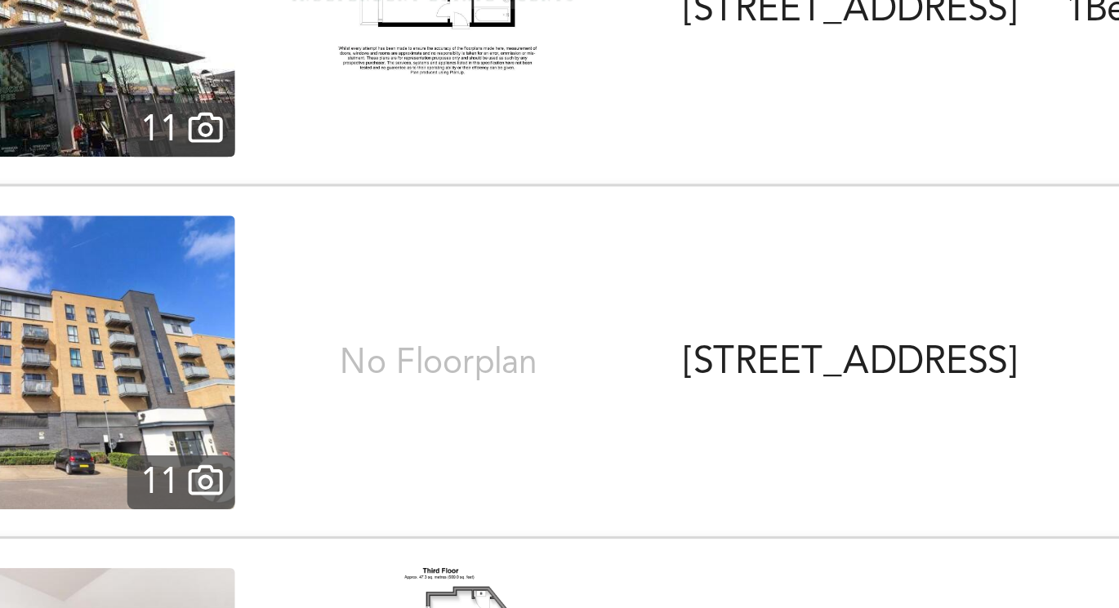
scroll to position [7144, 0]
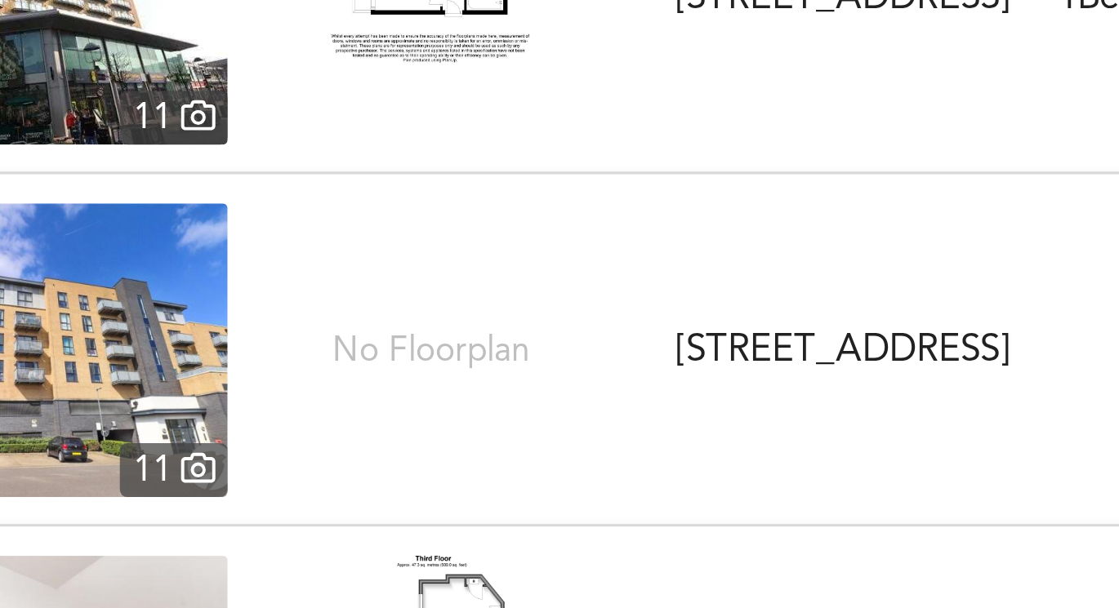
click at [281, 354] on img at bounding box center [226, 357] width 136 height 98
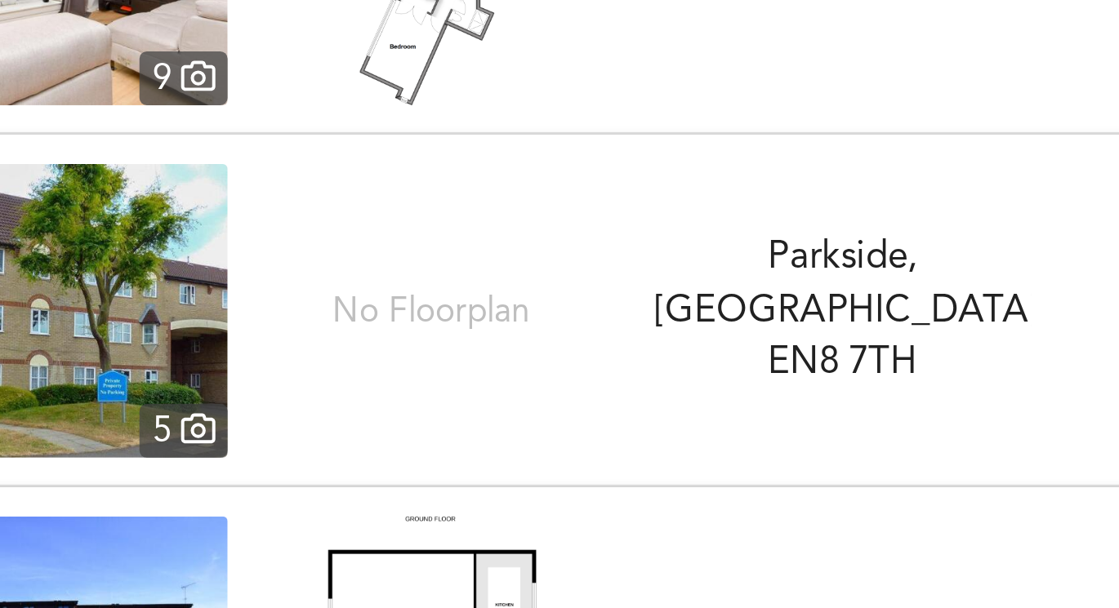
scroll to position [7393, 0]
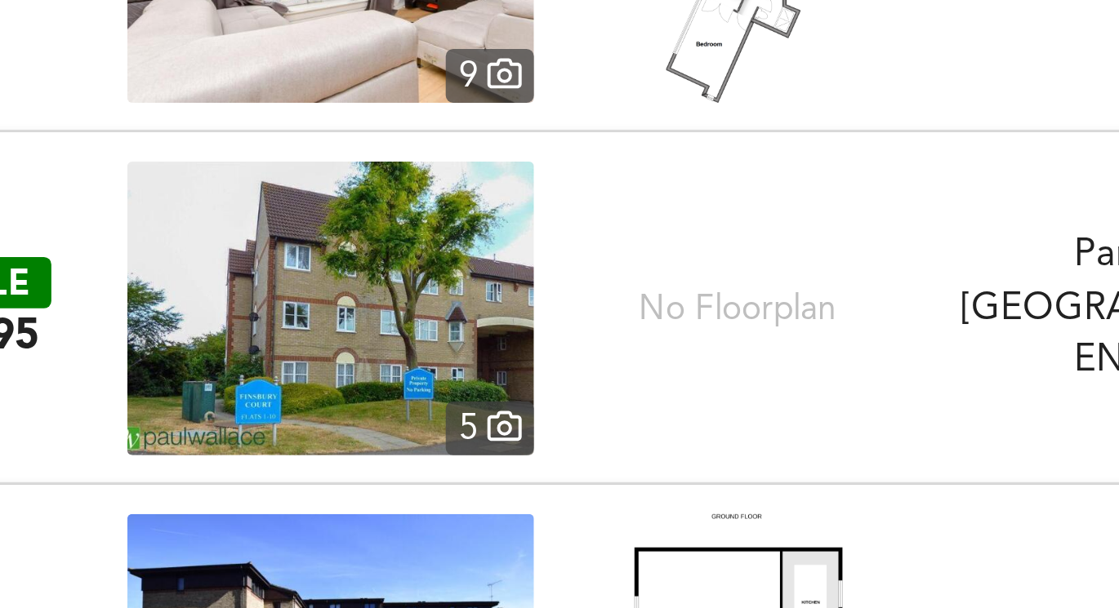
click at [245, 341] on img at bounding box center [226, 343] width 136 height 98
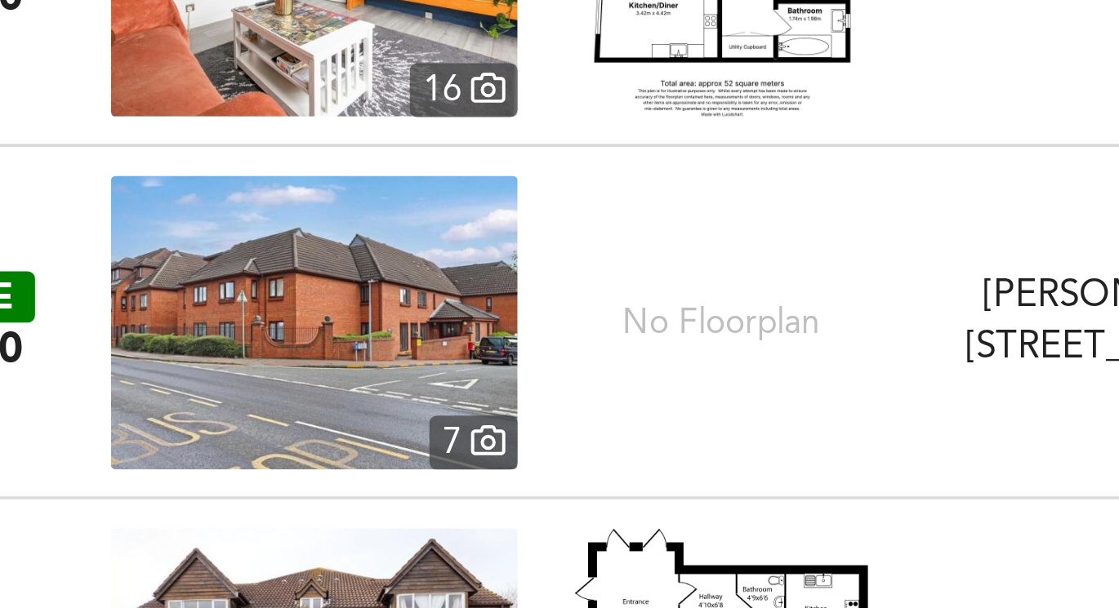
scroll to position [7862, 0]
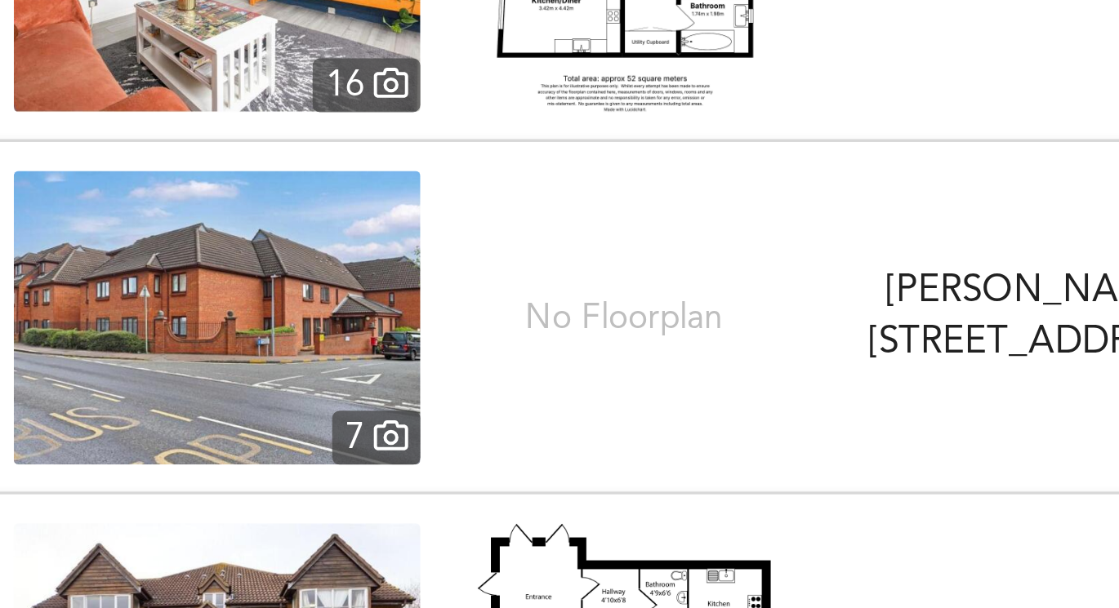
click at [256, 336] on img at bounding box center [226, 344] width 136 height 98
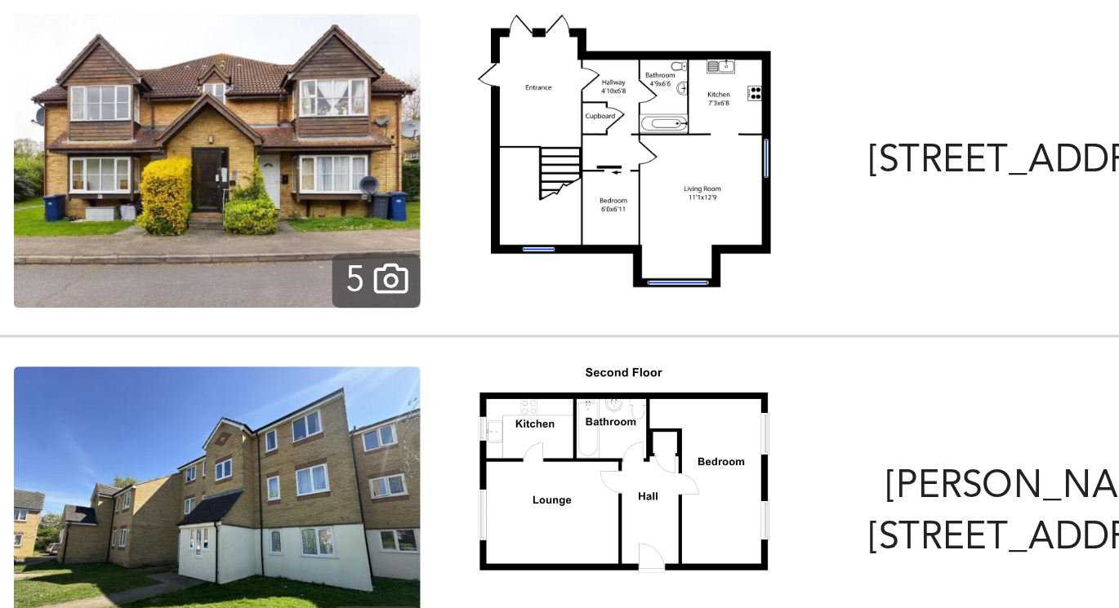
scroll to position [8033, 0]
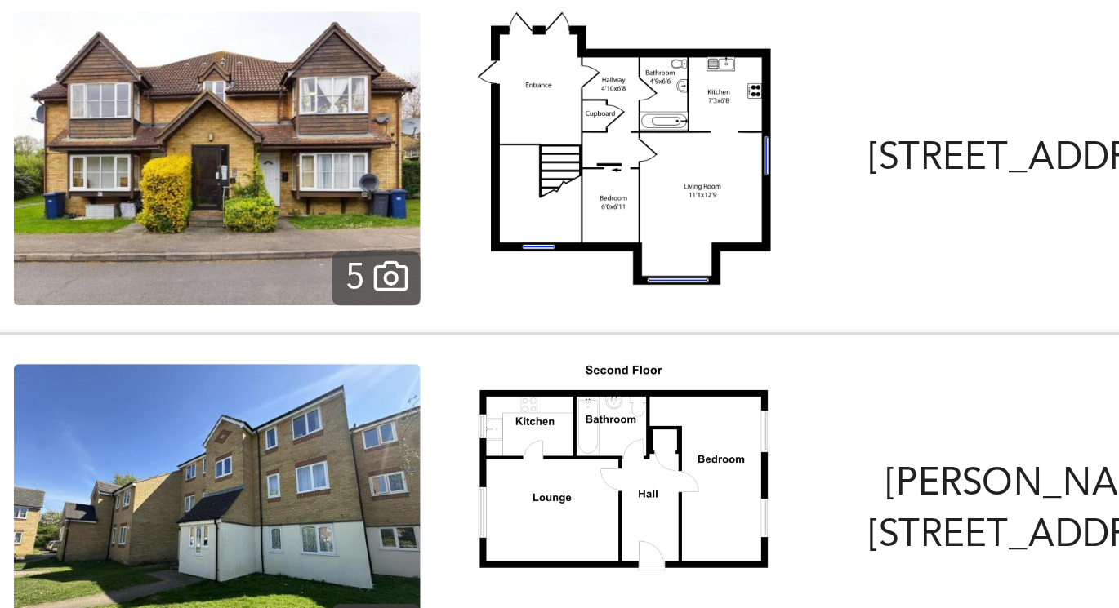
click at [360, 310] on img at bounding box center [362, 287] width 98 height 91
click at [284, 287] on img at bounding box center [226, 291] width 136 height 98
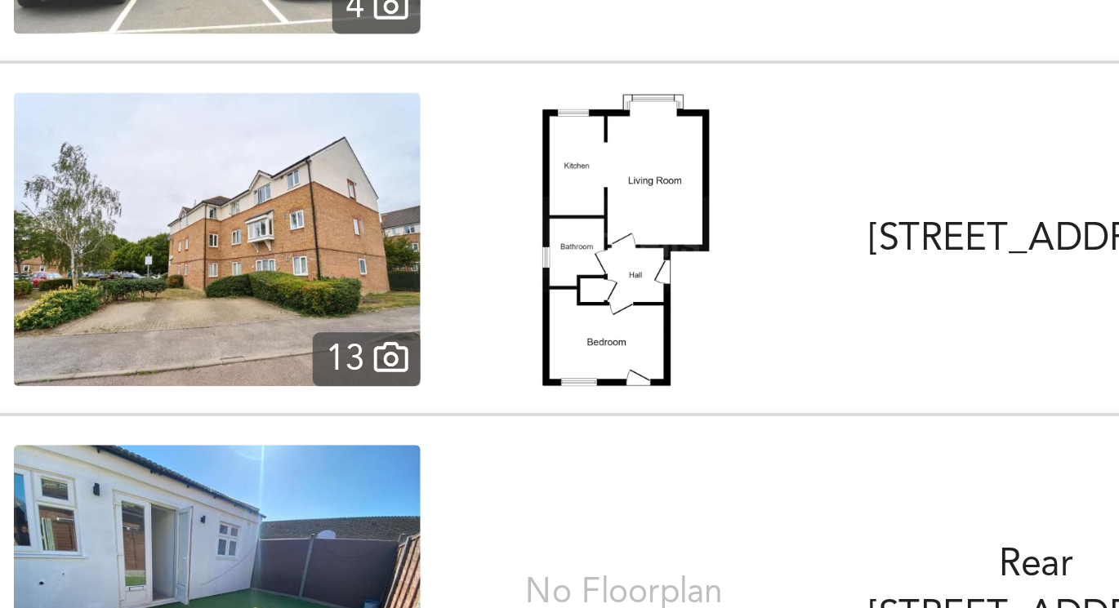
scroll to position [8832, 0]
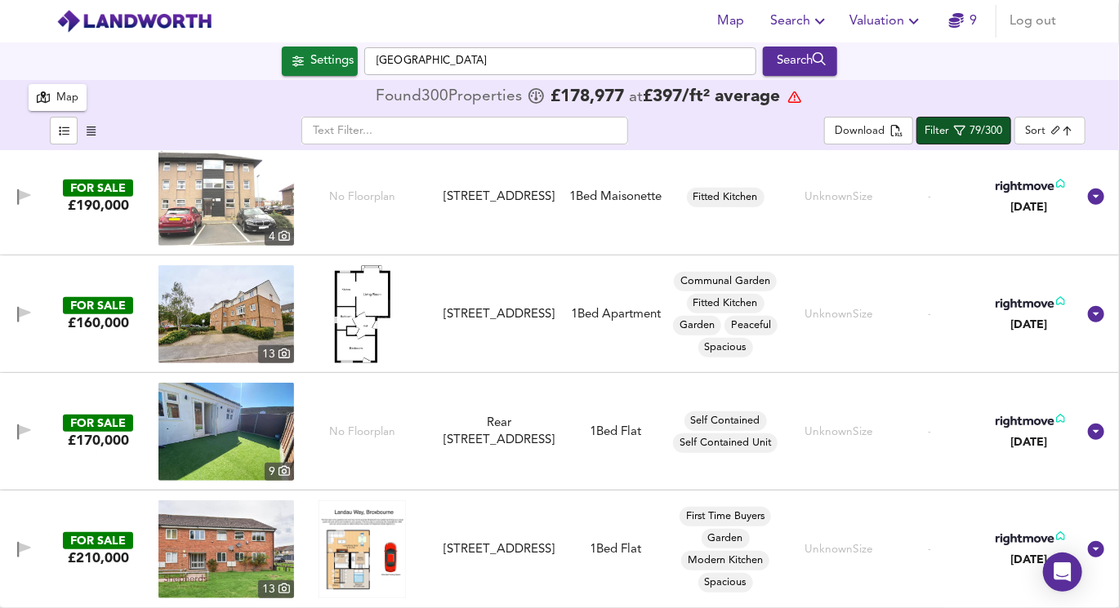
click at [951, 122] on span "Filter 79/300" at bounding box center [963, 131] width 78 height 20
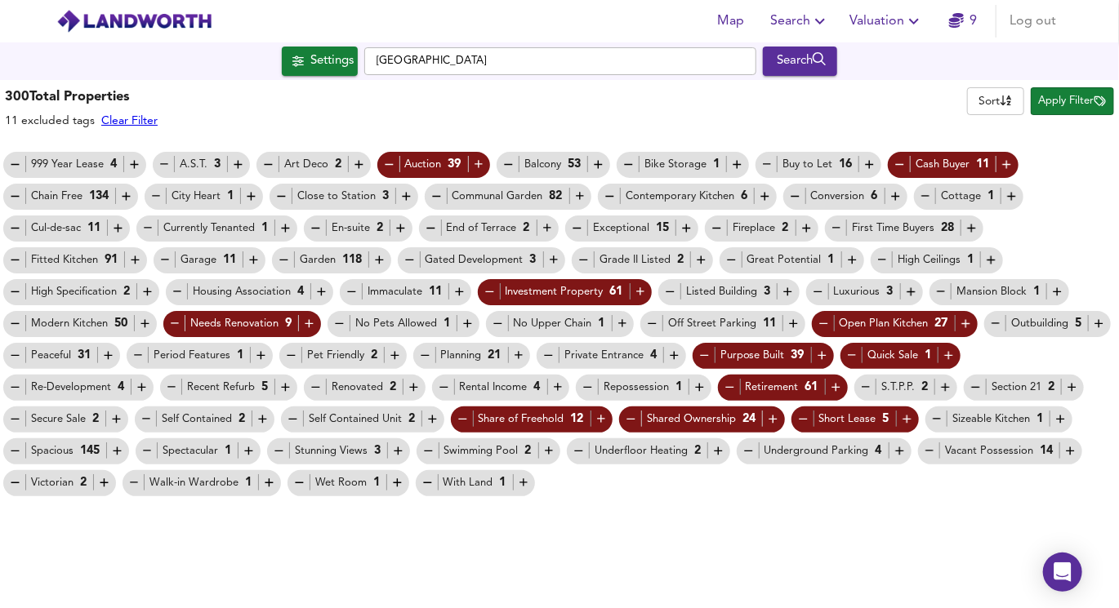
click at [951, 122] on div "300 Total Properties 11 excluded tags Clear Filter Sort name ​ Apply Filter" at bounding box center [559, 107] width 1119 height 48
click at [1044, 103] on span "Apply Filter" at bounding box center [1072, 101] width 67 height 19
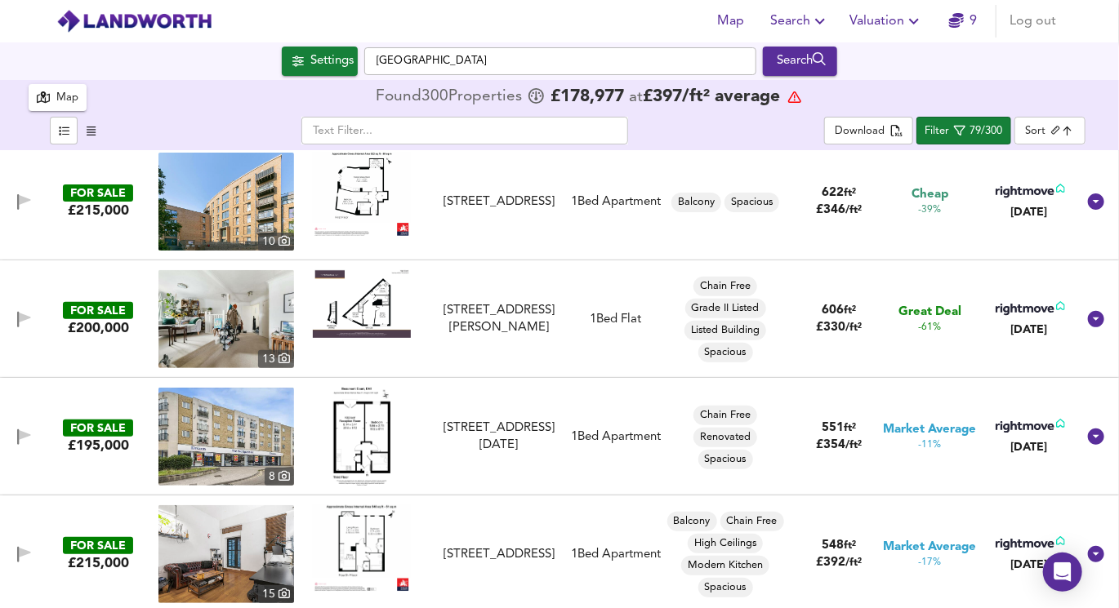
scroll to position [0, 0]
